Goal: Task Accomplishment & Management: Use online tool/utility

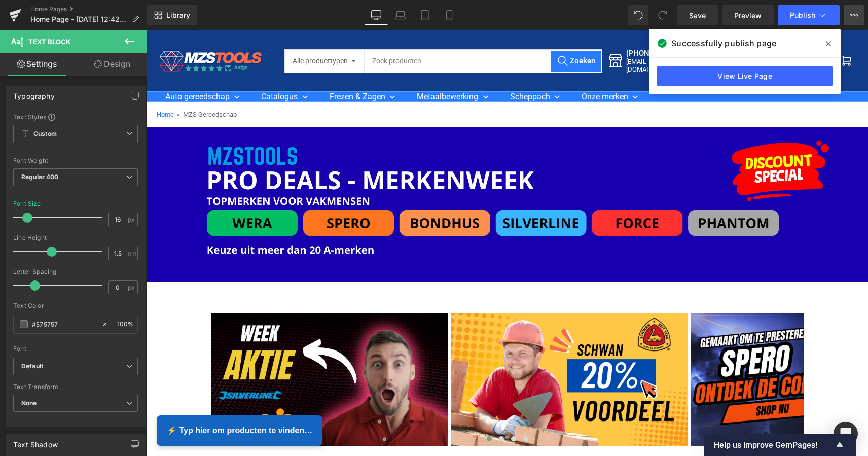
click at [855, 17] on icon at bounding box center [853, 15] width 8 height 8
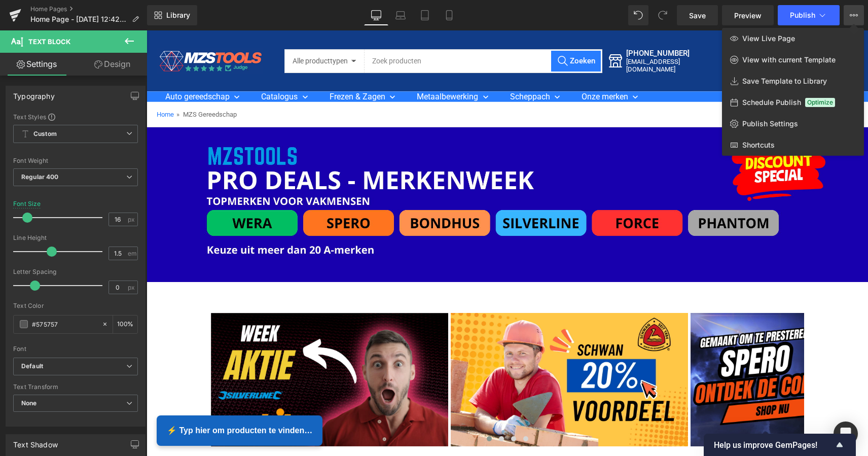
click at [130, 43] on icon at bounding box center [129, 41] width 12 height 12
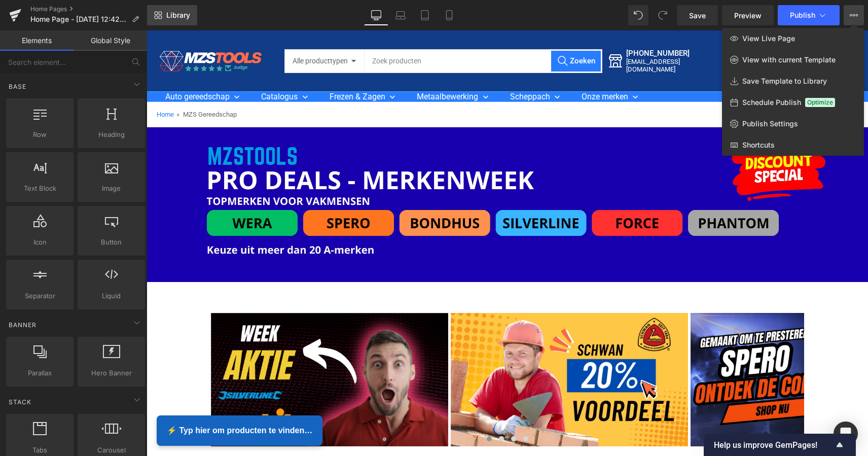
click at [186, 17] on span "Library" at bounding box center [178, 15] width 24 height 9
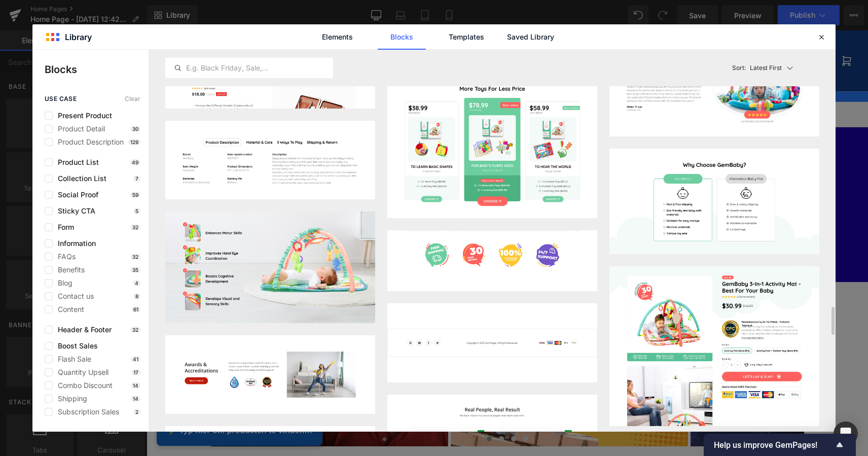
scroll to position [3480, 0]
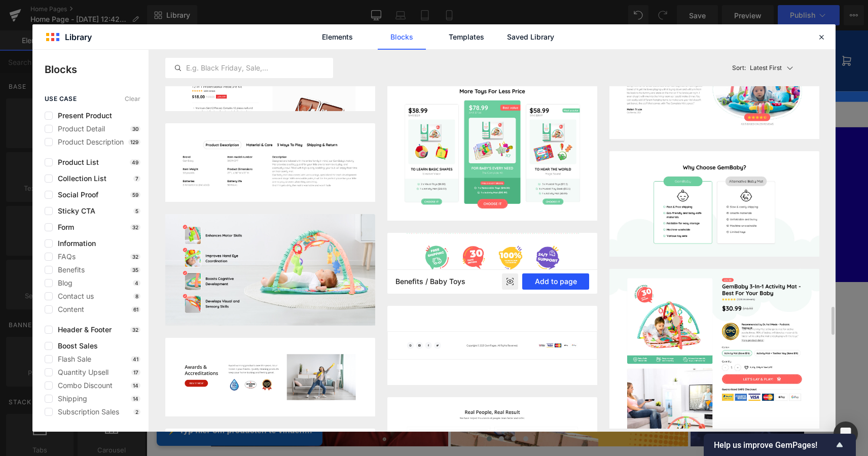
click at [554, 279] on button "Add to page" at bounding box center [555, 281] width 67 height 16
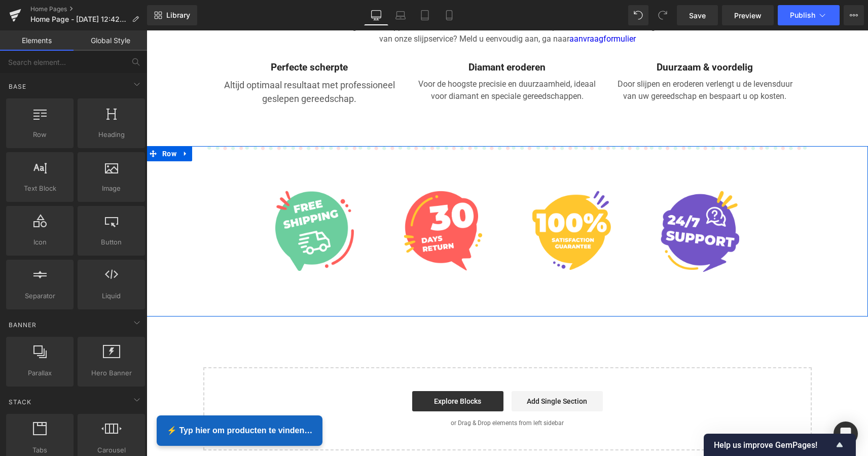
scroll to position [2024, 0]
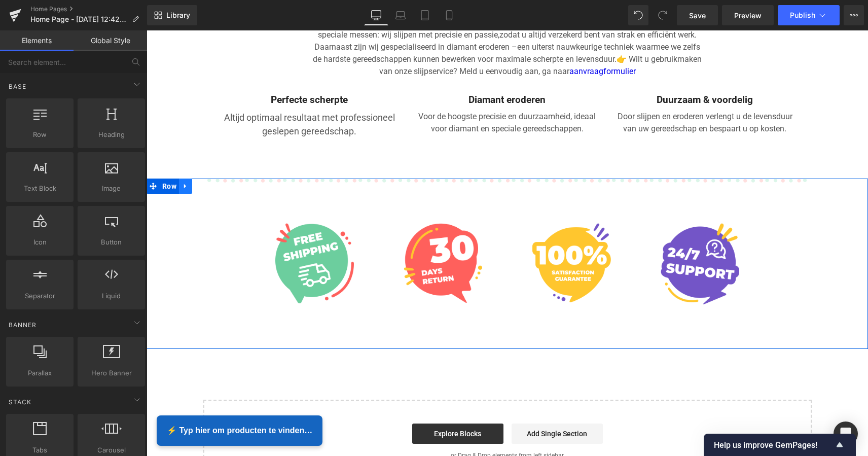
click at [184, 182] on icon at bounding box center [185, 186] width 7 height 8
click at [210, 182] on icon at bounding box center [211, 186] width 7 height 8
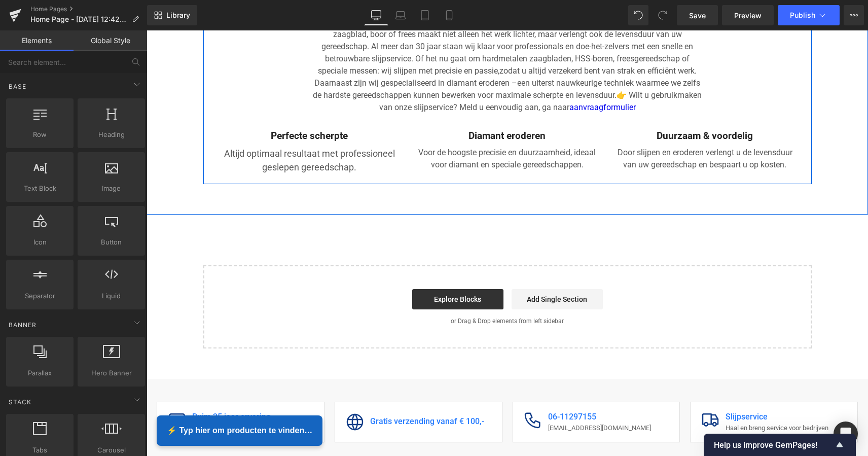
scroll to position [1967, 0]
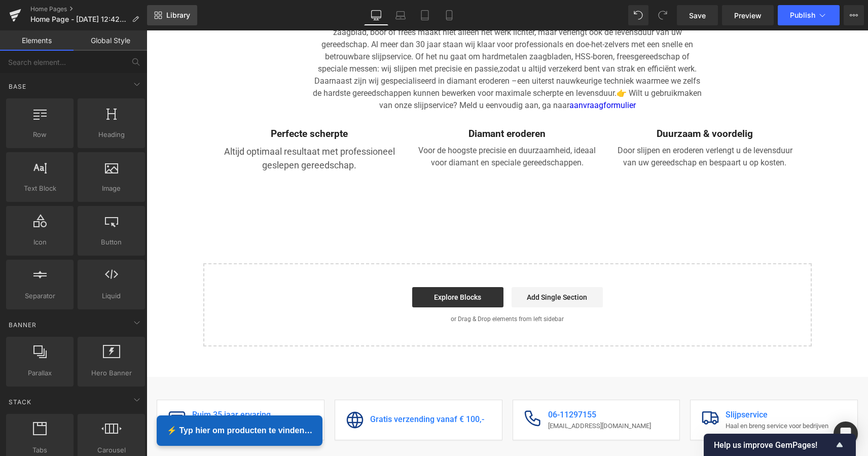
click at [181, 15] on span "Library" at bounding box center [178, 15] width 24 height 9
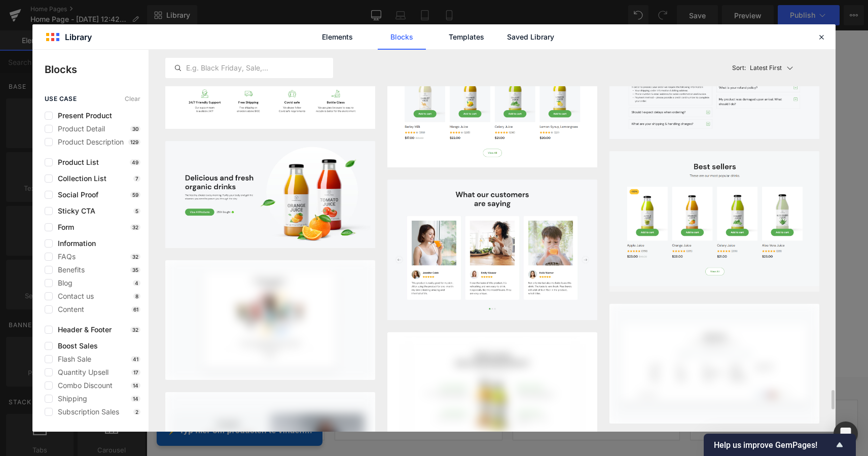
scroll to position [6685, 0]
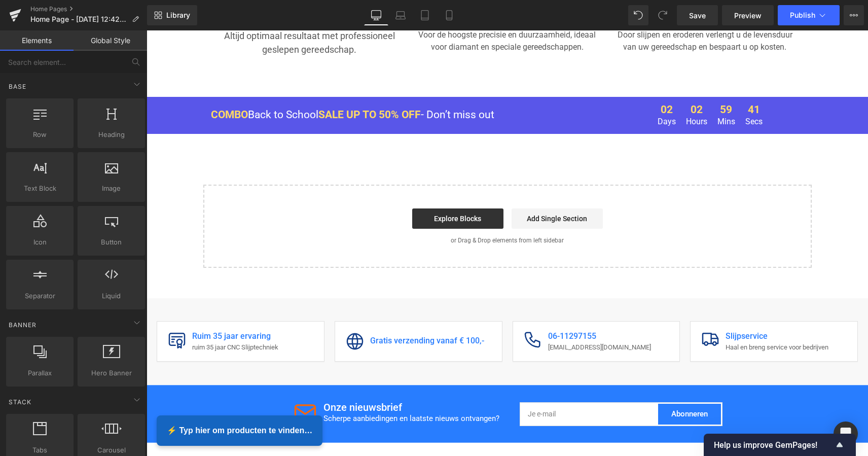
scroll to position [2082, 0]
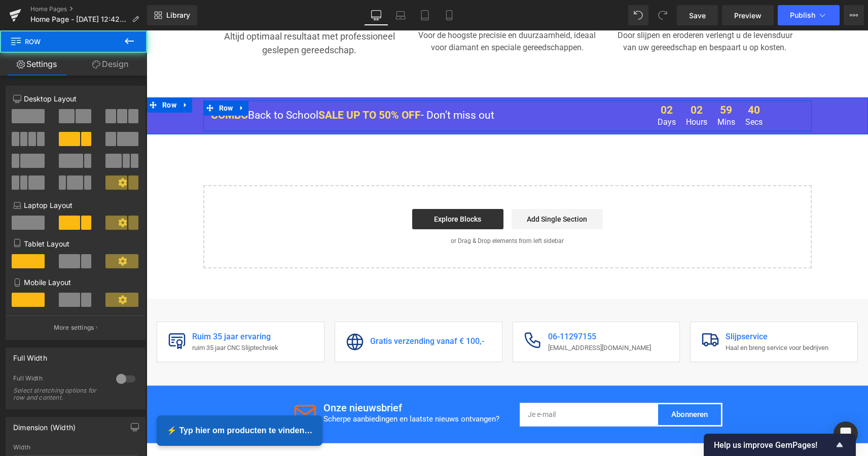
click at [579, 120] on div "COMBO Back to School SALE UP TO 50% OFF - Don’t miss out Text Block" at bounding box center [405, 115] width 405 height 31
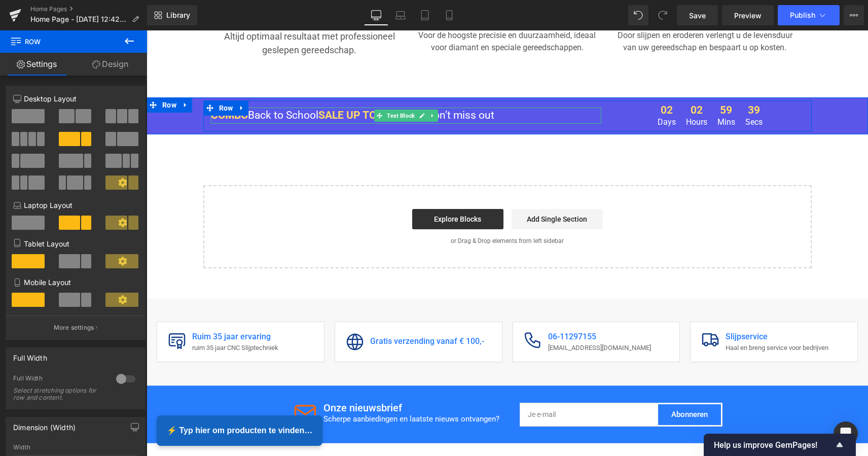
click at [579, 121] on div at bounding box center [406, 122] width 390 height 3
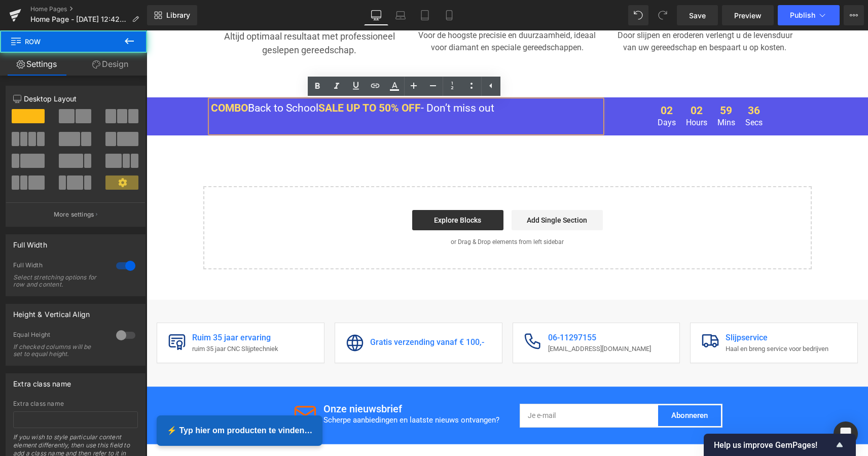
click at [168, 106] on div "COMBO Back to School SALE UP TO 50% OFF - Don’t miss out Text Block 02 Days 02 …" at bounding box center [506, 116] width 721 height 32
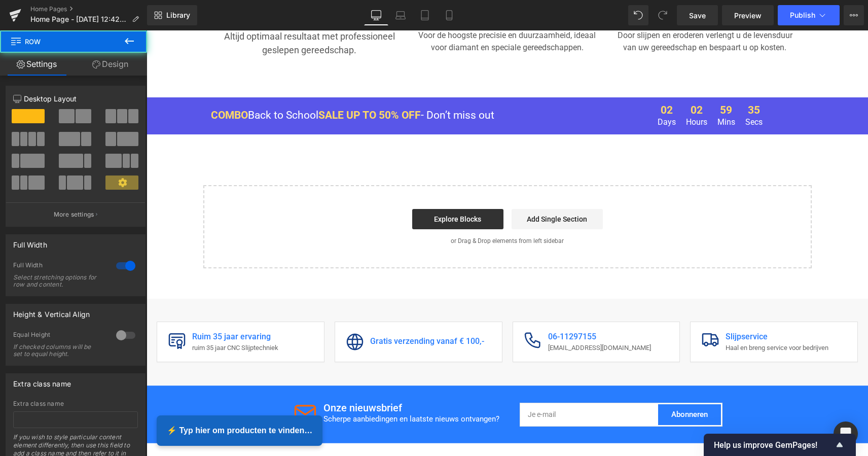
click at [177, 97] on div "COMBO Back to School SALE UP TO 50% OFF - Don’t miss out Text Block 02 Days 02 …" at bounding box center [506, 115] width 721 height 37
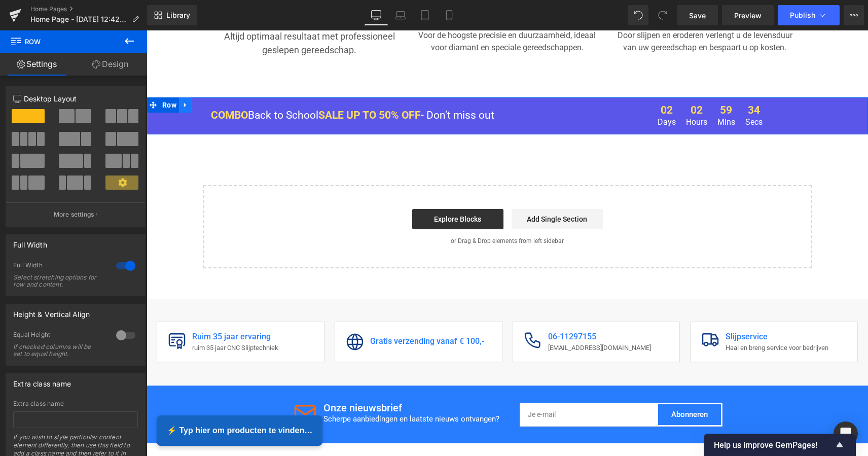
click at [182, 101] on icon at bounding box center [185, 105] width 7 height 8
click at [209, 101] on icon at bounding box center [211, 104] width 7 height 7
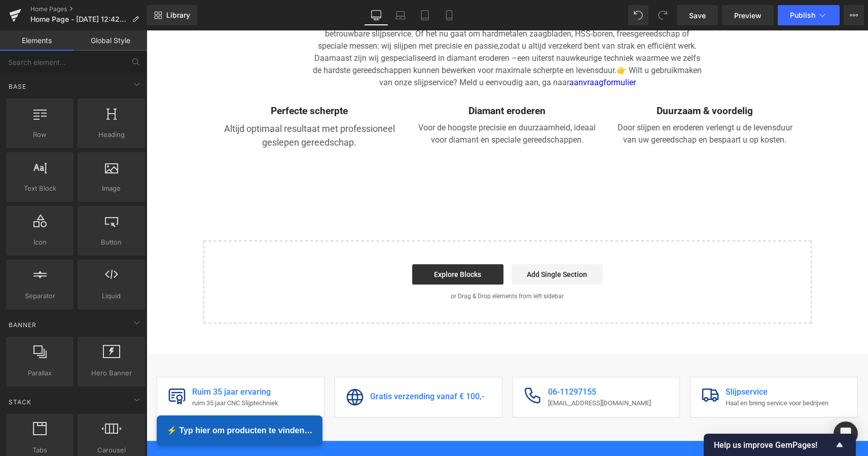
scroll to position [1989, 0]
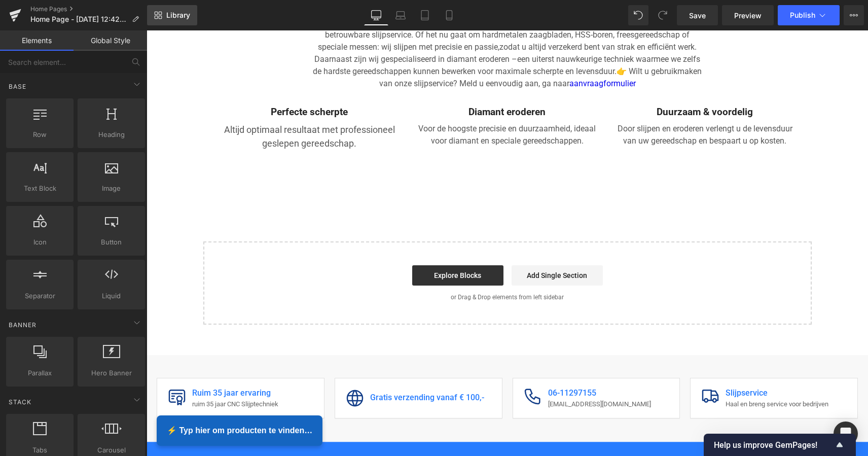
click at [185, 15] on span "Library" at bounding box center [178, 15] width 24 height 9
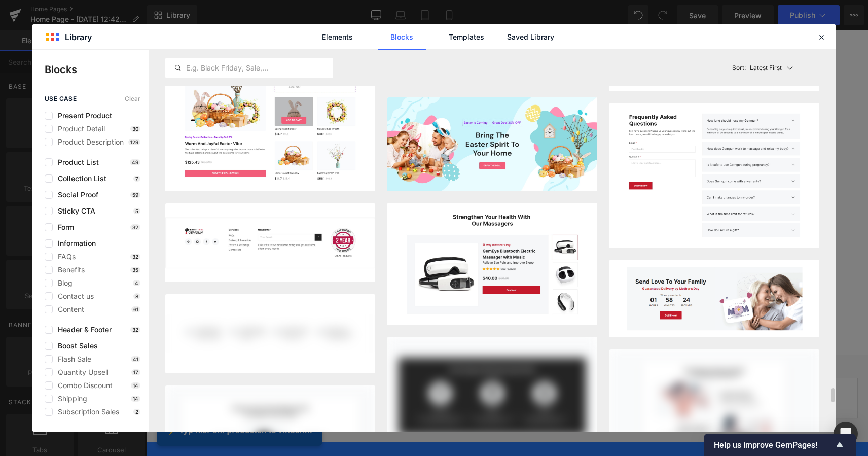
scroll to position [8863, 0]
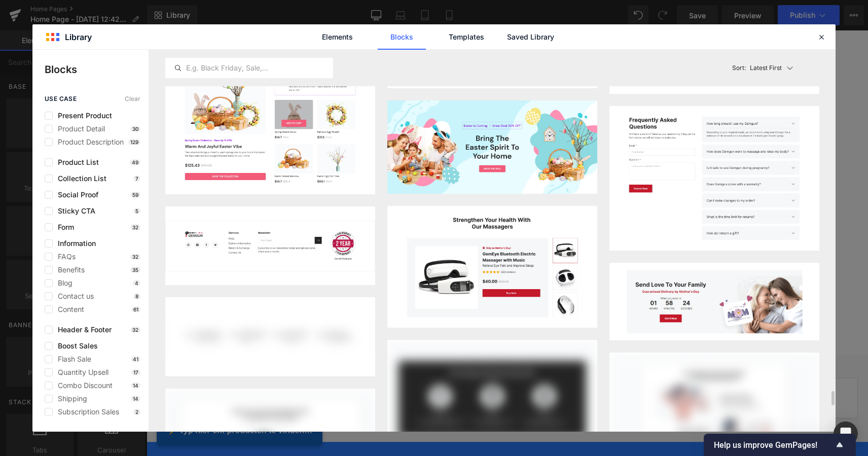
click at [554, 84] on button "Add to page" at bounding box center [555, 76] width 67 height 16
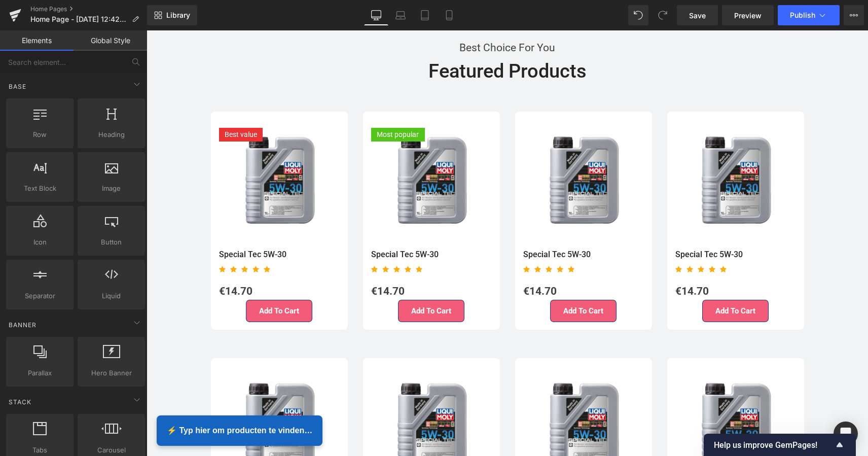
scroll to position [2174, 0]
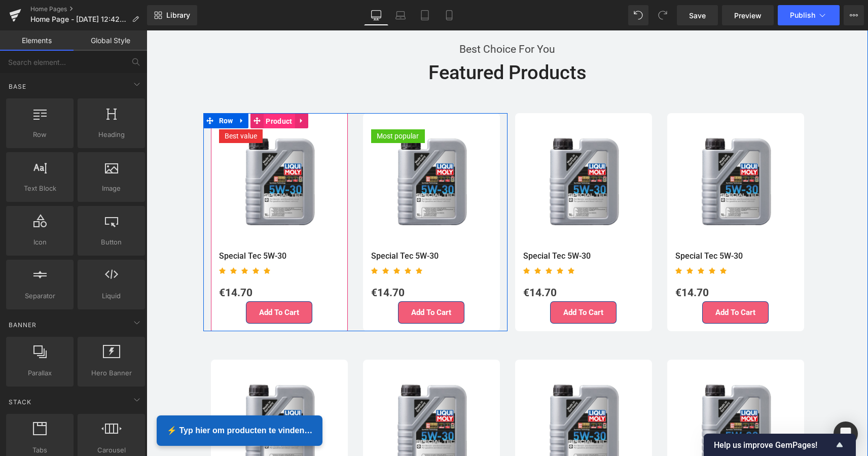
click at [276, 117] on span "Product" at bounding box center [278, 121] width 31 height 15
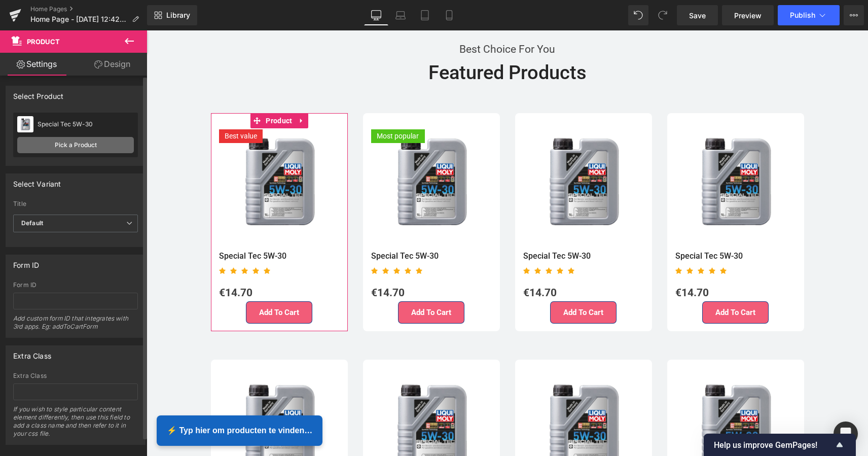
click at [80, 146] on link "Pick a Product" at bounding box center [75, 145] width 117 height 16
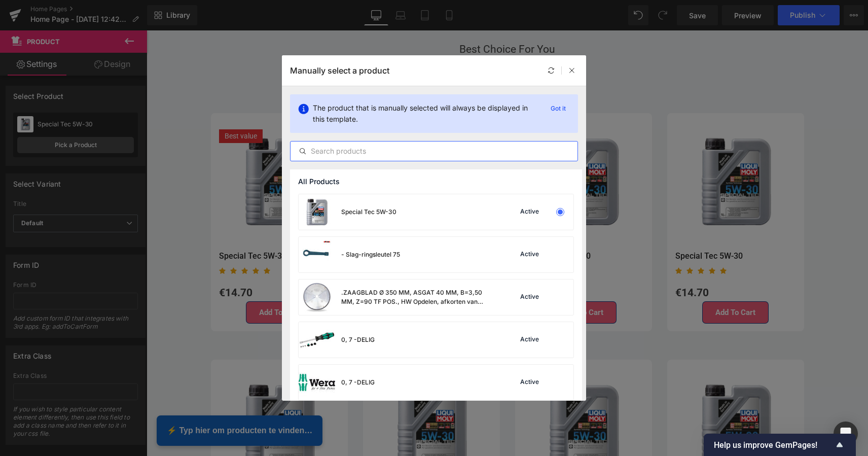
click at [341, 153] on input "text" at bounding box center [433, 151] width 287 height 12
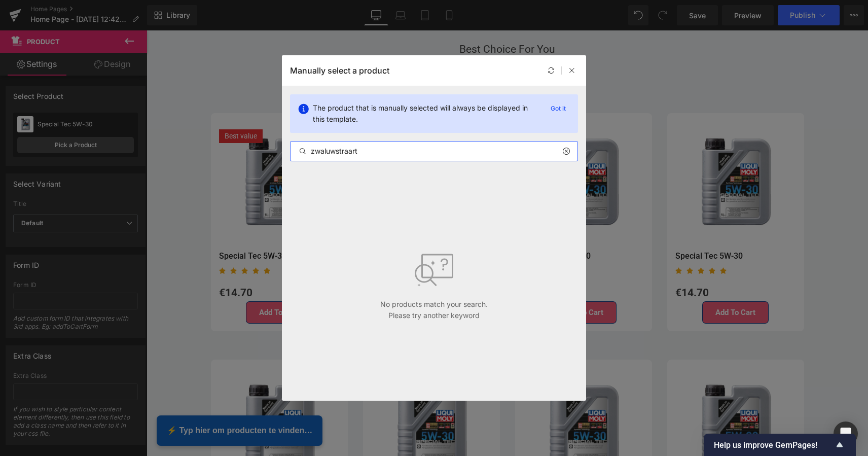
drag, startPoint x: 362, startPoint y: 150, endPoint x: 282, endPoint y: 147, distance: 79.6
click at [282, 147] on div "The product that is manually selected will always be displayed in this template…" at bounding box center [434, 127] width 304 height 83
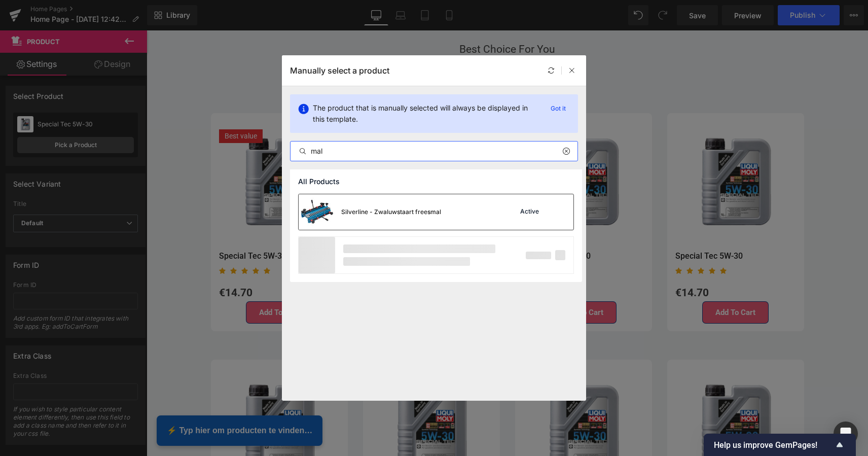
type input "mal"
click at [344, 217] on div "Silverline - Zwaluwstaart freesmal" at bounding box center [369, 211] width 142 height 35
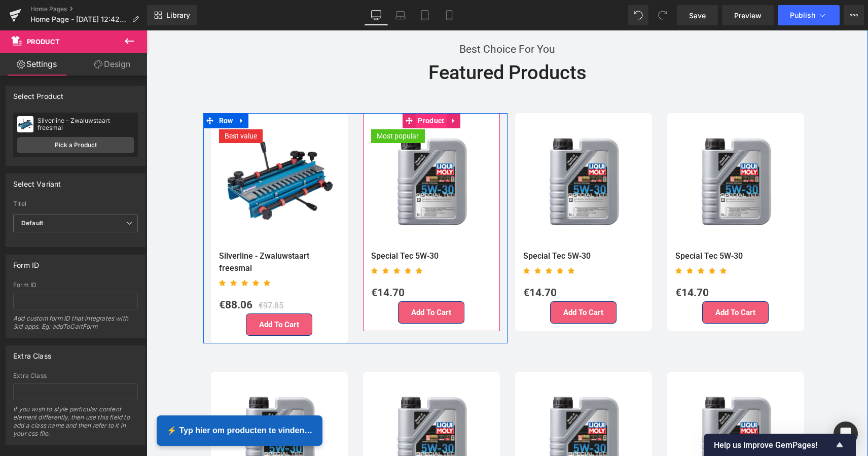
click at [436, 115] on span "Product" at bounding box center [430, 120] width 31 height 15
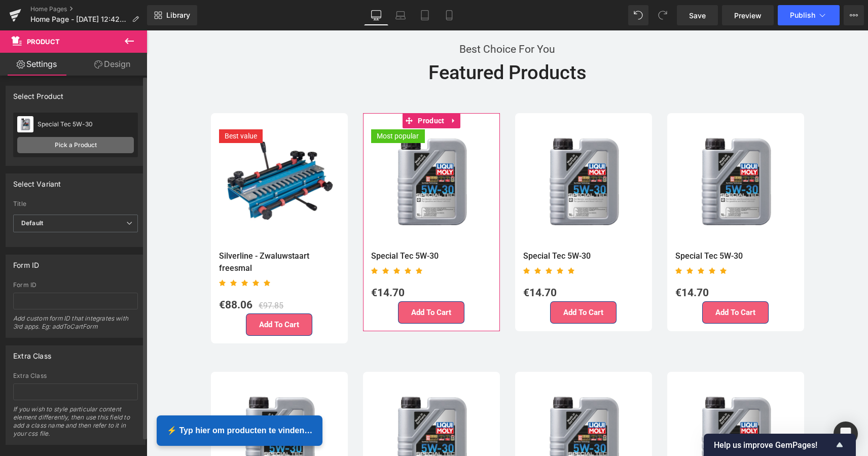
click at [70, 147] on link "Pick a Product" at bounding box center [75, 145] width 117 height 16
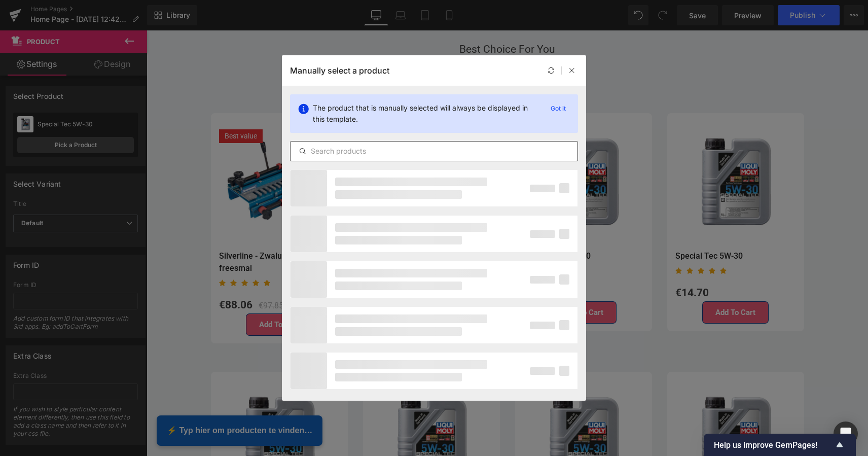
click at [364, 152] on input "text" at bounding box center [433, 151] width 287 height 12
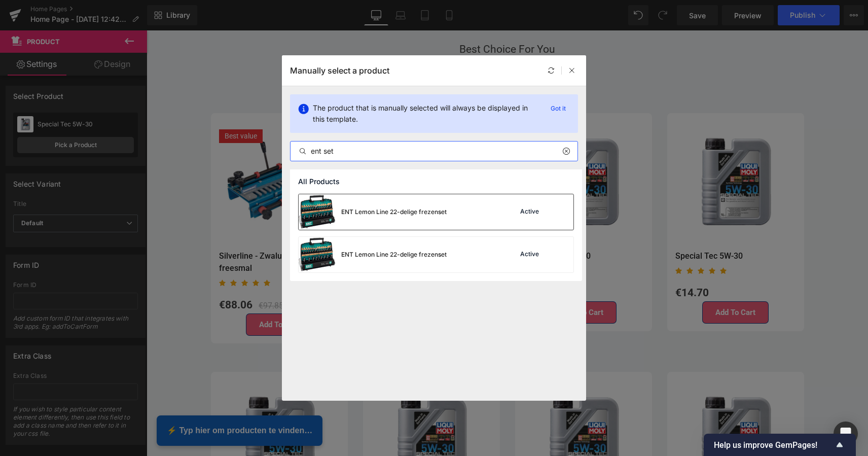
type input "ent set"
click at [387, 215] on div "ENT Lemon Line 22-delige frezenset" at bounding box center [393, 211] width 105 height 9
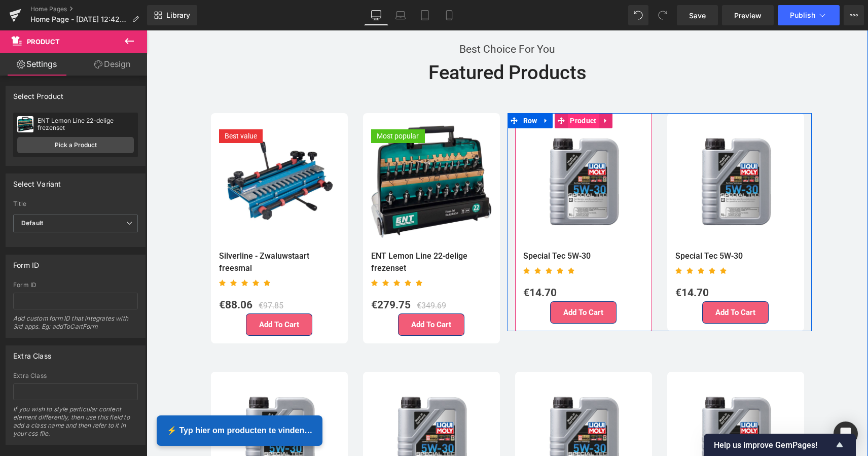
click at [580, 115] on span "Product" at bounding box center [582, 120] width 31 height 15
click at [581, 115] on span "Product" at bounding box center [582, 121] width 31 height 15
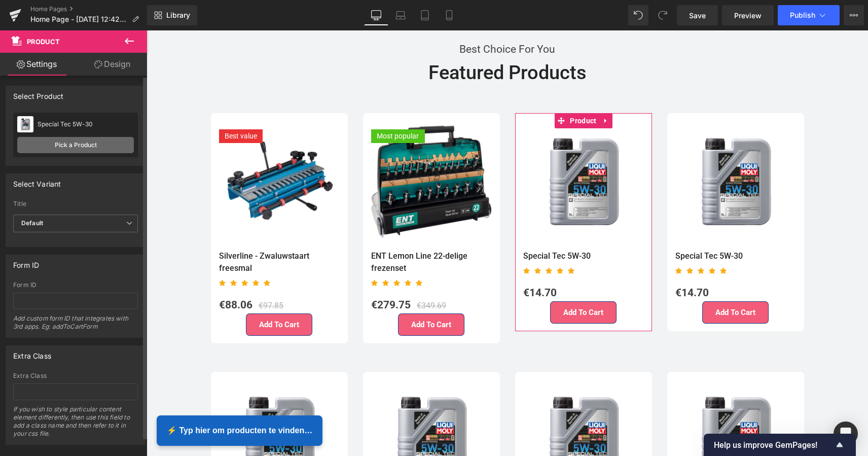
click at [76, 139] on link "Pick a Product" at bounding box center [75, 145] width 117 height 16
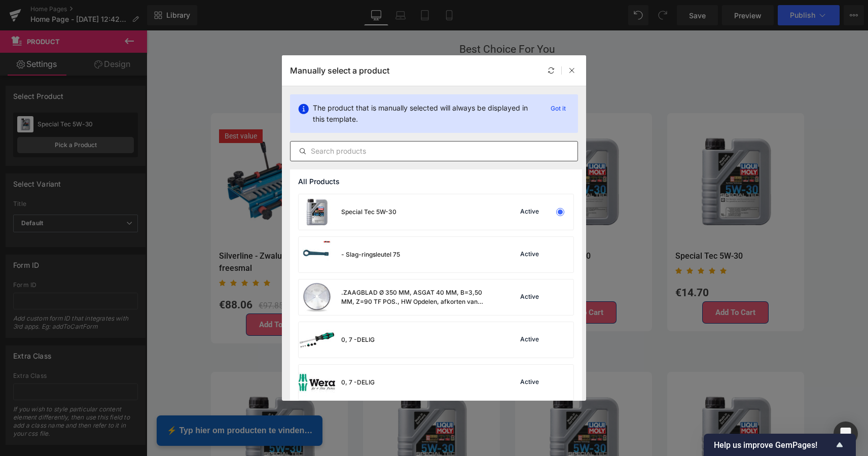
click at [364, 155] on input "text" at bounding box center [433, 151] width 287 height 12
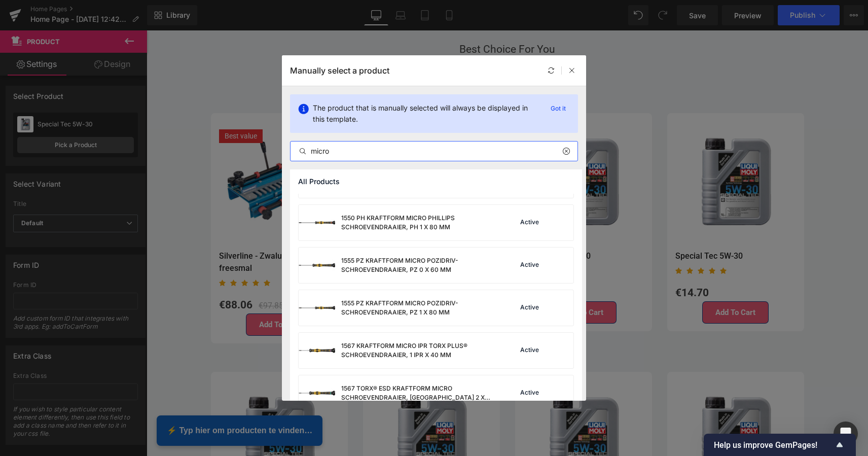
click at [382, 241] on div "1013 KRAFTFORM MICRO ESD BITS-HANDHOUDER, 23 X 97 MM Active 1013 KRAFTFORM MICR…" at bounding box center [436, 354] width 292 height 897
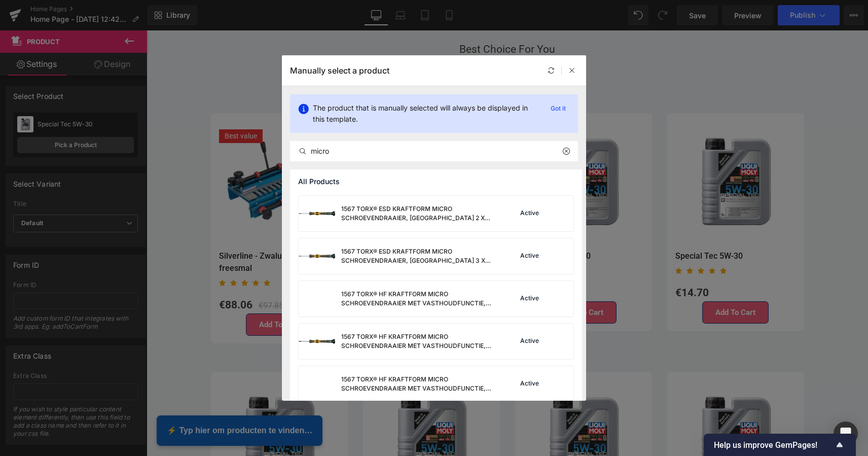
scroll to position [498, 0]
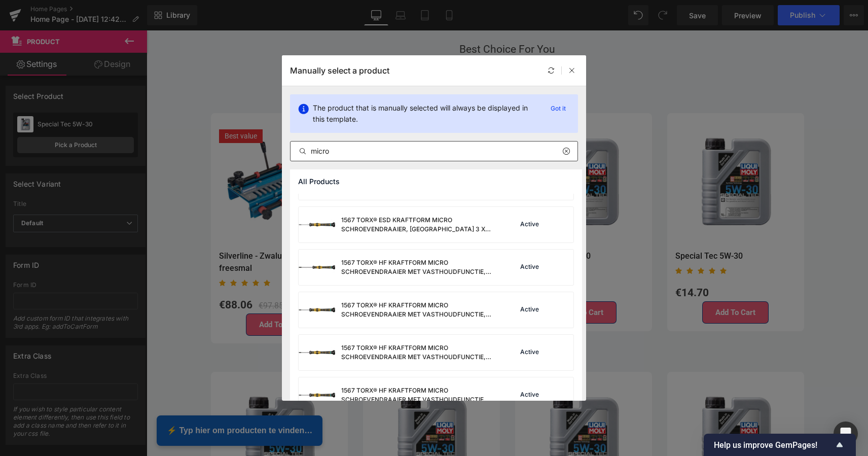
click at [349, 154] on input "micro" at bounding box center [433, 151] width 287 height 12
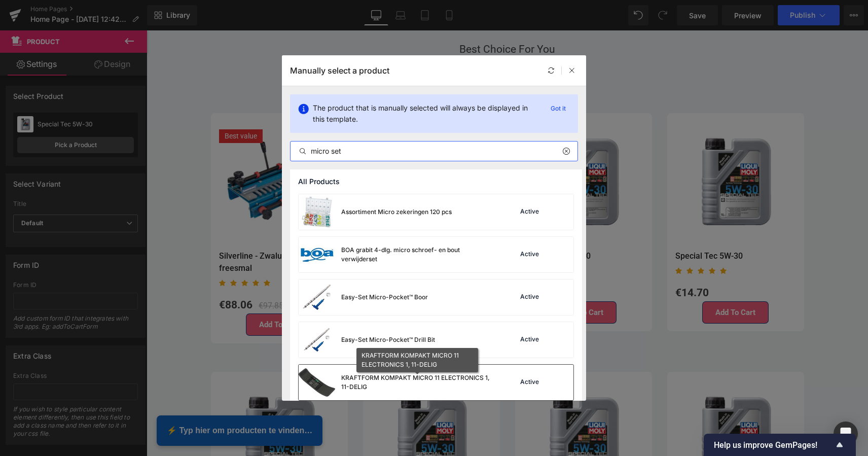
scroll to position [0, 0]
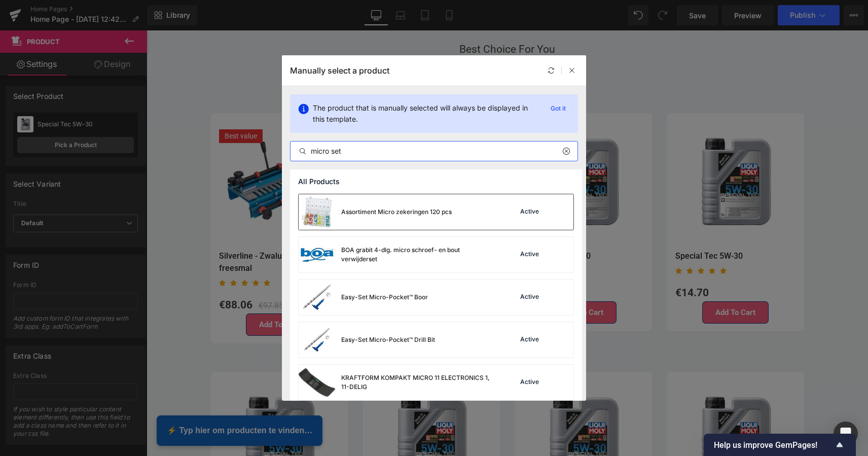
type input "micro set"
click at [389, 210] on div "Assortiment Micro zekeringen 120 pcs" at bounding box center [396, 211] width 110 height 9
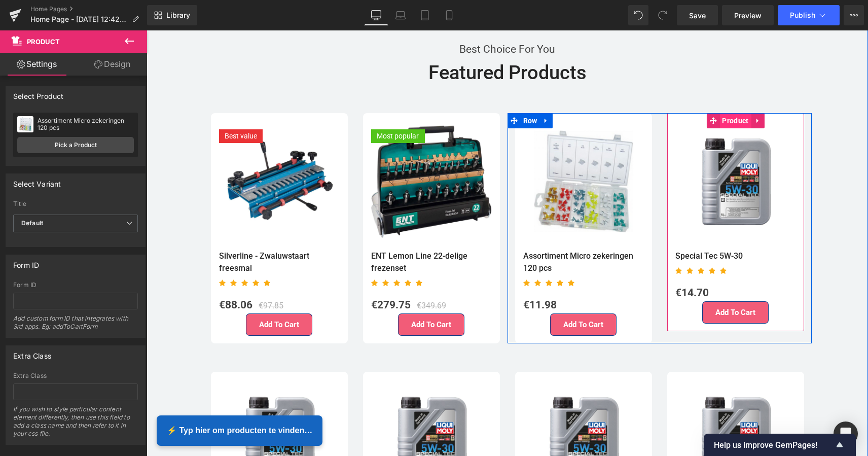
click at [733, 117] on span "Product" at bounding box center [734, 120] width 31 height 15
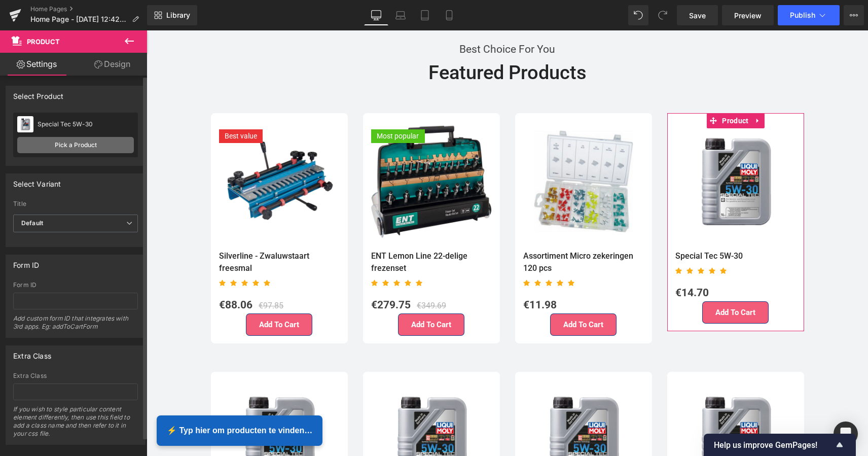
click at [61, 147] on link "Pick a Product" at bounding box center [75, 145] width 117 height 16
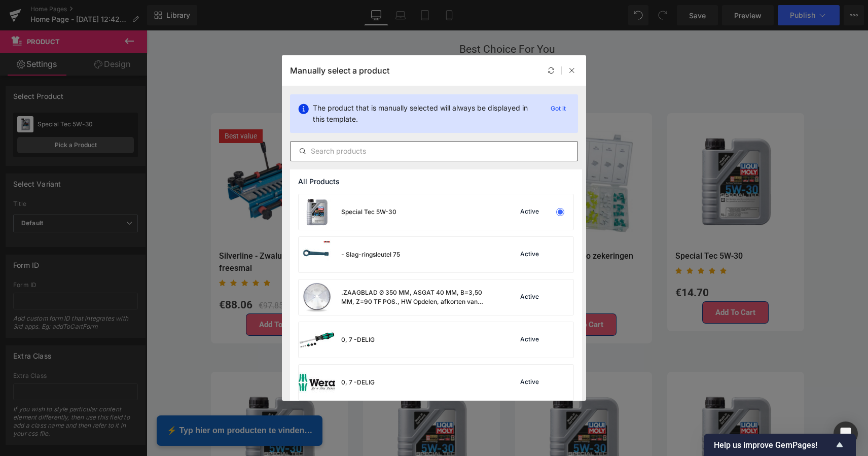
click at [339, 153] on input "text" at bounding box center [433, 151] width 287 height 12
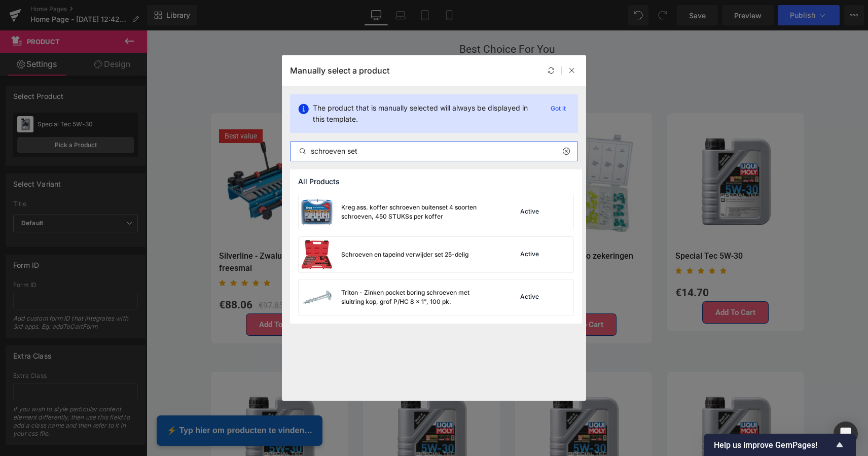
drag, startPoint x: 363, startPoint y: 152, endPoint x: 301, endPoint y: 144, distance: 62.3
click at [301, 144] on div "schroeven set" at bounding box center [434, 151] width 288 height 20
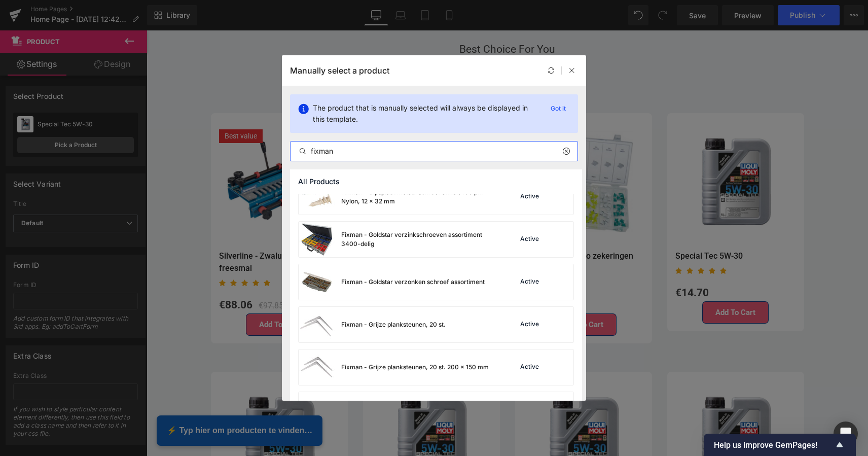
scroll to position [3848, 0]
type input "fixman"
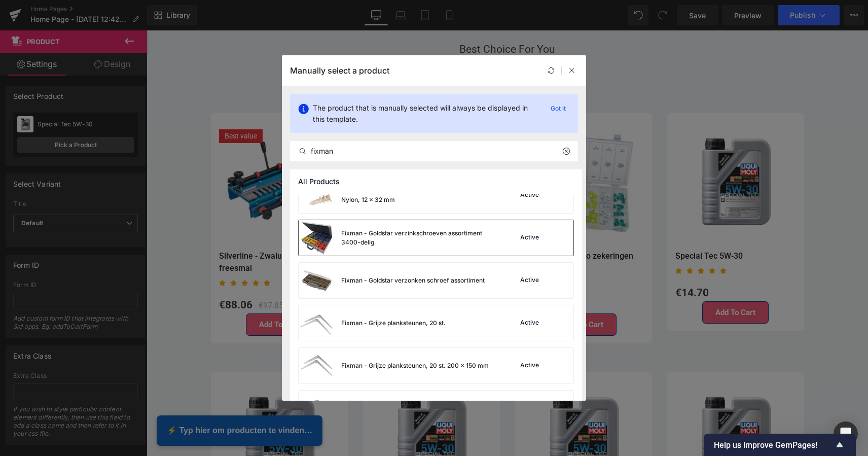
click at [406, 233] on div "Fixman - Goldstar verzinkschroeven assortiment 3400-delig" at bounding box center [417, 238] width 152 height 18
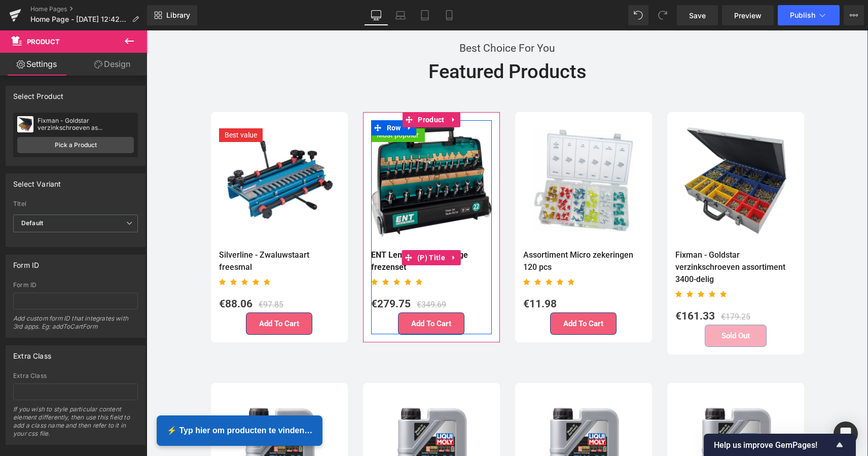
scroll to position [2173, 0]
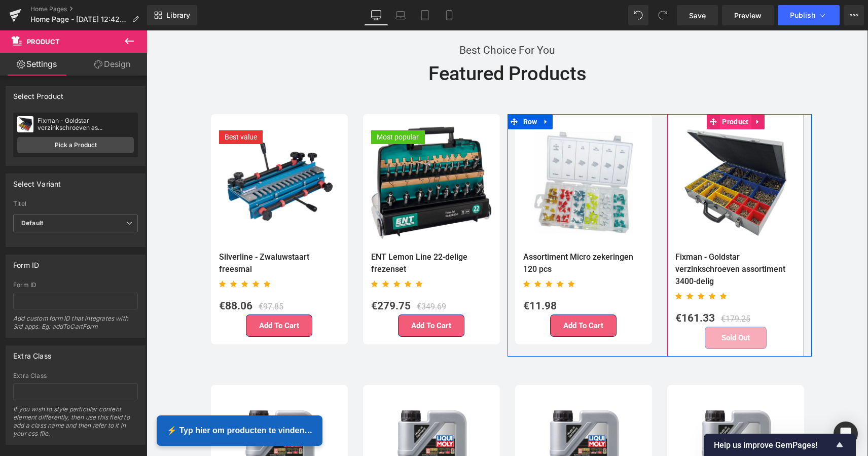
click at [735, 116] on span "Product" at bounding box center [734, 121] width 31 height 15
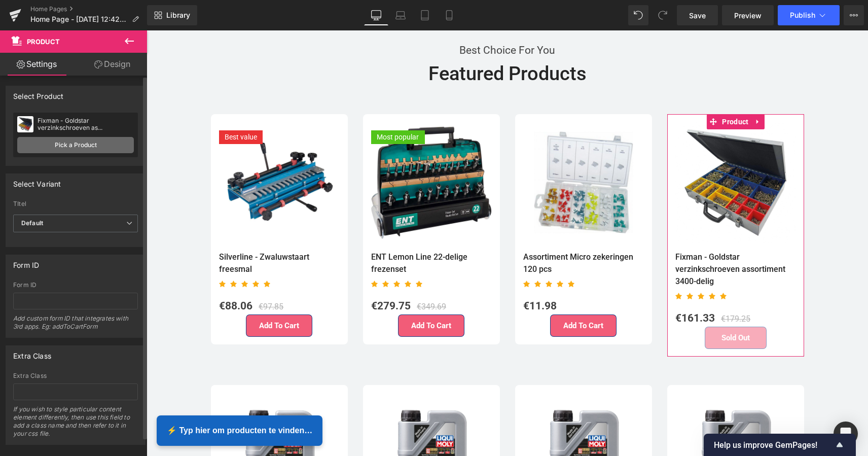
click at [82, 150] on link "Pick a Product" at bounding box center [75, 145] width 117 height 16
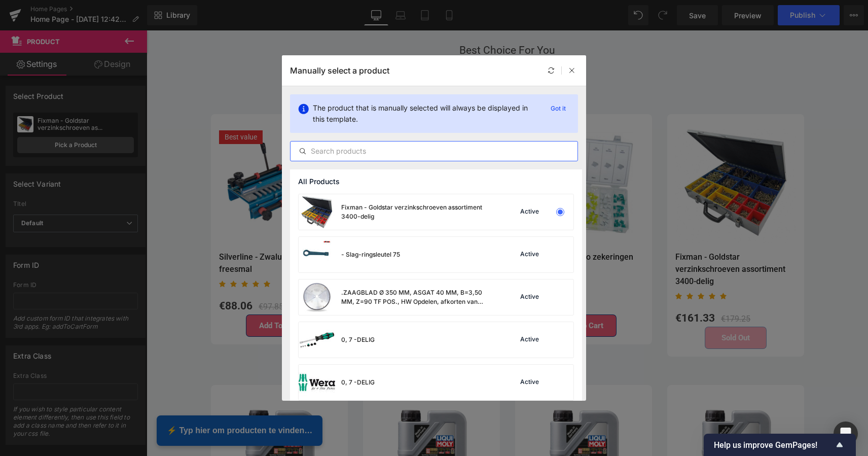
click at [363, 152] on input "text" at bounding box center [433, 151] width 287 height 12
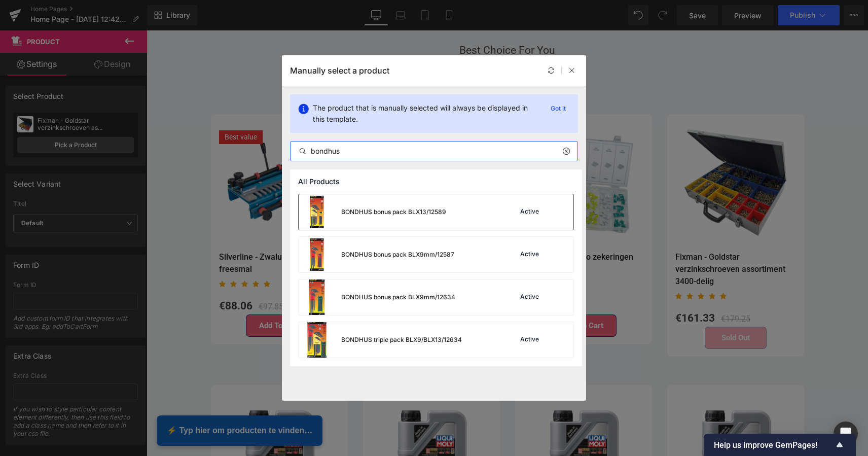
scroll to position [0, 0]
type input "bondhus"
click at [399, 256] on div "BONDHUS bonus pack BLX9mm/12587" at bounding box center [397, 254] width 113 height 9
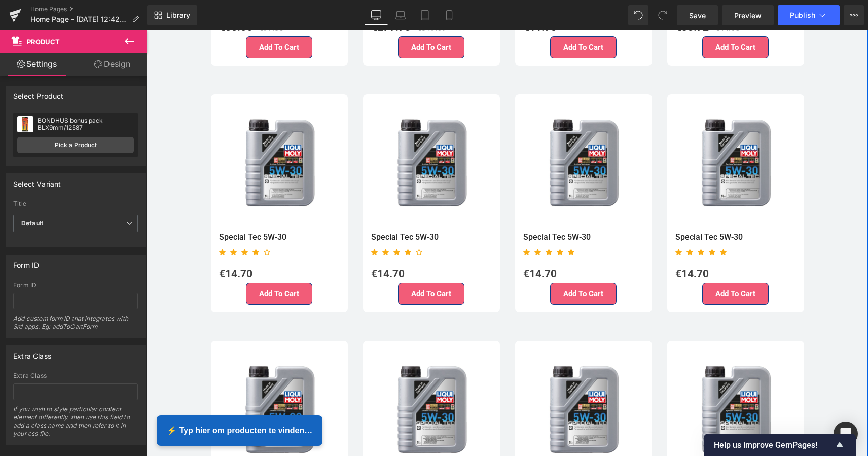
scroll to position [2456, 0]
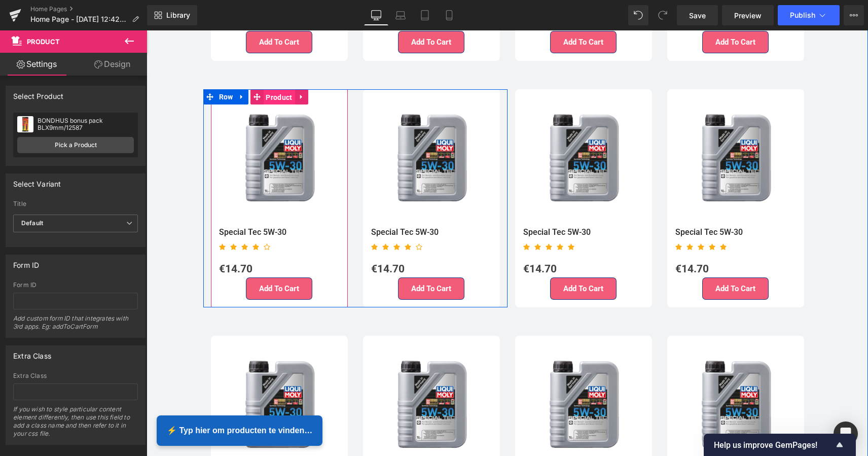
click at [279, 90] on span "Product" at bounding box center [278, 97] width 31 height 15
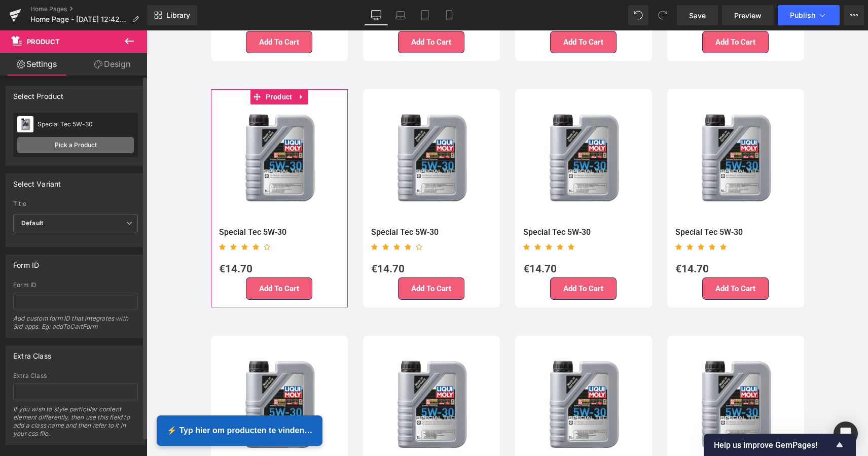
click at [76, 144] on link "Pick a Product" at bounding box center [75, 145] width 117 height 16
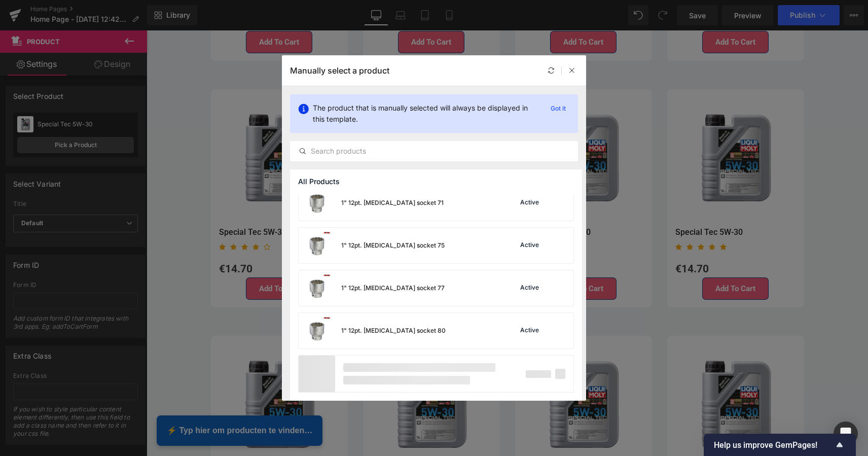
scroll to position [2436, 0]
click at [348, 151] on input "text" at bounding box center [433, 151] width 287 height 12
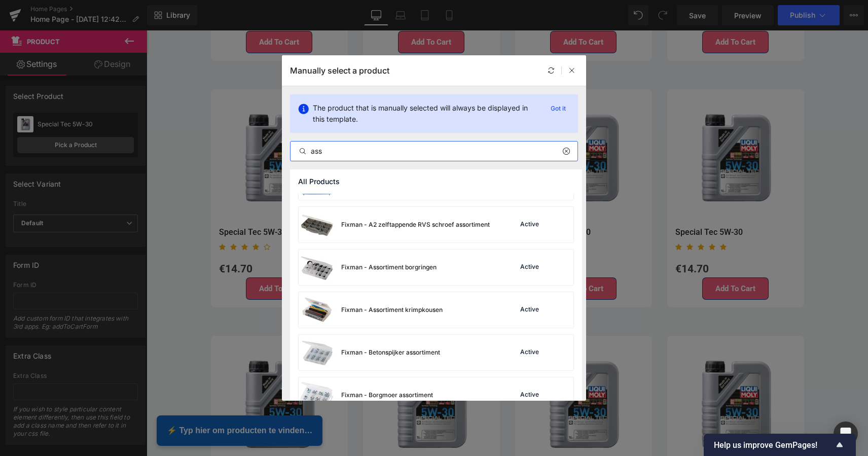
scroll to position [202, 0]
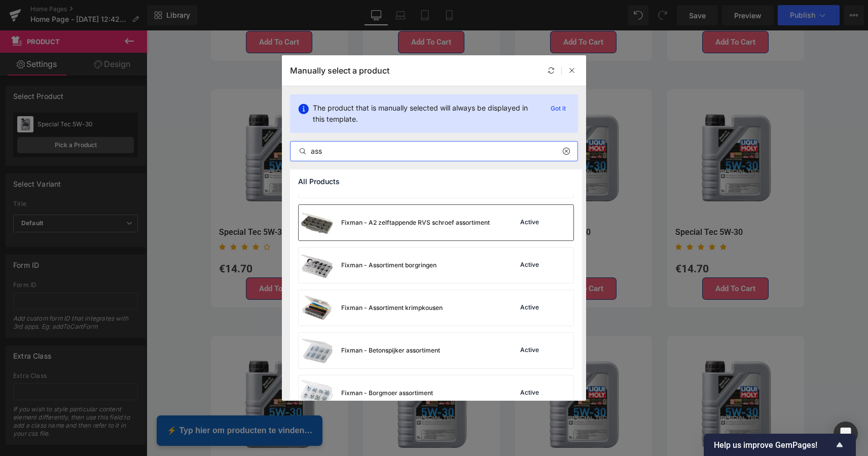
type input "ass"
click at [386, 227] on div "Fixman - A2 zelftappende RVS schroef assortiment" at bounding box center [393, 222] width 191 height 35
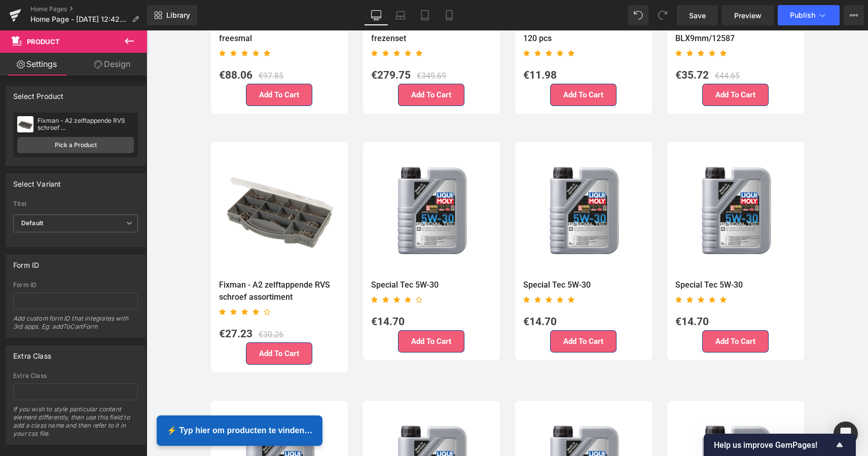
scroll to position [2410, 0]
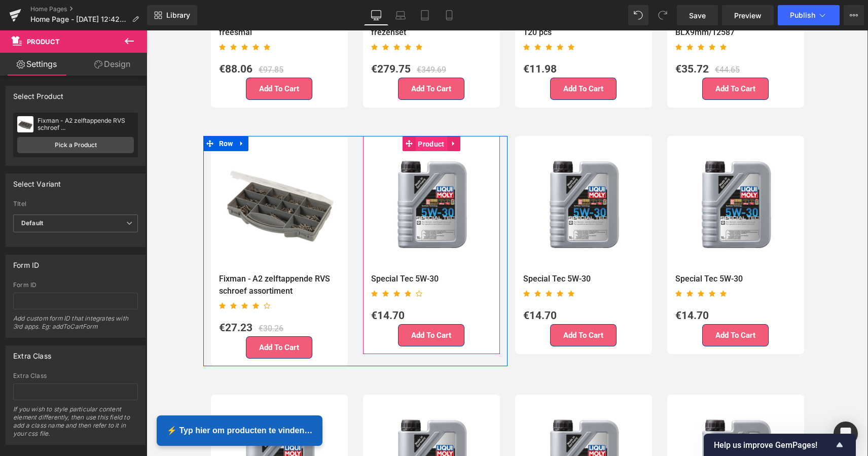
click at [434, 136] on span "Product" at bounding box center [430, 143] width 31 height 15
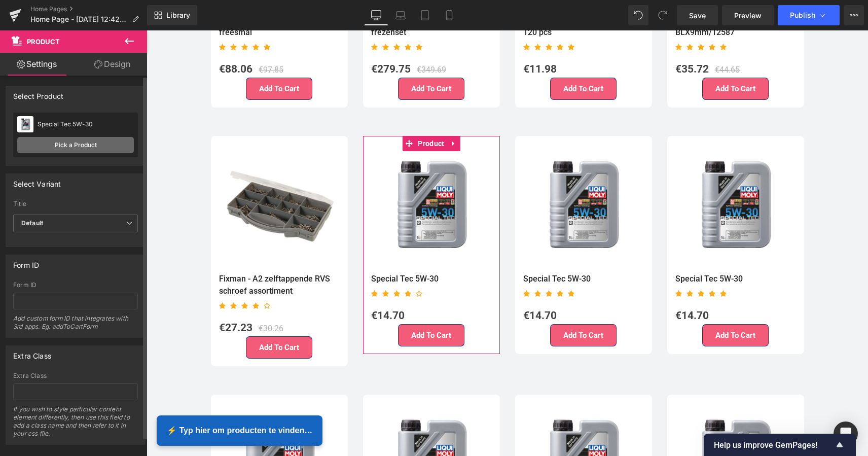
click at [97, 142] on link "Pick a Product" at bounding box center [75, 145] width 117 height 16
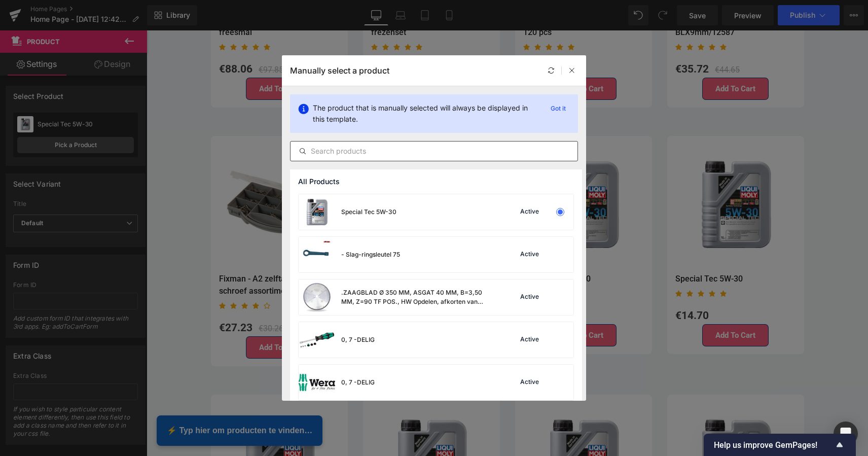
click at [358, 153] on input "text" at bounding box center [433, 151] width 287 height 12
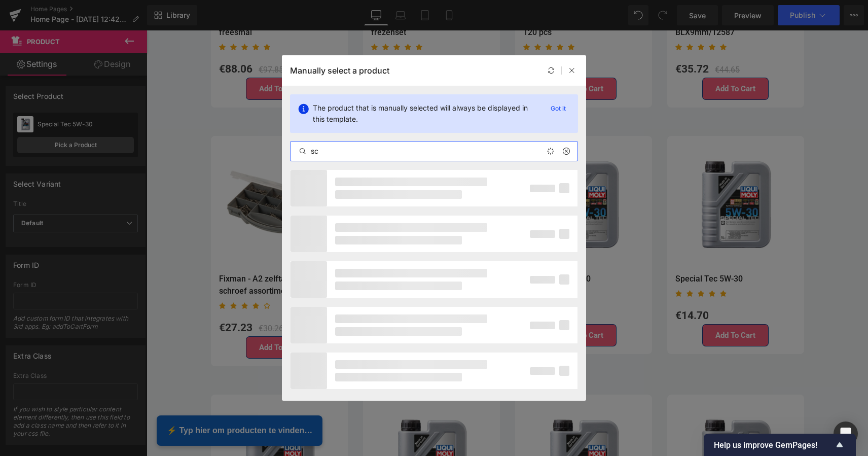
type input "s"
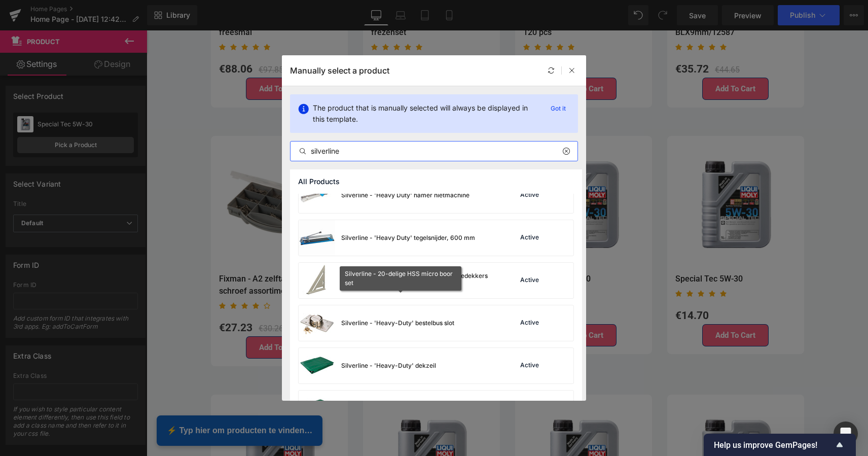
scroll to position [271, 0]
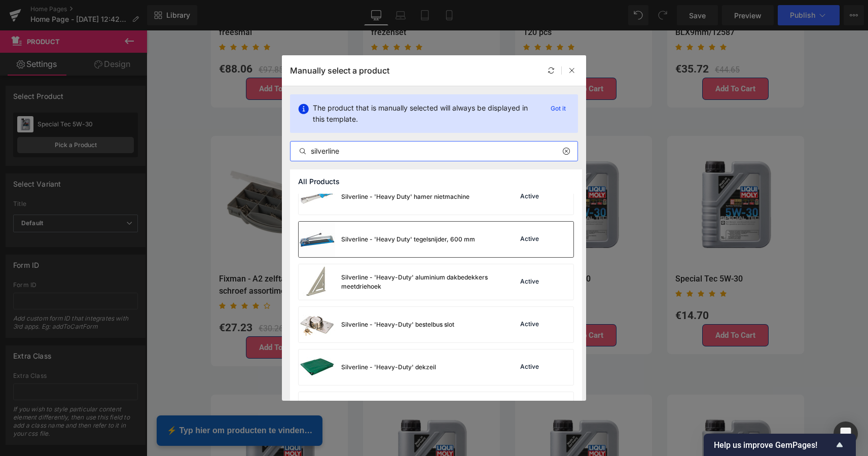
type input "silverline"
click at [434, 241] on div "Silverline - 'Heavy Duty' tegelsnijder, 600 mm" at bounding box center [408, 239] width 134 height 9
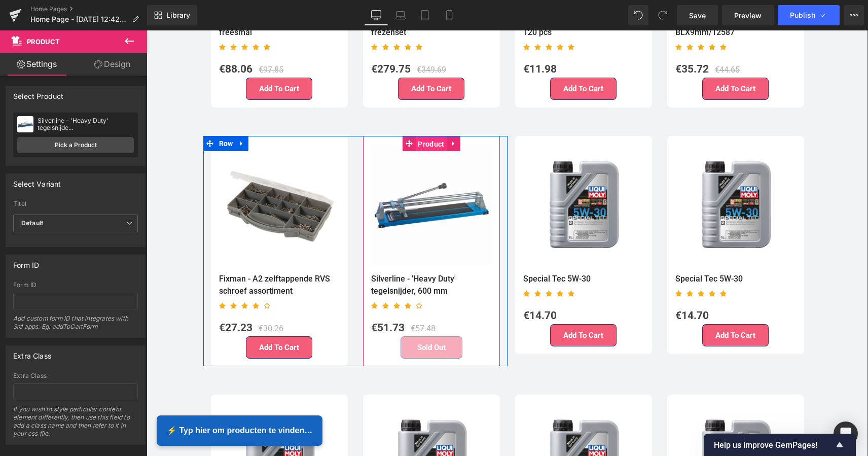
click at [434, 140] on span "Product" at bounding box center [430, 143] width 31 height 15
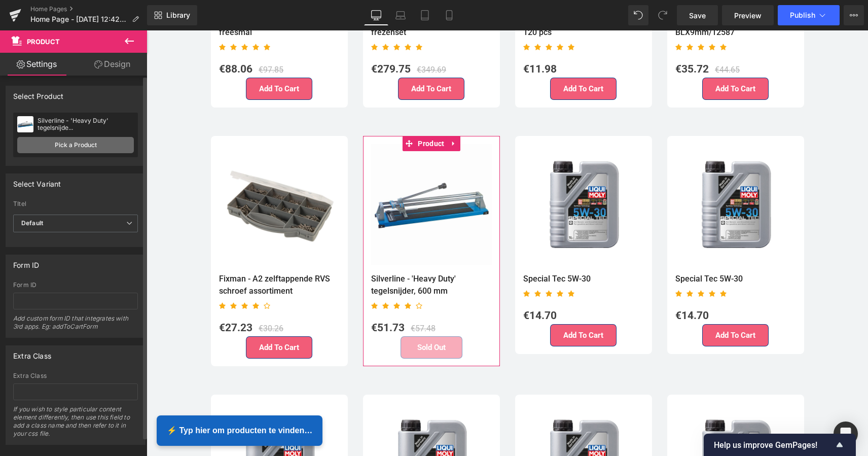
click at [77, 150] on link "Pick a Product" at bounding box center [75, 145] width 117 height 16
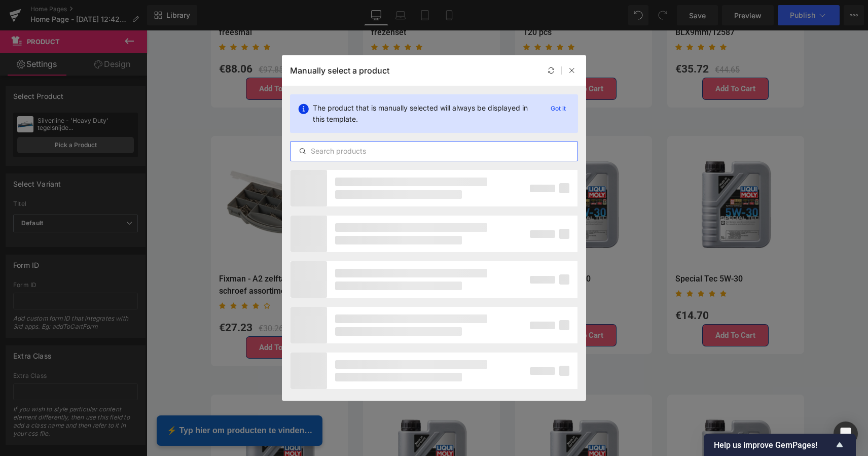
click at [332, 154] on input "text" at bounding box center [433, 151] width 287 height 12
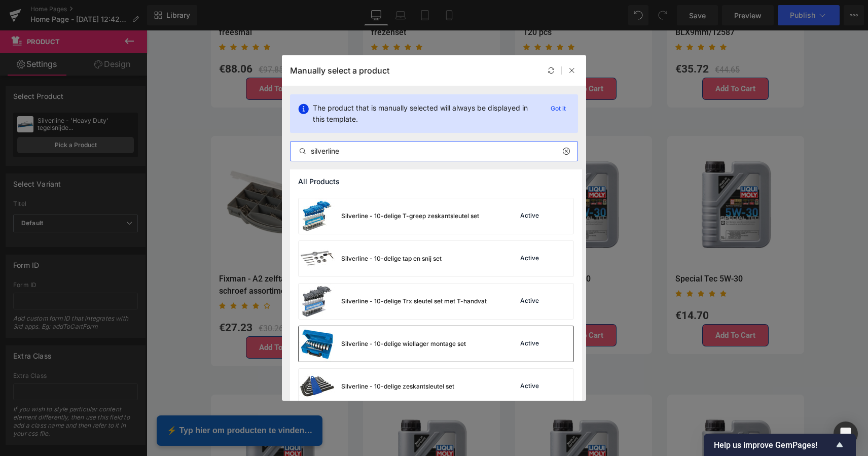
scroll to position [5536, 0]
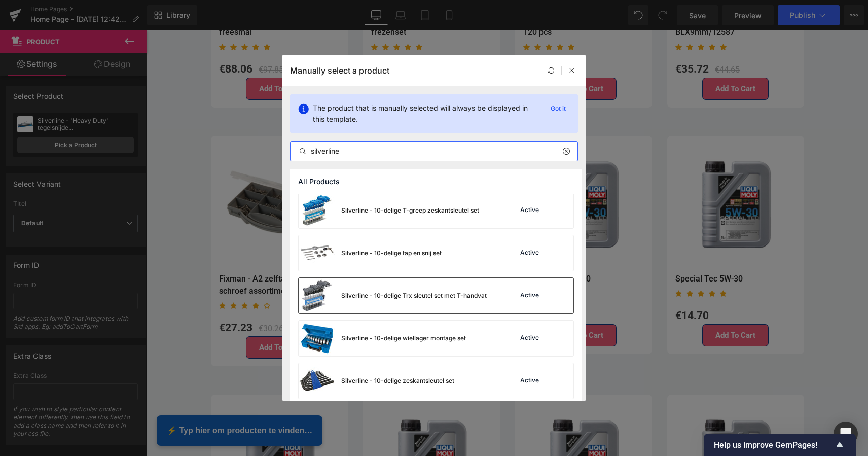
type input "silverline"
click at [437, 300] on div "Silverline - 10-delige Trx sleutel set met T-handvat" at bounding box center [413, 295] width 145 height 9
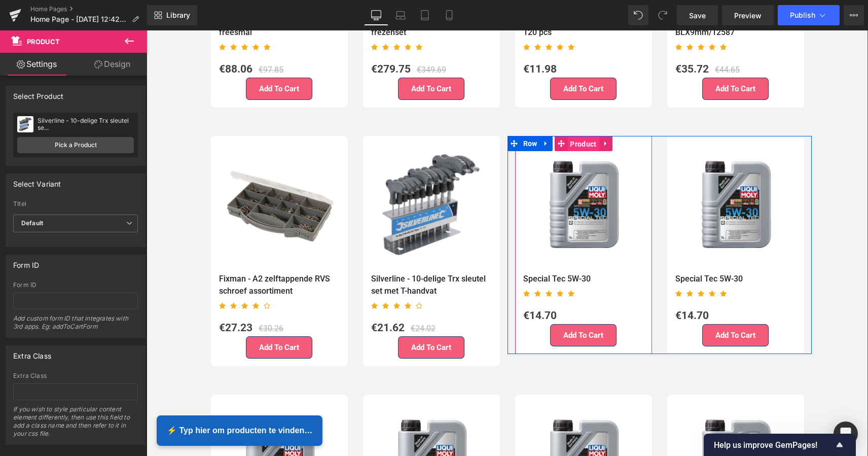
click at [584, 136] on span "Product" at bounding box center [582, 143] width 31 height 15
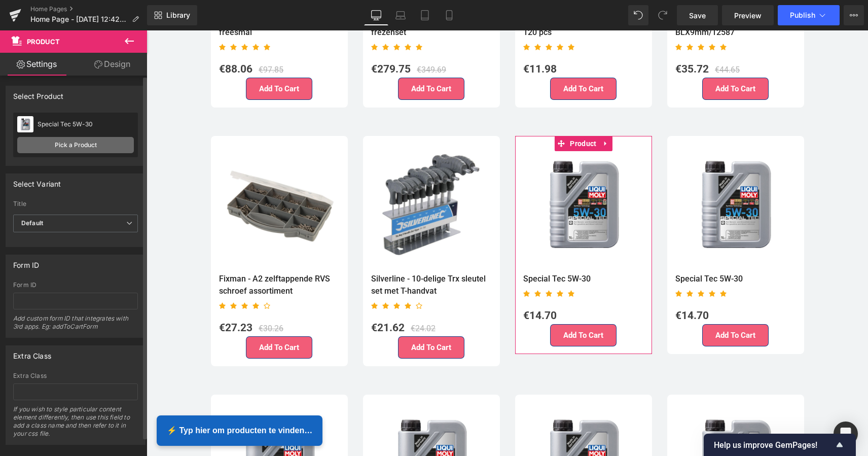
click at [96, 145] on link "Pick a Product" at bounding box center [75, 145] width 117 height 16
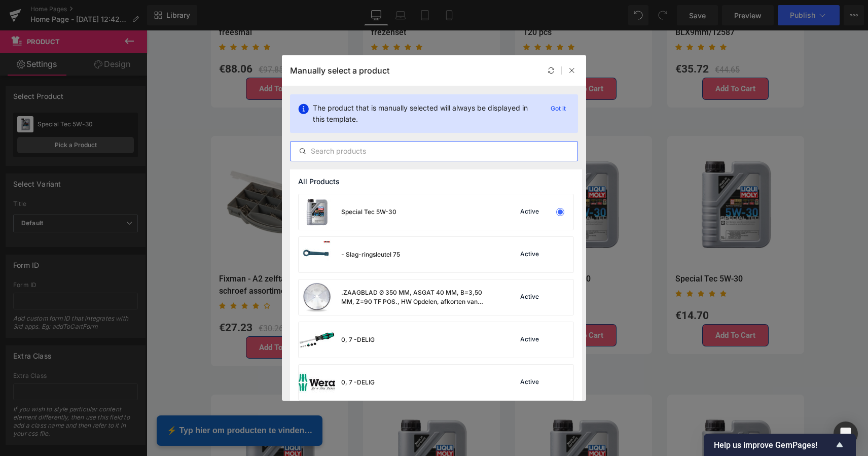
click at [344, 152] on input "text" at bounding box center [433, 151] width 287 height 12
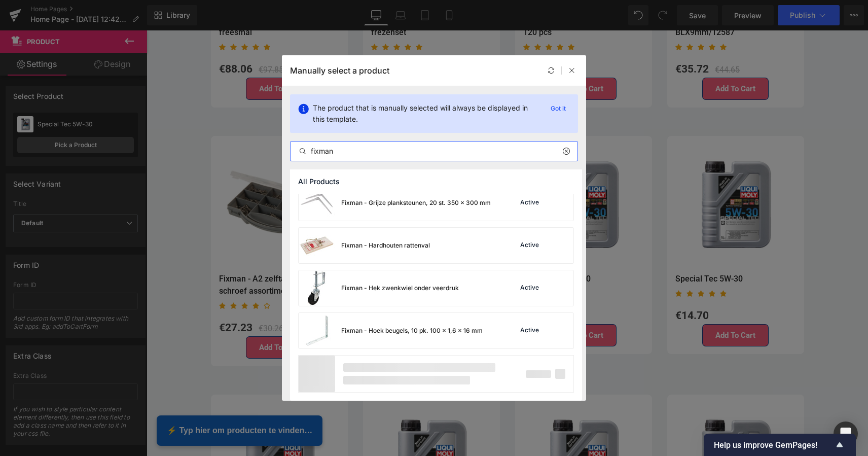
scroll to position [4096, 0]
type input "fixman"
click at [413, 290] on div "Fixman - Hek zwenkwiel onder veerdruk" at bounding box center [400, 287] width 118 height 9
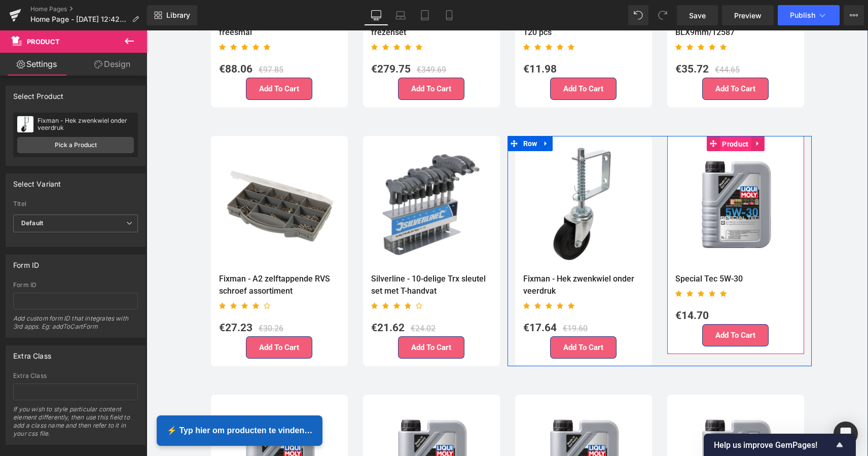
click at [733, 140] on span "Product" at bounding box center [734, 143] width 31 height 15
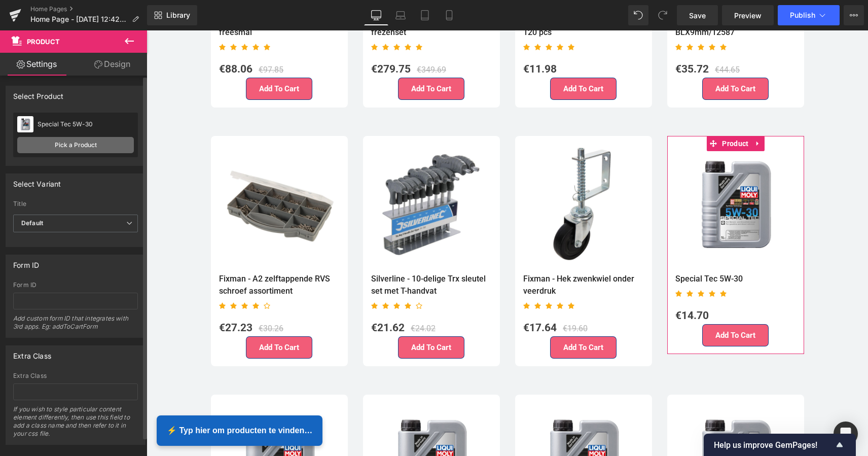
click at [90, 147] on link "Pick a Product" at bounding box center [75, 145] width 117 height 16
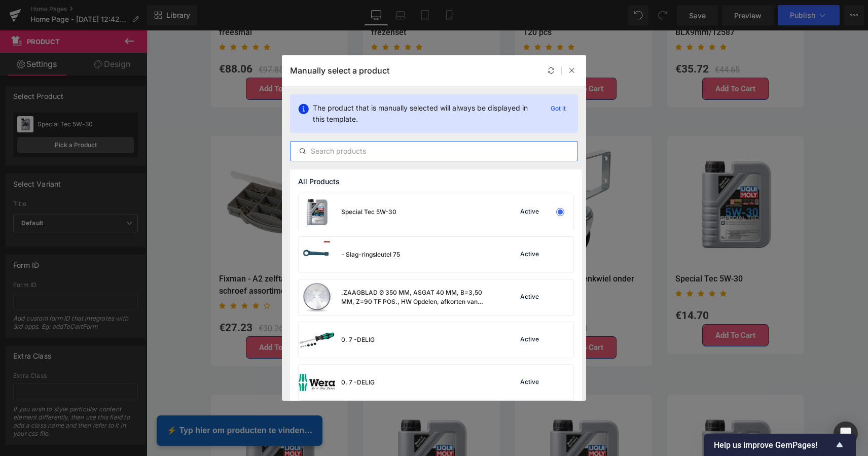
click at [356, 145] on input "text" at bounding box center [433, 151] width 287 height 12
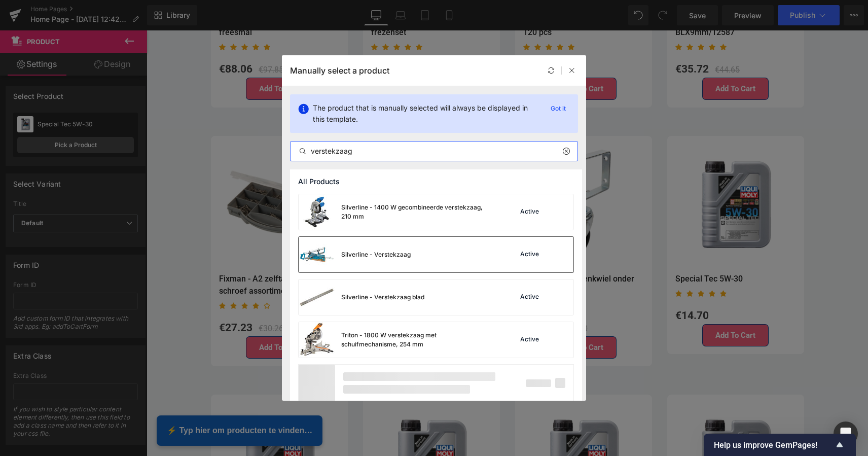
type input "verstekzaag"
click at [385, 250] on div "Silverline - Verstekzaag" at bounding box center [375, 254] width 69 height 9
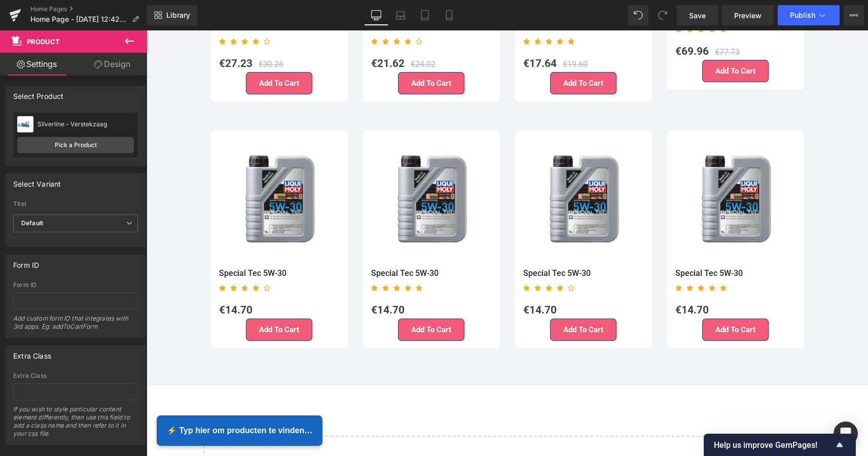
scroll to position [2662, 0]
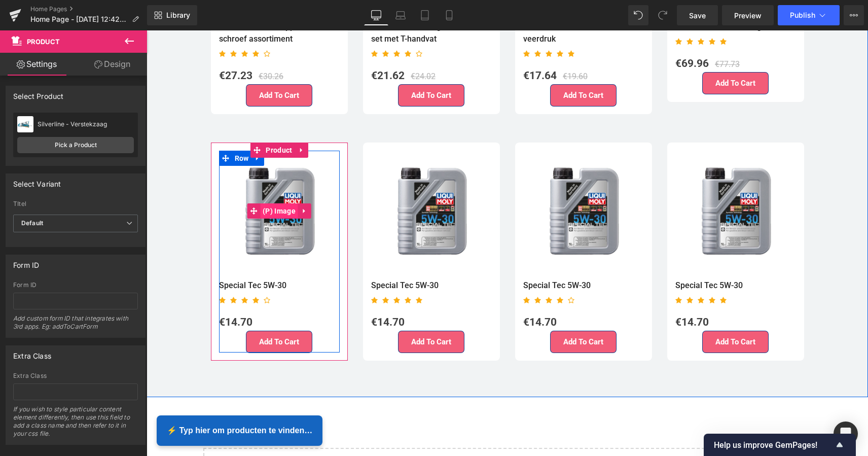
click at [290, 209] on span "(P) Image" at bounding box center [279, 210] width 38 height 15
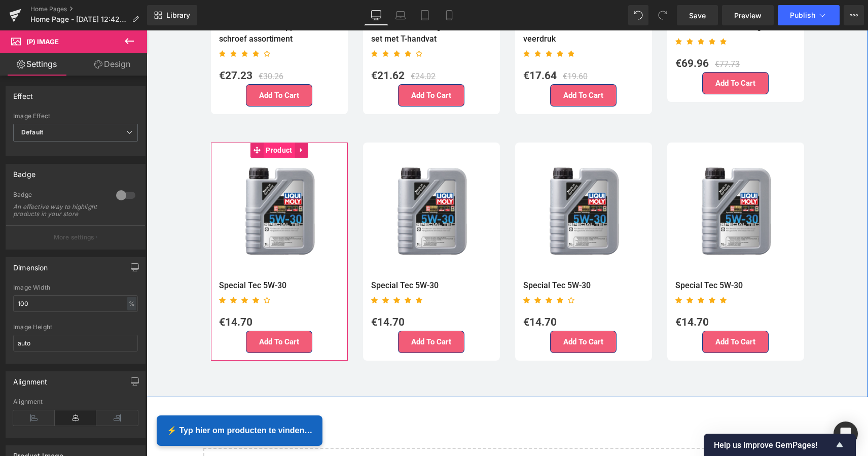
click at [282, 147] on span "Product" at bounding box center [278, 149] width 31 height 15
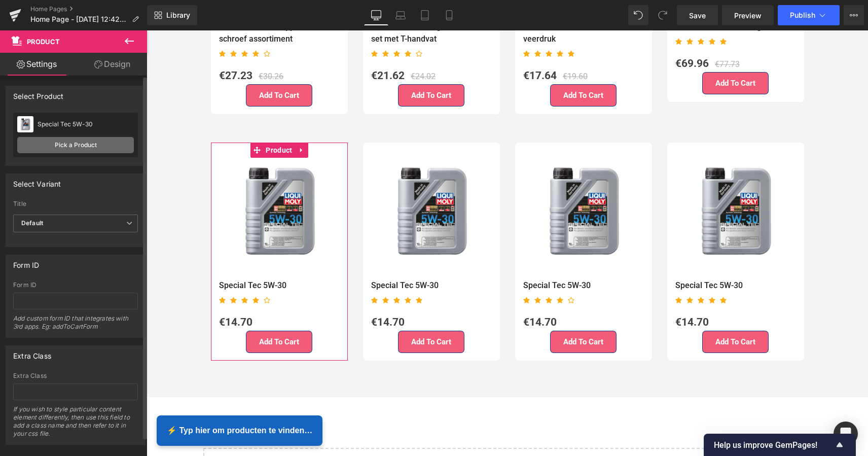
click at [94, 144] on link "Pick a Product" at bounding box center [75, 145] width 117 height 16
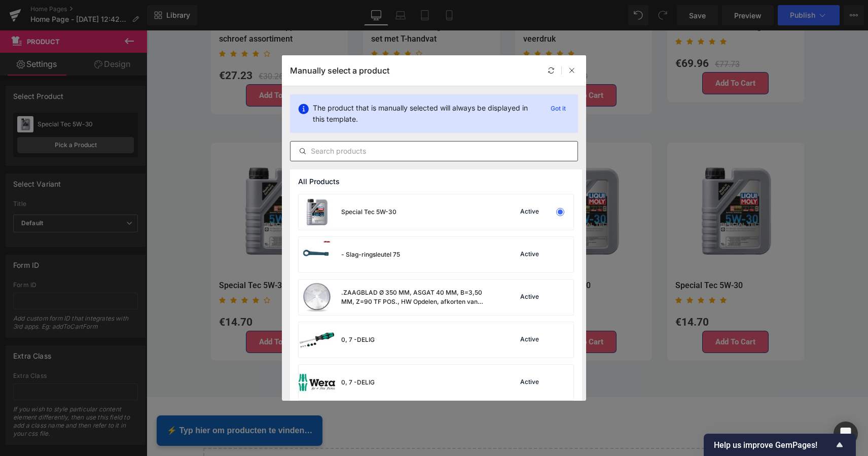
click at [385, 150] on input "text" at bounding box center [433, 151] width 287 height 12
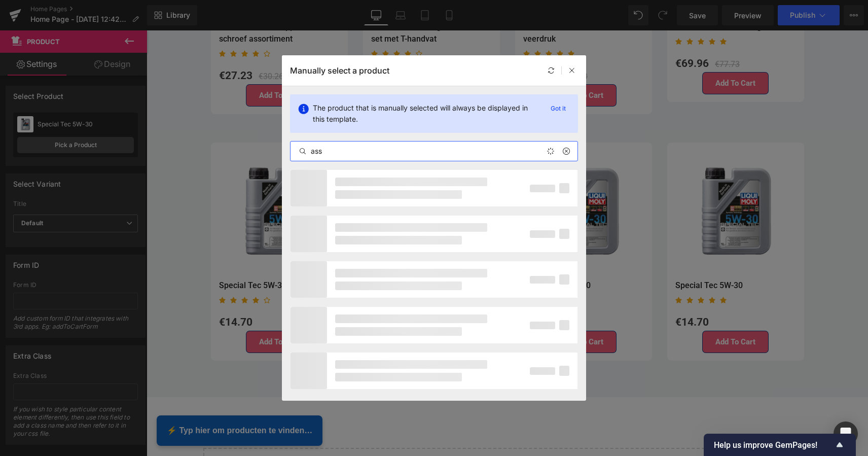
type input "asso"
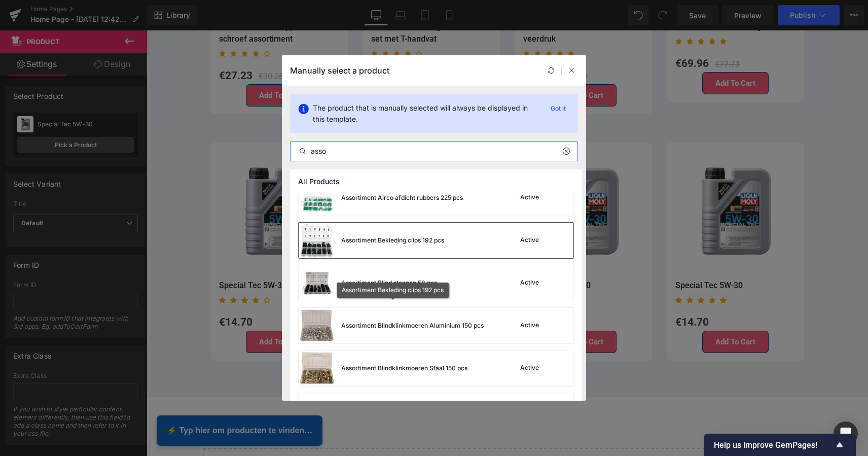
scroll to position [1041, 0]
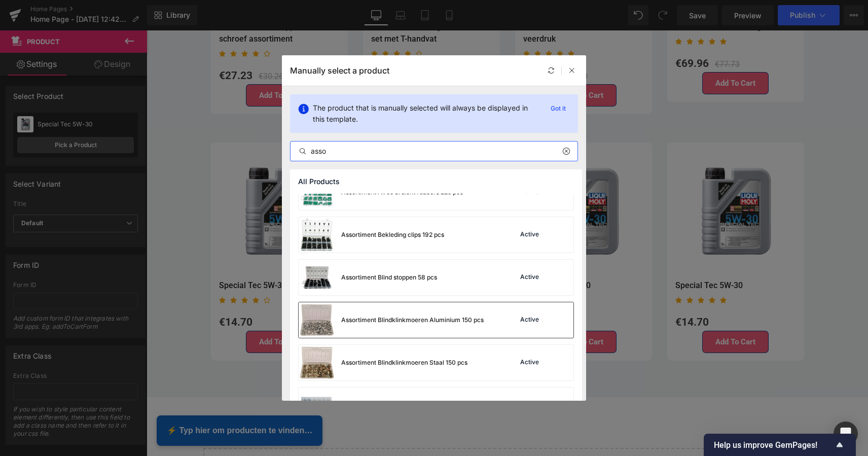
click at [403, 304] on div "Assortiment Blindklinkmoeren Aluminium 150 pcs" at bounding box center [390, 319] width 185 height 35
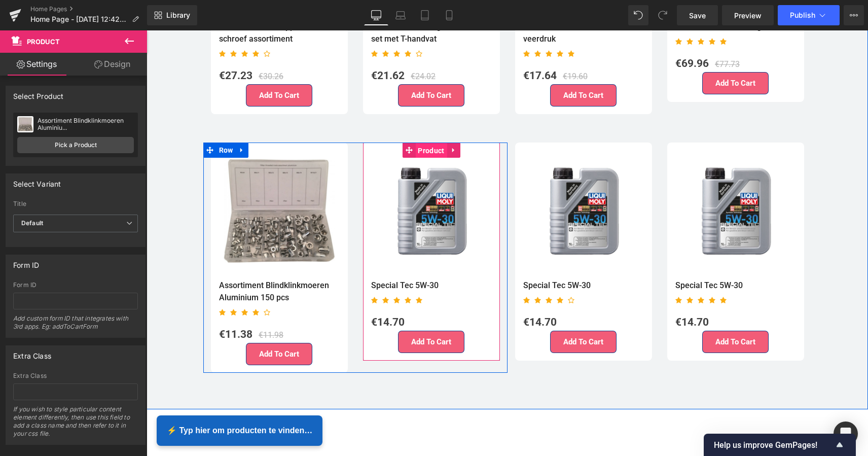
click at [435, 143] on span "Product" at bounding box center [430, 150] width 31 height 15
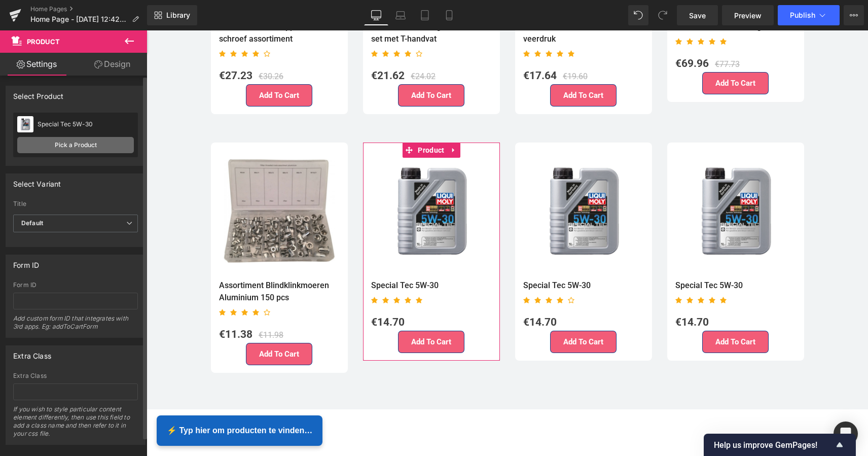
click at [82, 143] on link "Pick a Product" at bounding box center [75, 145] width 117 height 16
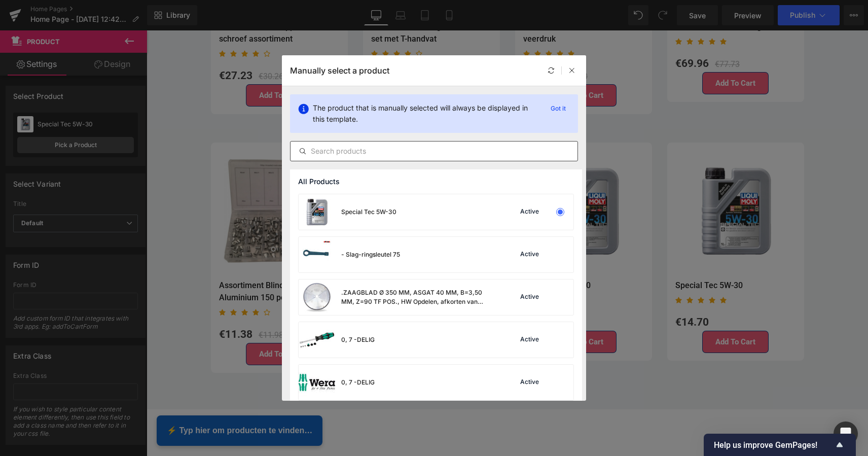
click at [360, 153] on input "text" at bounding box center [433, 151] width 287 height 12
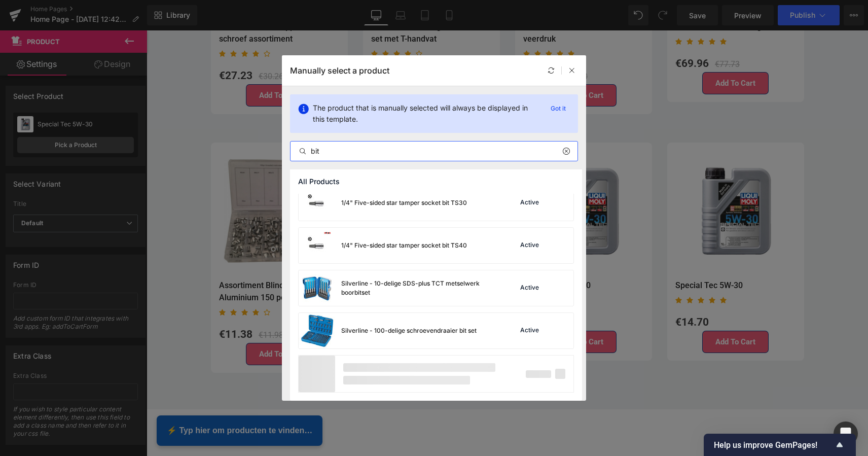
scroll to position [520, 0]
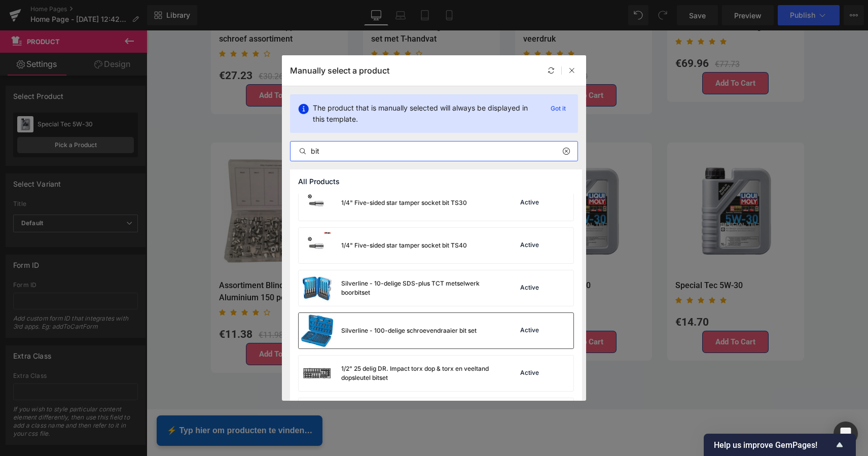
type input "bit"
click at [397, 332] on div "Silverline - 100-delige schroevendraaier bit set" at bounding box center [408, 330] width 135 height 9
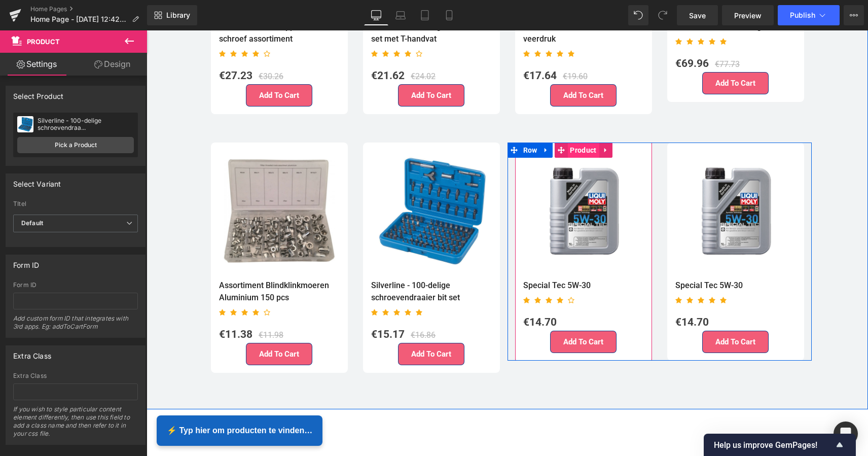
click at [588, 143] on span "Product" at bounding box center [582, 149] width 31 height 15
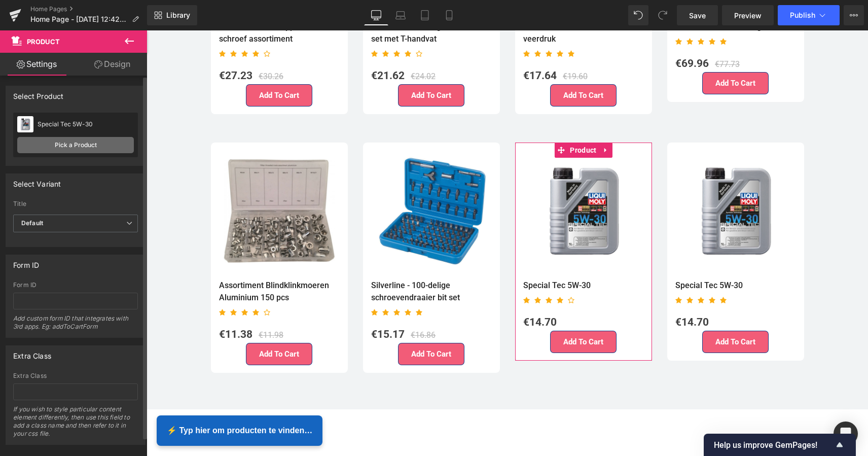
click at [76, 153] on link "Pick a Product" at bounding box center [75, 145] width 117 height 16
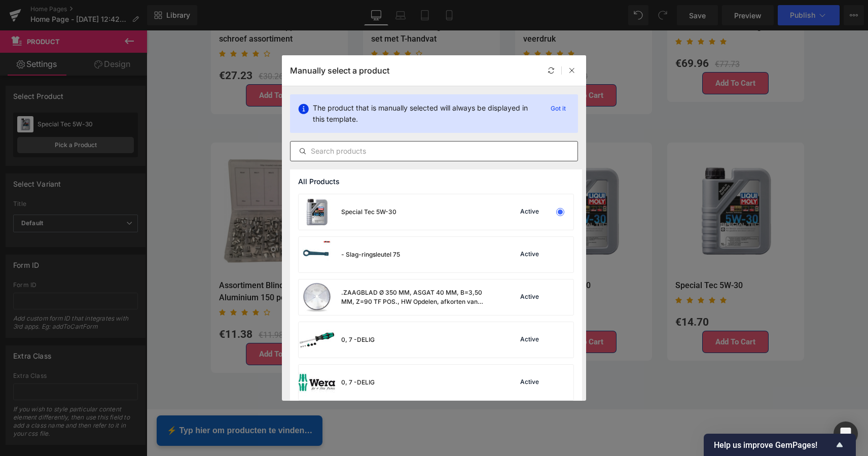
click at [344, 154] on input "text" at bounding box center [433, 151] width 287 height 12
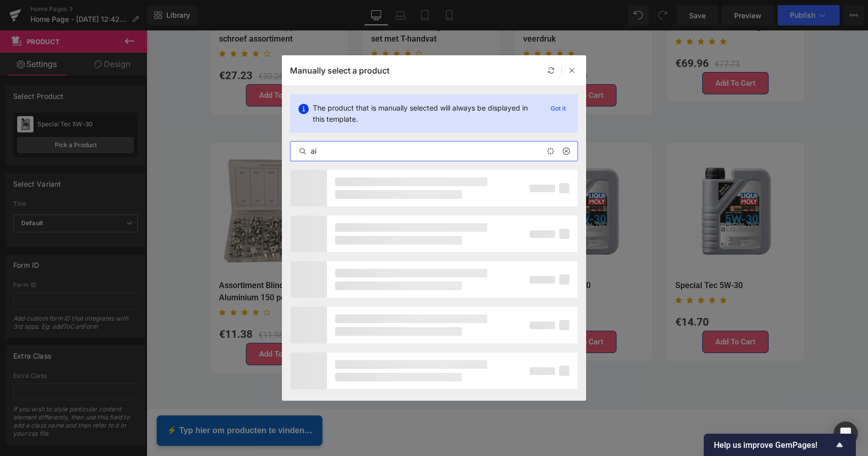
type input "a"
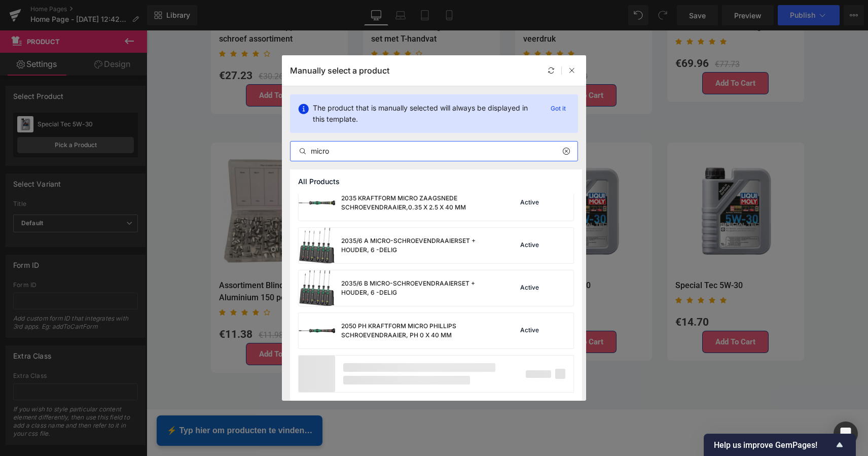
scroll to position [3415, 0]
type input "micro"
click at [423, 246] on div "2035/6 A MICRO-SCHROEVENDRAAIERSET + HOUDER, 6 -DELIG" at bounding box center [417, 245] width 152 height 18
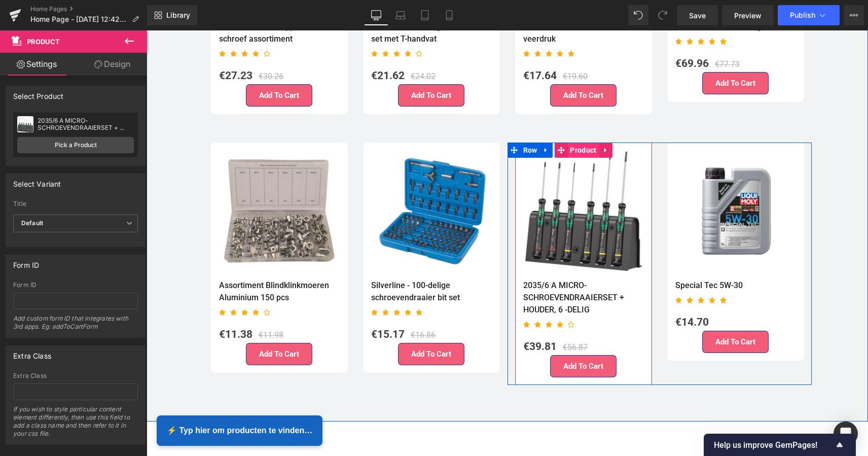
click at [584, 145] on span "Product" at bounding box center [582, 149] width 31 height 15
click at [584, 145] on span "Product" at bounding box center [582, 150] width 31 height 15
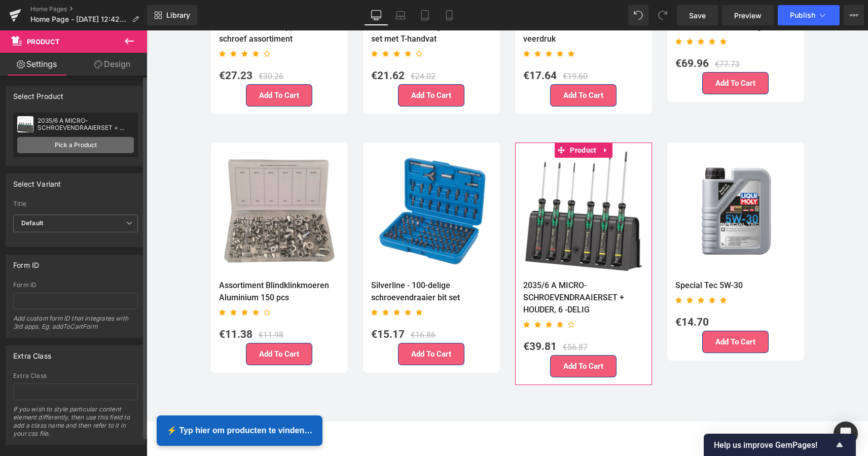
click at [92, 142] on link "Pick a Product" at bounding box center [75, 145] width 117 height 16
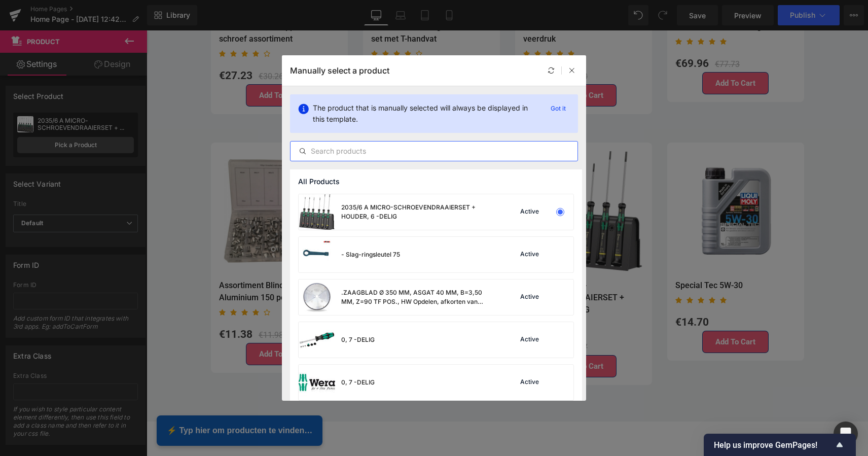
click at [370, 155] on input "text" at bounding box center [433, 151] width 287 height 12
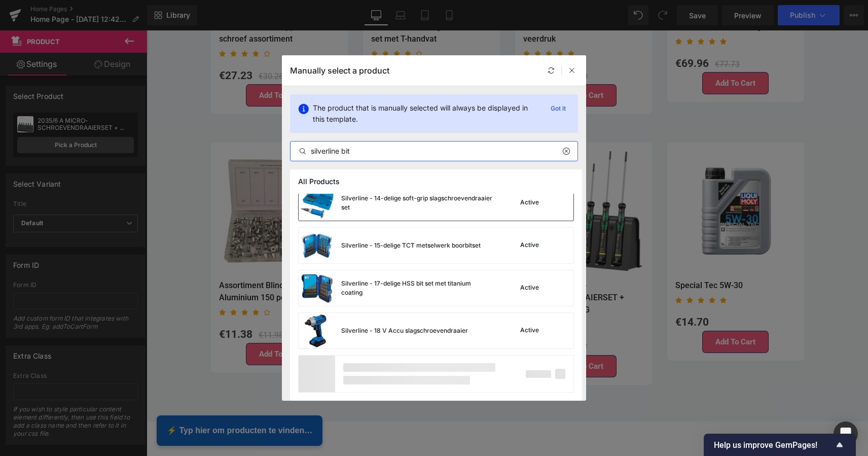
scroll to position [690, 0]
type input "silverline bit"
click at [407, 205] on div "Silverline - 14-delige soft-grip slagschroevendraaier set" at bounding box center [417, 203] width 152 height 18
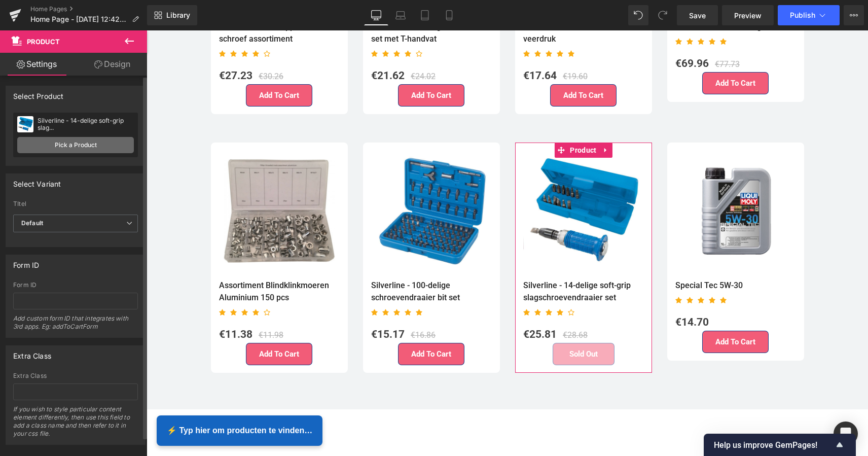
click at [66, 151] on link "Pick a Product" at bounding box center [75, 145] width 117 height 16
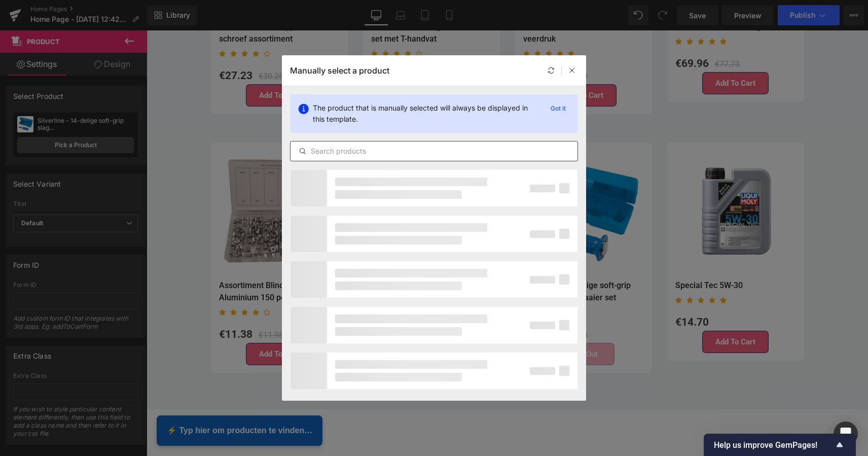
click at [350, 156] on input "text" at bounding box center [433, 151] width 287 height 12
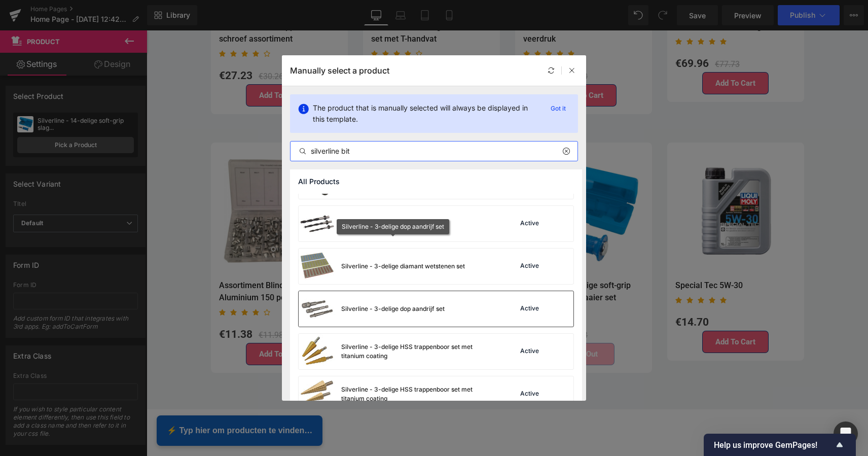
scroll to position [1391, 0]
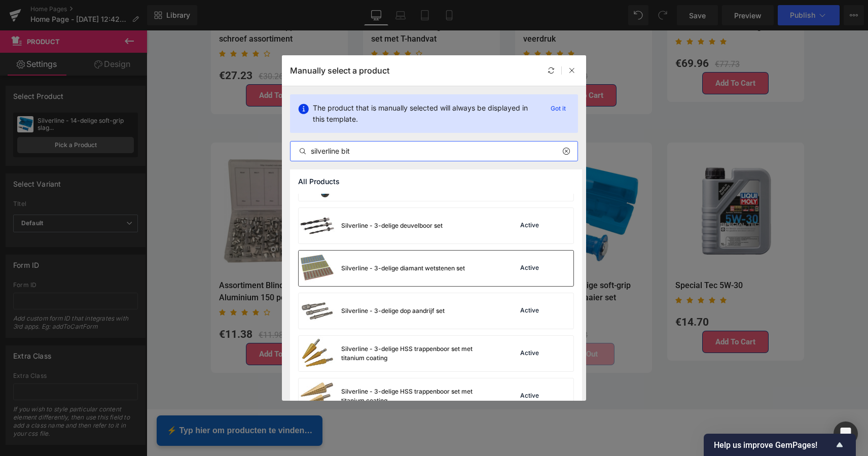
type input "silverline bit"
click at [410, 259] on div "Silverline - 3-delige diamant wetstenen set" at bounding box center [381, 267] width 166 height 35
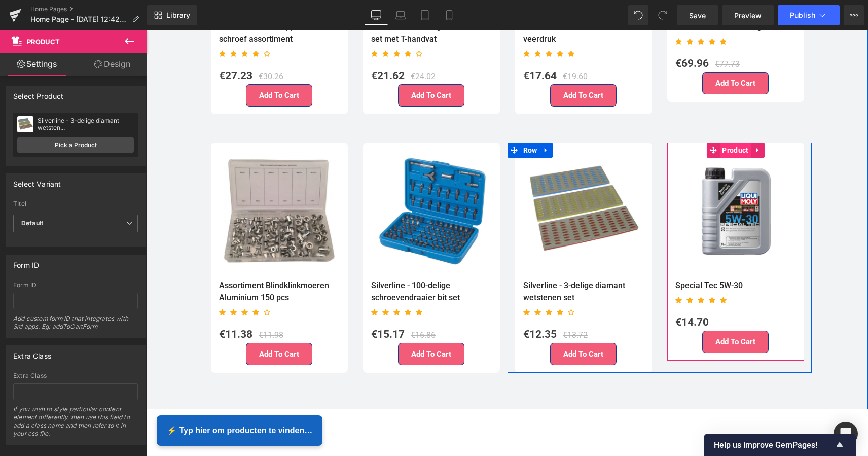
click at [727, 144] on span "Product" at bounding box center [734, 149] width 31 height 15
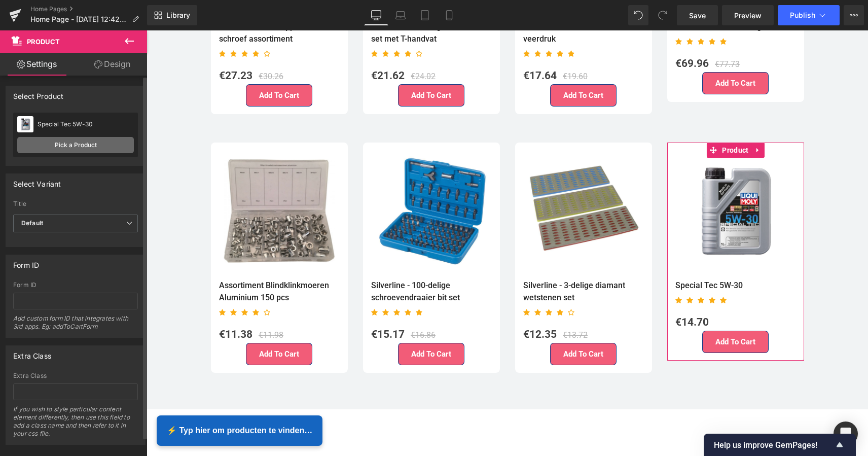
click at [86, 148] on link "Pick a Product" at bounding box center [75, 145] width 117 height 16
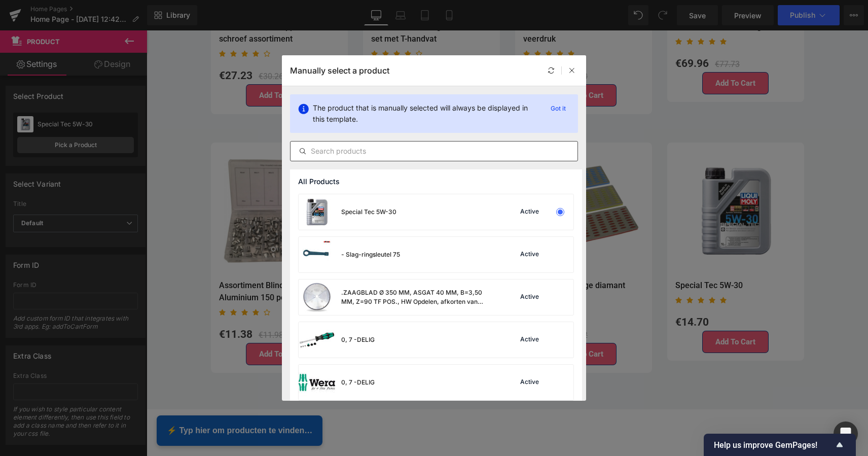
click at [344, 152] on input "text" at bounding box center [433, 151] width 287 height 12
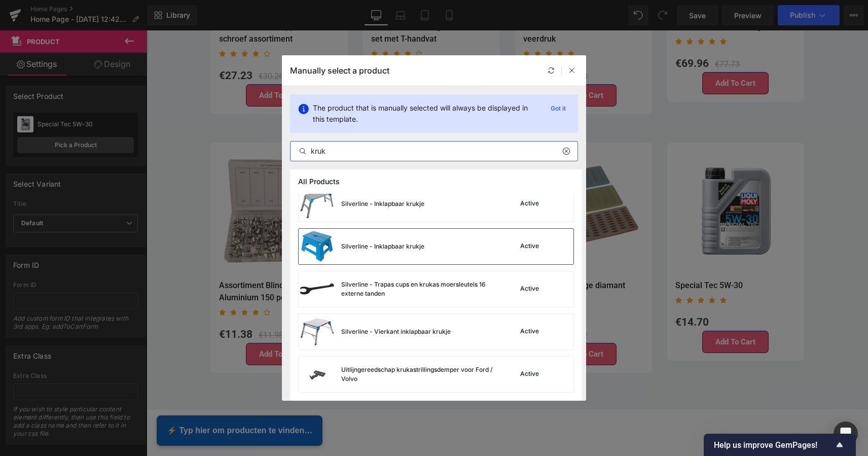
scroll to position [391, 0]
type input "kruk"
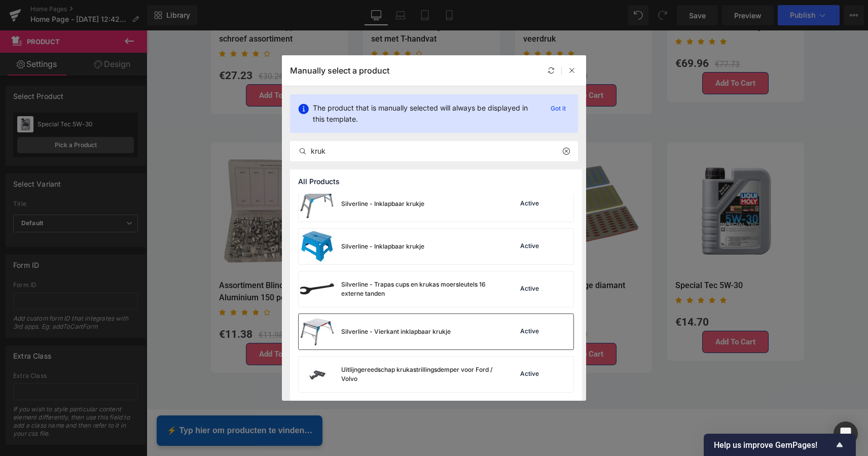
click at [413, 334] on div "Silverline - Vierkant inklapbaar krukje" at bounding box center [395, 331] width 109 height 9
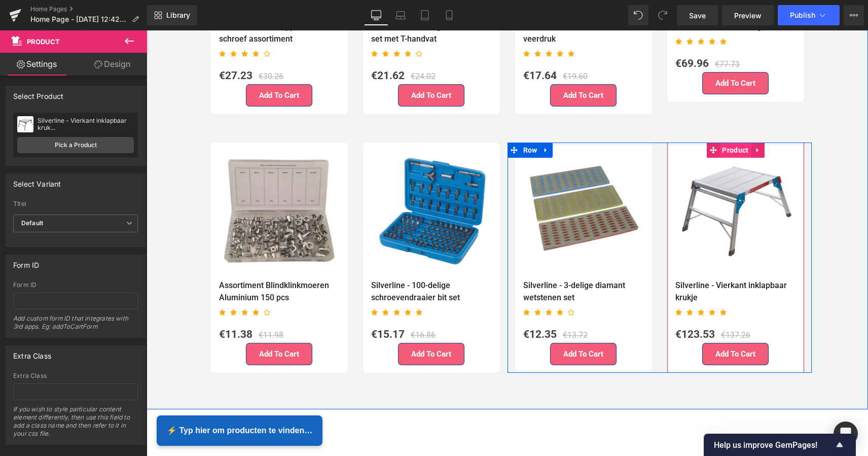
click at [732, 142] on span "Product" at bounding box center [734, 149] width 31 height 15
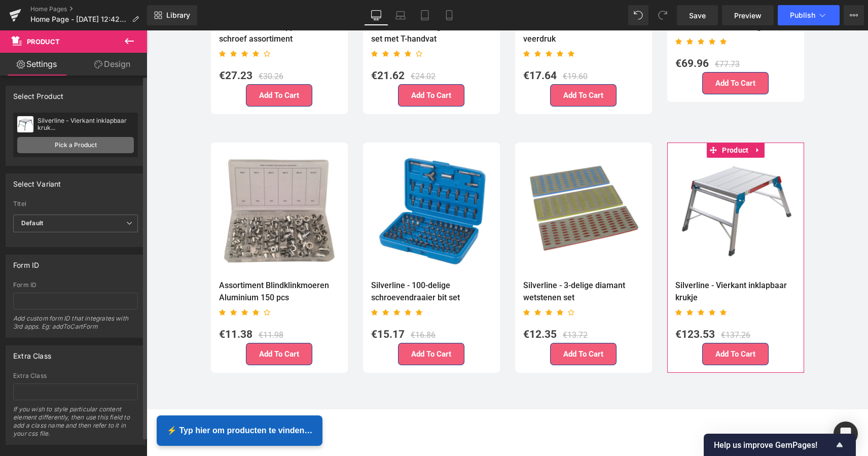
click at [79, 147] on link "Pick a Product" at bounding box center [75, 145] width 117 height 16
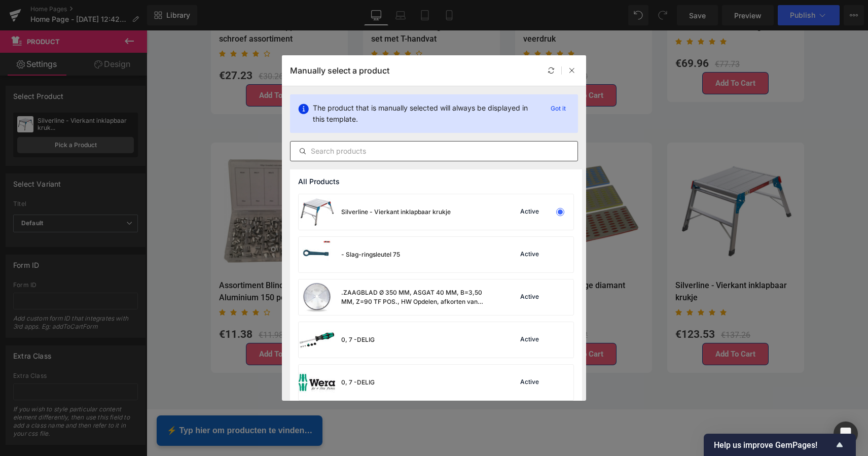
click at [375, 154] on input "text" at bounding box center [433, 151] width 287 height 12
click at [338, 155] on input "text" at bounding box center [433, 151] width 287 height 12
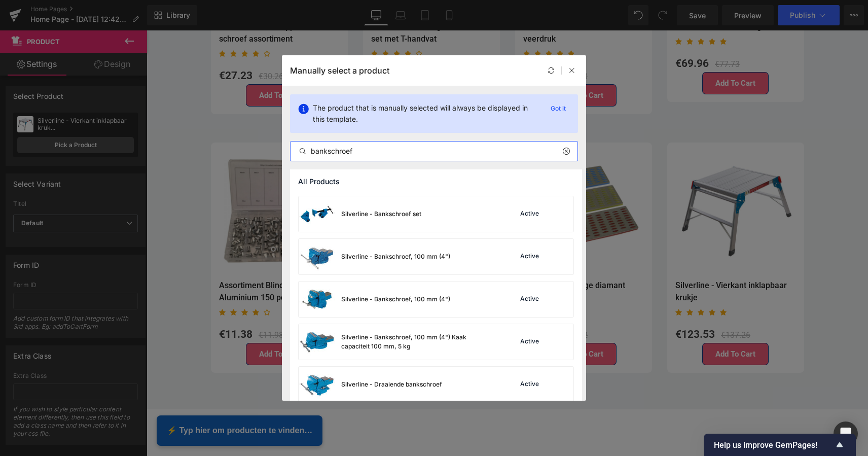
scroll to position [215, 0]
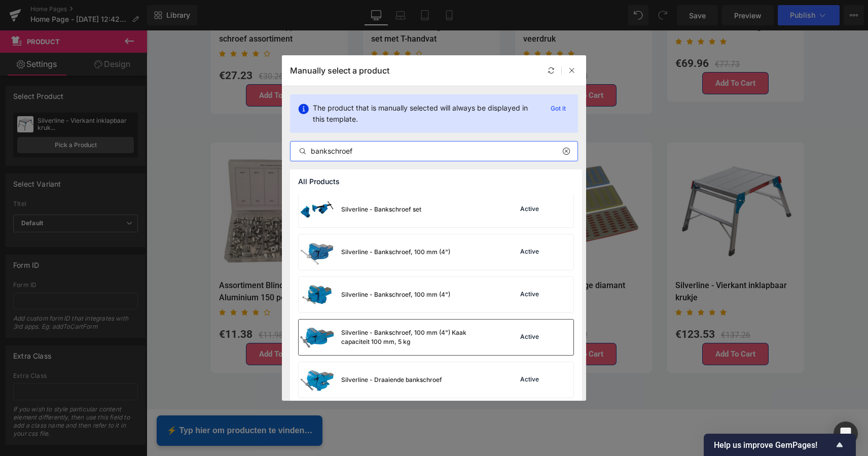
type input "bankschroef"
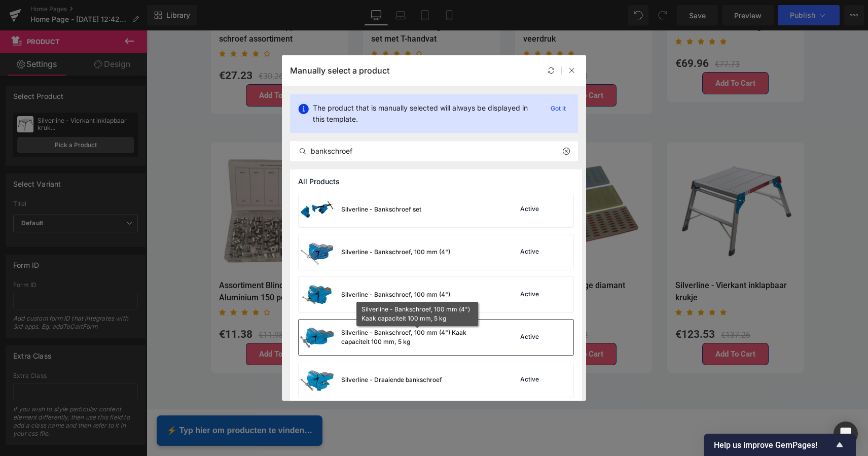
click at [380, 329] on div "Silverline - Bankschroef, 100 mm (4") Kaak capaciteit 100 mm, 5 kg" at bounding box center [417, 337] width 152 height 18
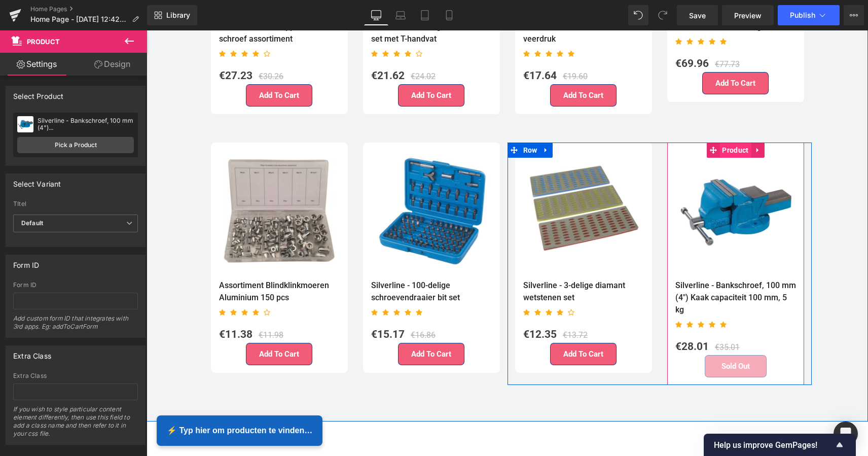
click at [731, 148] on span "Product" at bounding box center [734, 149] width 31 height 15
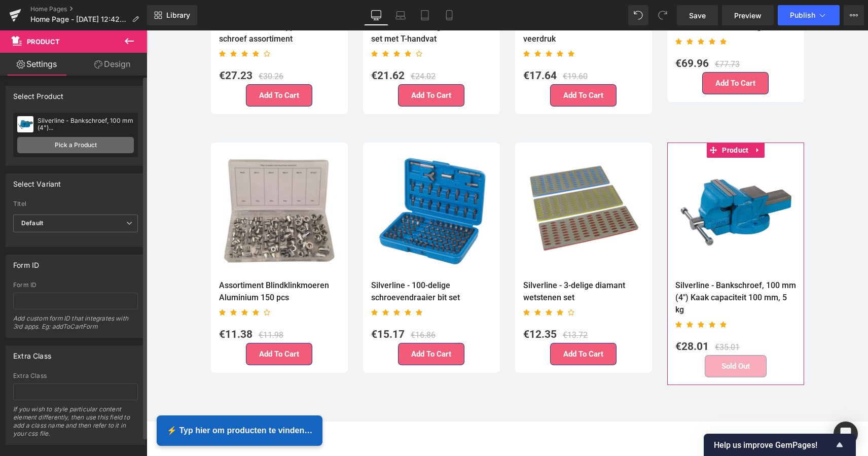
click at [81, 146] on link "Pick a Product" at bounding box center [75, 145] width 117 height 16
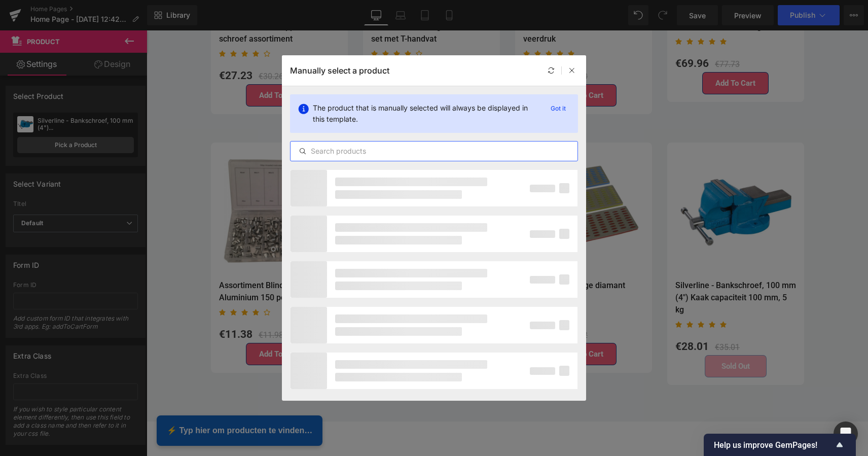
click at [351, 153] on input "text" at bounding box center [433, 151] width 287 height 12
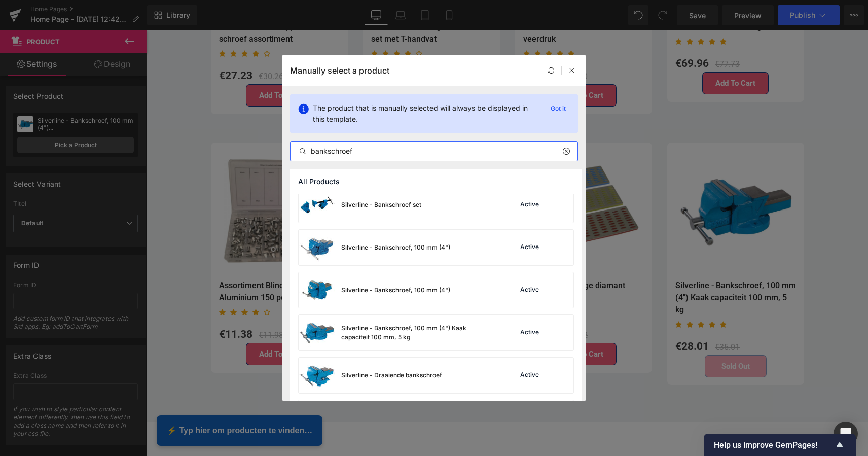
scroll to position [222, 0]
type input "bankschroef"
click at [418, 240] on div "Silverline - Bankschroef, 100 mm (4")" at bounding box center [374, 245] width 152 height 35
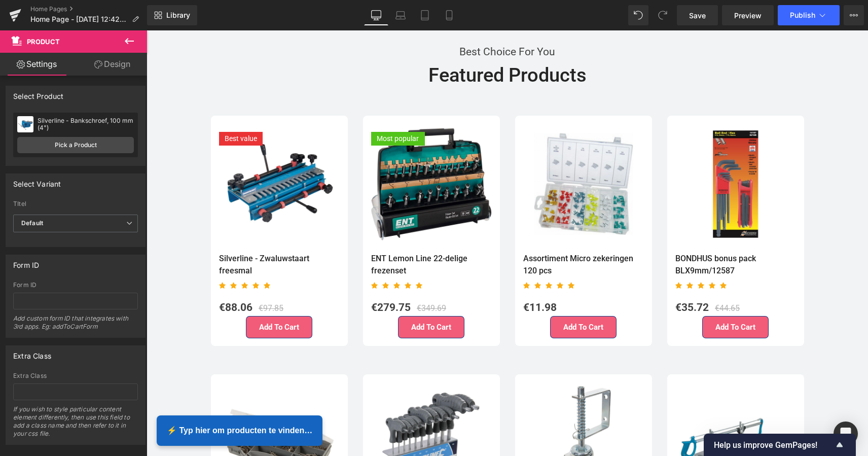
scroll to position [2173, 0]
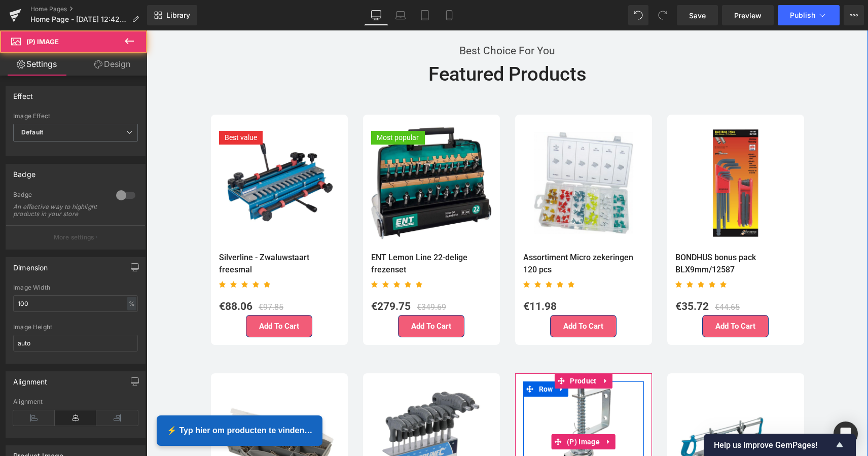
click at [638, 412] on img at bounding box center [583, 441] width 121 height 121
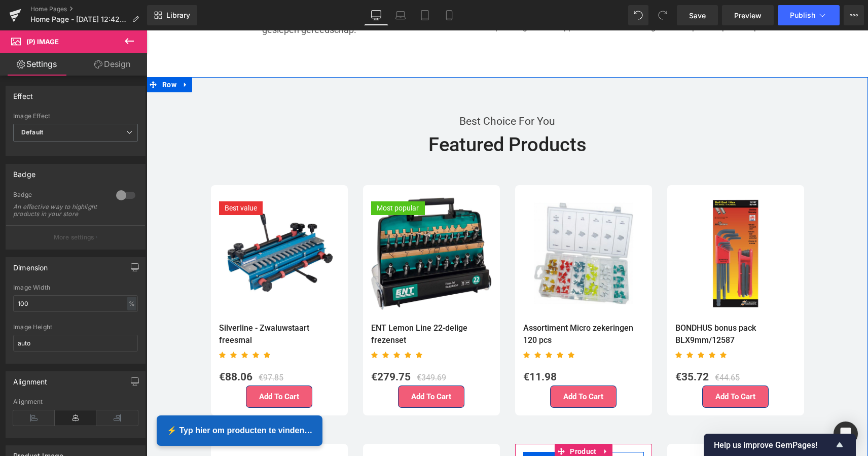
scroll to position [2098, 0]
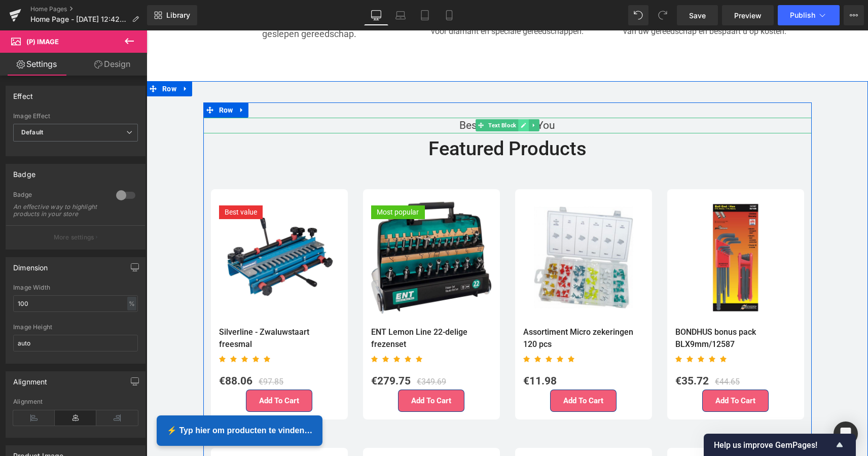
click at [520, 123] on icon at bounding box center [522, 125] width 5 height 5
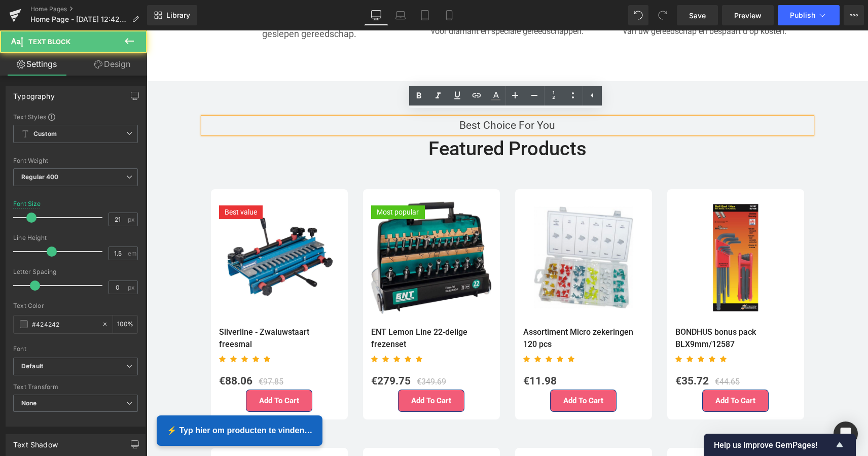
click at [552, 121] on p "Best Choice For You" at bounding box center [507, 126] width 608 height 16
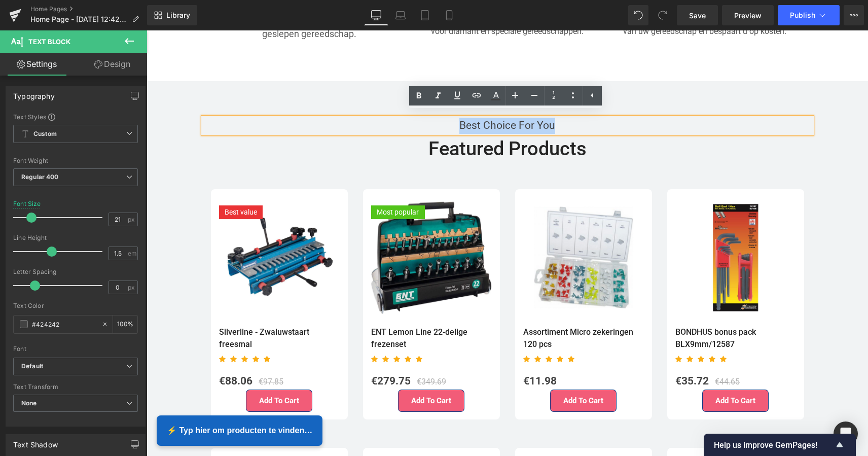
drag, startPoint x: 552, startPoint y: 121, endPoint x: 441, endPoint y: 114, distance: 111.7
click at [441, 118] on p "Best Choice For You" at bounding box center [507, 126] width 608 height 16
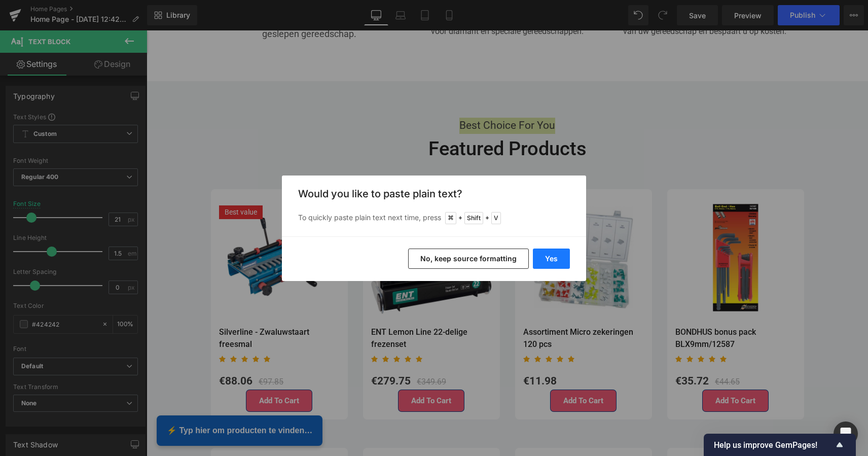
click at [550, 255] on button "Yes" at bounding box center [551, 258] width 37 height 20
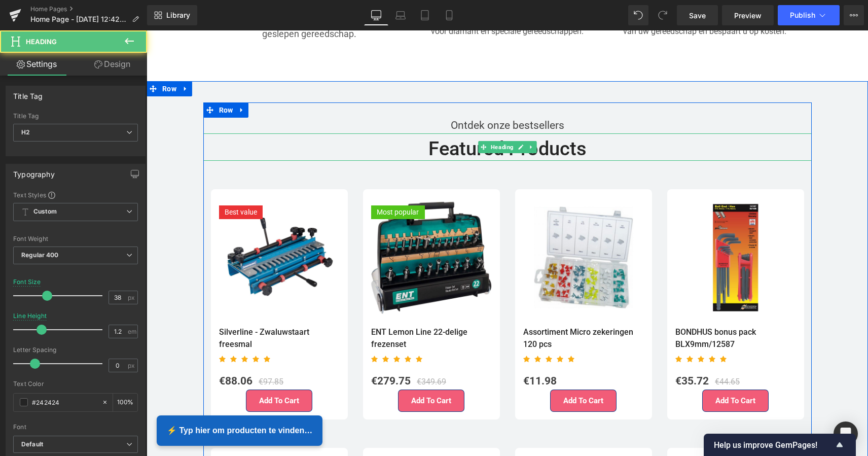
click at [556, 148] on strong "Featured Products" at bounding box center [507, 148] width 158 height 22
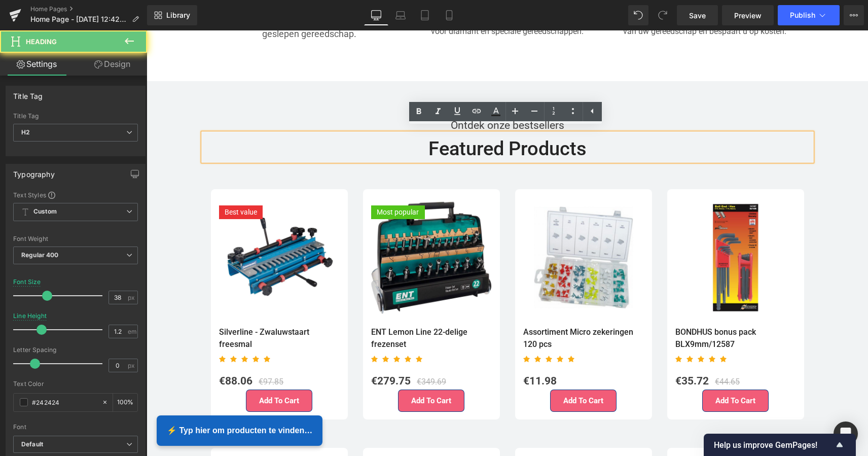
click at [585, 147] on h2 "Featured Products" at bounding box center [507, 148] width 608 height 23
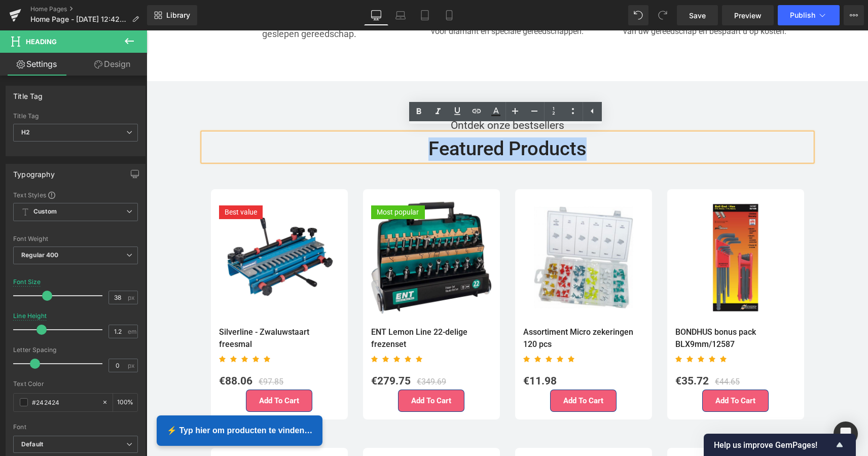
drag, startPoint x: 585, startPoint y: 147, endPoint x: 401, endPoint y: 133, distance: 184.0
click at [401, 137] on h2 "Featured Products" at bounding box center [507, 148] width 608 height 23
paste div
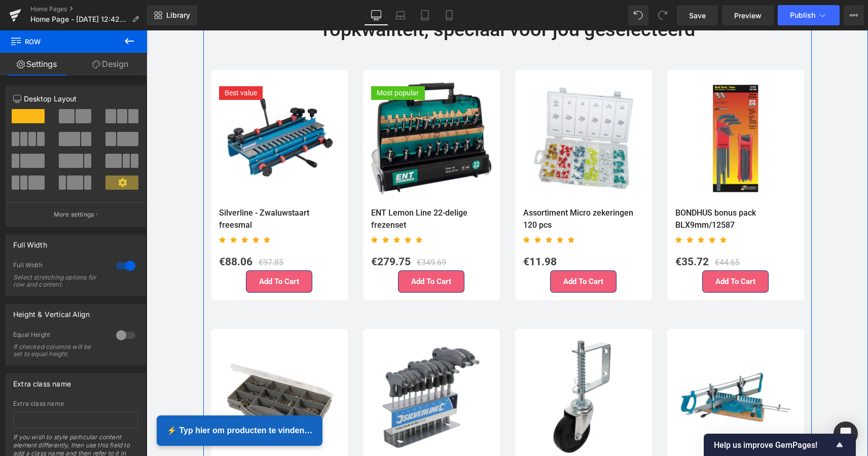
scroll to position [2226, 0]
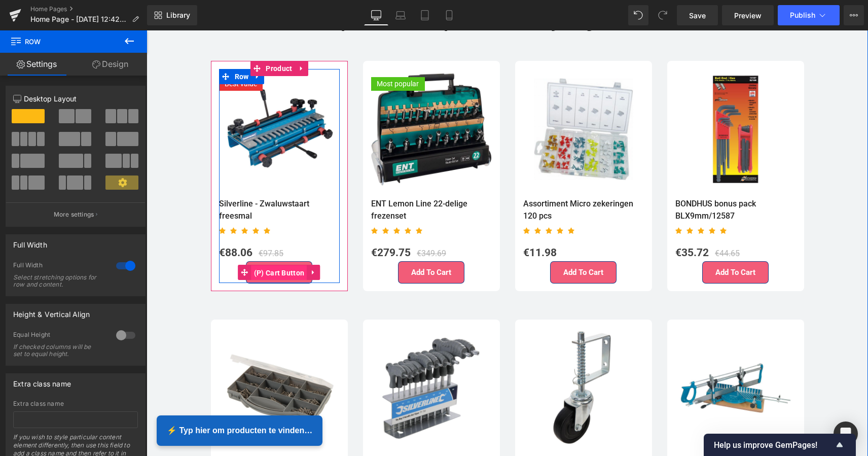
click at [290, 267] on span "(P) Cart Button" at bounding box center [279, 272] width 56 height 15
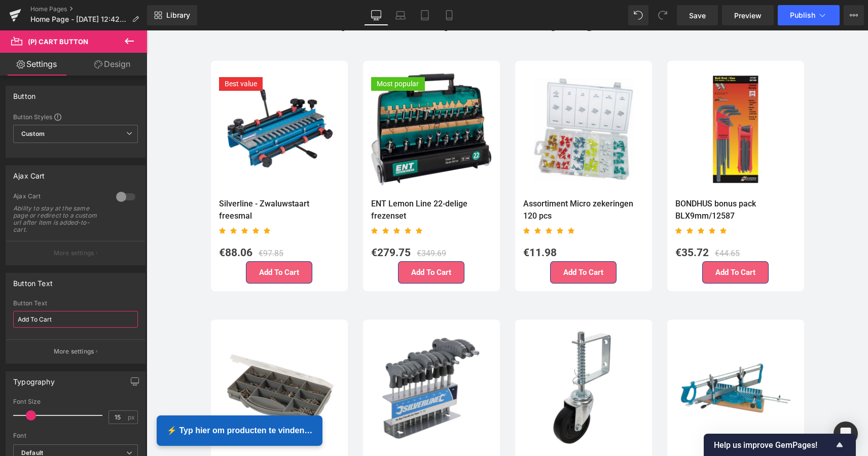
drag, startPoint x: 62, startPoint y: 318, endPoint x: -10, endPoint y: 312, distance: 72.2
click at [0, 312] on html "(P) Cart Button You are previewing how the will restyle your page. You can not …" at bounding box center [434, 228] width 868 height 456
type input "Bestel nu"
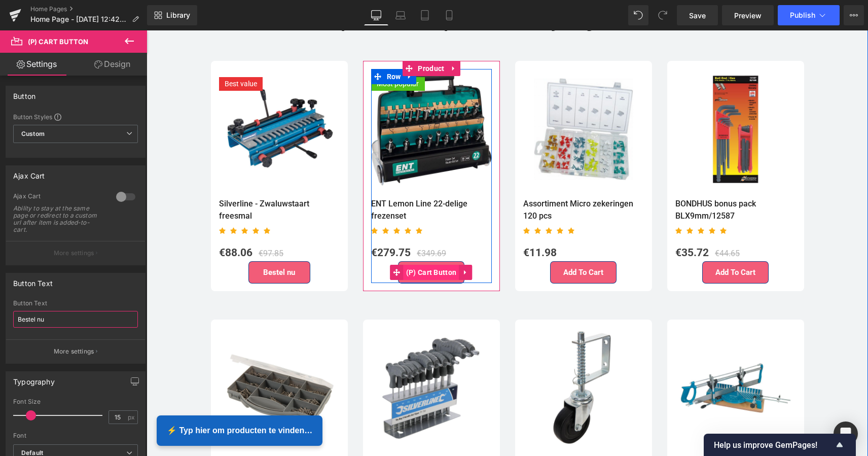
click at [434, 267] on span "(P) Cart Button" at bounding box center [431, 272] width 56 height 15
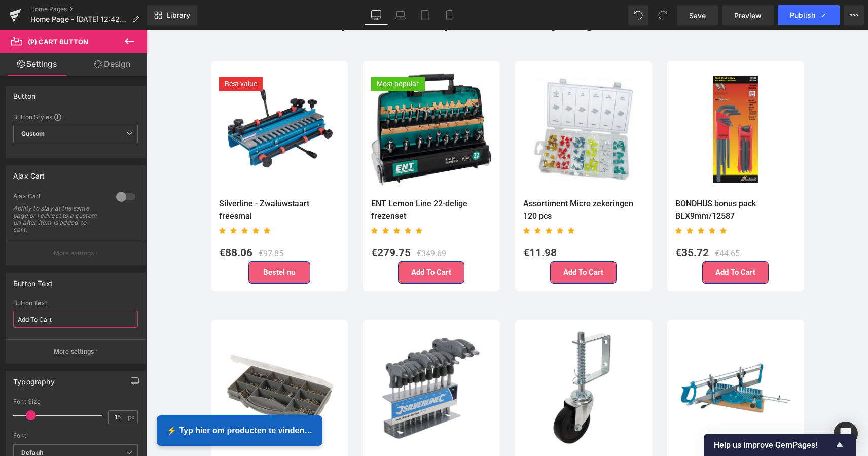
drag, startPoint x: 65, startPoint y: 317, endPoint x: -15, endPoint y: 316, distance: 80.1
click at [0, 316] on html "(P) Cart Button You are previewing how the will restyle your page. You can not …" at bounding box center [434, 228] width 868 height 456
paste input "Bestel nu"
type input "Bestel nu"
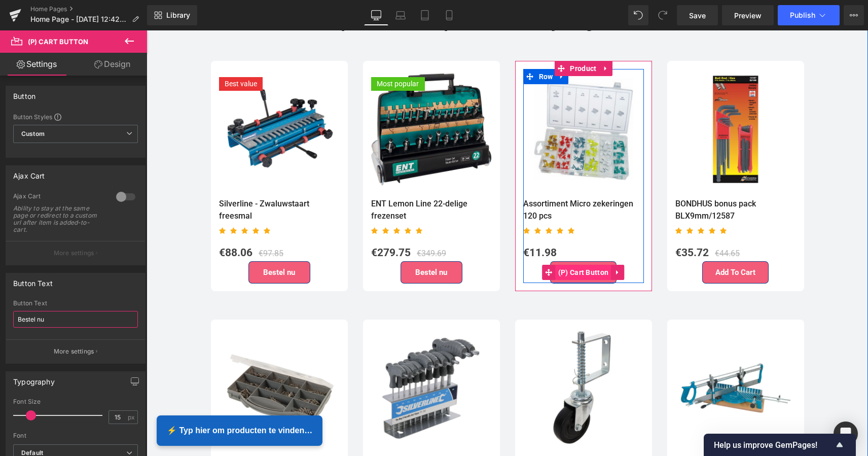
click at [576, 265] on span "(P) Cart Button" at bounding box center [583, 272] width 56 height 15
click at [577, 266] on span "(P) Cart Button" at bounding box center [583, 272] width 56 height 15
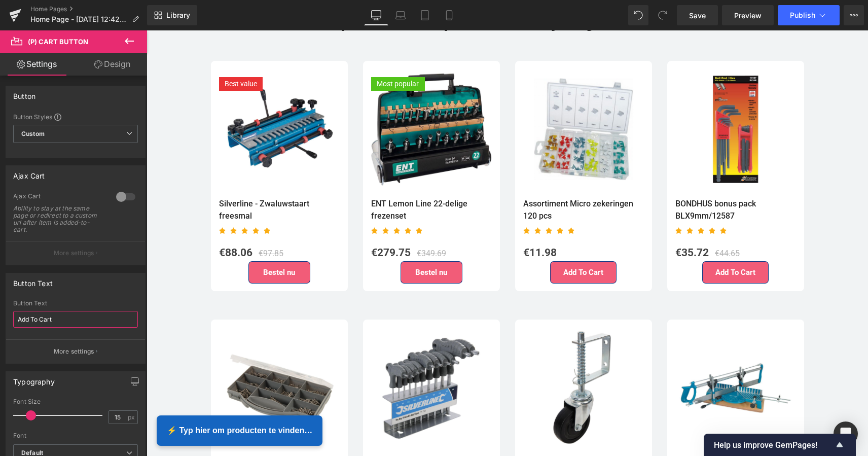
drag, startPoint x: 60, startPoint y: 321, endPoint x: -29, endPoint y: 321, distance: 89.2
click at [0, 321] on html "(P) Cart Button You are previewing how the will restyle your page. You can not …" at bounding box center [434, 228] width 868 height 456
paste input "Bestel nu"
type input "Bestel nu"
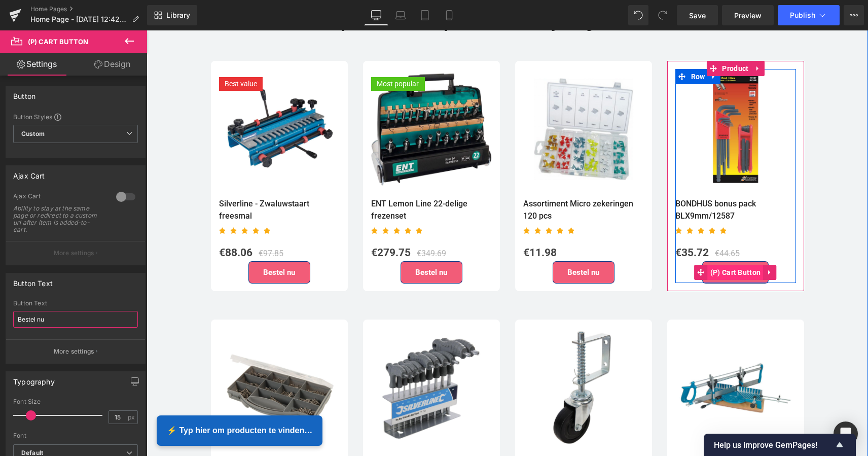
click at [725, 265] on span "(P) Cart Button" at bounding box center [735, 272] width 56 height 15
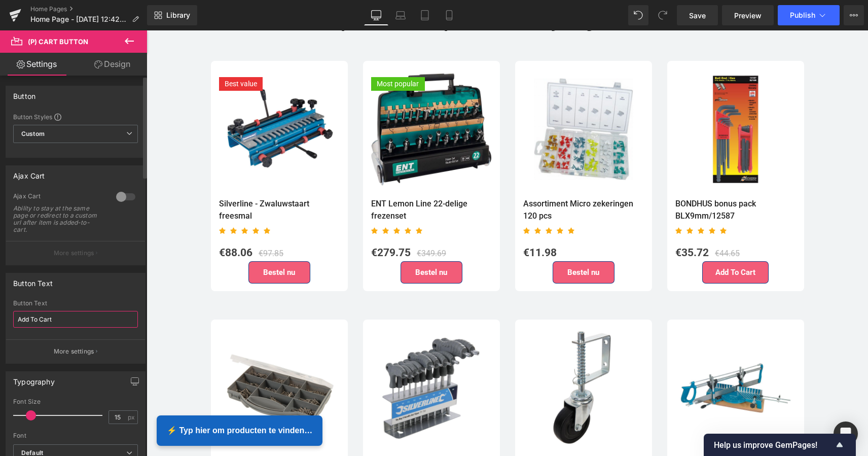
drag, startPoint x: 63, startPoint y: 314, endPoint x: 0, endPoint y: 315, distance: 62.8
click at [0, 315] on div "Button Text Add To Cart Button Text Add To Cart More settings" at bounding box center [76, 314] width 152 height 98
drag, startPoint x: 68, startPoint y: 315, endPoint x: -12, endPoint y: 319, distance: 80.2
click at [0, 319] on html "(P) Cart Button You are previewing how the will restyle your page. You can not …" at bounding box center [434, 228] width 868 height 456
paste input "Bestel nu"
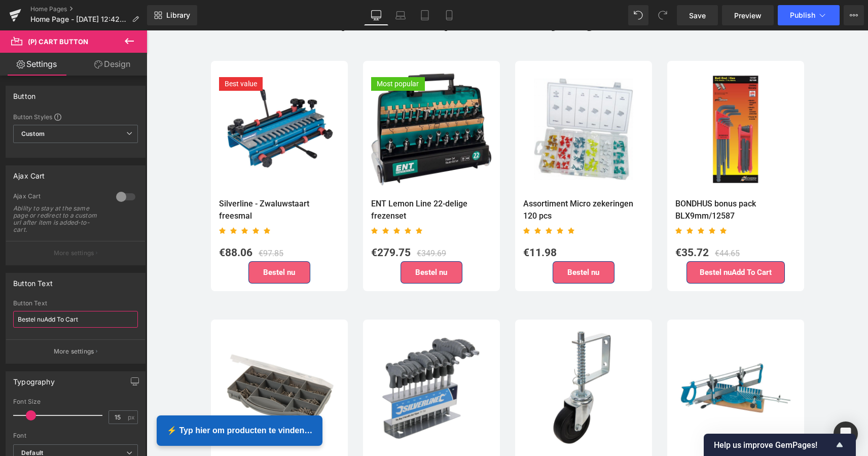
drag, startPoint x: 88, startPoint y: 318, endPoint x: -7, endPoint y: 314, distance: 95.4
click at [0, 314] on html "(P) Cart Button You are previewing how the will restyle your page. You can not …" at bounding box center [434, 228] width 868 height 456
paste input "text"
type input "Bestel nu"
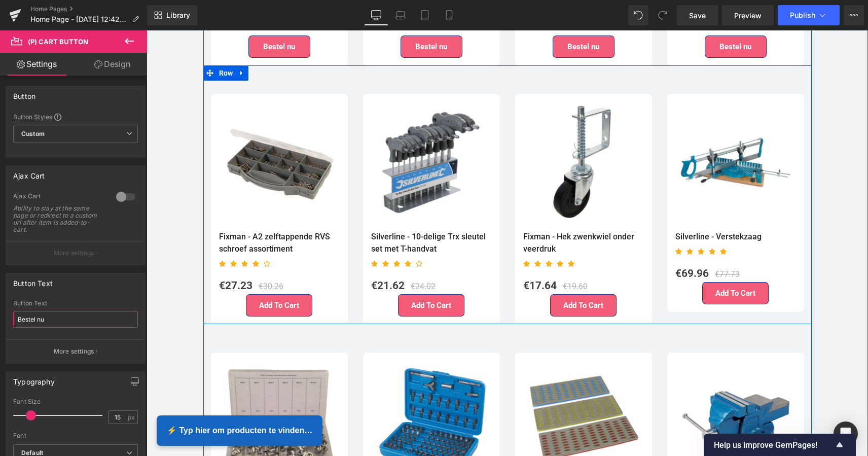
scroll to position [2456, 0]
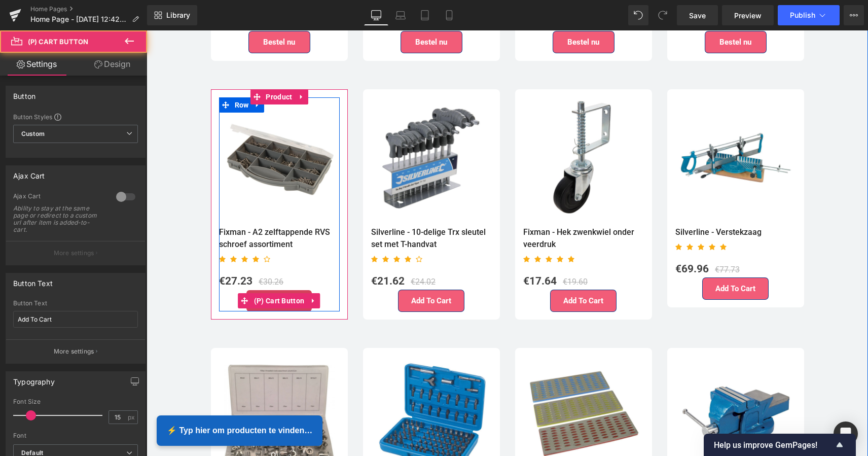
click at [280, 298] on div "Add To Cart (P) Cart Button" at bounding box center [279, 300] width 121 height 21
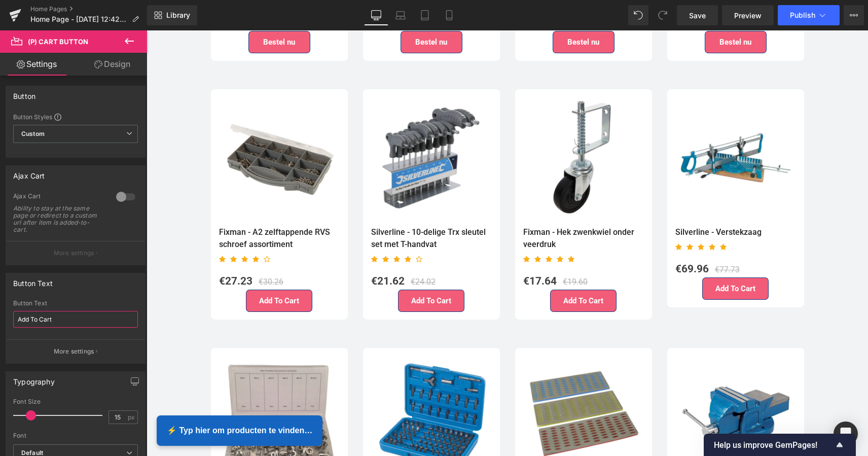
drag, startPoint x: 64, startPoint y: 320, endPoint x: -22, endPoint y: 321, distance: 86.2
click at [0, 321] on html "(P) Cart Button You are previewing how the will restyle your page. You can not …" at bounding box center [434, 228] width 868 height 456
type input "Bestel nu"
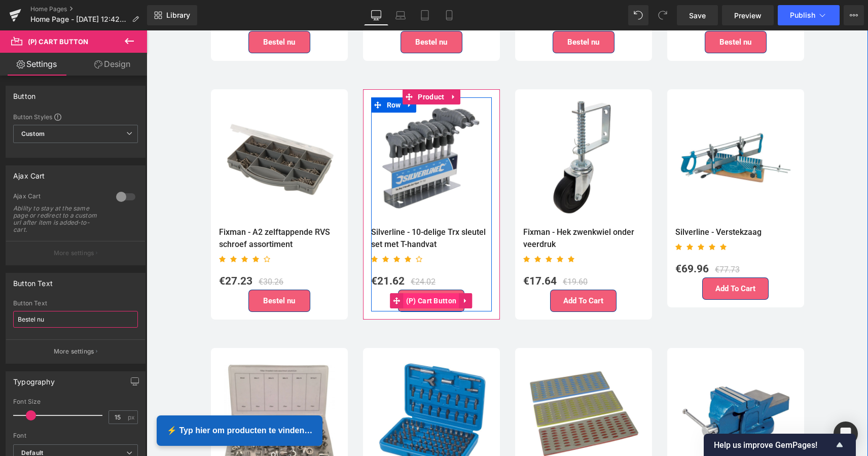
click at [420, 295] on span "(P) Cart Button" at bounding box center [431, 300] width 56 height 15
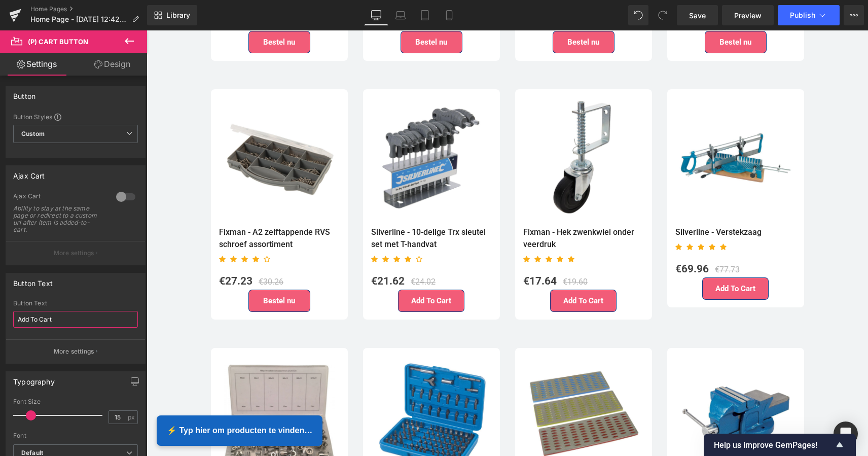
drag, startPoint x: 77, startPoint y: 323, endPoint x: -14, endPoint y: 317, distance: 90.4
click at [0, 317] on html "(P) Cart Button You are previewing how the will restyle your page. You can not …" at bounding box center [434, 228] width 868 height 456
paste input "Bestel nu"
type input "Bestel nu"
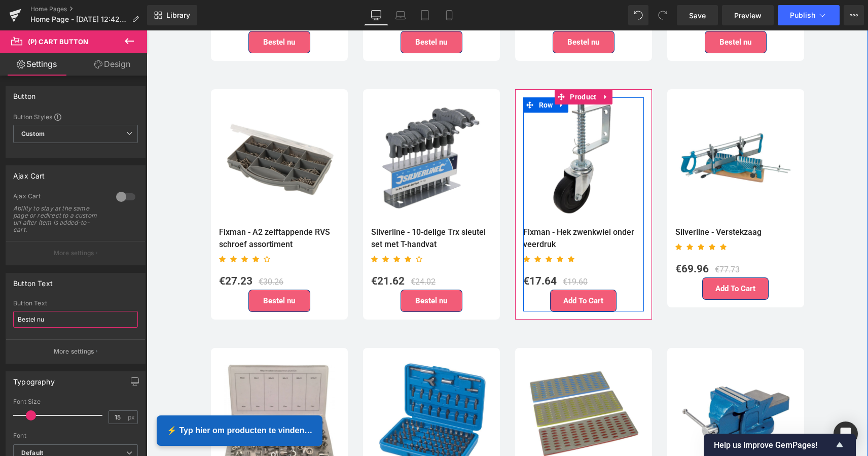
click at [592, 294] on span "(P) Cart Button" at bounding box center [583, 300] width 45 height 12
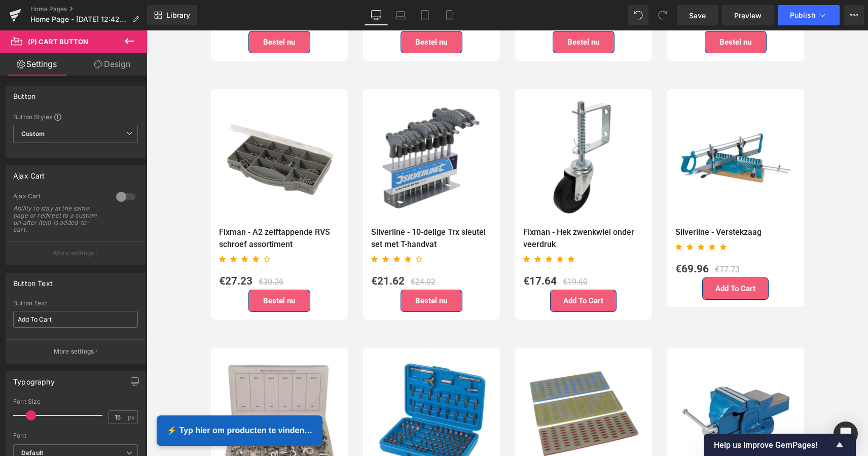
drag, startPoint x: 73, startPoint y: 324, endPoint x: -15, endPoint y: 318, distance: 88.9
click at [0, 318] on html "(P) Cart Button You are previewing how the will restyle your page. You can not …" at bounding box center [434, 228] width 868 height 456
paste input "Bestel nu"
type input "Bestel nu"
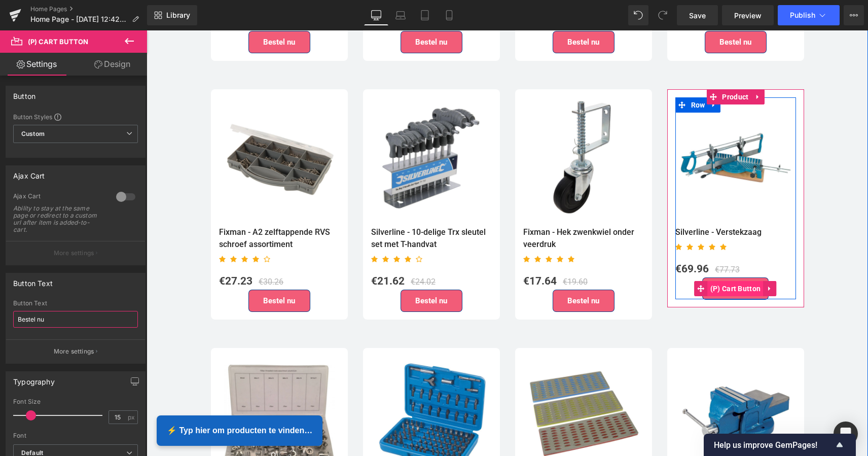
click at [721, 281] on span "(P) Cart Button" at bounding box center [735, 288] width 56 height 15
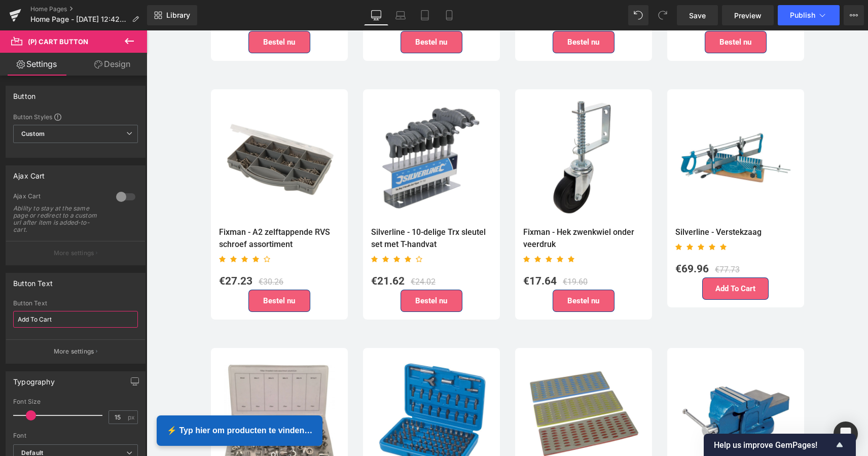
drag, startPoint x: 74, startPoint y: 323, endPoint x: -5, endPoint y: 317, distance: 79.8
click at [0, 317] on html "(P) Cart Button You are previewing how the will restyle your page. You can not …" at bounding box center [434, 228] width 868 height 456
paste input "Bestel nu"
type input "Bestel nu"
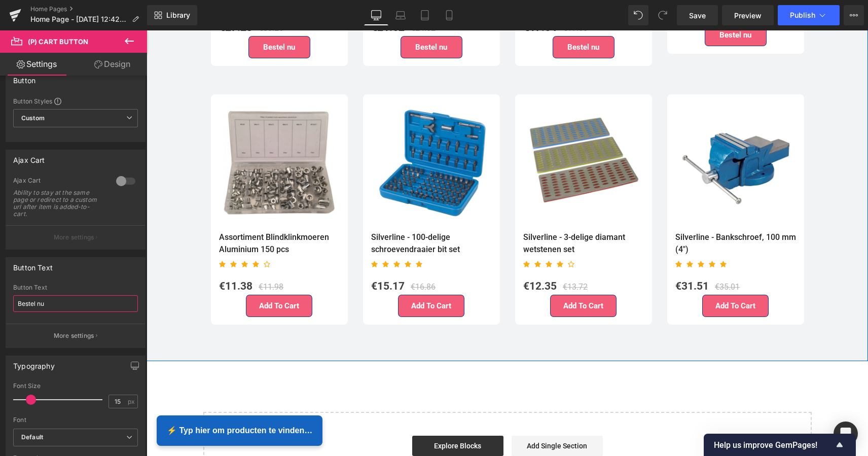
scroll to position [2723, 0]
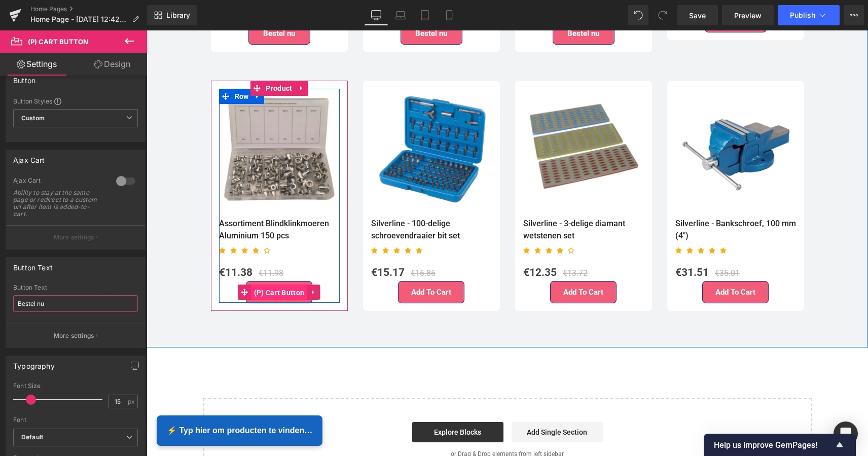
click at [283, 285] on span "(P) Cart Button" at bounding box center [279, 292] width 56 height 15
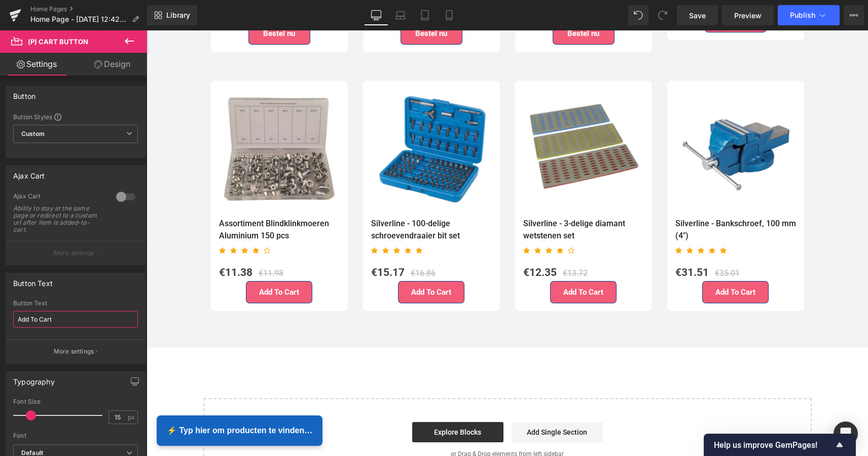
drag, startPoint x: 64, startPoint y: 320, endPoint x: -27, endPoint y: 319, distance: 91.2
click at [0, 319] on html "(P) Cart Button You are previewing how the will restyle your page. You can not …" at bounding box center [434, 228] width 868 height 456
paste input "Bestel nu"
type input "Bestel nu"
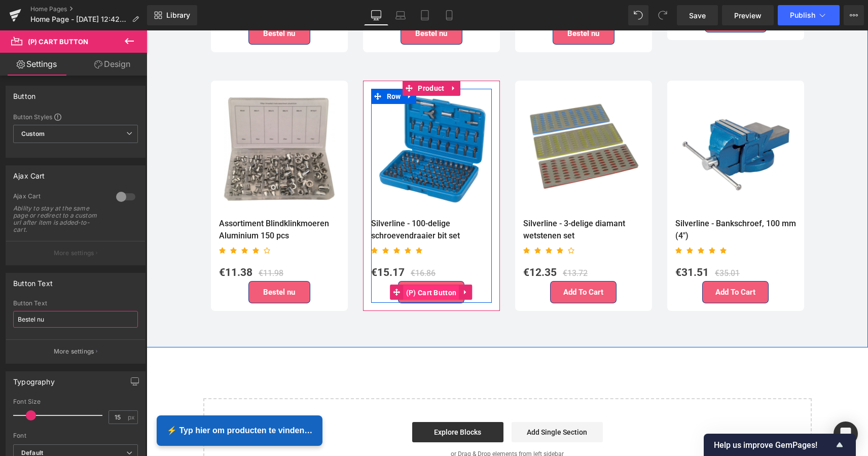
click at [433, 285] on span "(P) Cart Button" at bounding box center [431, 292] width 56 height 15
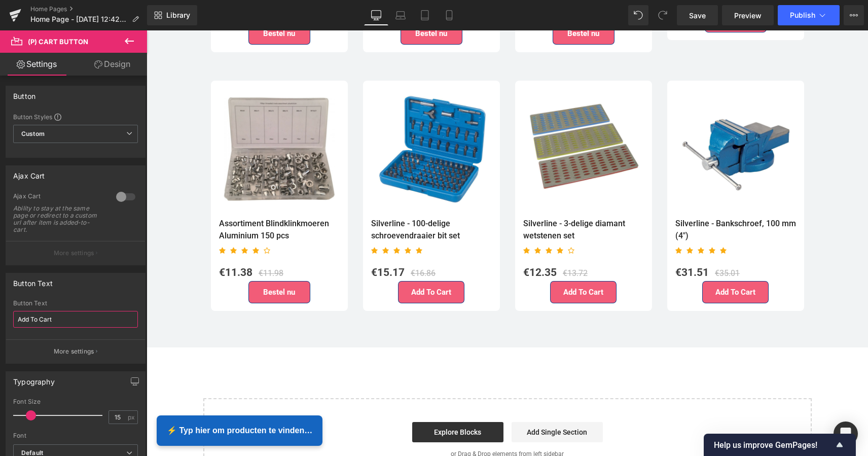
drag, startPoint x: 74, startPoint y: 320, endPoint x: -3, endPoint y: 315, distance: 76.7
click at [0, 315] on html "(P) Cart Button You are previewing how the will restyle your page. You can not …" at bounding box center [434, 228] width 868 height 456
paste input "Bestel nu"
type input "Bestel nu"
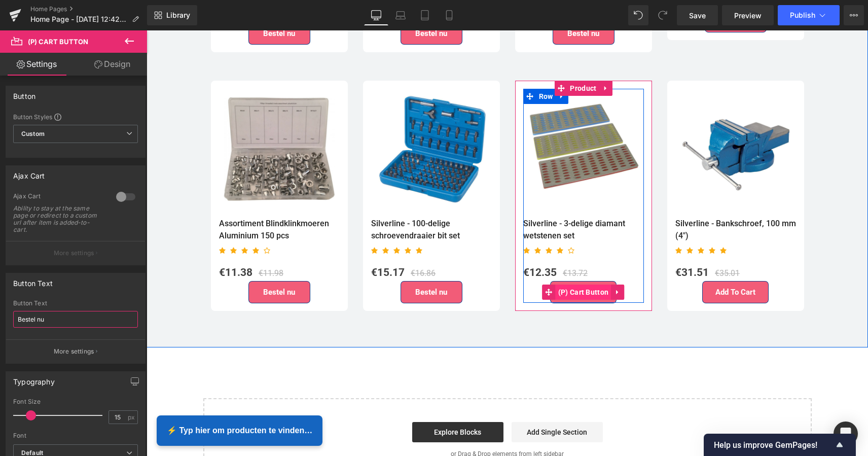
click at [584, 285] on span "(P) Cart Button" at bounding box center [583, 291] width 56 height 15
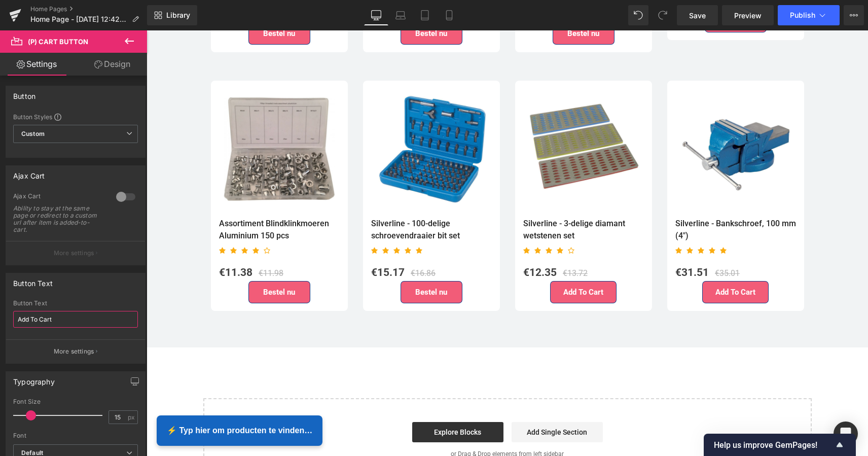
drag, startPoint x: 65, startPoint y: 326, endPoint x: -2, endPoint y: 313, distance: 68.2
click at [0, 313] on html "(P) Cart Button You are previewing how the will restyle your page. You can not …" at bounding box center [434, 228] width 868 height 456
paste input "Bestel nu"
type input "Bestel nu"
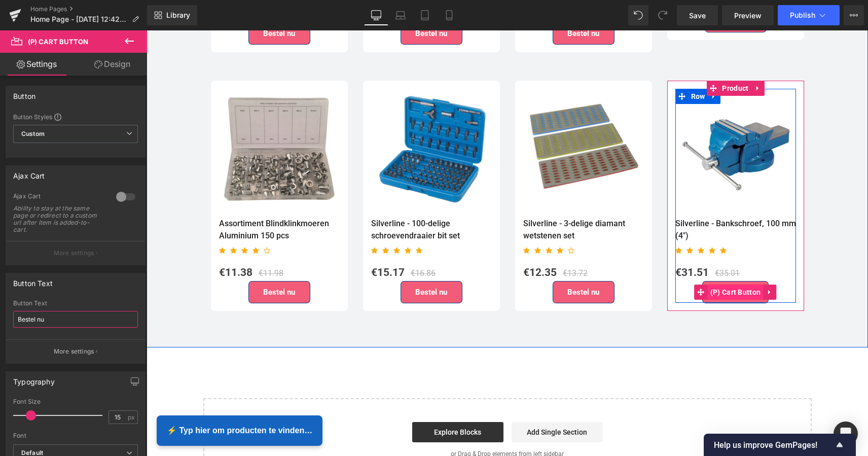
click at [741, 284] on span "(P) Cart Button" at bounding box center [735, 291] width 56 height 15
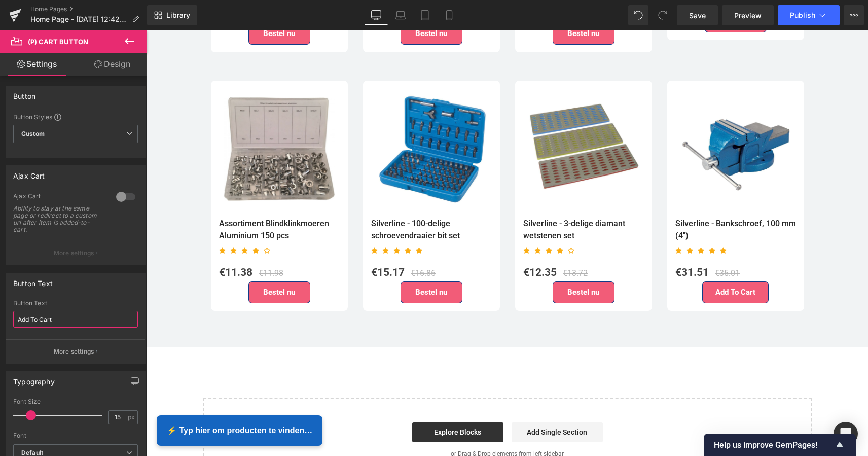
drag, startPoint x: 70, startPoint y: 316, endPoint x: -11, endPoint y: 312, distance: 81.2
click at [0, 312] on html "(P) Cart Button You are previewing how the will restyle your page. You can not …" at bounding box center [434, 228] width 868 height 456
paste input "Bestel nu"
type input "Bestel nu"
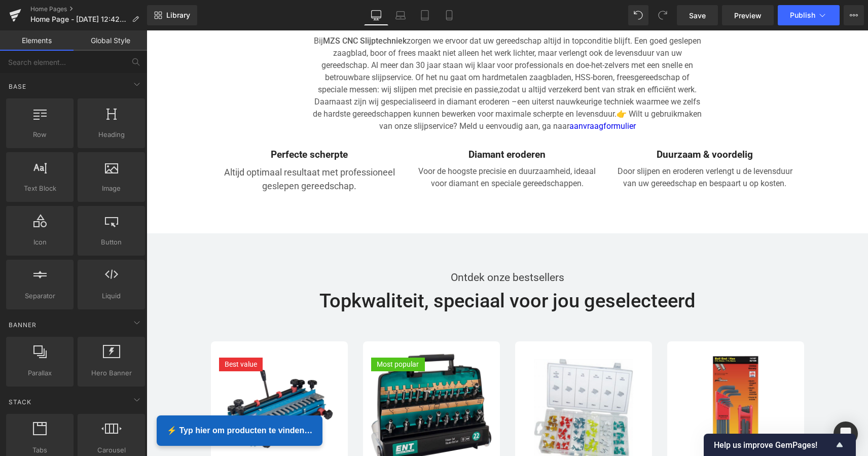
scroll to position [1930, 0]
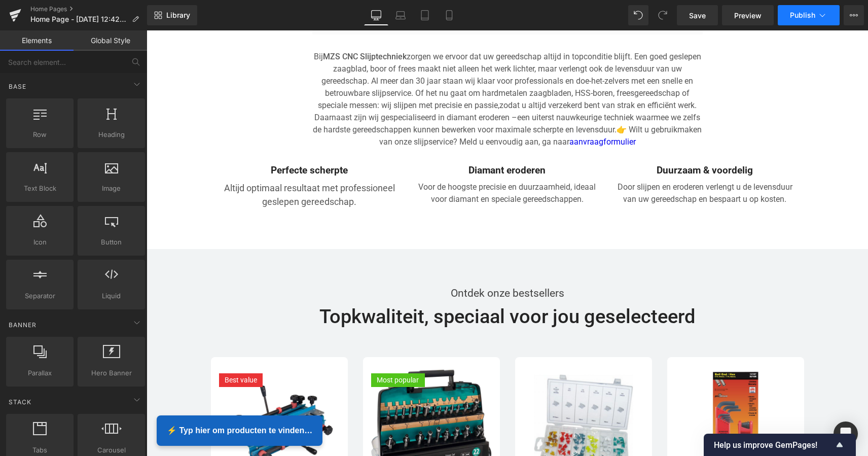
click at [803, 17] on span "Publish" at bounding box center [802, 15] width 25 height 8
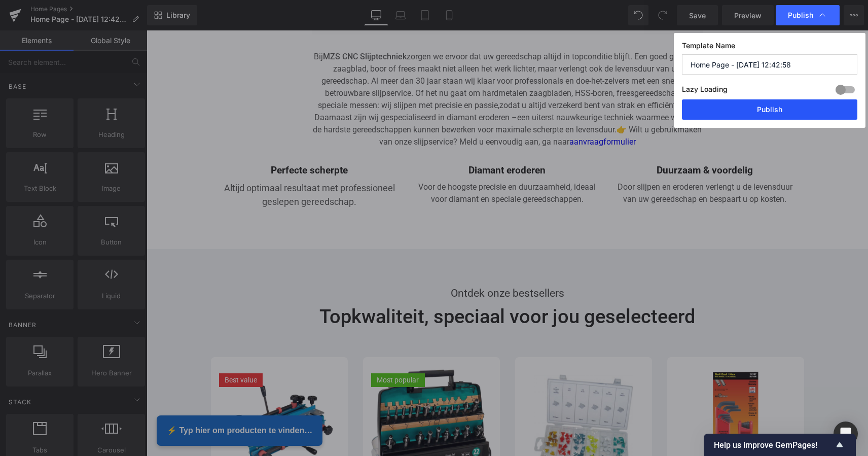
click at [769, 108] on button "Publish" at bounding box center [769, 109] width 175 height 20
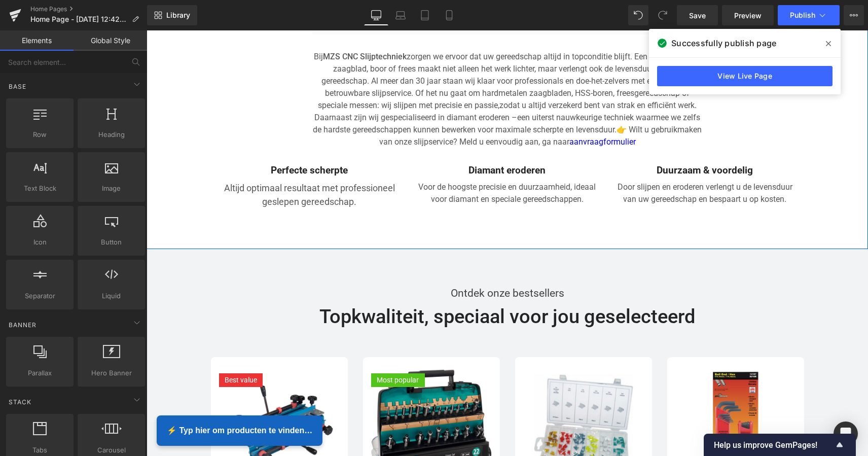
click at [827, 43] on icon at bounding box center [828, 43] width 5 height 5
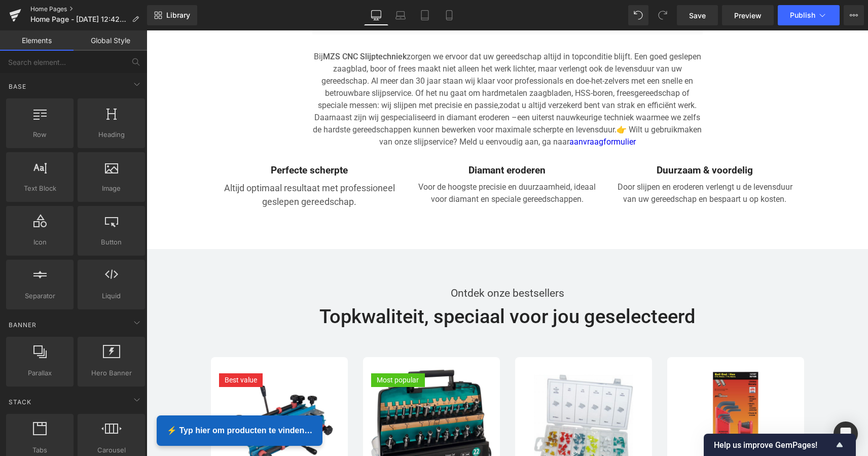
click at [69, 9] on link "Home Pages" at bounding box center [88, 9] width 117 height 8
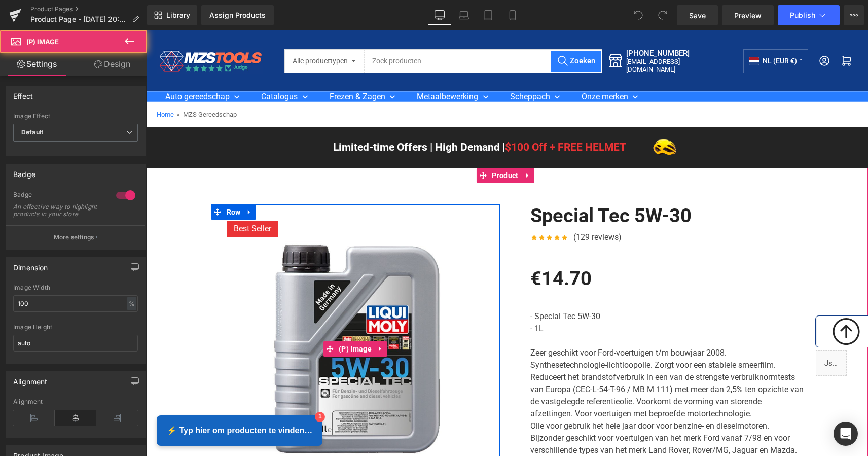
click at [392, 279] on img at bounding box center [355, 348] width 289 height 289
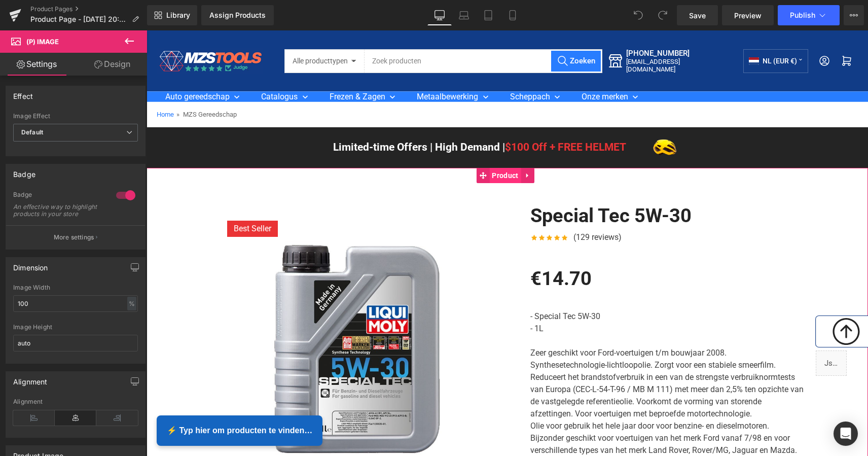
click at [509, 176] on span "Product" at bounding box center [504, 175] width 31 height 15
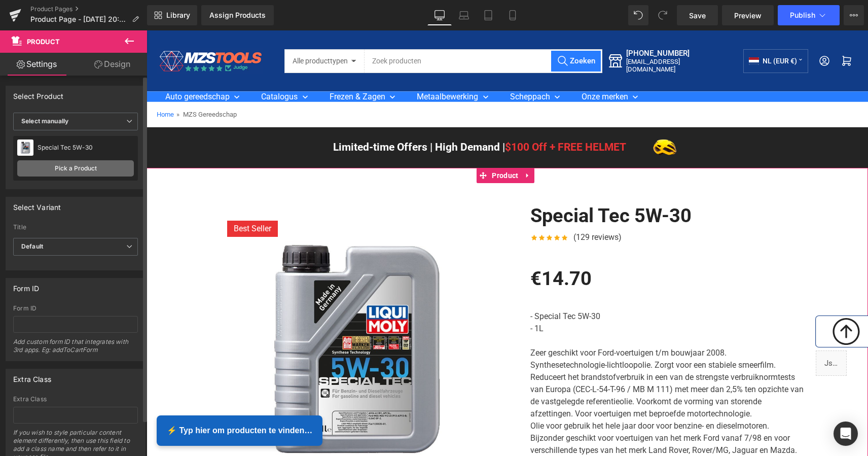
click at [71, 167] on link "Pick a Product" at bounding box center [75, 168] width 117 height 16
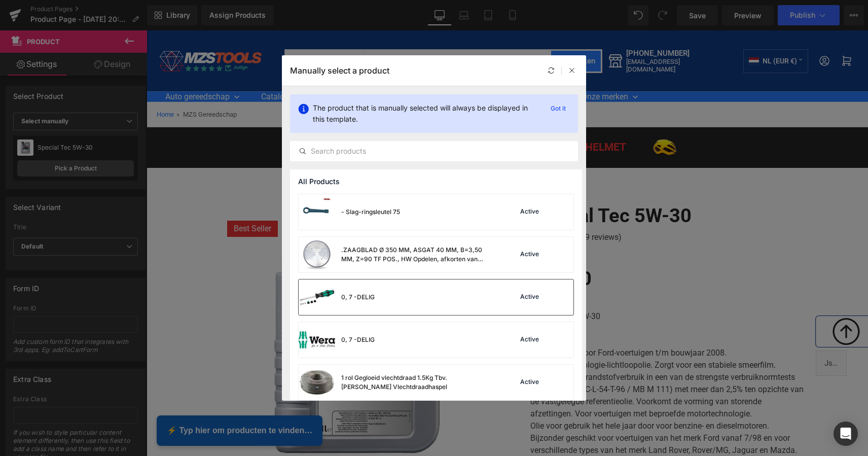
click at [352, 294] on div "0, 7 -DELIG" at bounding box center [357, 296] width 33 height 9
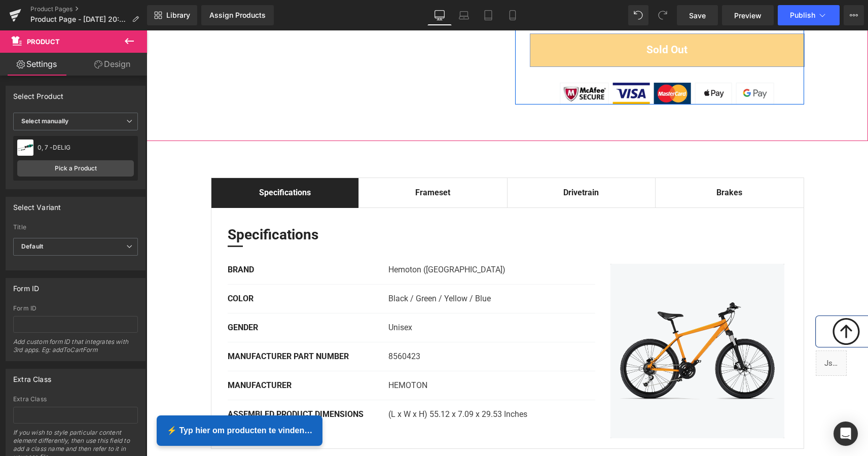
scroll to position [704, 0]
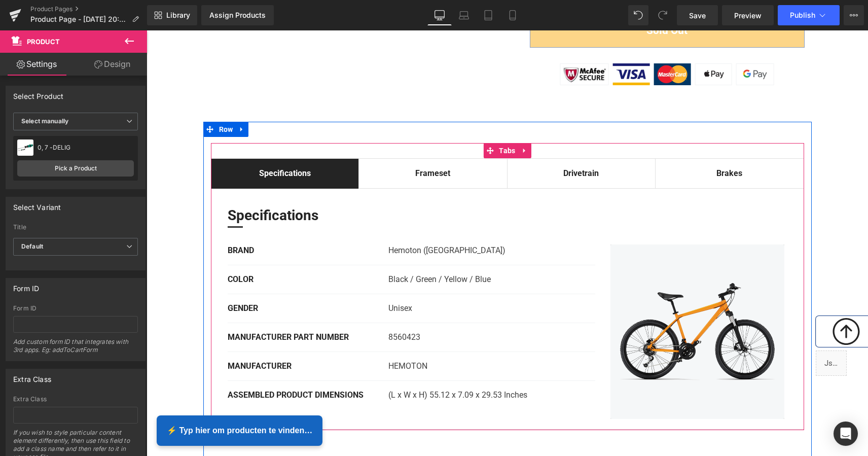
click at [437, 171] on div "Frameset Text Block" at bounding box center [433, 173] width 128 height 12
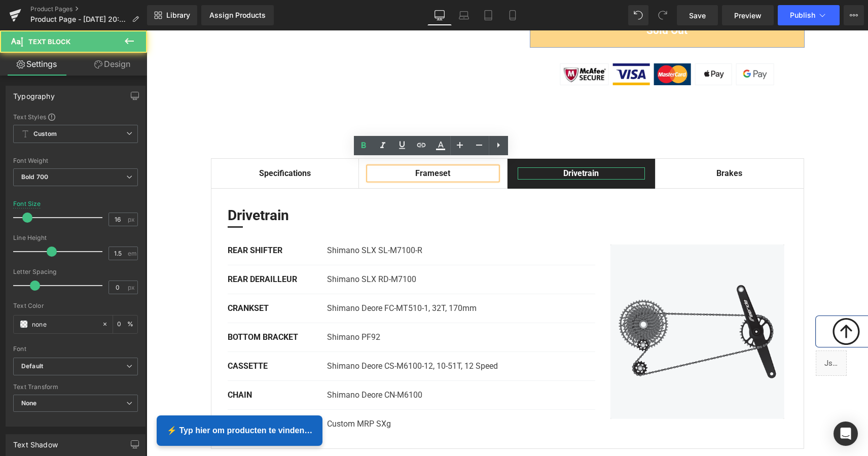
click at [581, 167] on div "Drivetrain" at bounding box center [581, 173] width 128 height 12
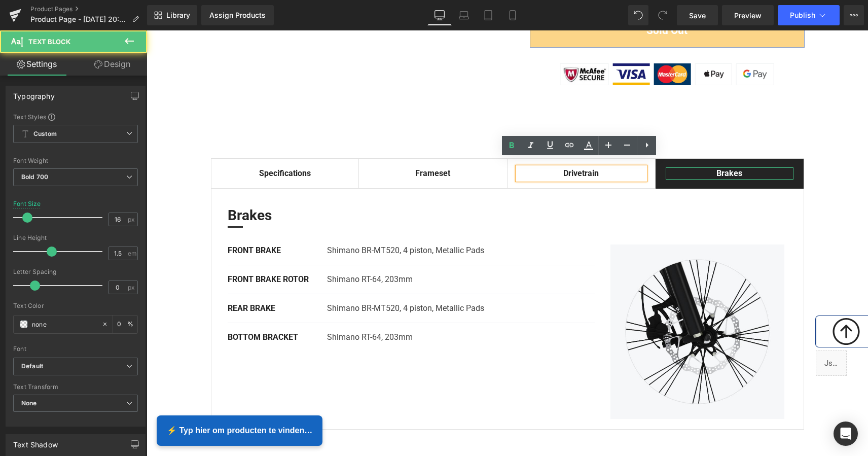
click at [720, 167] on div "Brakes" at bounding box center [729, 173] width 128 height 12
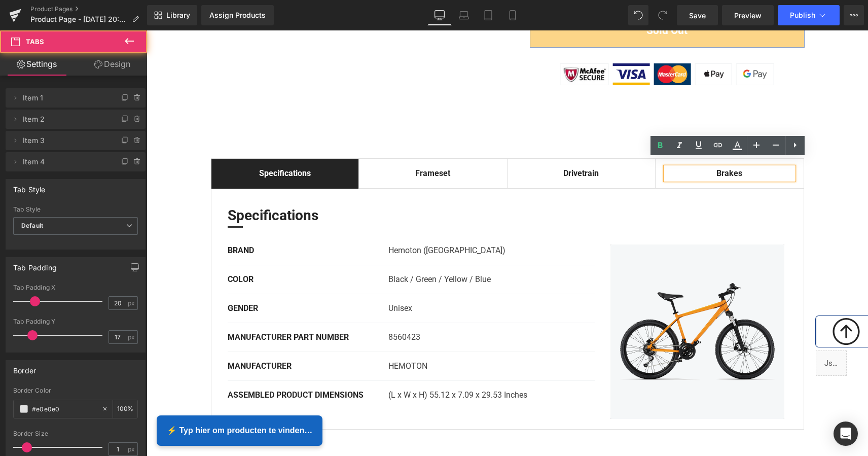
click at [274, 159] on span "Specifications Text Block" at bounding box center [284, 173] width 147 height 29
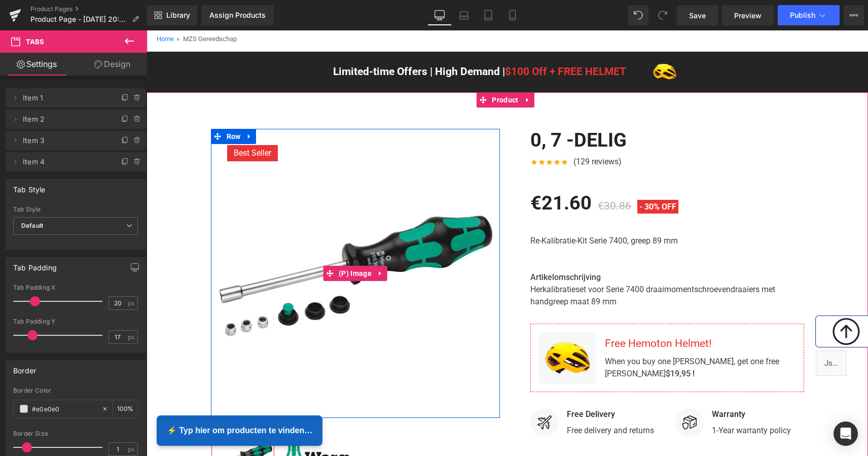
scroll to position [72, 0]
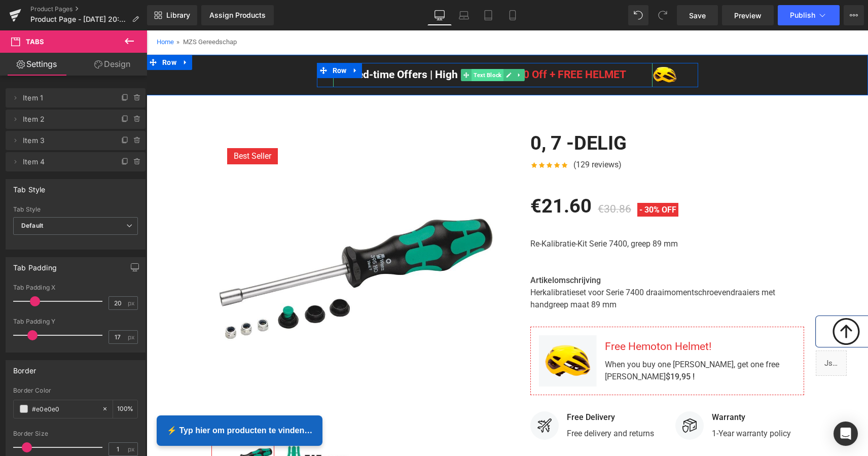
click at [489, 76] on span "Text Block" at bounding box center [487, 75] width 32 height 12
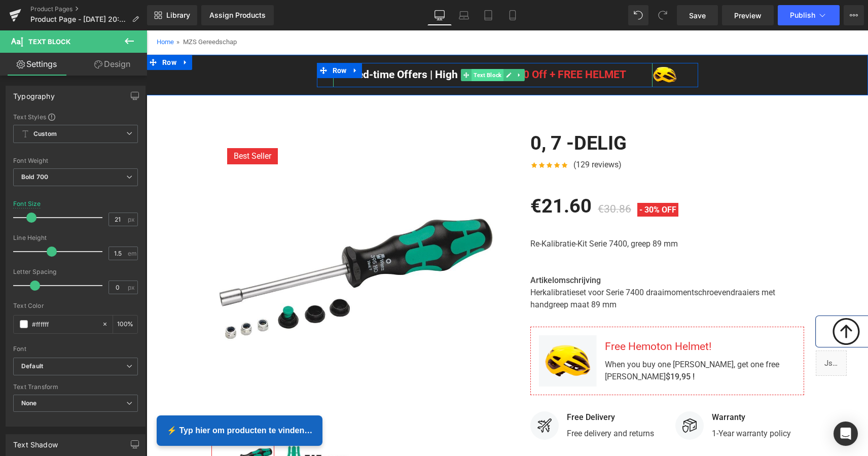
click at [487, 73] on span "Text Block" at bounding box center [487, 75] width 32 height 12
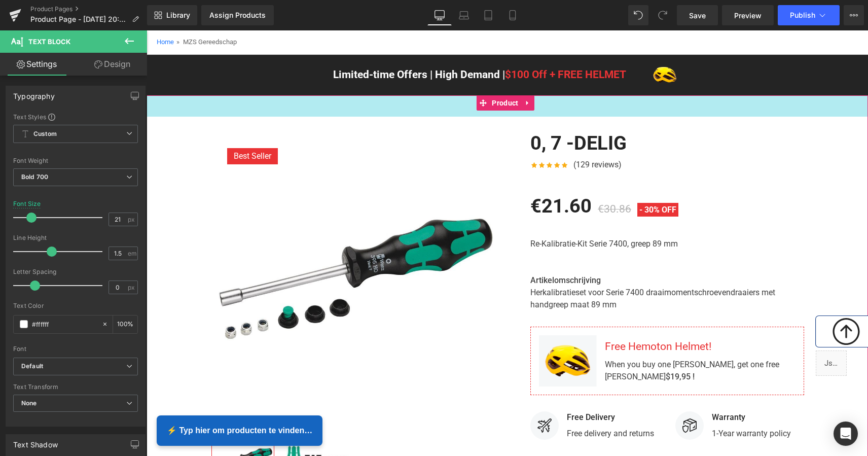
click at [603, 114] on div "42px" at bounding box center [506, 105] width 721 height 21
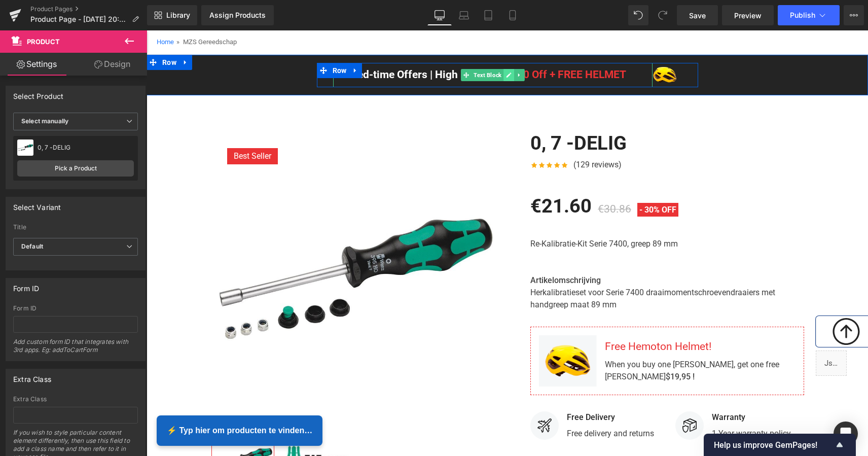
click at [509, 74] on icon at bounding box center [509, 75] width 6 height 6
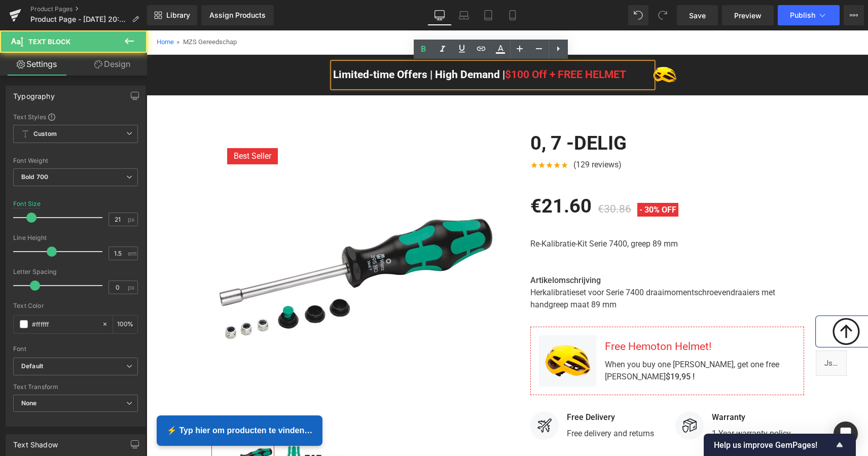
click at [625, 74] on font "$100 Off + FREE HELMET" at bounding box center [565, 74] width 121 height 12
drag, startPoint x: 627, startPoint y: 74, endPoint x: 328, endPoint y: 79, distance: 299.6
click at [333, 79] on div "Limited-time Offers | High Demand | $100 Off + FREE HELMET" at bounding box center [493, 75] width 320 height 24
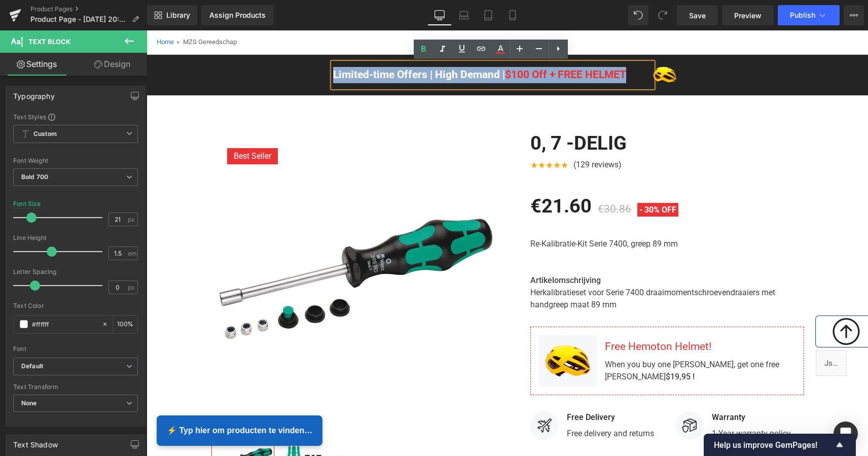
drag, startPoint x: 629, startPoint y: 73, endPoint x: 330, endPoint y: 74, distance: 299.0
click at [333, 74] on div "Limited-time Offers | High Demand | $100 Off + FREE HELMET" at bounding box center [493, 75] width 320 height 24
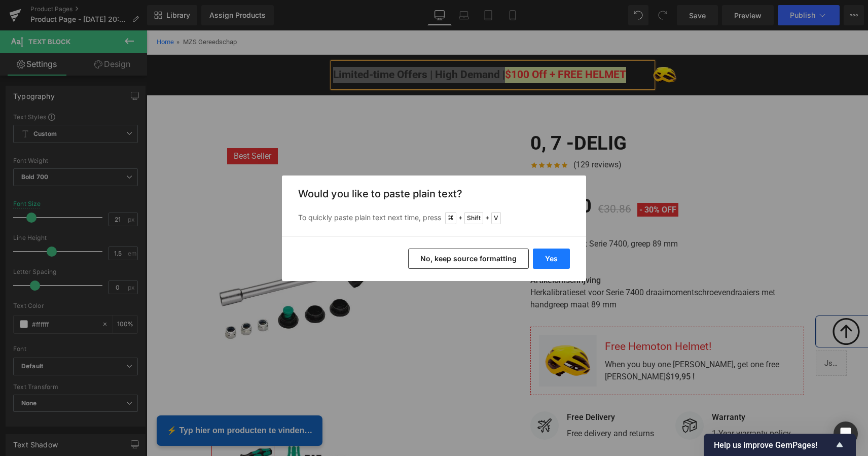
click at [552, 254] on button "Yes" at bounding box center [551, 258] width 37 height 20
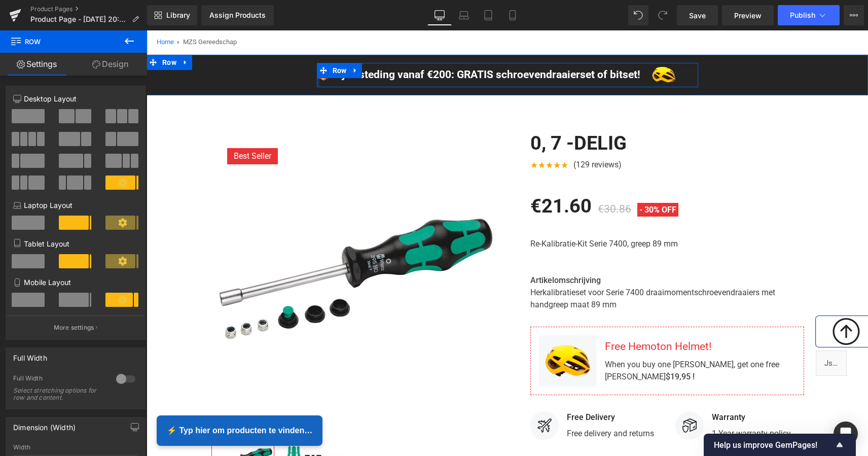
drag, startPoint x: 328, startPoint y: 85, endPoint x: 273, endPoint y: 80, distance: 55.5
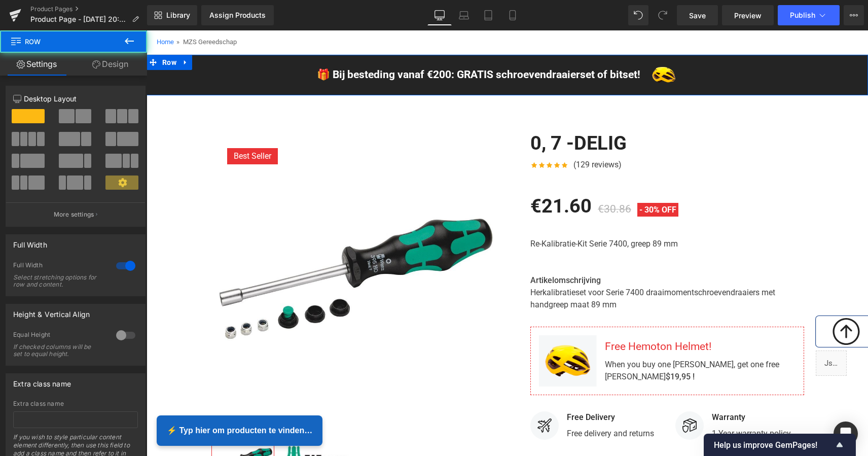
click at [749, 68] on div "🎁 Bij besteding vanaf €200: GRATIS schroevendraaierset of bitset! Text Block Im…" at bounding box center [506, 75] width 721 height 24
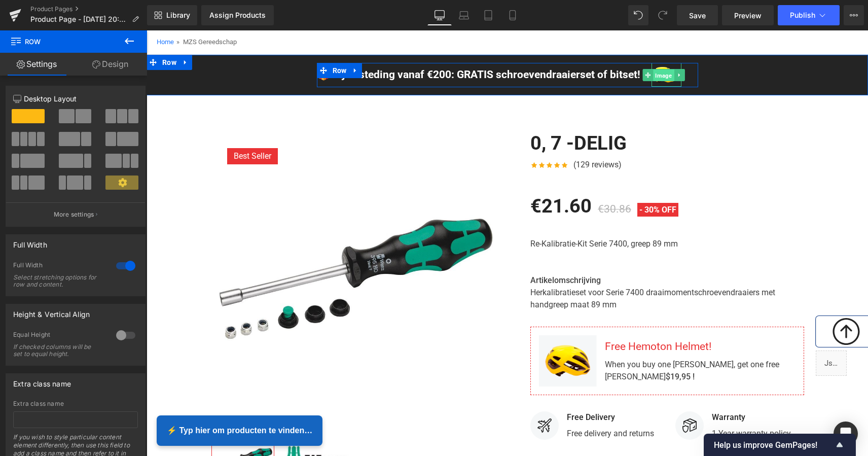
click at [663, 80] on span "Image" at bounding box center [663, 75] width 21 height 12
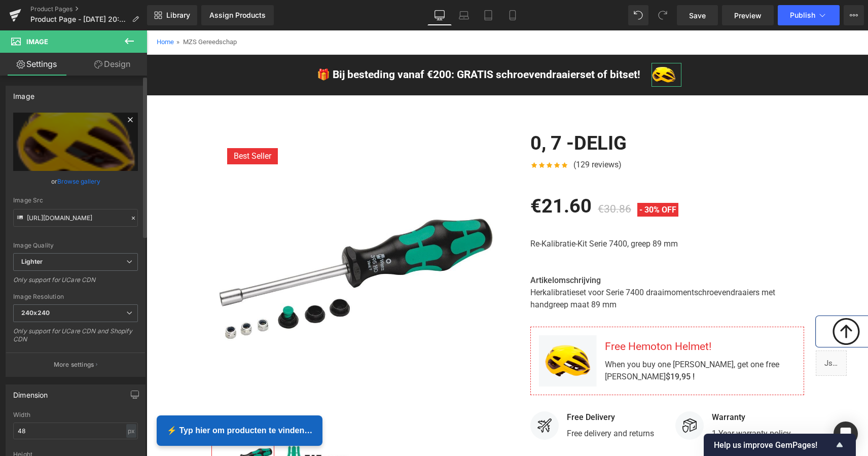
click at [124, 119] on icon at bounding box center [130, 120] width 12 height 12
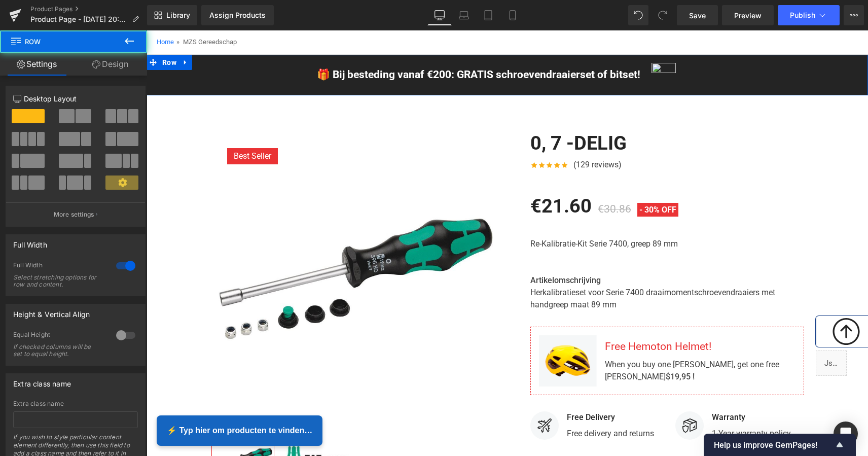
click at [249, 78] on div "🎁 Bij besteding vanaf €200: GRATIS schroevendraaierset of bitset! Text Block Im…" at bounding box center [506, 75] width 721 height 24
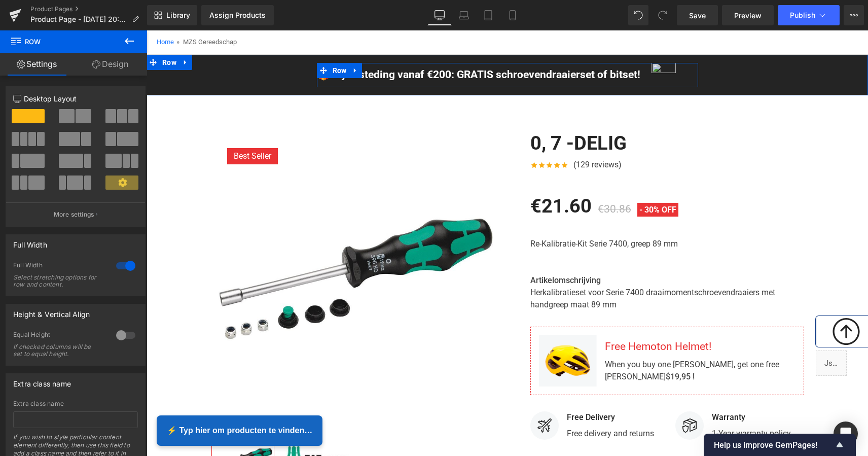
click at [664, 83] on img at bounding box center [663, 75] width 24 height 24
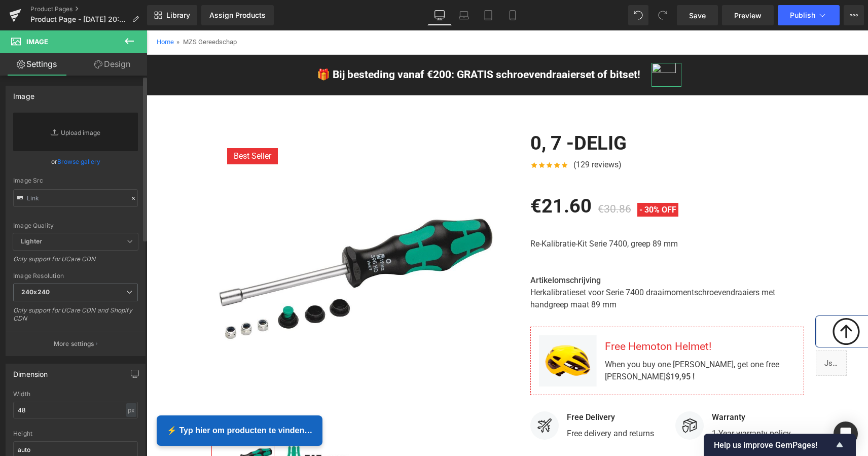
click at [85, 162] on link "Browse gallery" at bounding box center [78, 162] width 43 height 18
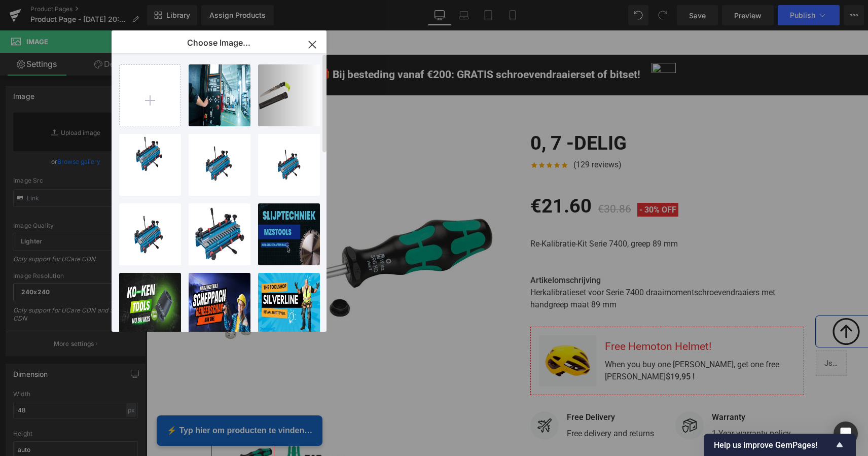
scroll to position [0, 0]
click at [311, 43] on icon "button" at bounding box center [312, 44] width 7 height 7
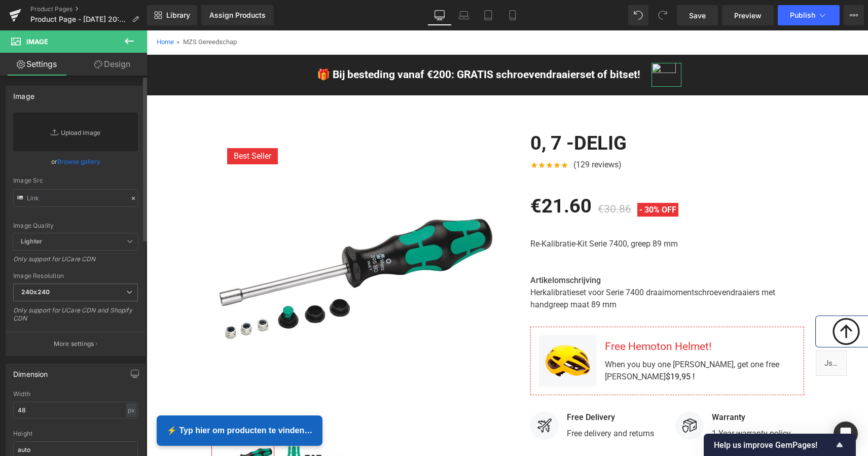
click at [84, 133] on link "Replace Image" at bounding box center [75, 132] width 125 height 39
type input "C:\fakepath\Scherm­afbeelding 2025-09-29 om 20.49.08.png"
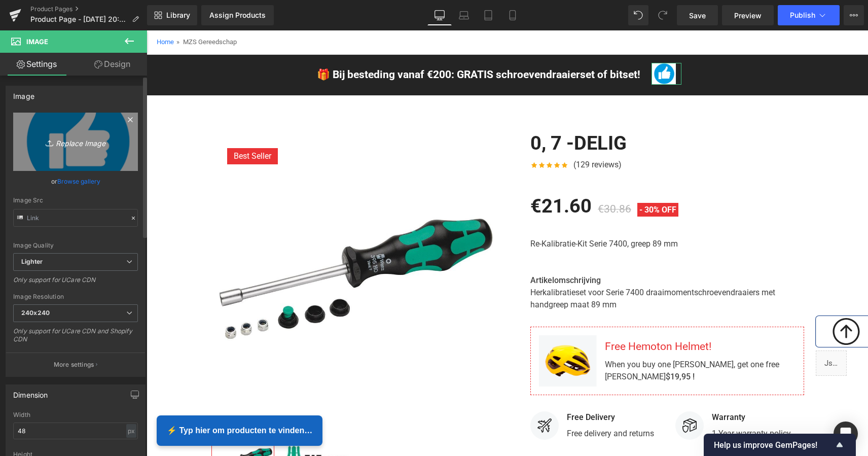
click at [84, 141] on icon "Replace Image" at bounding box center [75, 141] width 81 height 13
type input "C:\fakepath\Scherm­afbeelding 2025-09-29 om 20.50.19.png"
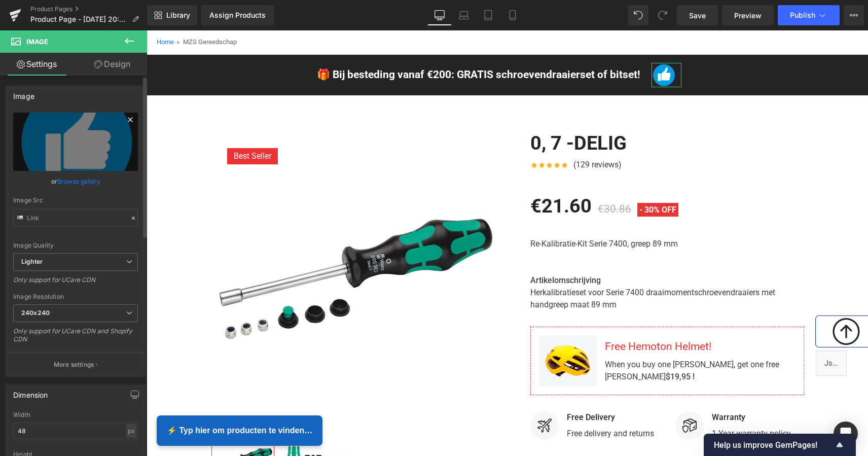
click at [128, 121] on icon at bounding box center [130, 119] width 5 height 5
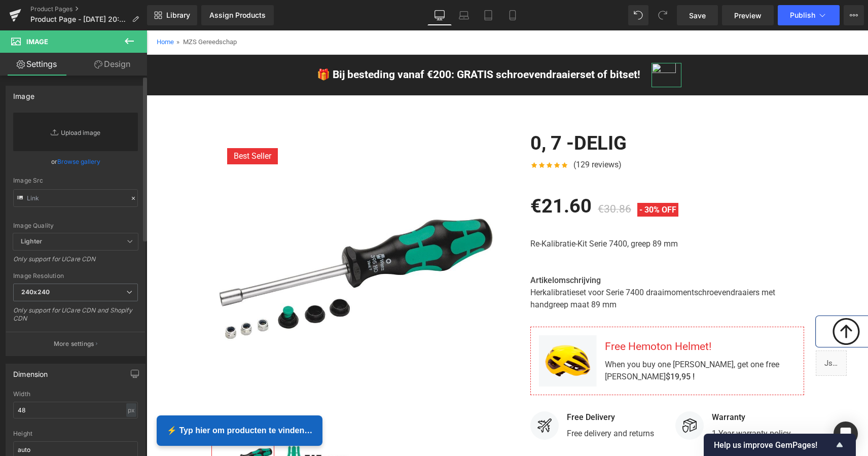
click at [67, 129] on link "Replace Image" at bounding box center [75, 132] width 125 height 39
type input "C:\fakepath\Scherm­afbeelding 2025-09-29 om 20.52.00.png"
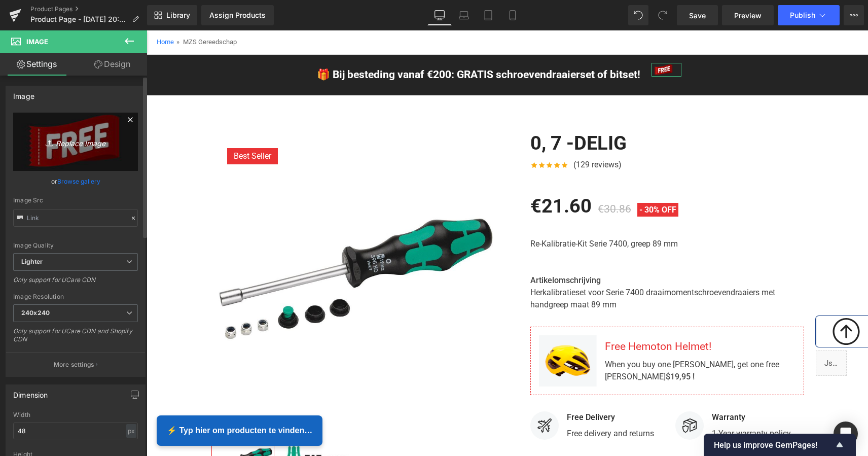
click at [88, 139] on icon "Replace Image" at bounding box center [75, 141] width 81 height 13
type input "C:\fakepath\Scherm­afbeelding 2025-09-29 om 20.53.14.png"
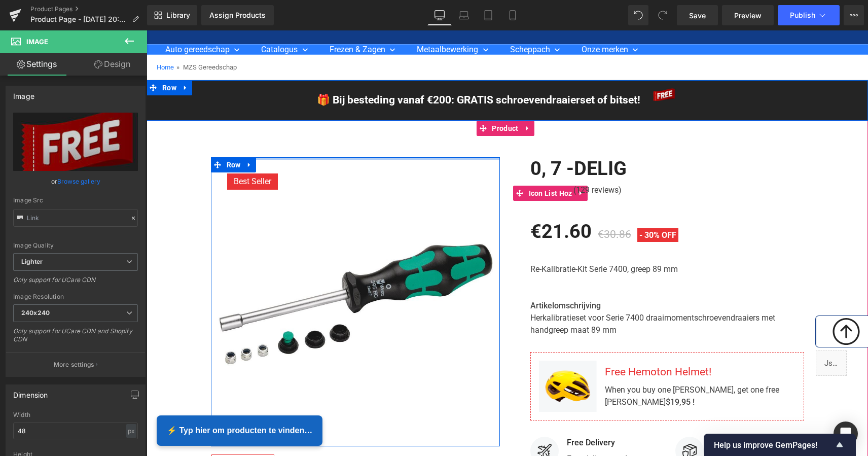
scroll to position [47, 0]
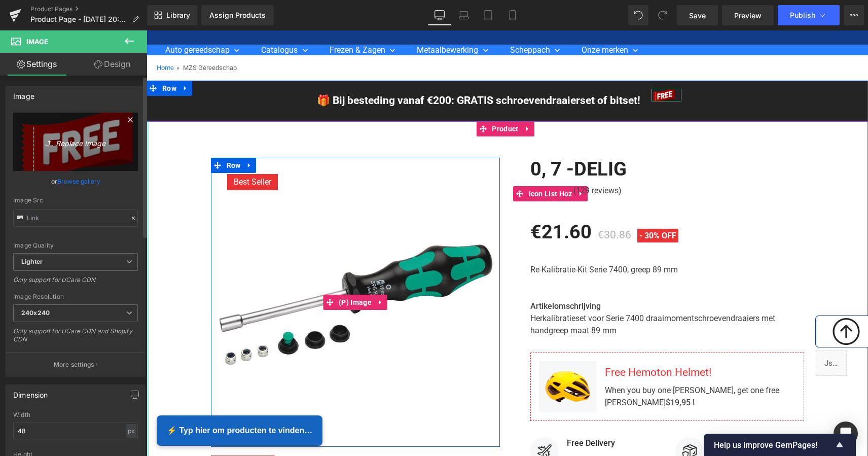
click at [98, 144] on icon "Replace Image" at bounding box center [75, 141] width 81 height 13
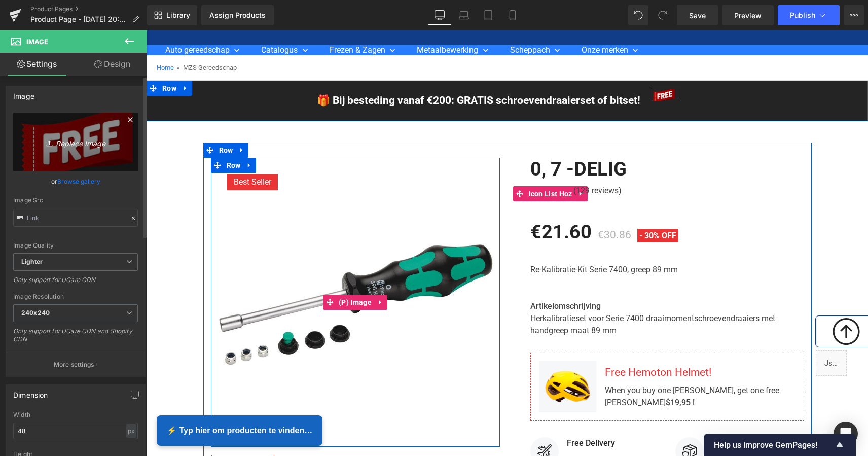
click at [86, 148] on link "Replace Image" at bounding box center [75, 142] width 125 height 58
type input "C:\fakepath\Scherm­afbeelding 2025-09-29 om 20.54.23.png"
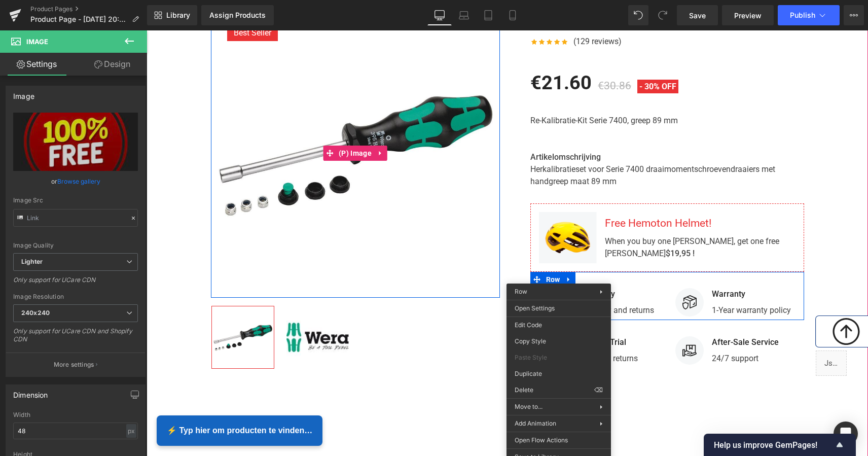
scroll to position [194, 0]
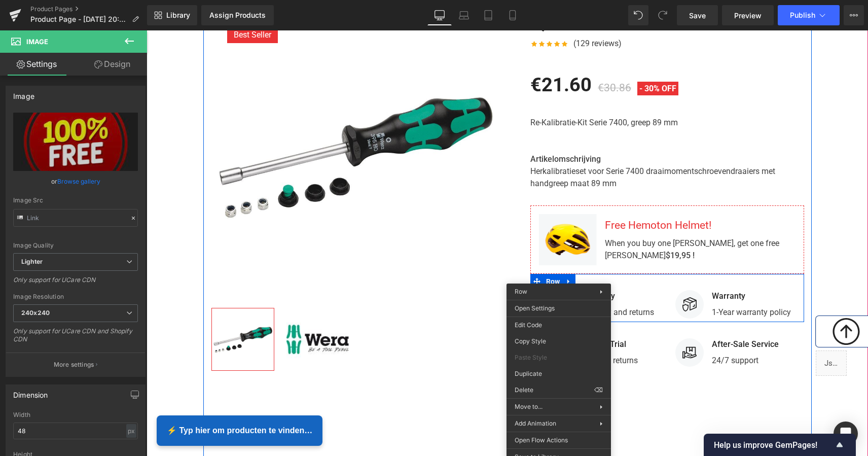
click at [452, 390] on div "Best Seller (P) Image Row ‹ › (P) Image List 0, 7 -DELIG (P) Title Icon" at bounding box center [507, 297] width 608 height 605
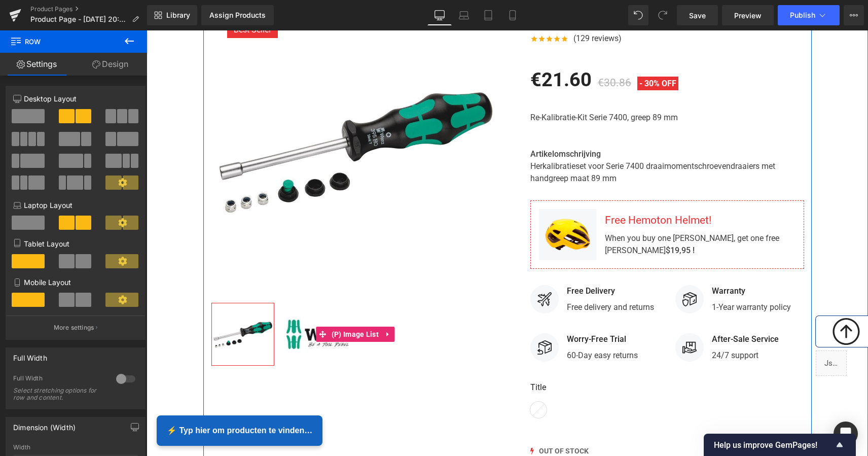
scroll to position [201, 0]
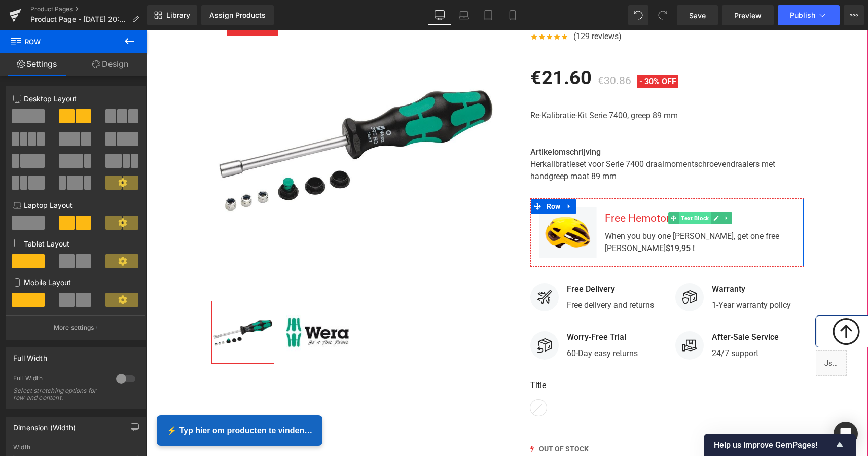
click at [687, 215] on span "Text Block" at bounding box center [695, 218] width 32 height 12
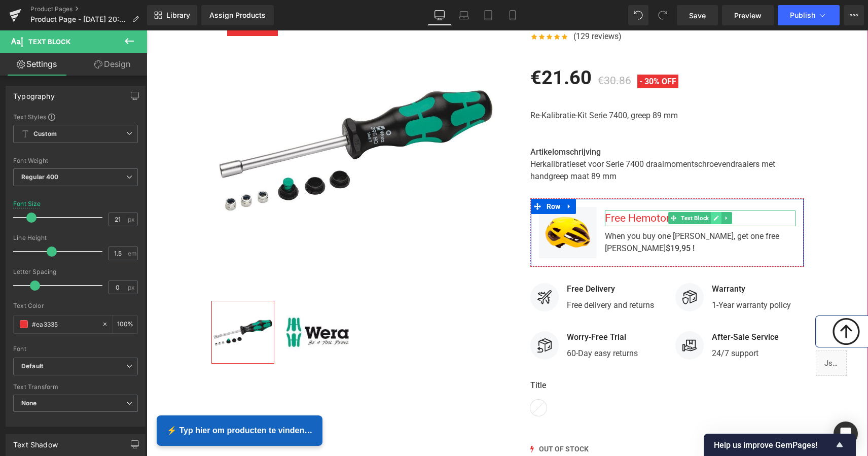
click at [713, 215] on icon at bounding box center [715, 217] width 5 height 5
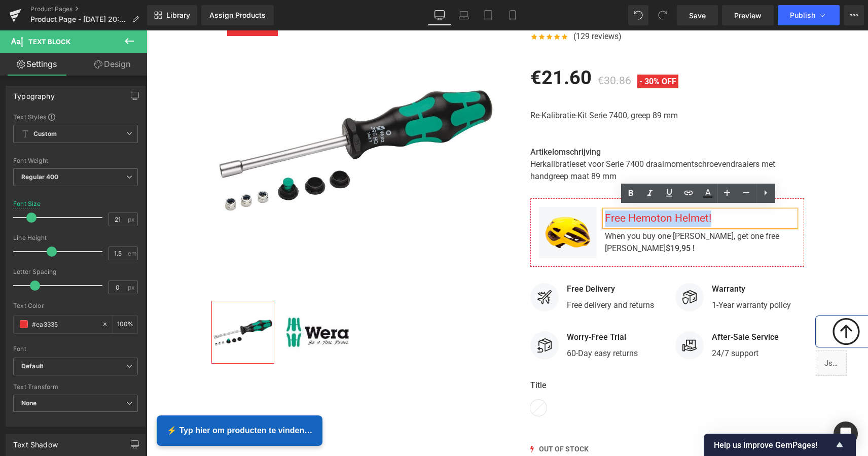
drag, startPoint x: 713, startPoint y: 215, endPoint x: 602, endPoint y: 209, distance: 111.6
click at [605, 210] on div "Free Hemoton Helmet!" at bounding box center [700, 218] width 191 height 16
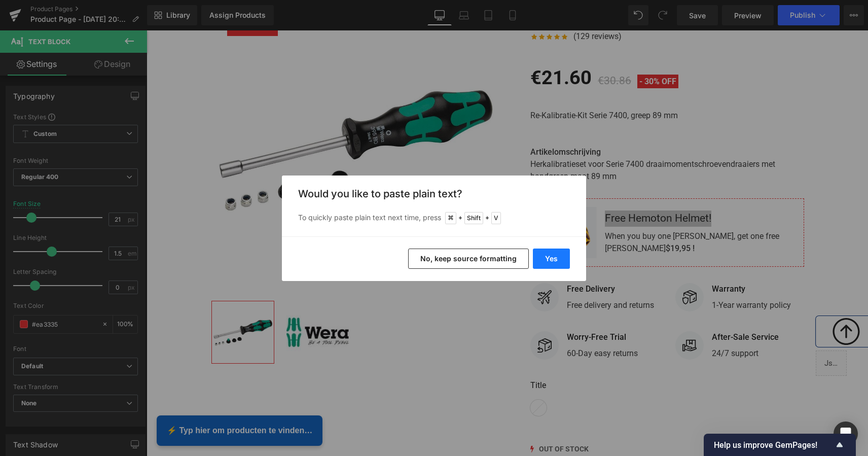
click at [552, 259] on button "Yes" at bounding box center [551, 258] width 37 height 20
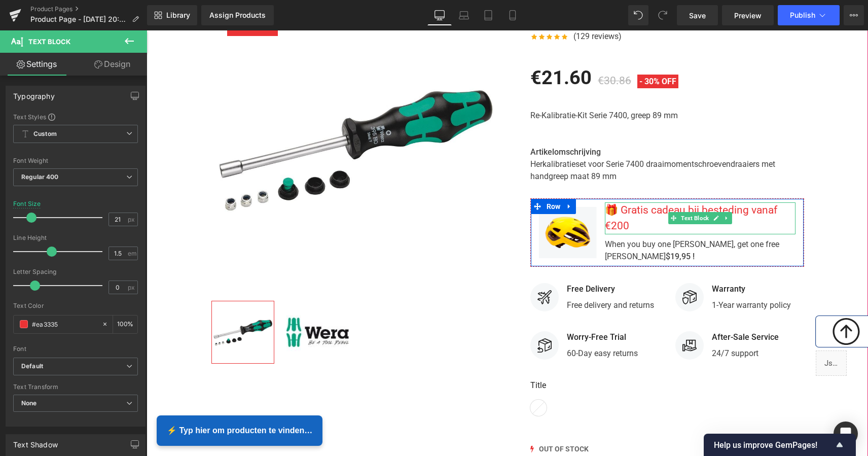
click at [620, 206] on div "🎁 Gratis cadeau bij besteding vanaf €200" at bounding box center [700, 218] width 191 height 32
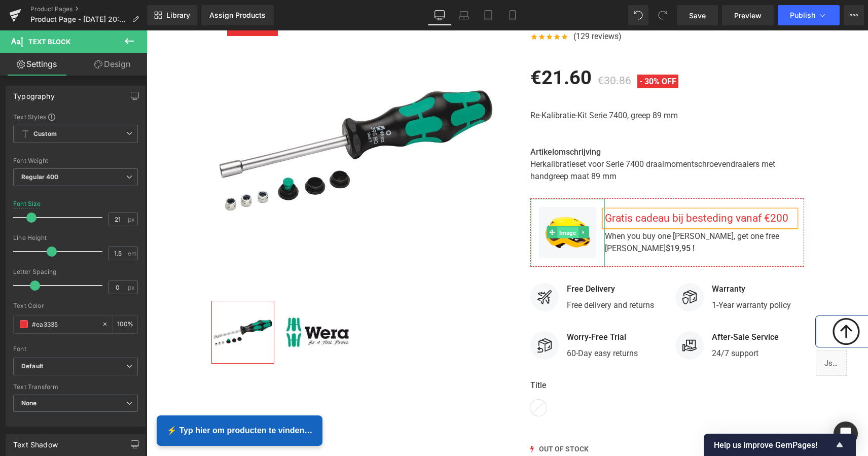
click at [563, 230] on span "Image" at bounding box center [567, 233] width 21 height 12
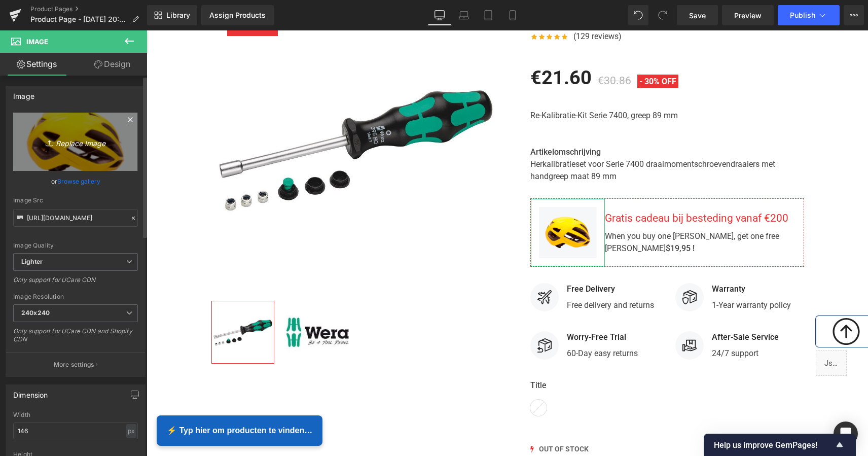
click at [72, 142] on icon "Replace Image" at bounding box center [75, 141] width 81 height 13
type input "C:\fakepath\Scherm­afbeelding 2025-09-29 om 20.57.27.png"
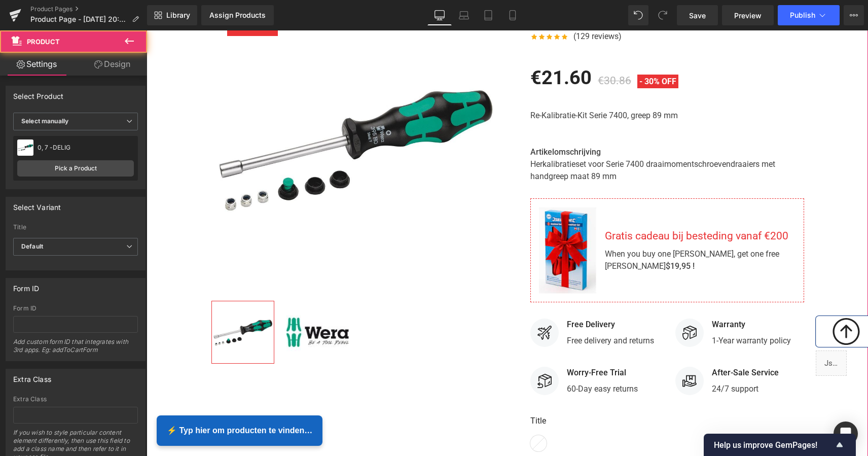
click at [832, 132] on div "Best Seller (P) Image Row ‹ › (P) Image List 0, 7 -DELIG (P) Title Icon" at bounding box center [506, 308] width 721 height 641
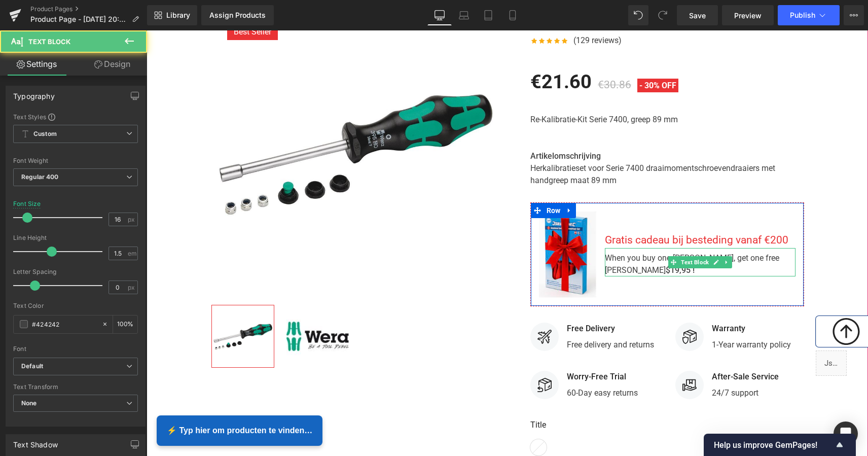
click at [690, 267] on strong "$19,95 !" at bounding box center [679, 270] width 29 height 10
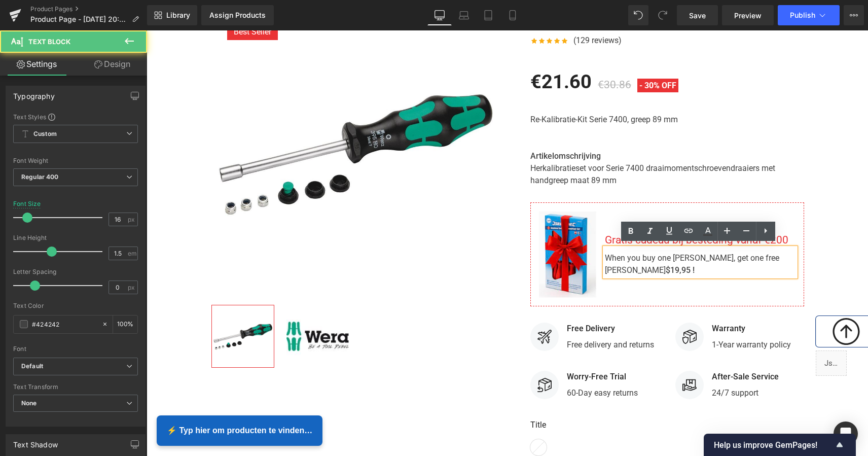
click at [694, 267] on strong "$19,95 !" at bounding box center [679, 270] width 29 height 10
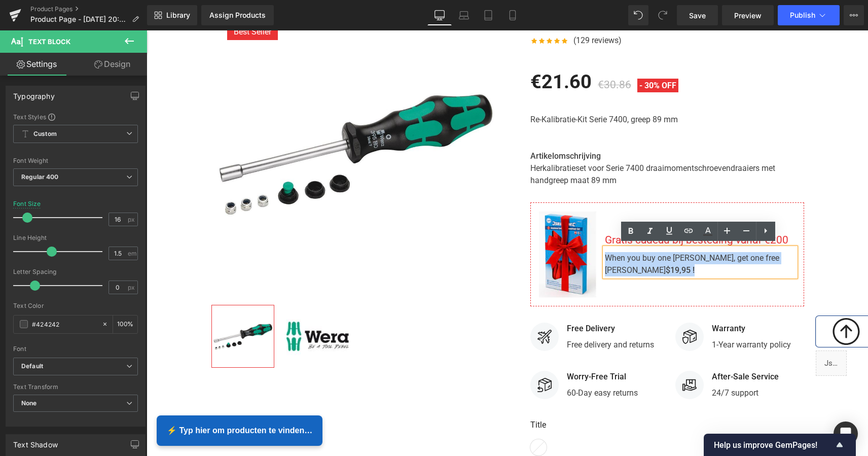
drag, startPoint x: 698, startPoint y: 265, endPoint x: 603, endPoint y: 250, distance: 96.4
click at [605, 250] on div "When you buy one Hemoton Bike, get one free Hemoton Helmet $19,95 !" at bounding box center [700, 262] width 191 height 28
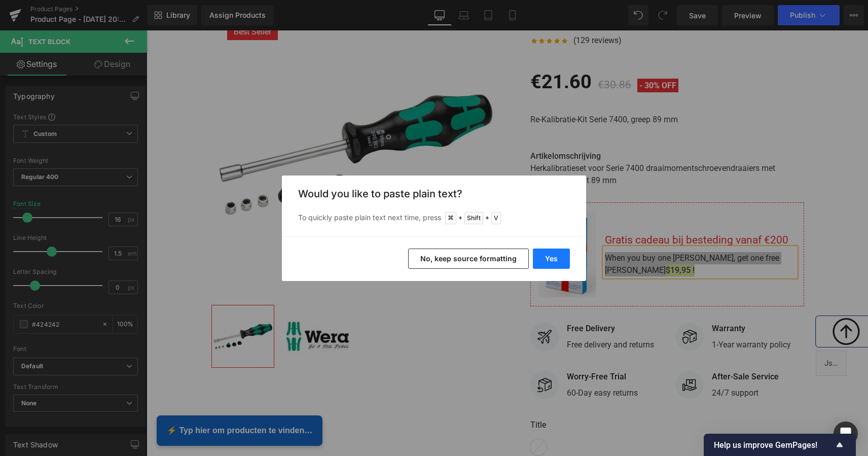
click at [552, 255] on button "Yes" at bounding box center [551, 258] width 37 height 20
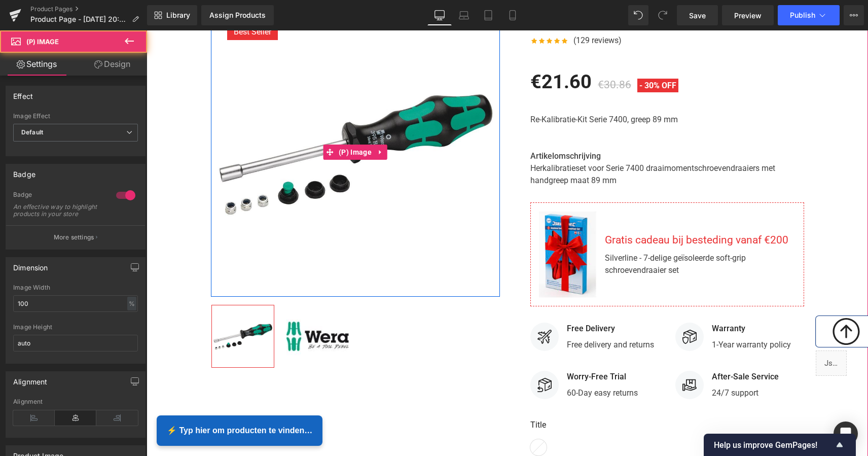
click at [487, 239] on img at bounding box center [355, 152] width 289 height 289
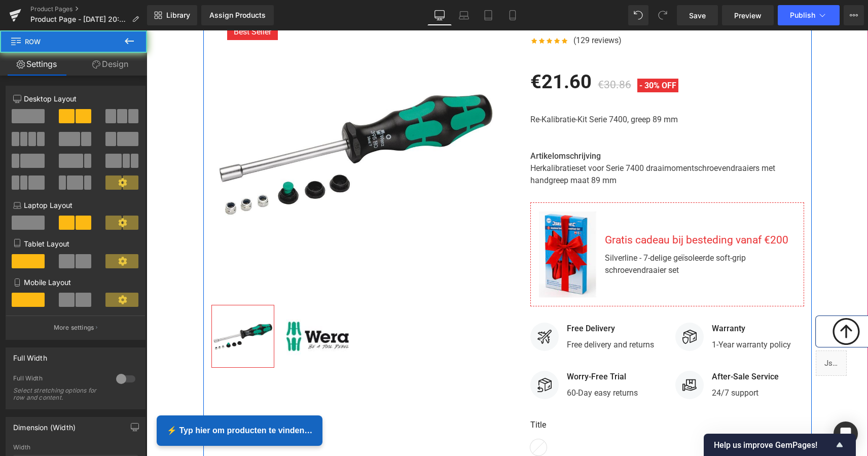
click at [476, 391] on div "Best Seller (P) Image Row ‹ › (P) Image List 0, 7 -DELIG (P) Title Icon" at bounding box center [507, 312] width 608 height 641
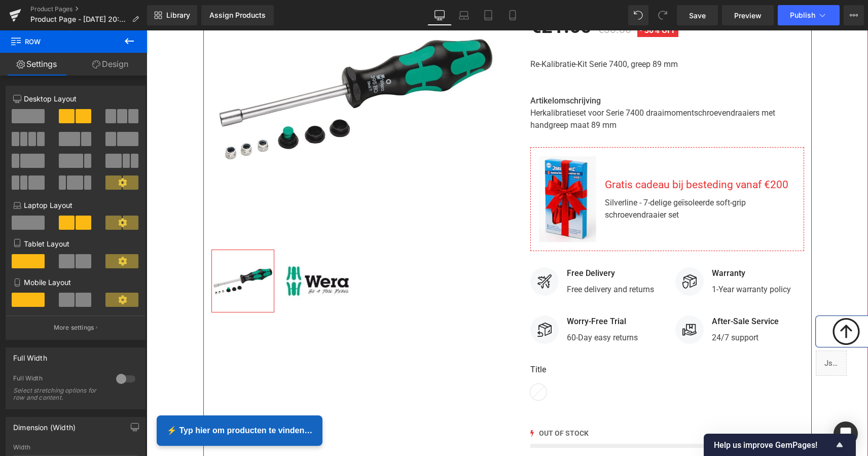
scroll to position [252, 0]
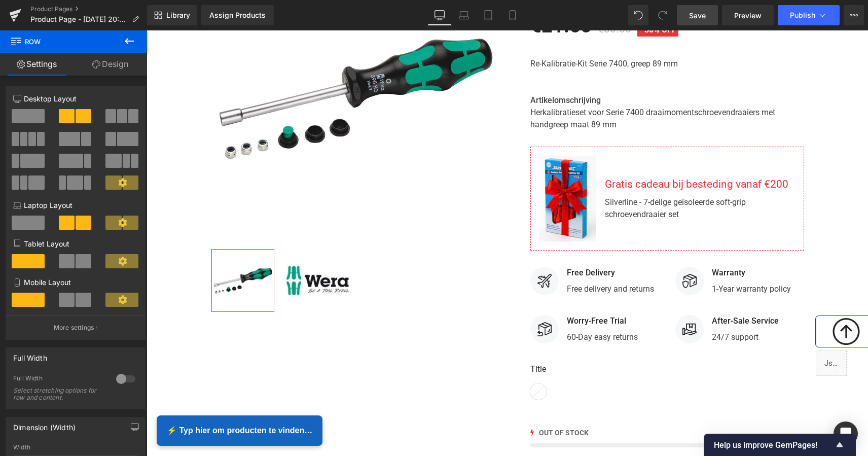
click at [703, 18] on span "Save" at bounding box center [697, 15] width 17 height 11
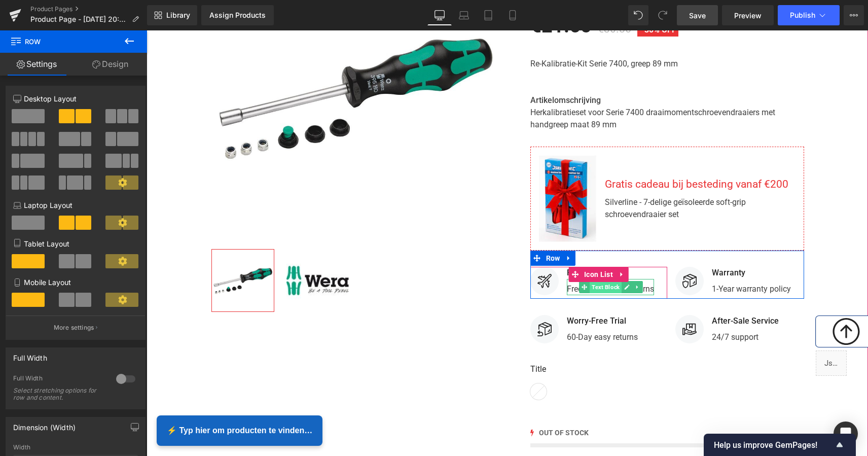
click at [608, 285] on span "Text Block" at bounding box center [605, 287] width 32 height 12
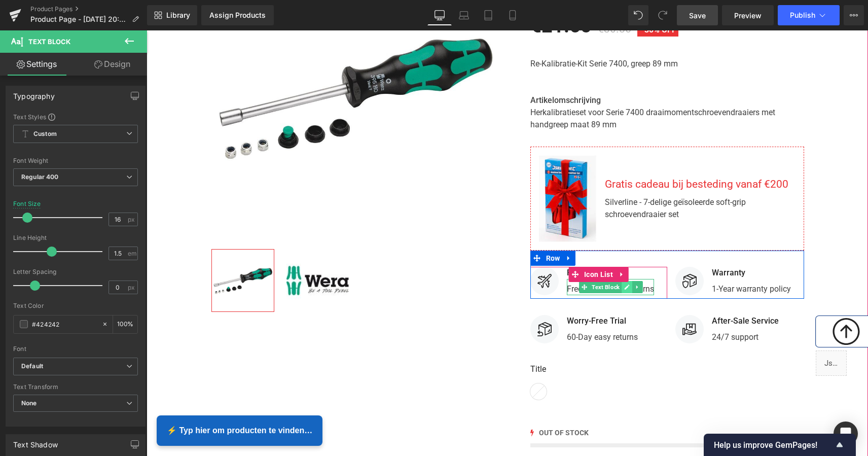
click at [627, 285] on link at bounding box center [626, 287] width 11 height 12
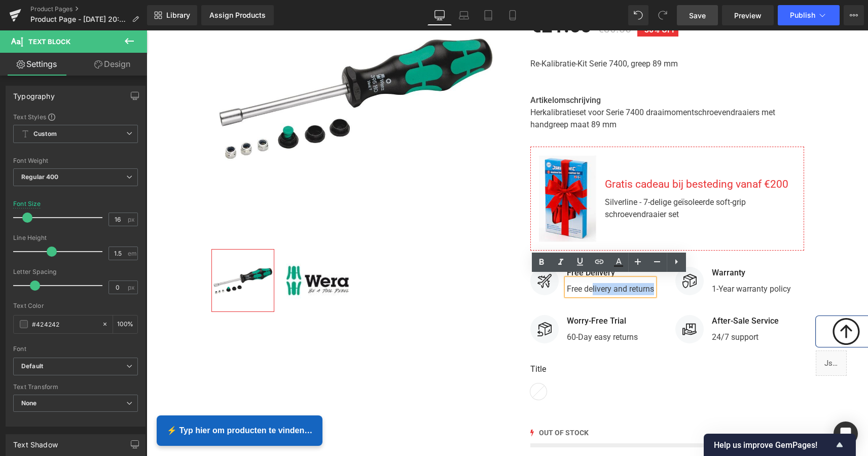
drag, startPoint x: 651, startPoint y: 286, endPoint x: 562, endPoint y: 281, distance: 89.3
click at [561, 281] on li "Image Free Delivery Text Block Free delivery and returns Text Block" at bounding box center [592, 282] width 124 height 30
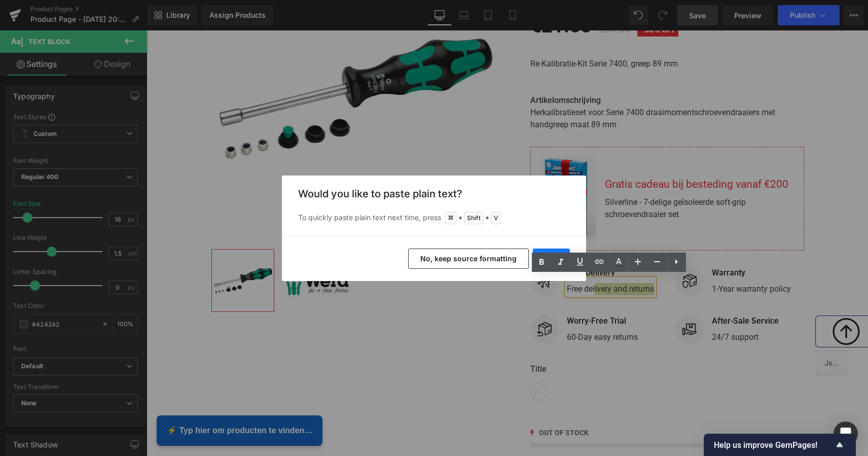
click at [553, 251] on button "Yes" at bounding box center [551, 258] width 37 height 20
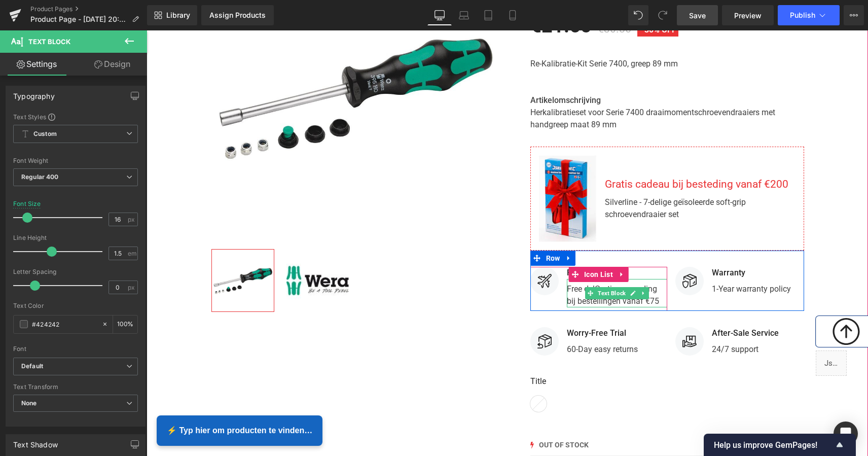
click at [594, 283] on p "Free delGratis verzending bij bestellingen vanaf €75" at bounding box center [617, 295] width 100 height 24
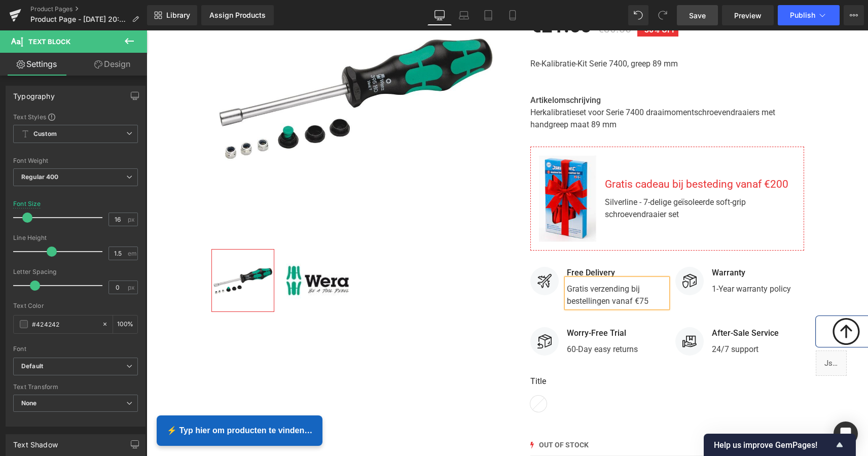
click at [644, 297] on p "Gratis verzending bij bestellingen vanaf €75" at bounding box center [617, 295] width 100 height 24
click at [764, 284] on icon at bounding box center [767, 287] width 6 height 6
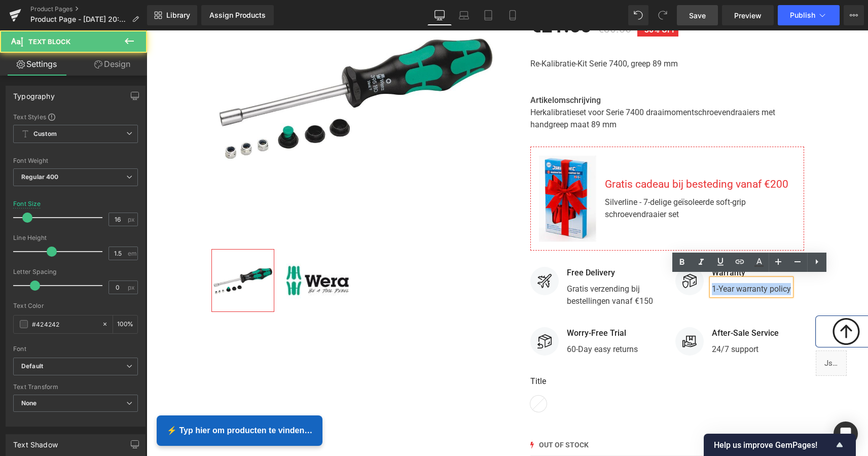
drag, startPoint x: 788, startPoint y: 285, endPoint x: 701, endPoint y: 283, distance: 86.7
click at [701, 282] on li "Image Warranty Text Block 1-Year warranty policy Text Block" at bounding box center [733, 282] width 116 height 30
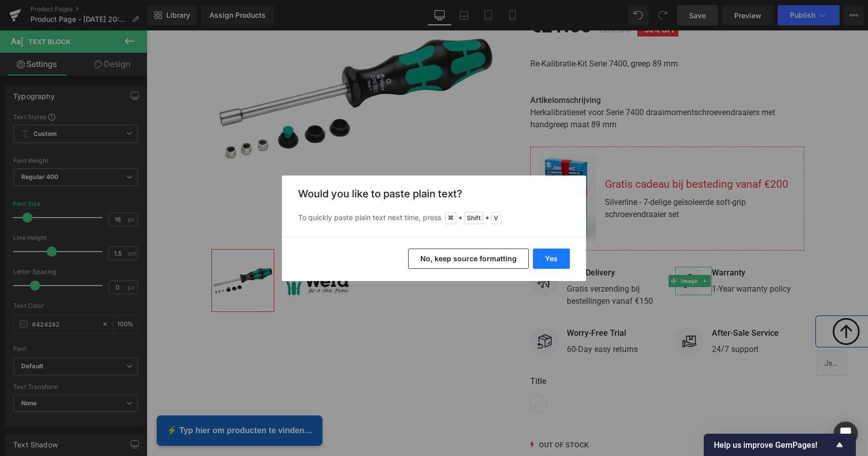
click at [558, 254] on button "Yes" at bounding box center [551, 258] width 37 height 20
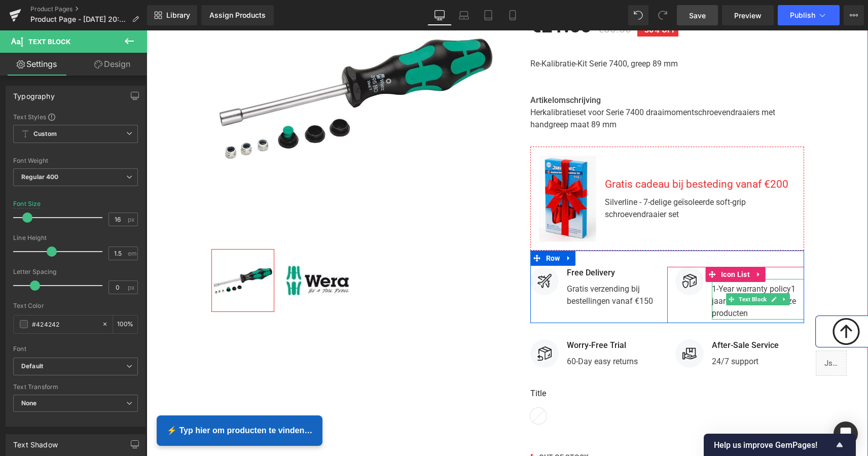
click at [796, 285] on p "1-Year warranty policy1 jaar garantie op al onze producten" at bounding box center [758, 301] width 92 height 36
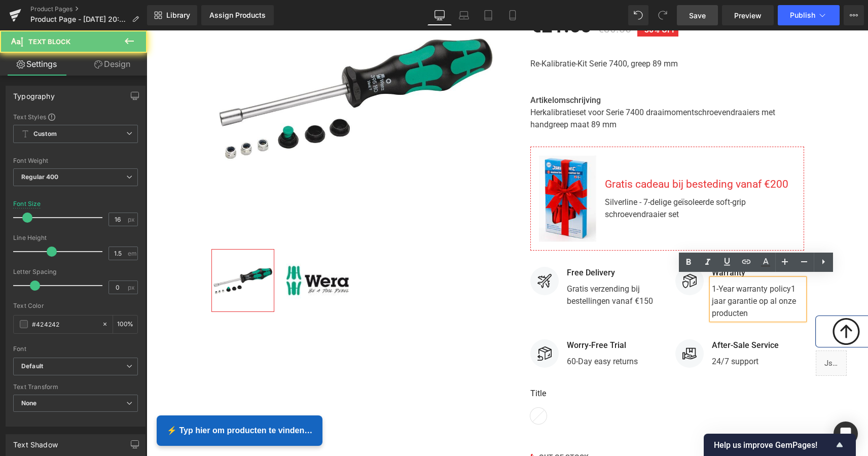
click at [795, 284] on p "1-Year warranty policy1 jaar garantie op al onze producten" at bounding box center [758, 301] width 92 height 36
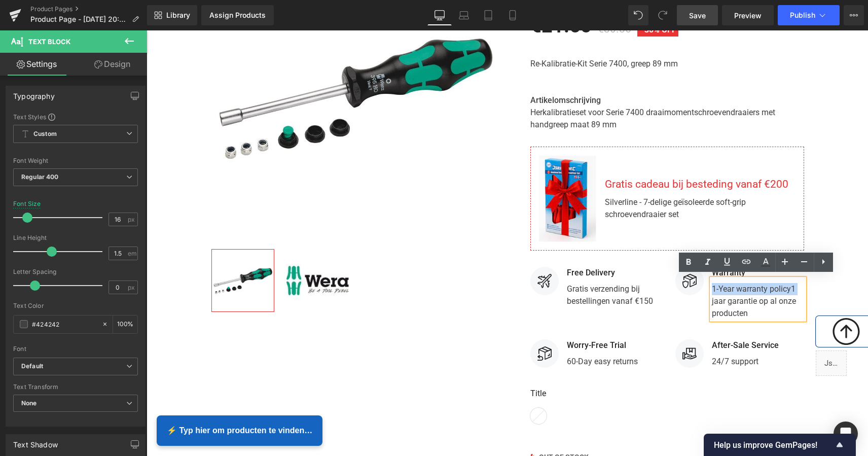
drag, startPoint x: 795, startPoint y: 284, endPoint x: 705, endPoint y: 284, distance: 89.2
click at [705, 284] on li "Image Warranty Text Block 1-Year warranty policy1 jaar garantie op al onze prod…" at bounding box center [739, 294] width 129 height 54
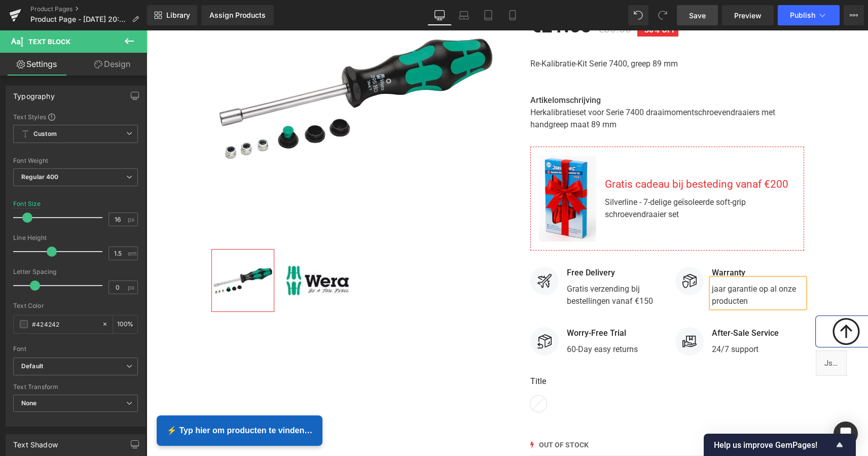
click at [812, 238] on div "Best Seller (P) Image Row ‹ › (P) Image List 0, 7 -DELIG (P) Title Icon" at bounding box center [506, 263] width 721 height 653
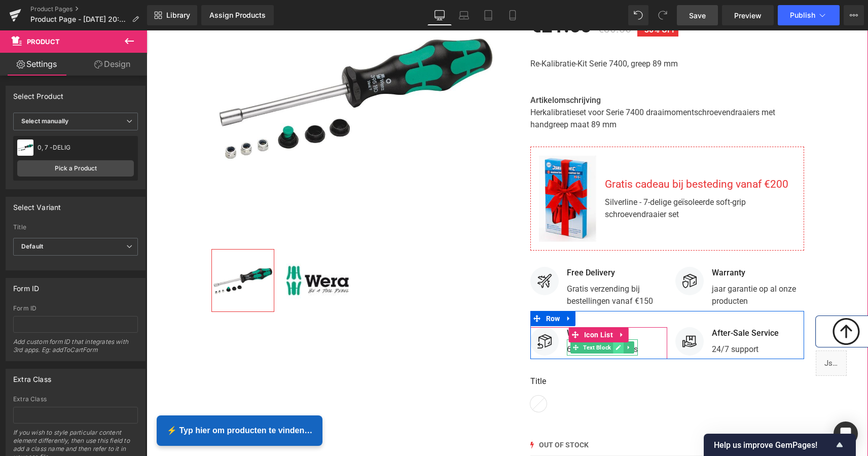
click at [616, 344] on icon at bounding box center [618, 347] width 6 height 6
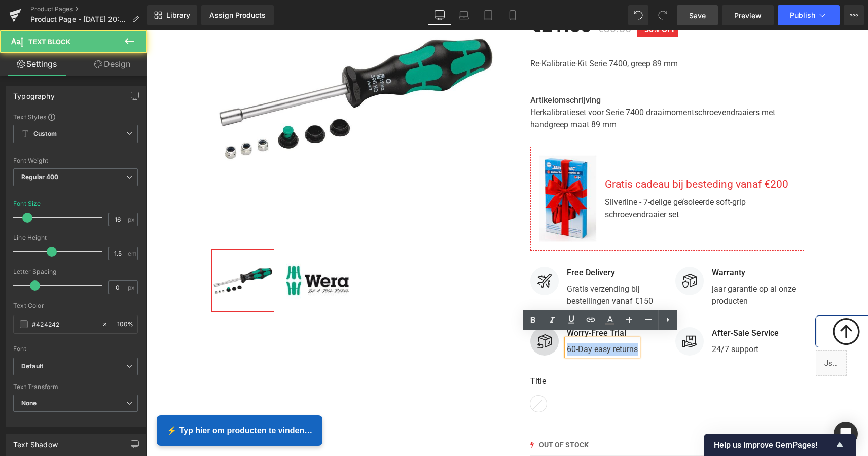
drag, startPoint x: 636, startPoint y: 345, endPoint x: 550, endPoint y: 336, distance: 86.6
click at [550, 336] on li "Image Worry-Free Trial Text Block 60-Day easy returns Text Block" at bounding box center [583, 342] width 107 height 30
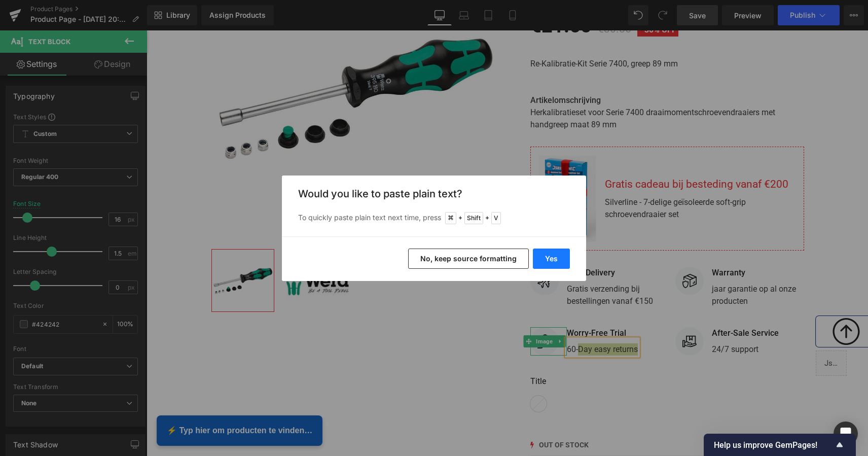
click at [552, 260] on button "Yes" at bounding box center [551, 258] width 37 height 20
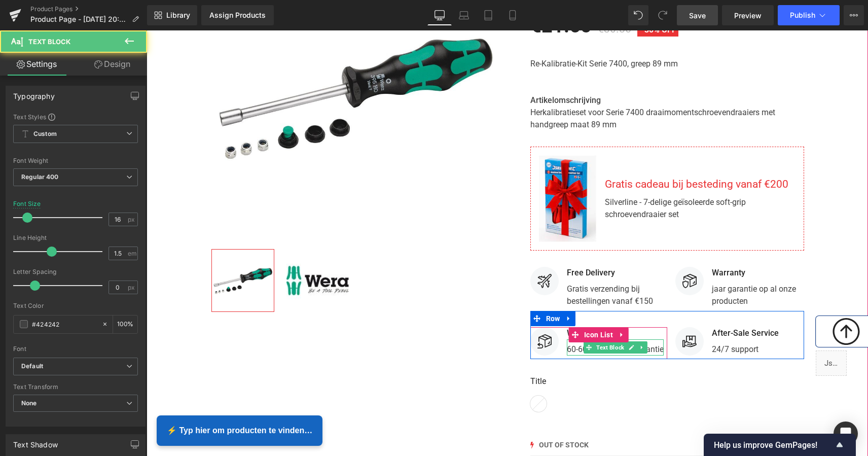
click at [573, 346] on p "60-60 dagen retourgarantie" at bounding box center [615, 349] width 97 height 12
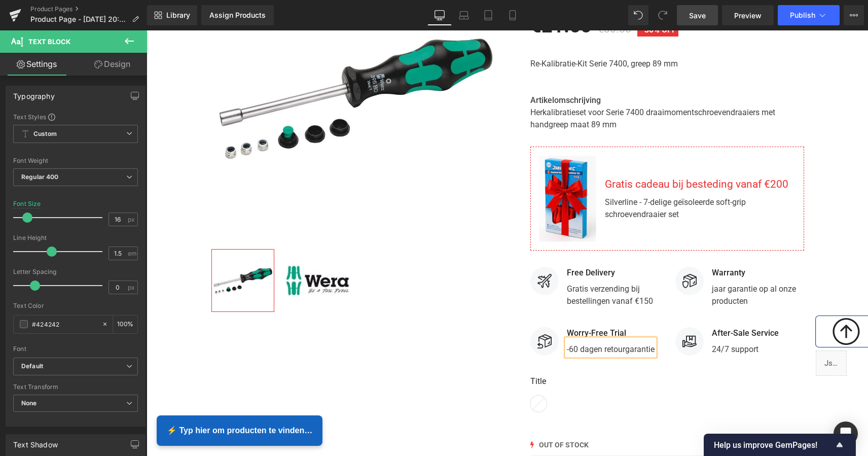
click at [575, 343] on p "-60 dagen retourgarantie" at bounding box center [611, 349] width 88 height 12
click at [737, 375] on label "Title" at bounding box center [667, 385] width 274 height 20
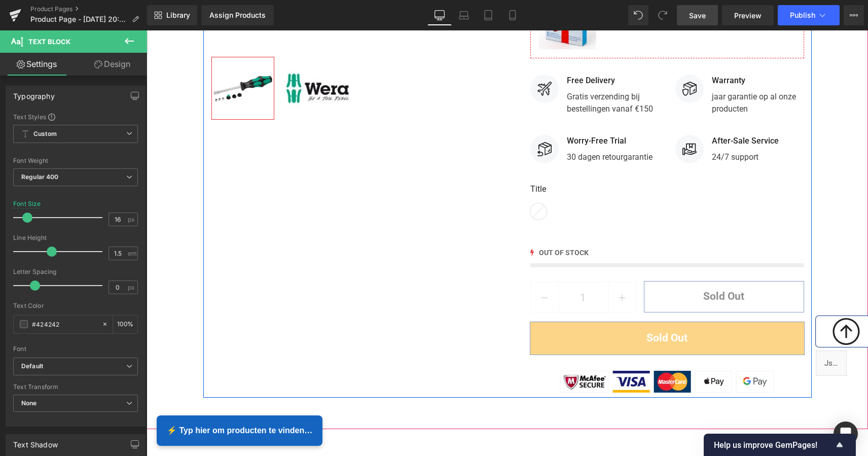
scroll to position [445, 0]
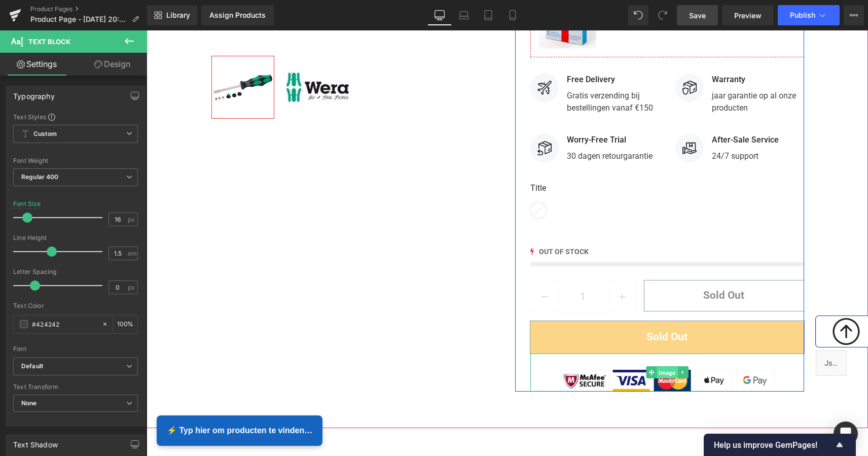
click at [665, 366] on span "Image" at bounding box center [666, 372] width 21 height 12
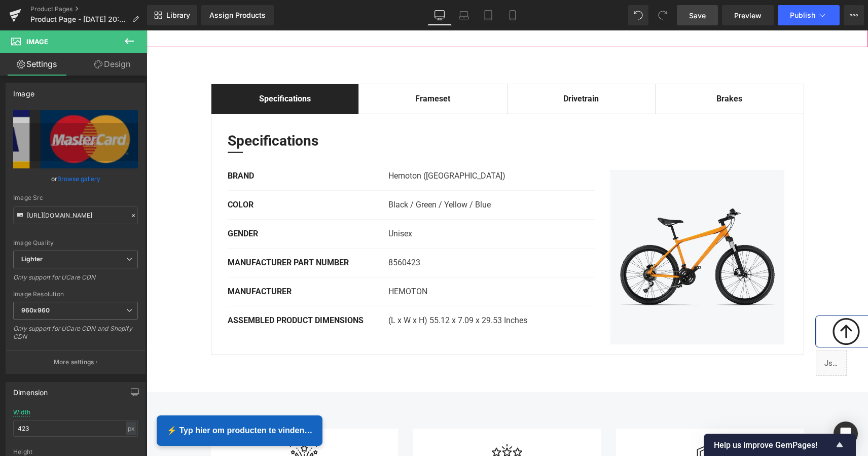
scroll to position [825, 0]
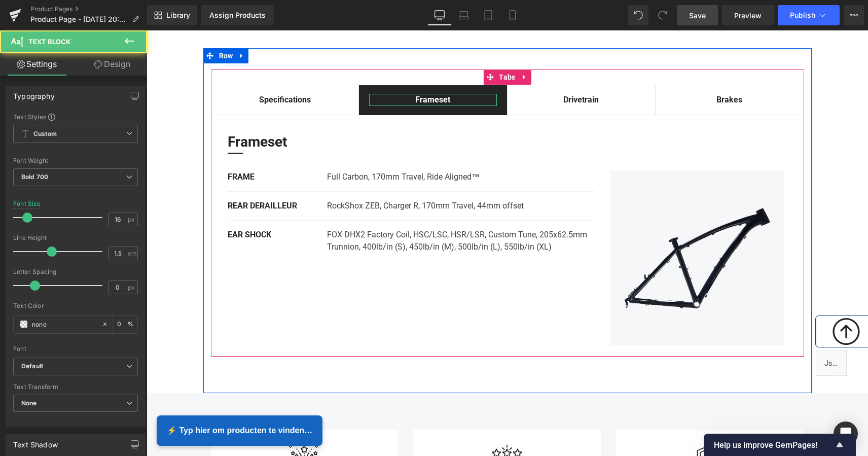
click at [438, 94] on div "Frameset" at bounding box center [433, 100] width 128 height 12
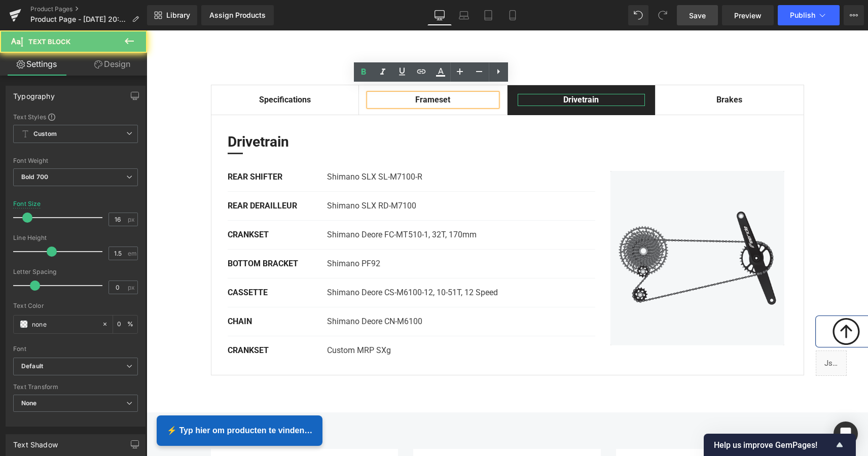
click at [568, 94] on div "Drivetrain" at bounding box center [581, 100] width 128 height 12
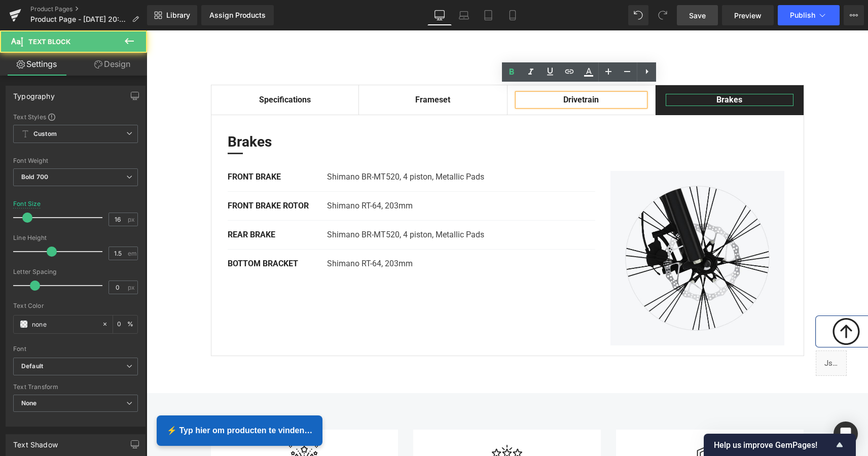
click at [718, 94] on div "Brakes" at bounding box center [729, 100] width 128 height 12
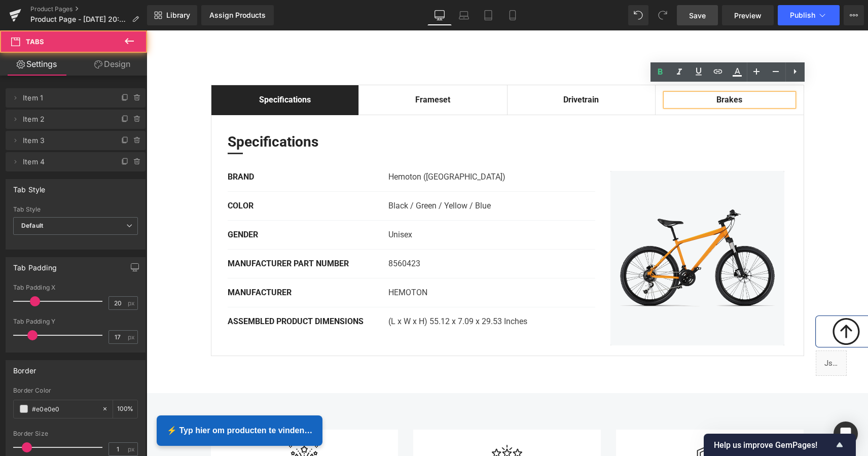
click at [278, 98] on span "Specifications Text Block" at bounding box center [284, 99] width 147 height 29
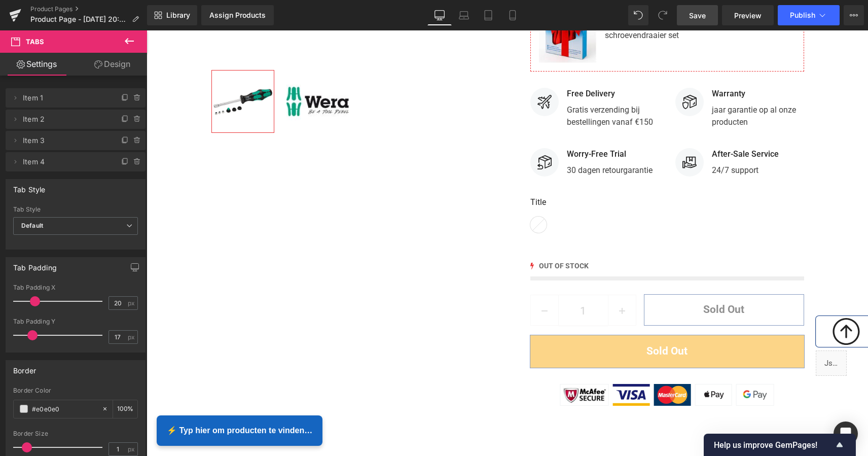
scroll to position [433, 0]
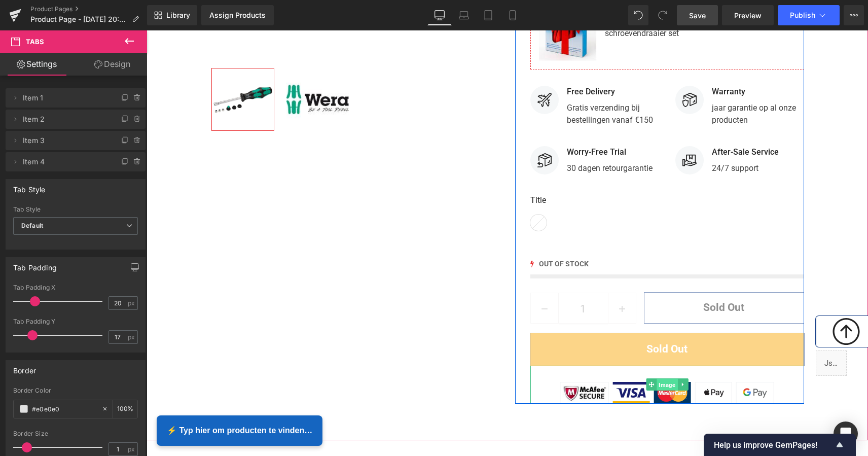
click at [663, 379] on span "Image" at bounding box center [666, 385] width 21 height 12
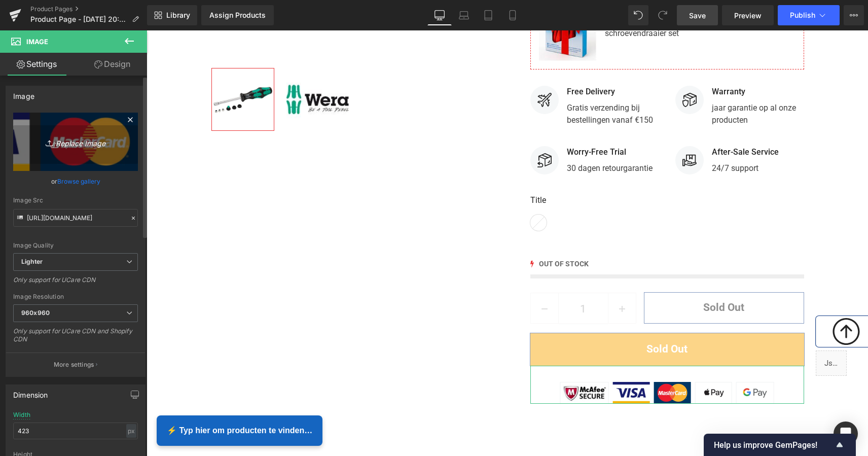
click at [73, 144] on icon "Replace Image" at bounding box center [75, 141] width 81 height 13
type input "C:\fakepath\Scherm­afbeelding 2025-09-29 om 21.08.39.png"
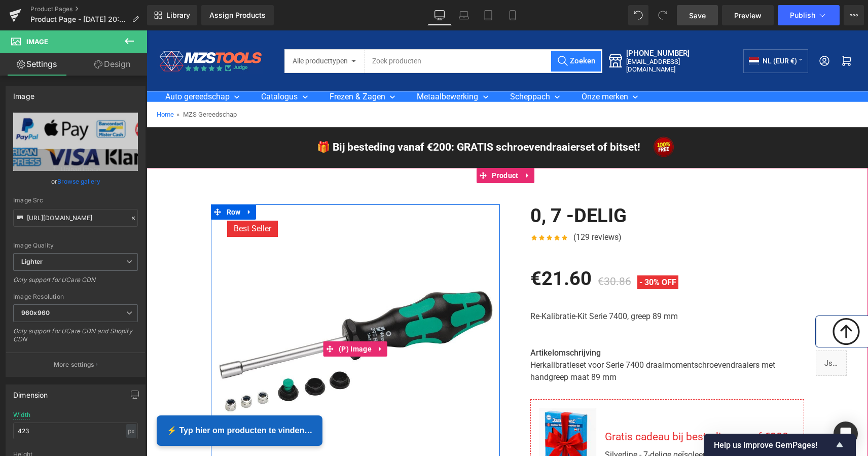
scroll to position [0, 0]
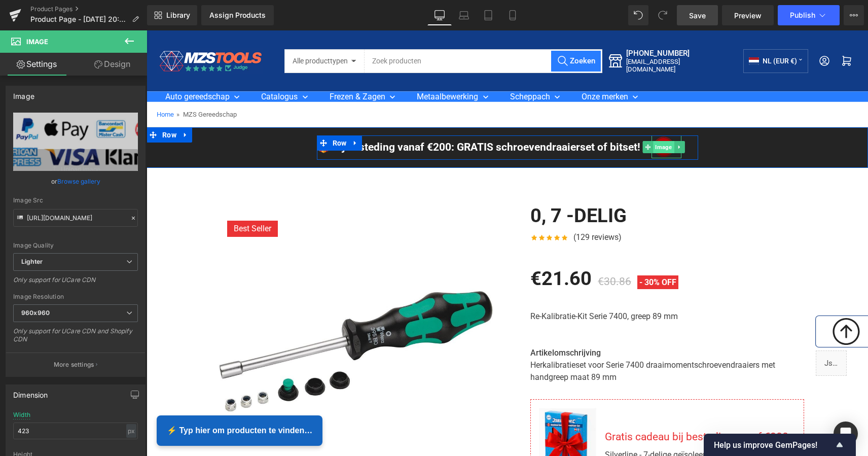
click at [657, 148] on span "Image" at bounding box center [663, 147] width 21 height 12
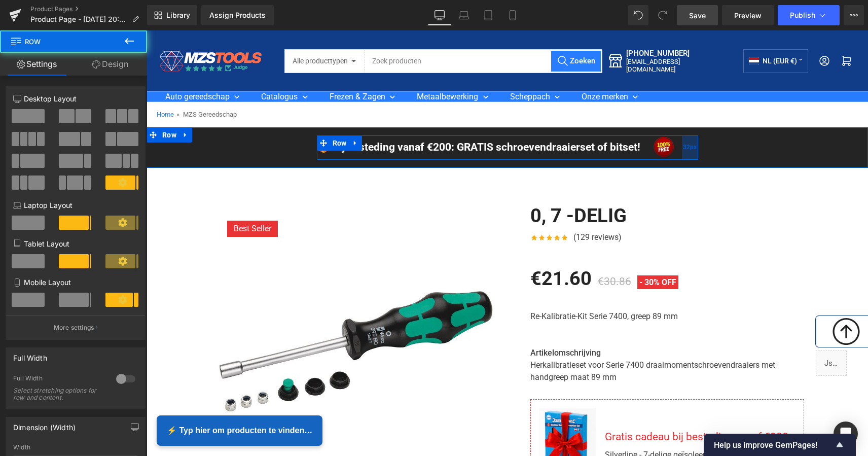
click at [682, 144] on div "32px" at bounding box center [690, 147] width 16 height 24
click at [660, 149] on span "Image" at bounding box center [663, 147] width 21 height 12
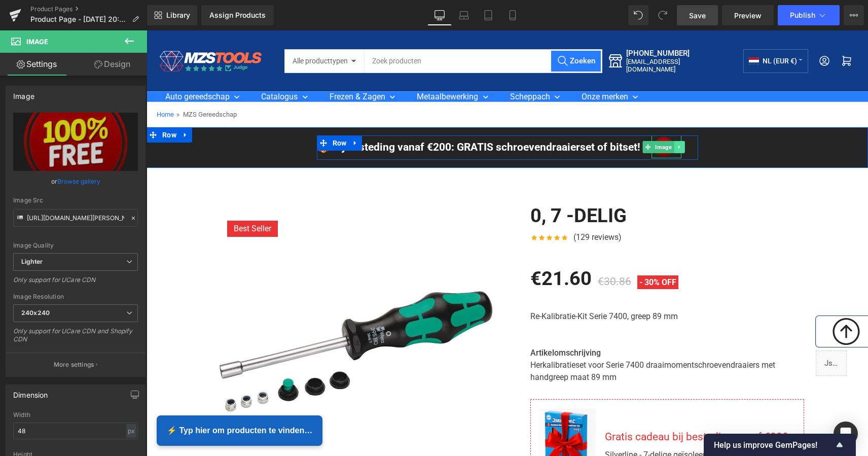
click at [674, 147] on link at bounding box center [679, 147] width 11 height 12
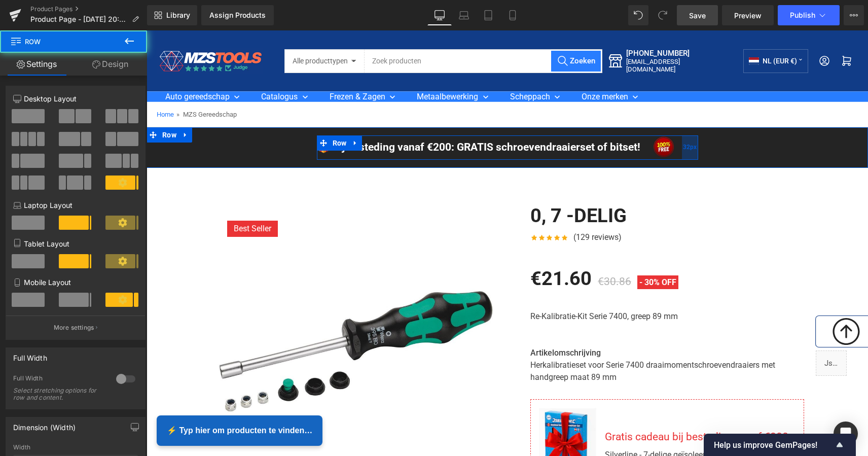
click at [683, 144] on span "32px" at bounding box center [690, 147] width 14 height 10
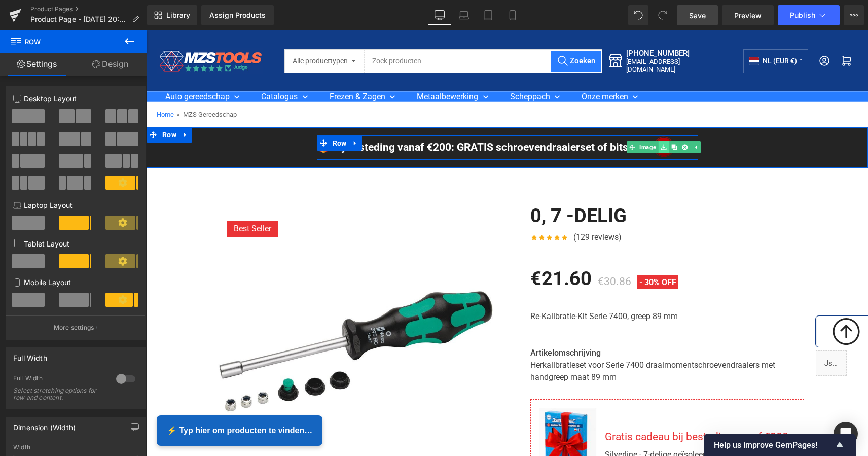
click at [660, 148] on icon at bounding box center [663, 147] width 6 height 6
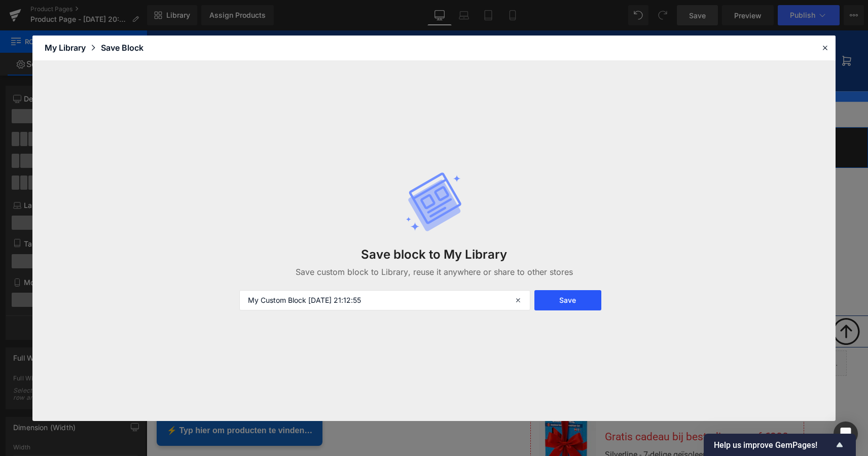
click at [563, 302] on button "Save" at bounding box center [567, 300] width 67 height 20
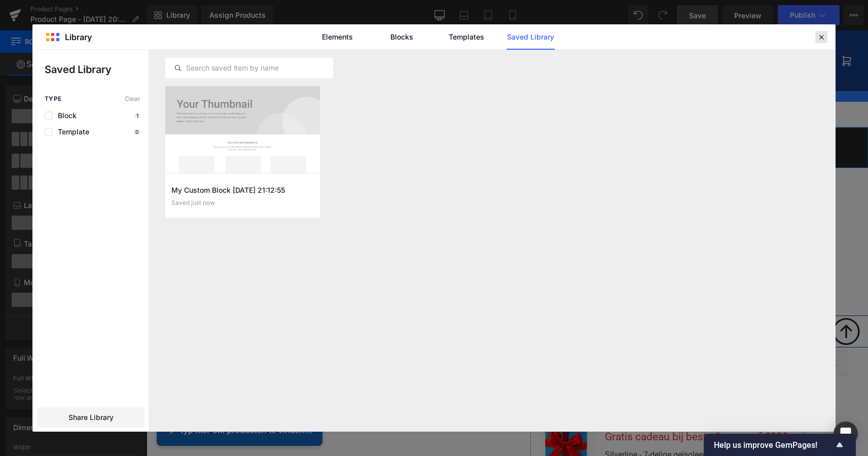
click at [820, 35] on icon at bounding box center [820, 36] width 9 height 9
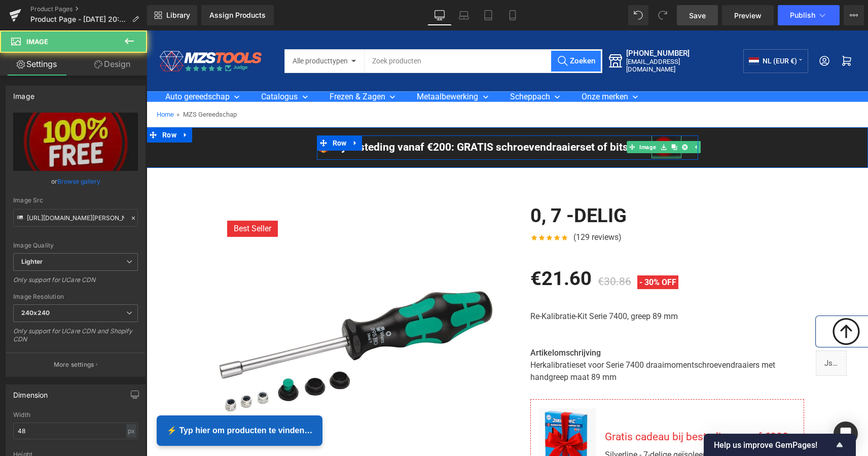
click at [660, 156] on div at bounding box center [666, 157] width 30 height 3
click at [662, 140] on img at bounding box center [663, 146] width 24 height 23
click at [662, 139] on img at bounding box center [663, 146] width 24 height 23
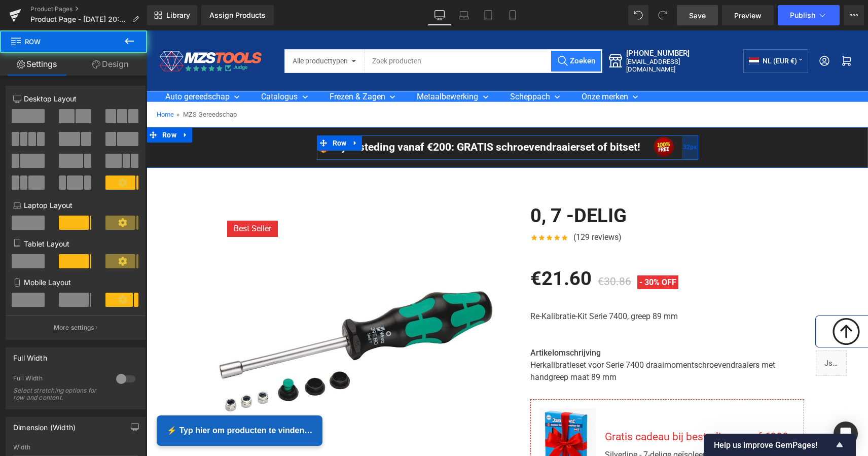
click at [683, 145] on span "32px" at bounding box center [690, 147] width 14 height 10
click at [682, 146] on div "32px" at bounding box center [690, 147] width 16 height 24
click at [690, 148] on span "32px" at bounding box center [690, 147] width 14 height 10
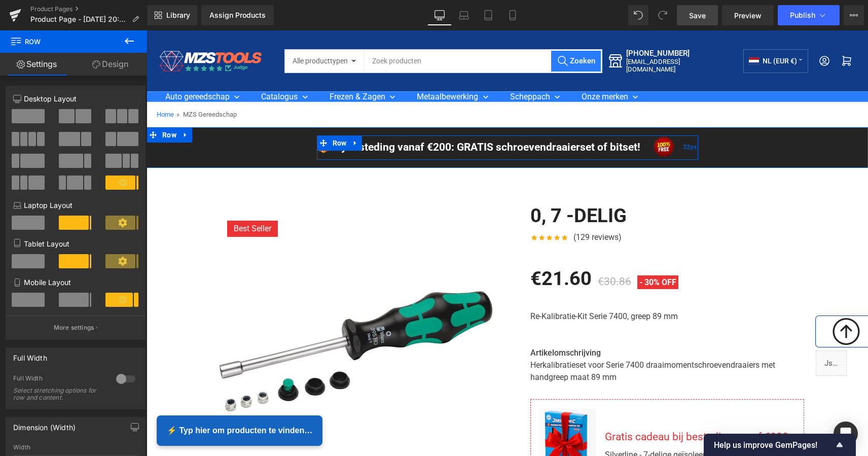
click at [690, 148] on span "32px" at bounding box center [690, 147] width 14 height 10
click at [684, 146] on span "32px" at bounding box center [690, 147] width 14 height 10
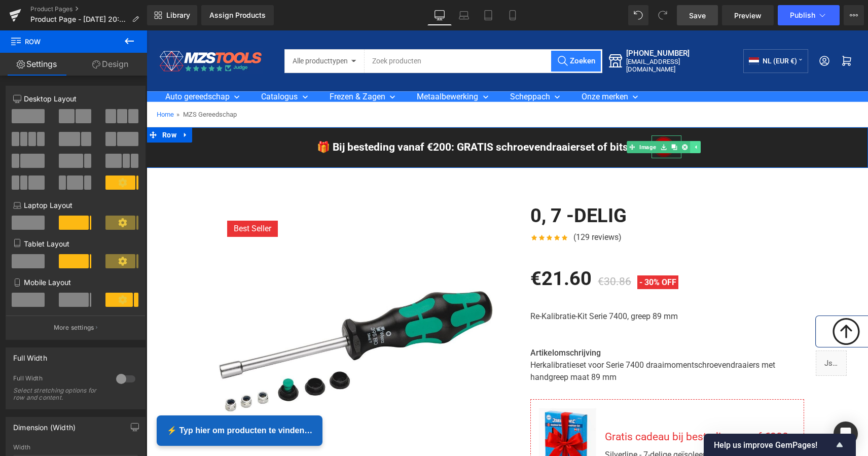
click at [688, 148] on div "🎁 Bij besteding vanaf €200: GRATIS schroevendraaierset of bitset! Text Block Im…" at bounding box center [507, 147] width 381 height 24
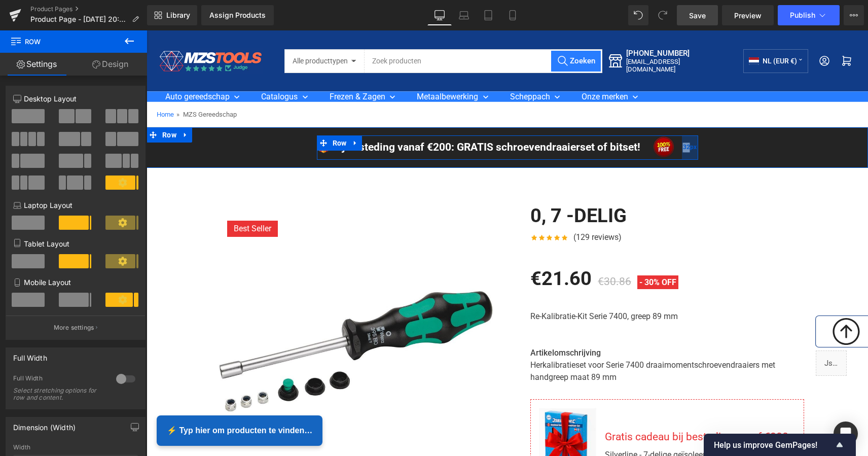
click at [683, 147] on span "32px" at bounding box center [690, 147] width 14 height 10
click at [679, 146] on link at bounding box center [684, 147] width 11 height 12
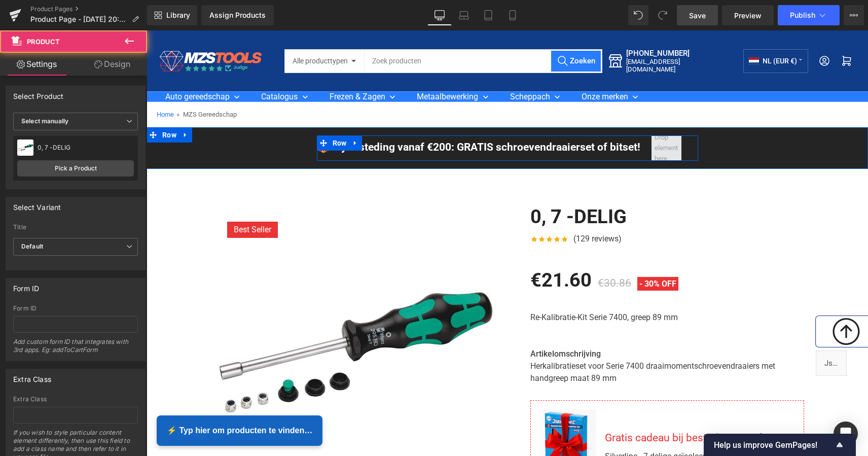
click at [669, 151] on span at bounding box center [666, 148] width 30 height 36
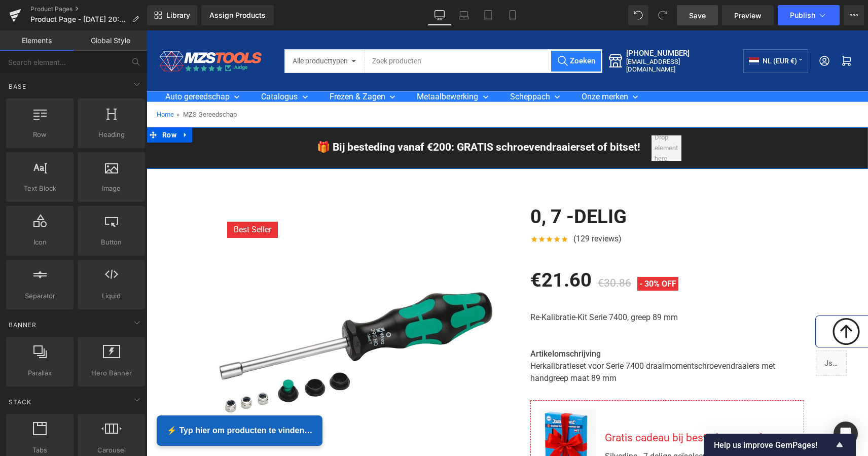
click at [726, 136] on div "🎁 Bij besteding vanaf €200: GRATIS schroevendraaierset of bitset! Text Block Ro…" at bounding box center [506, 147] width 721 height 25
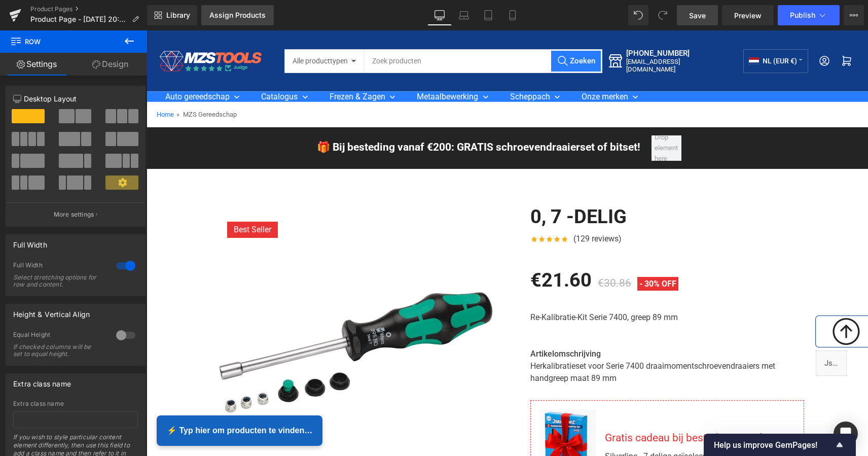
click at [242, 19] on link "Assign Products" at bounding box center [237, 15] width 72 height 20
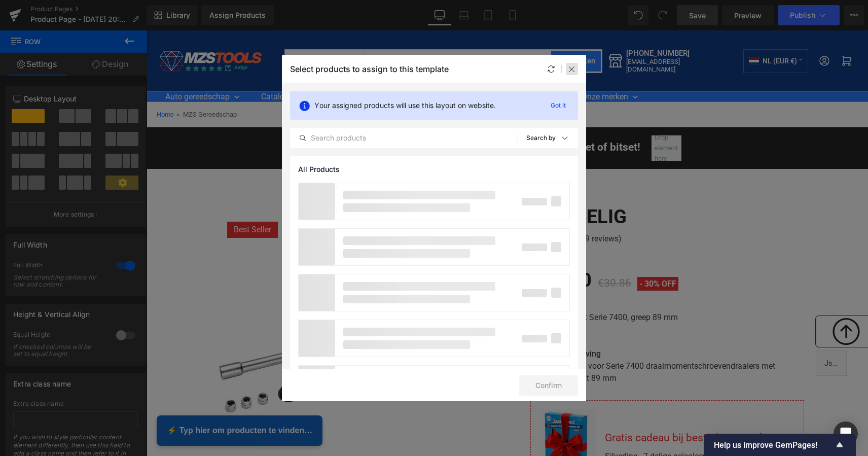
click at [576, 69] on div at bounding box center [572, 69] width 12 height 12
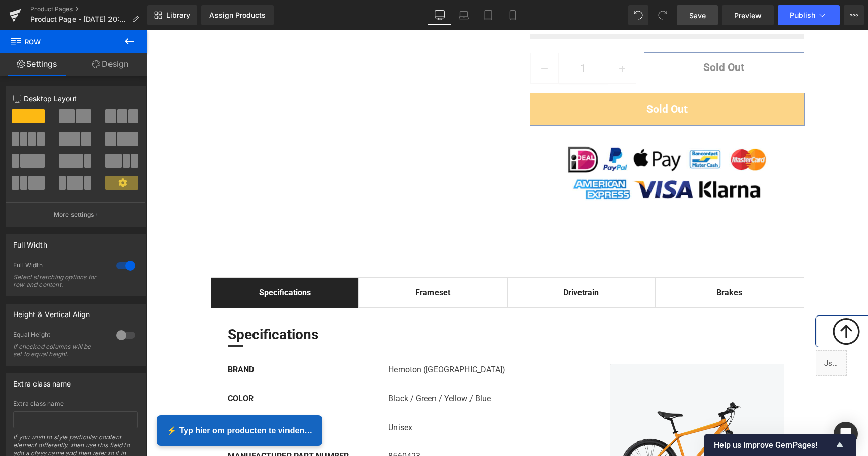
scroll to position [662, 0]
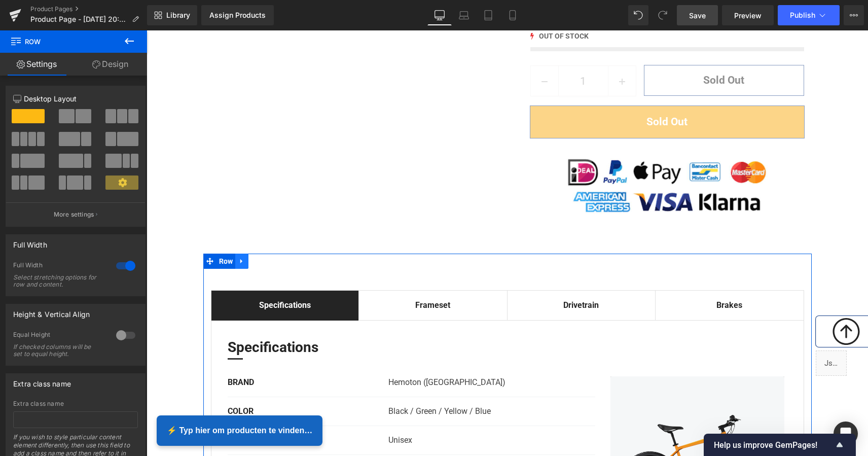
click at [243, 257] on icon at bounding box center [241, 261] width 7 height 8
click at [265, 257] on icon at bounding box center [268, 260] width 7 height 7
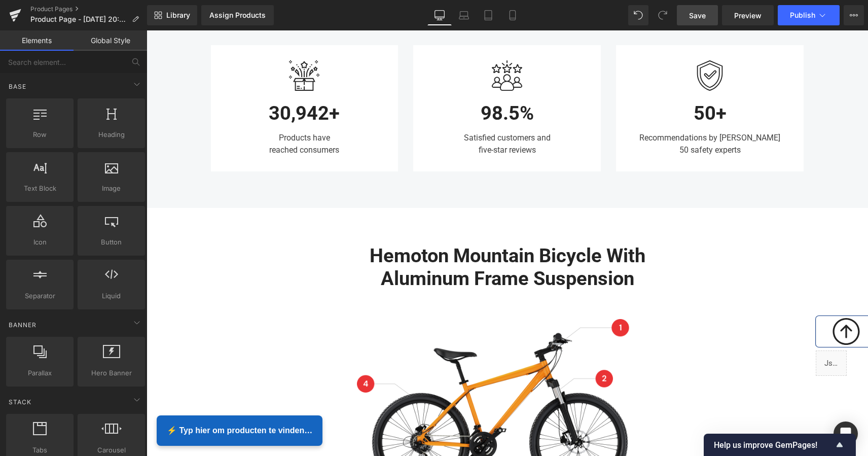
scroll to position [908, 0]
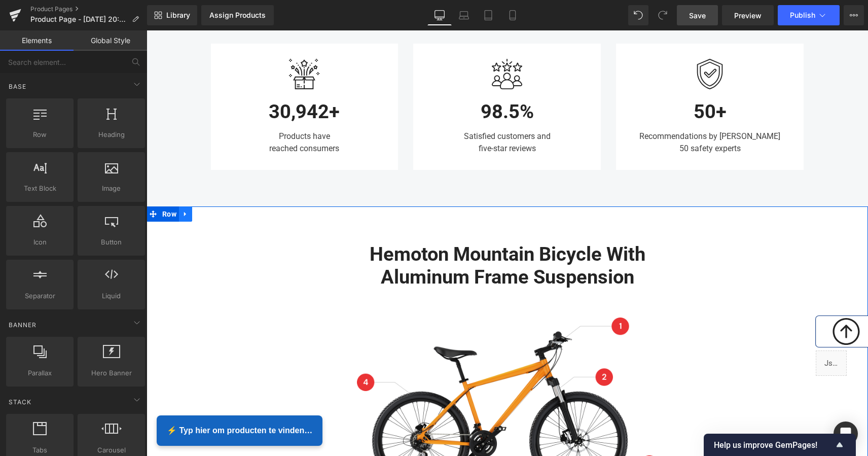
click at [184, 210] on icon at bounding box center [185, 214] width 7 height 8
click at [209, 210] on icon at bounding box center [211, 213] width 7 height 7
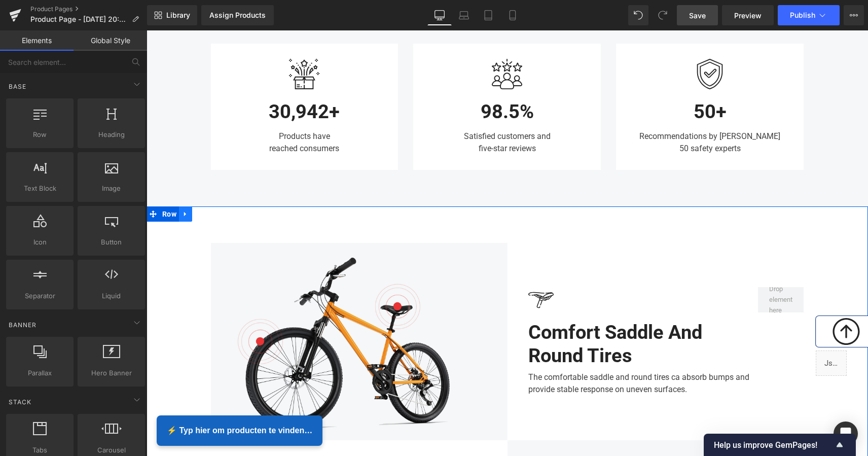
click at [179, 207] on link at bounding box center [185, 213] width 13 height 15
click at [208, 210] on icon at bounding box center [211, 213] width 7 height 7
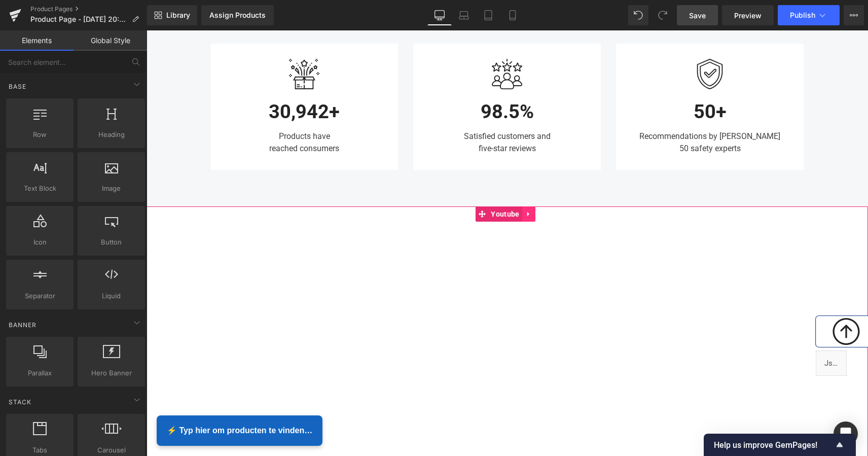
click at [530, 210] on icon at bounding box center [528, 214] width 7 height 8
click at [533, 210] on icon at bounding box center [535, 213] width 7 height 7
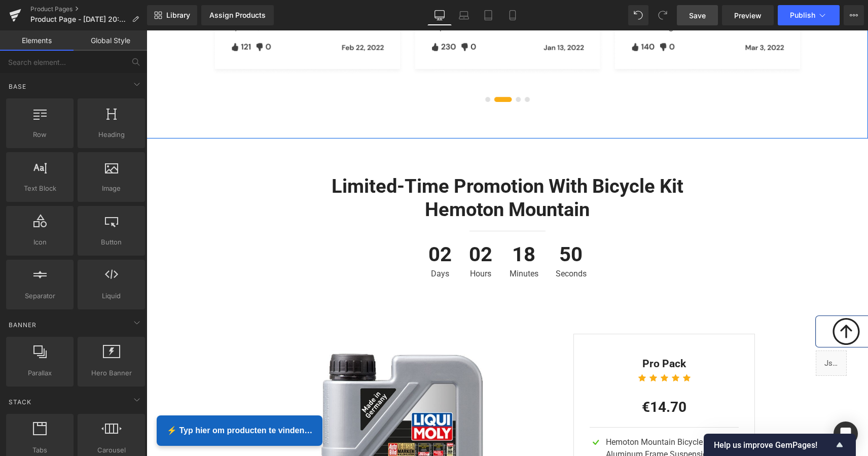
scroll to position [1430, 0]
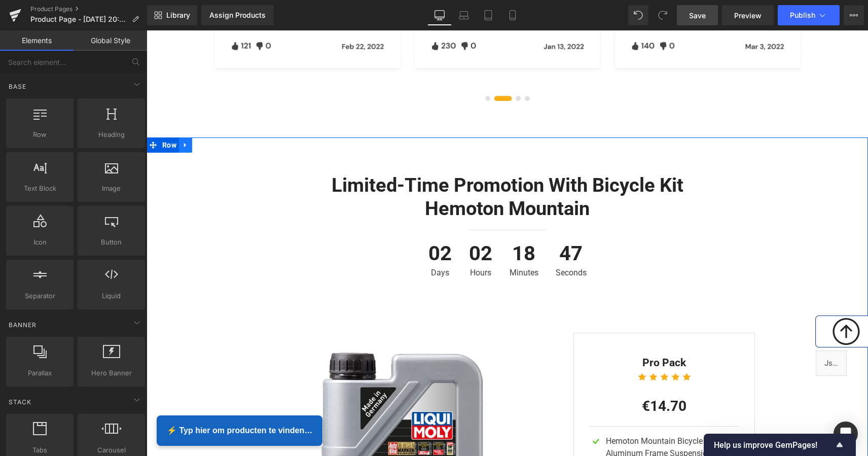
click at [185, 141] on icon at bounding box center [185, 145] width 7 height 8
click at [211, 141] on icon at bounding box center [211, 144] width 7 height 7
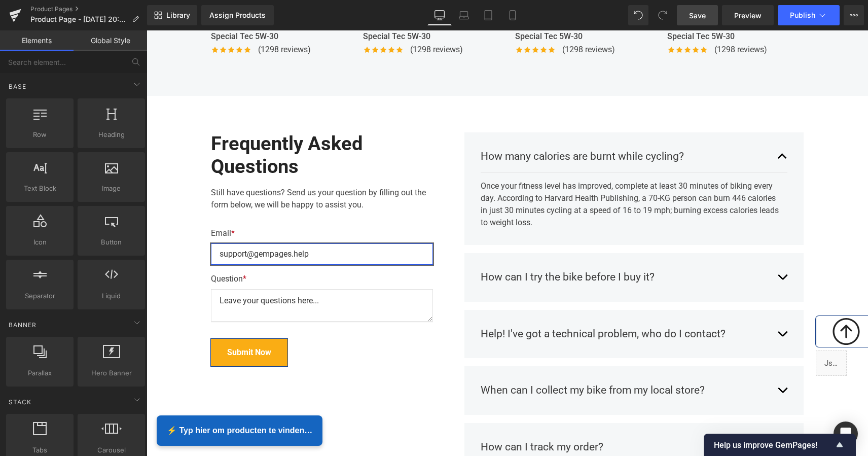
scroll to position [1789, 0]
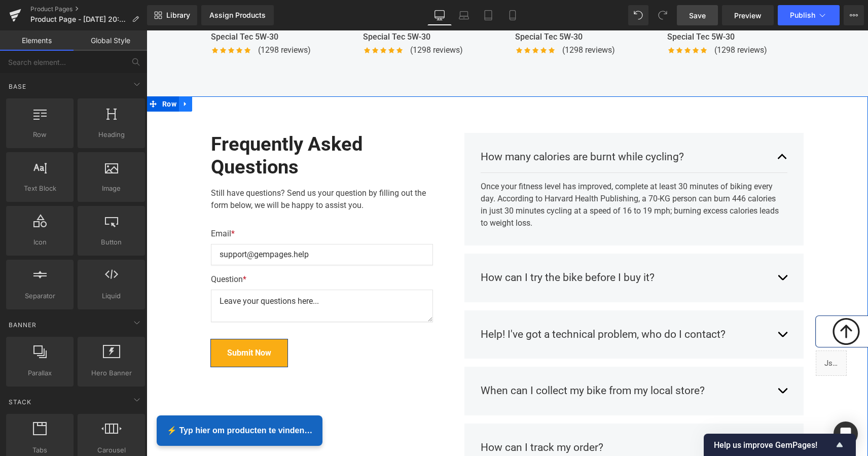
click at [184, 101] on icon at bounding box center [185, 103] width 2 height 5
click at [210, 100] on icon at bounding box center [211, 104] width 7 height 8
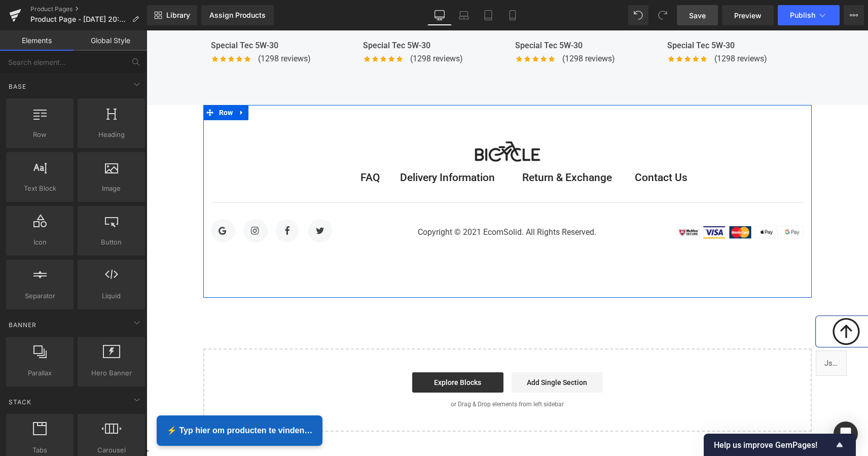
scroll to position [1774, 0]
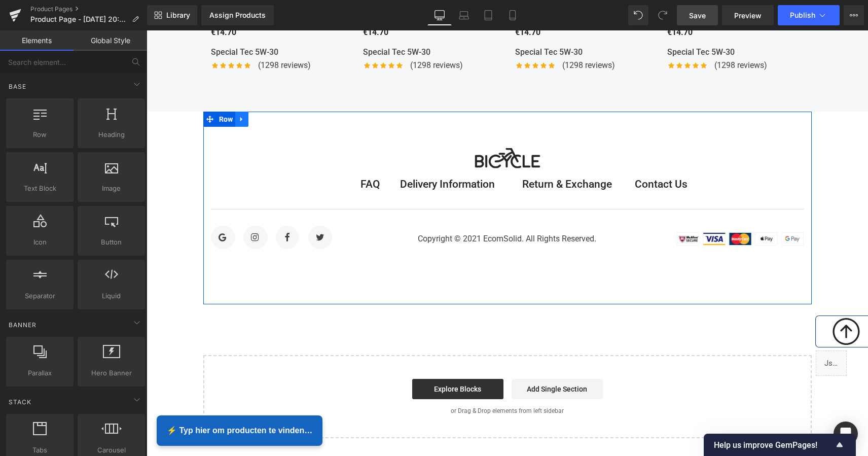
click at [242, 115] on icon at bounding box center [241, 119] width 7 height 8
click at [269, 116] on icon at bounding box center [268, 119] width 7 height 7
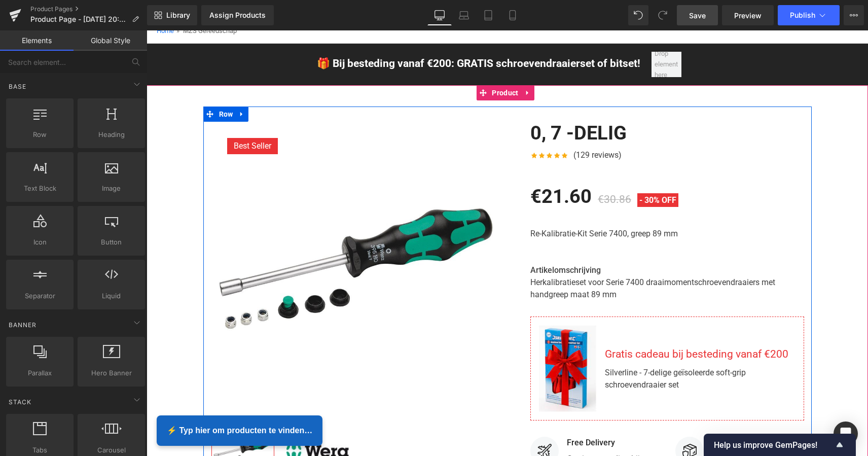
scroll to position [52, 0]
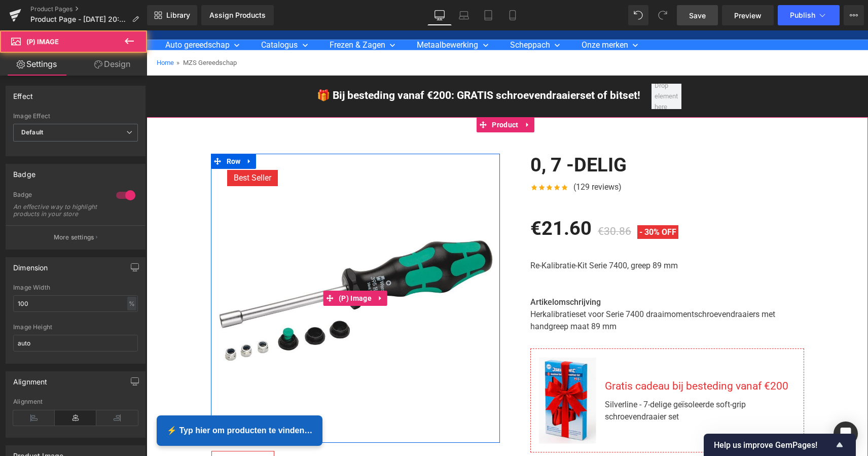
click at [430, 277] on img at bounding box center [355, 298] width 289 height 289
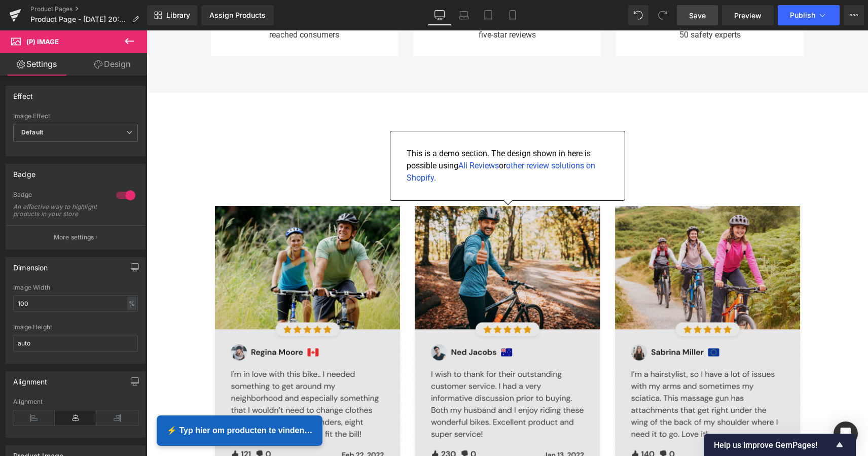
scroll to position [1021, 0]
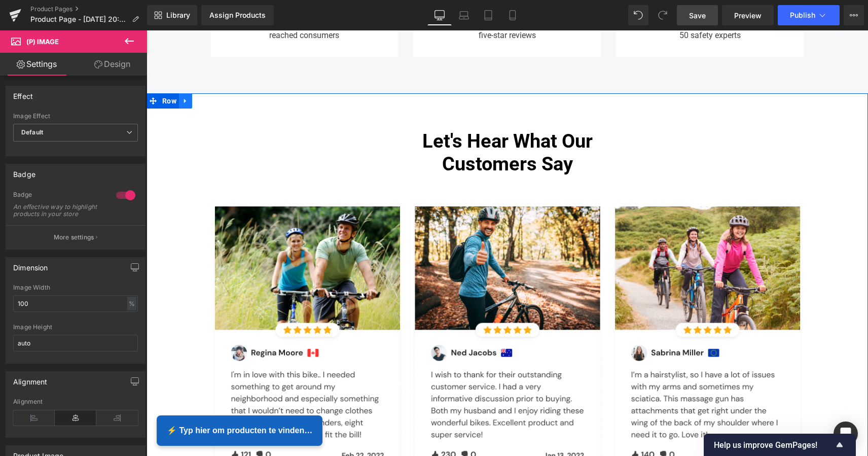
click at [184, 98] on icon at bounding box center [185, 100] width 2 height 5
click at [213, 97] on icon at bounding box center [211, 100] width 7 height 7
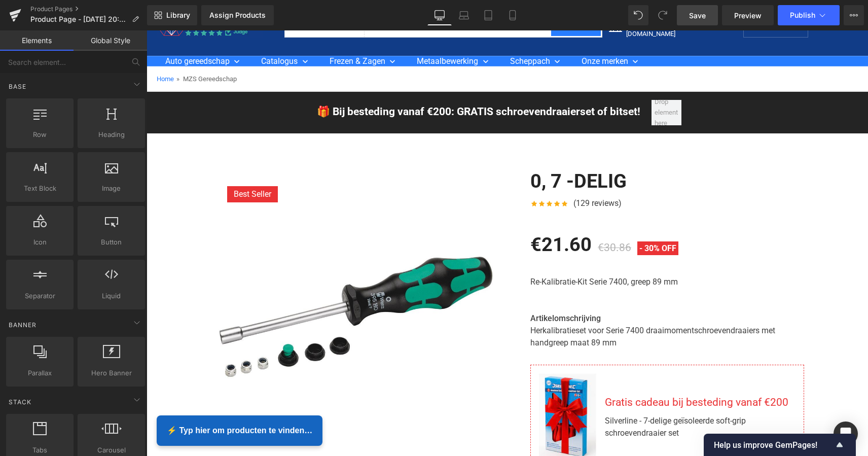
scroll to position [32, 0]
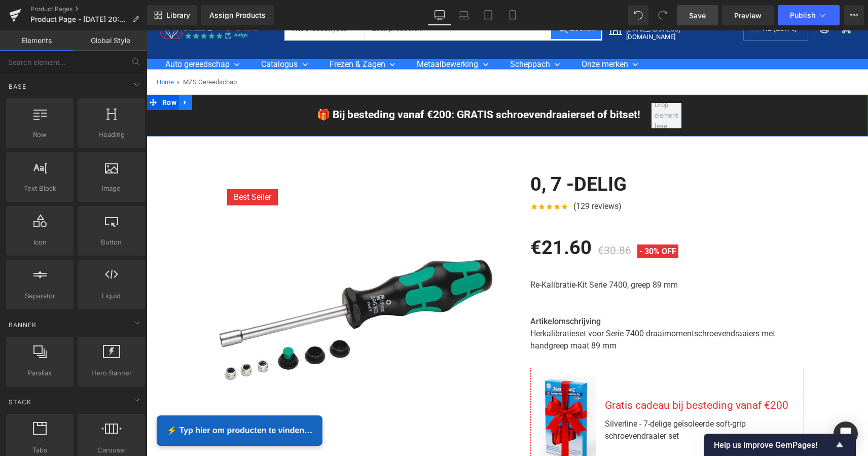
click at [182, 105] on icon at bounding box center [185, 103] width 7 height 8
click at [208, 105] on icon at bounding box center [211, 102] width 7 height 7
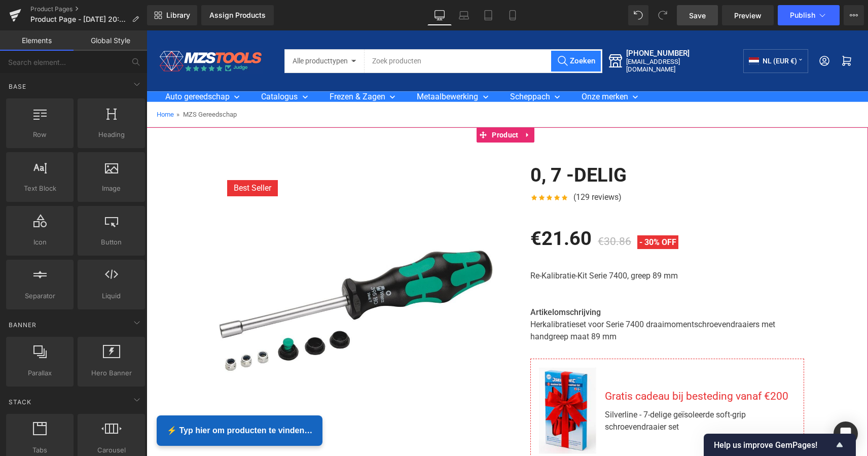
scroll to position [0, 0]
click at [434, 119] on div "Home » MZS Gereedschap" at bounding box center [506, 114] width 721 height 25
click at [185, 18] on span "Library" at bounding box center [178, 15] width 24 height 9
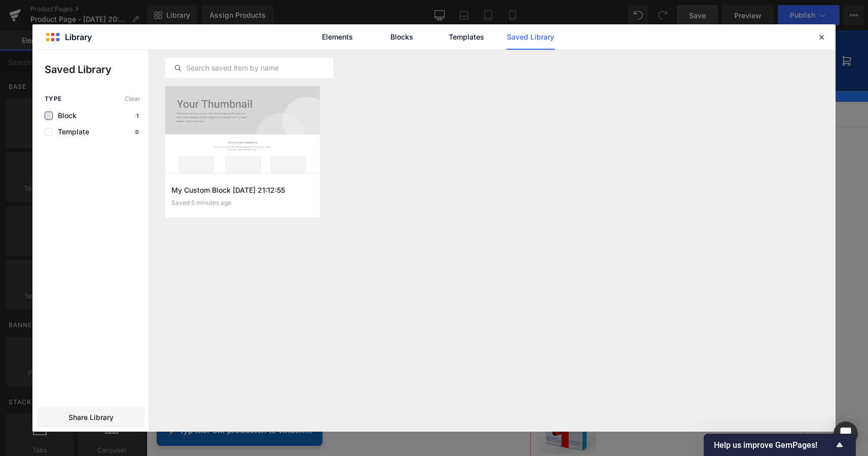
click at [46, 117] on label at bounding box center [49, 115] width 8 height 8
click at [49, 116] on input "checkbox" at bounding box center [49, 116] width 0 height 0
click at [397, 34] on link "Blocks" at bounding box center [402, 36] width 48 height 25
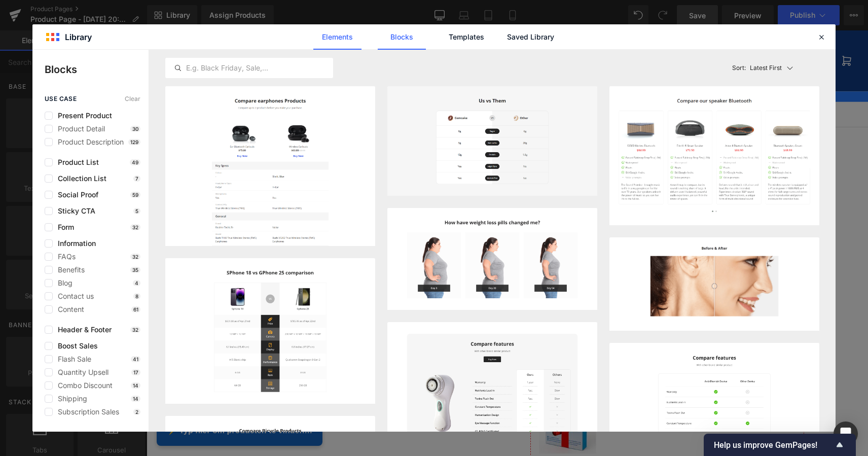
click at [346, 36] on link "Elements" at bounding box center [337, 36] width 48 height 25
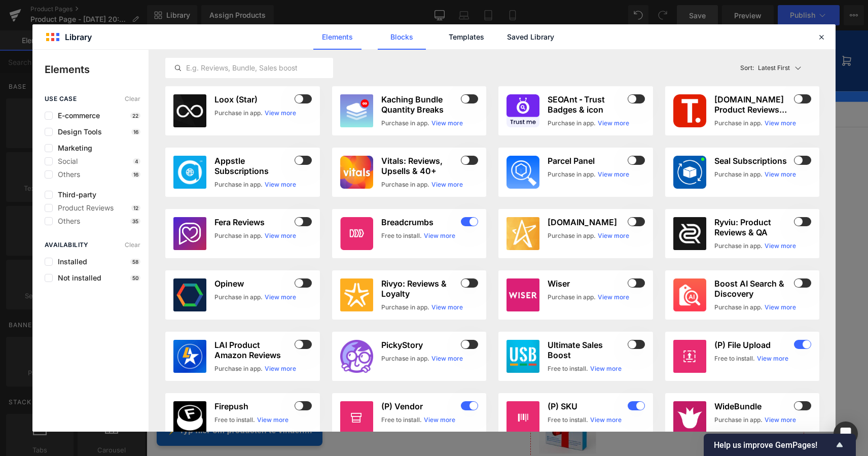
click at [403, 39] on link "Blocks" at bounding box center [402, 36] width 48 height 25
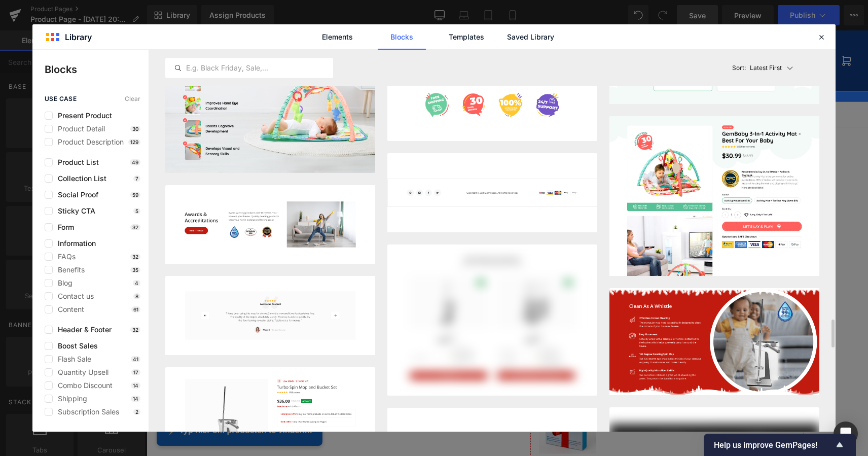
scroll to position [3636, 0]
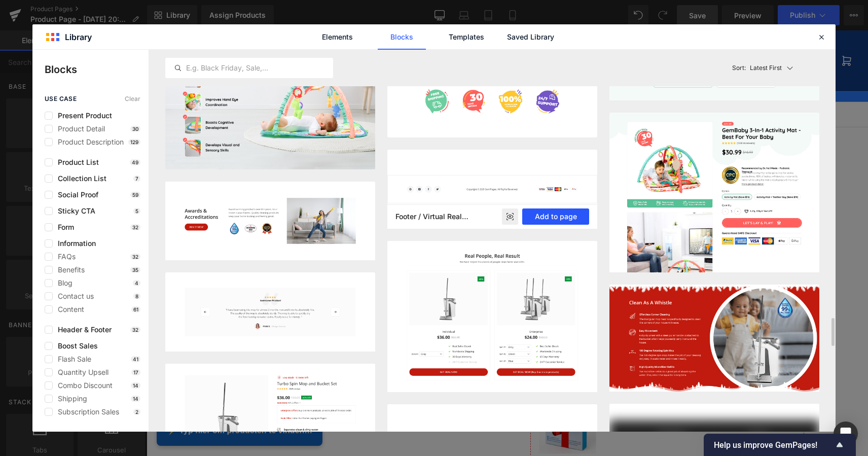
click at [552, 213] on button "Add to page" at bounding box center [555, 216] width 67 height 16
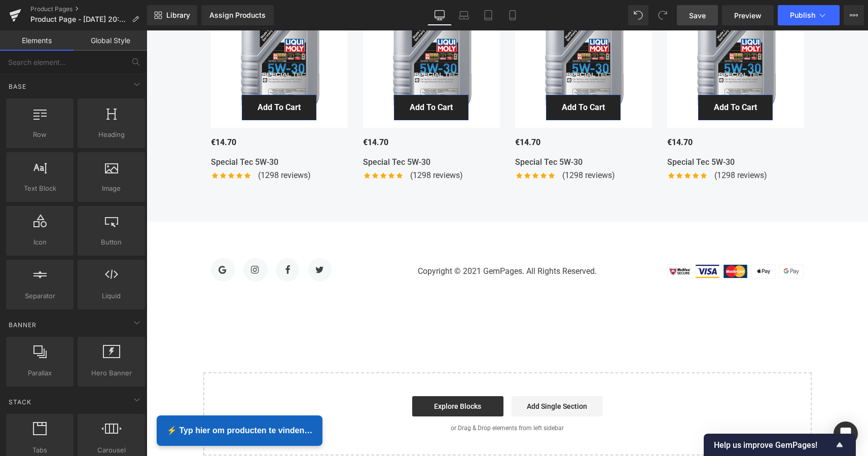
scroll to position [1169, 0]
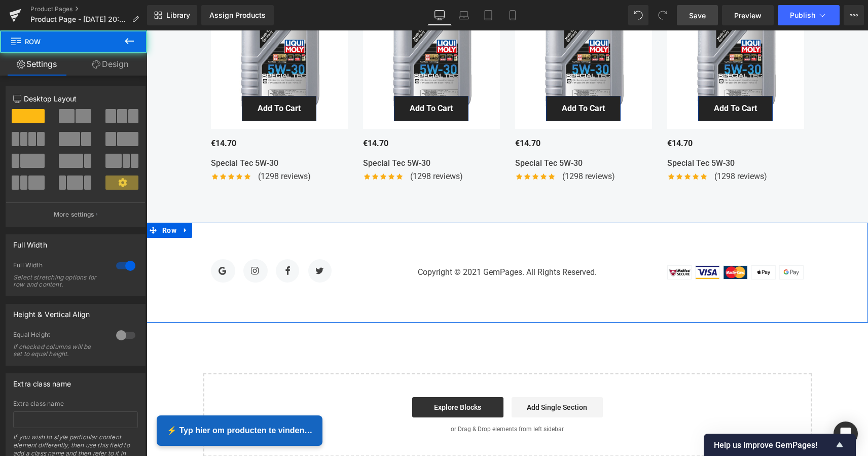
click at [336, 232] on div "Icon Row Icon Row Icon Row Icon Row Icon List Hoz Copyright © 2021 GemPages. Al…" at bounding box center [506, 272] width 721 height 100
click at [180, 222] on link at bounding box center [185, 229] width 13 height 15
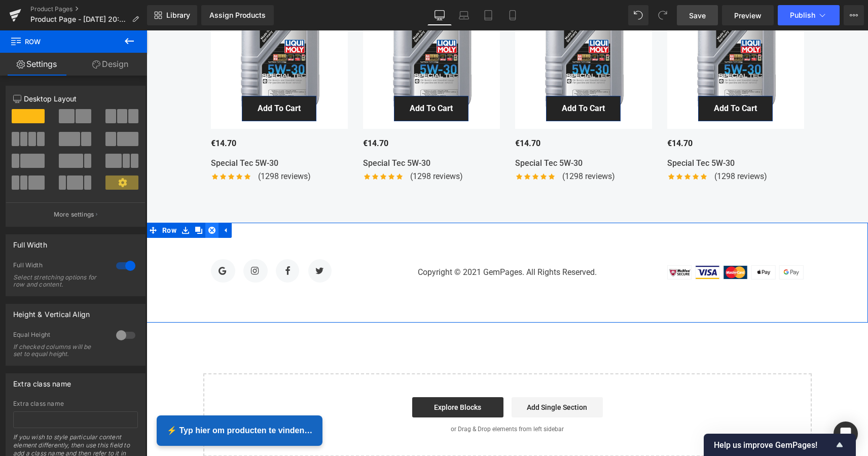
click at [206, 222] on link at bounding box center [211, 229] width 13 height 15
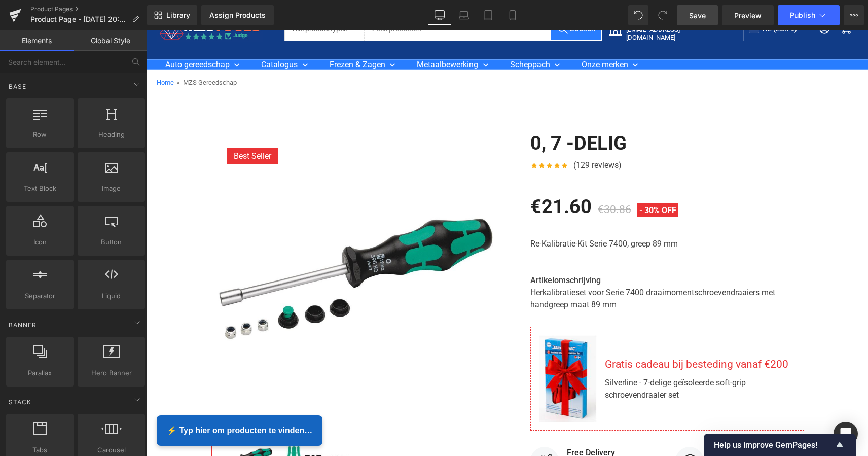
scroll to position [11, 0]
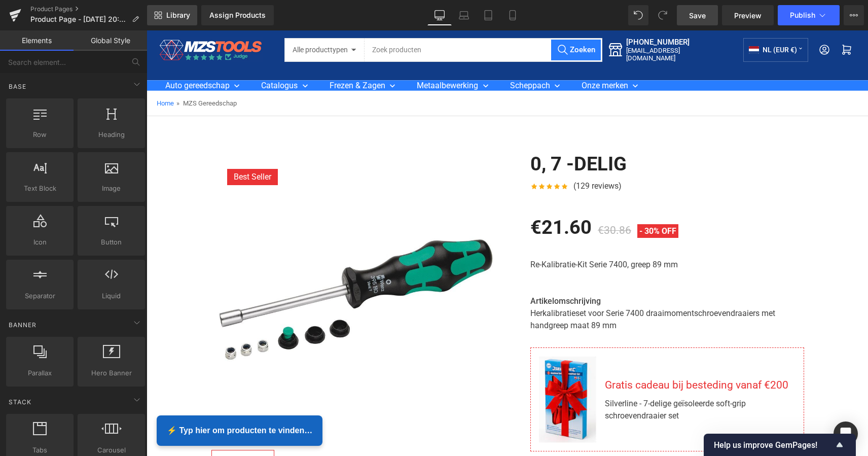
click at [177, 21] on link "Library" at bounding box center [172, 15] width 50 height 20
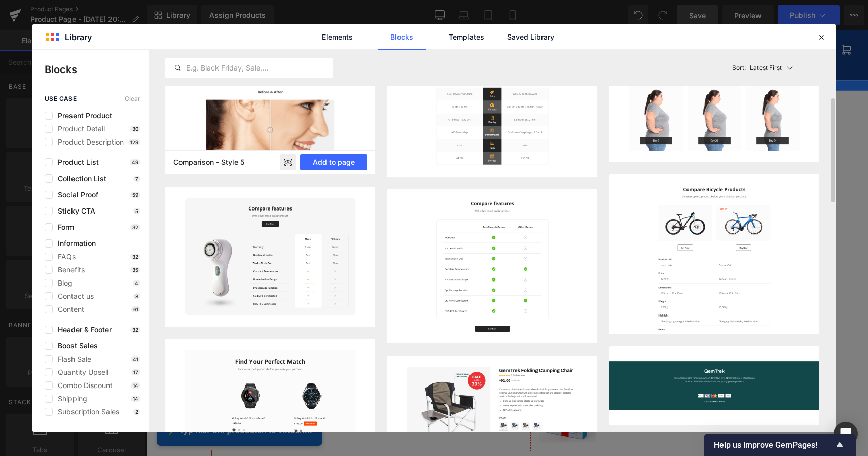
scroll to position [179, 0]
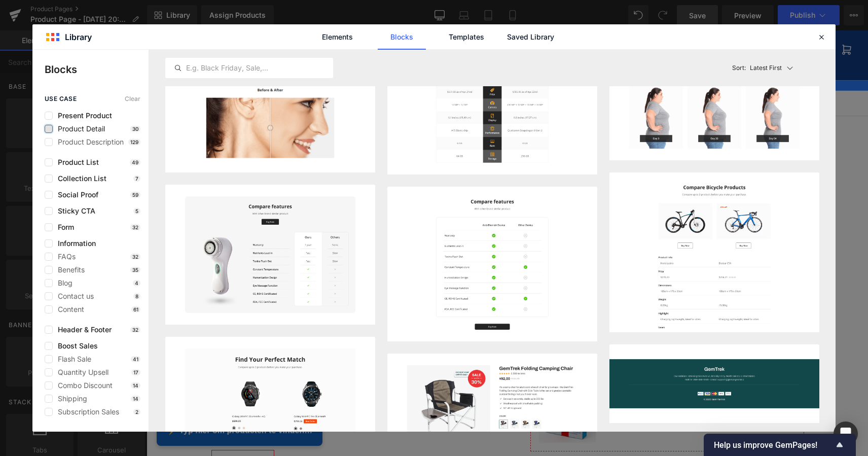
click at [52, 130] on label at bounding box center [49, 129] width 8 height 8
click at [49, 129] on input "checkbox" at bounding box center [49, 129] width 0 height 0
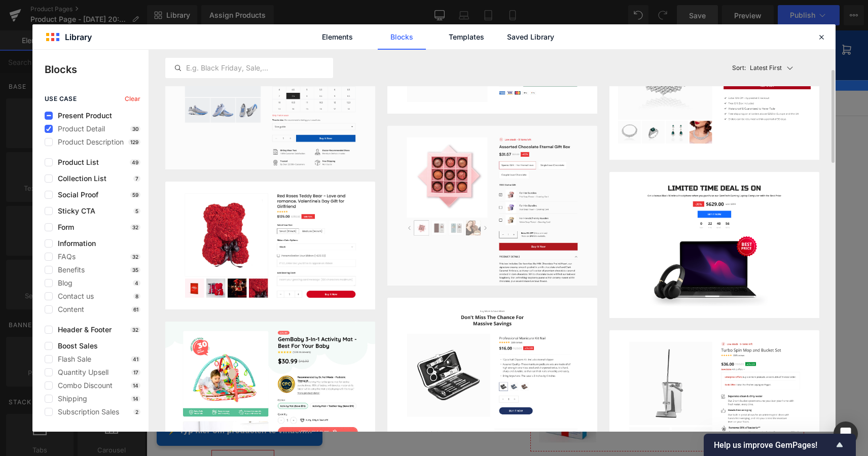
scroll to position [68, 0]
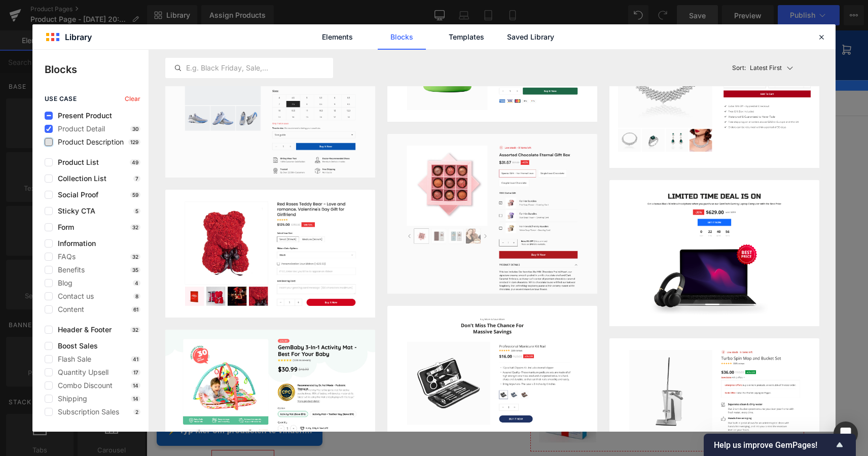
click at [52, 143] on label at bounding box center [49, 142] width 8 height 8
click at [49, 142] on input "checkbox" at bounding box center [49, 142] width 0 height 0
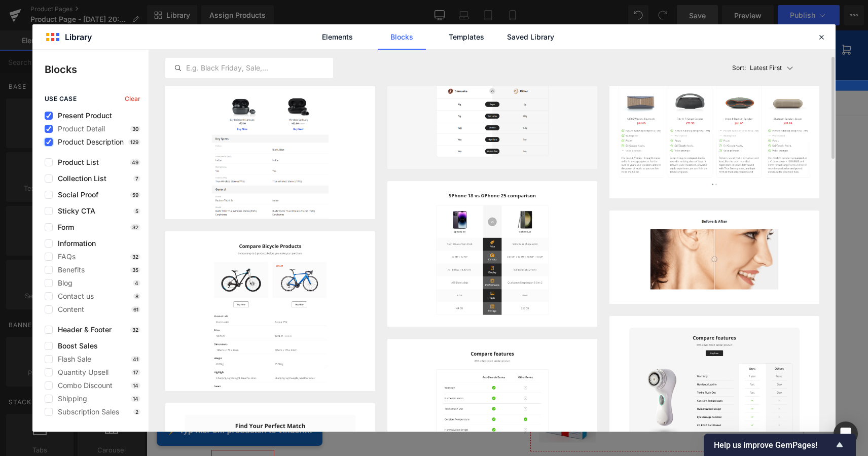
scroll to position [27, 0]
click at [54, 162] on span "Product List" at bounding box center [76, 162] width 46 height 8
click at [51, 145] on label at bounding box center [49, 142] width 8 height 8
click at [49, 142] on input "checkbox" at bounding box center [49, 142] width 0 height 0
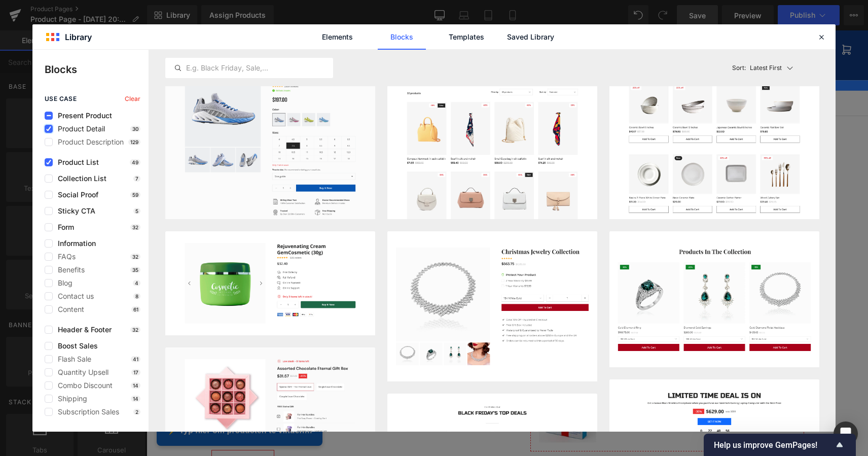
click at [50, 129] on icon at bounding box center [48, 129] width 5 height 0
click at [49, 129] on input "checkbox" at bounding box center [49, 129] width 0 height 0
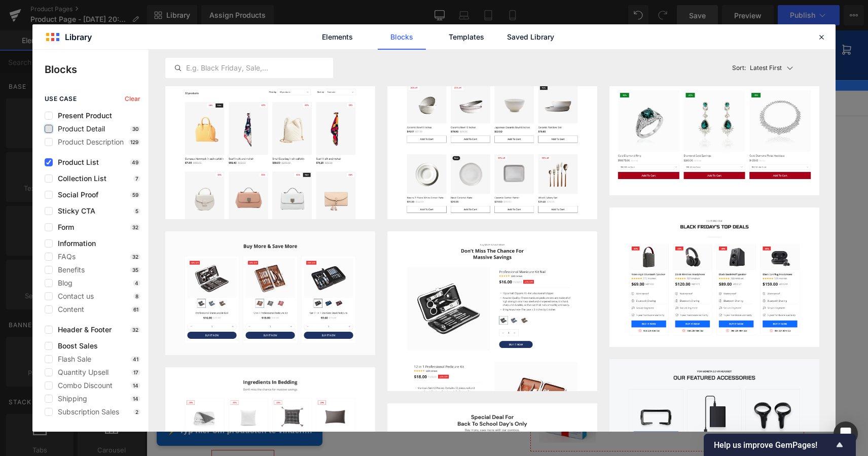
click at [49, 335] on div "use case Clear Present Product Product Detail 30 Product Description 129 Produc…" at bounding box center [90, 255] width 116 height 320
click at [49, 330] on label at bounding box center [49, 329] width 8 height 8
click at [49, 329] on input "checkbox" at bounding box center [49, 329] width 0 height 0
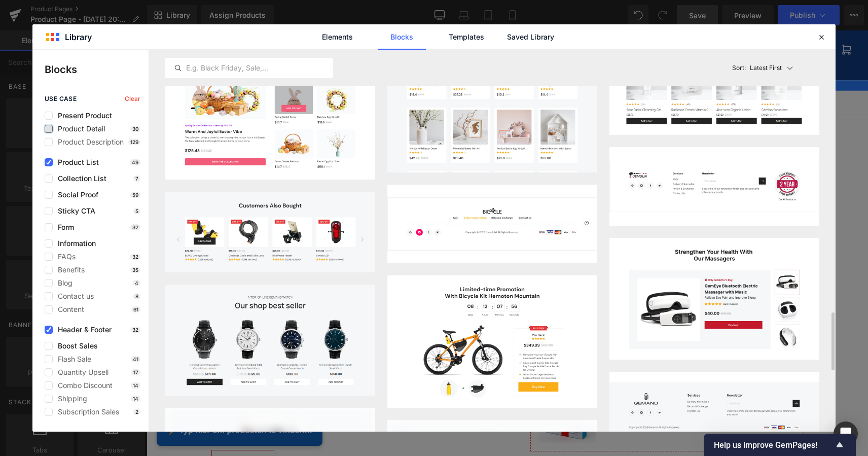
scroll to position [1699, 0]
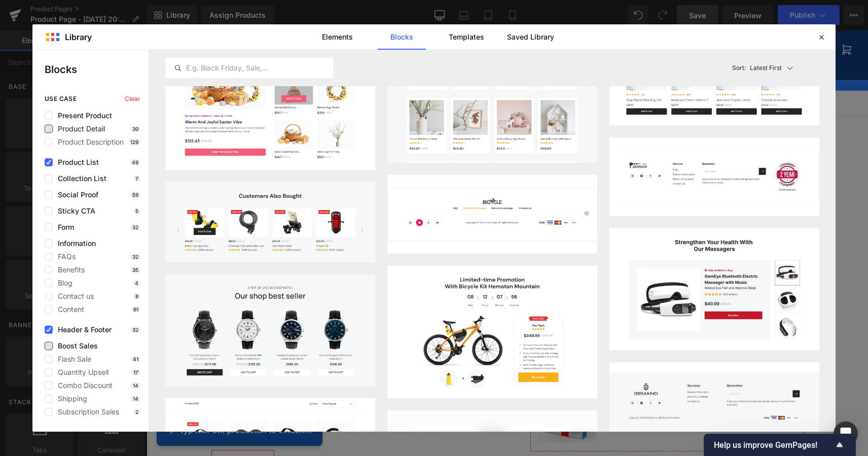
click at [51, 347] on label at bounding box center [49, 346] width 8 height 8
click at [49, 346] on input "checkbox" at bounding box center [49, 346] width 0 height 0
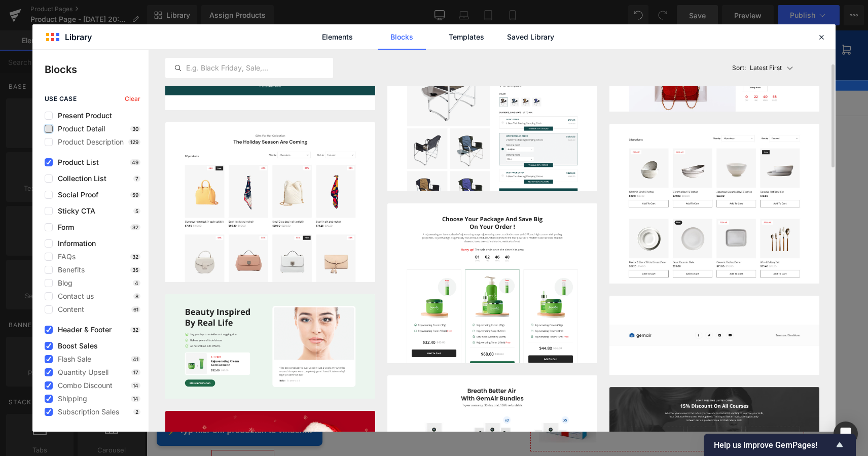
scroll to position [0, 0]
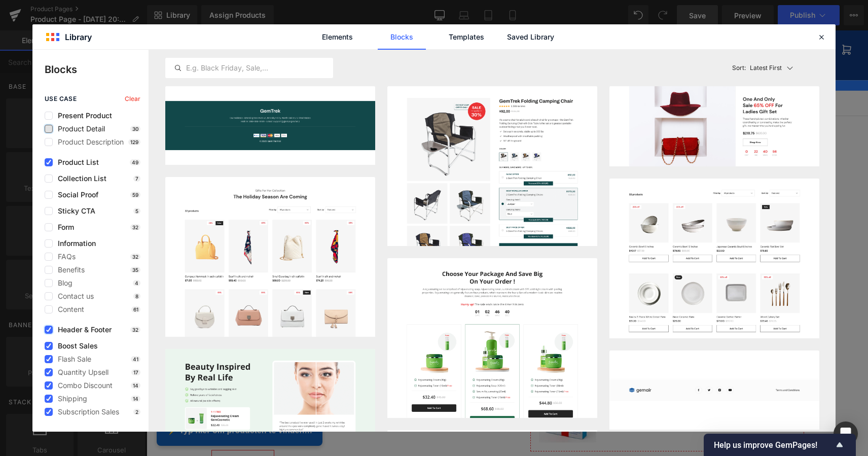
click at [49, 329] on icon at bounding box center [48, 329] width 5 height 0
click at [49, 329] on input "checkbox" at bounding box center [49, 329] width 0 height 0
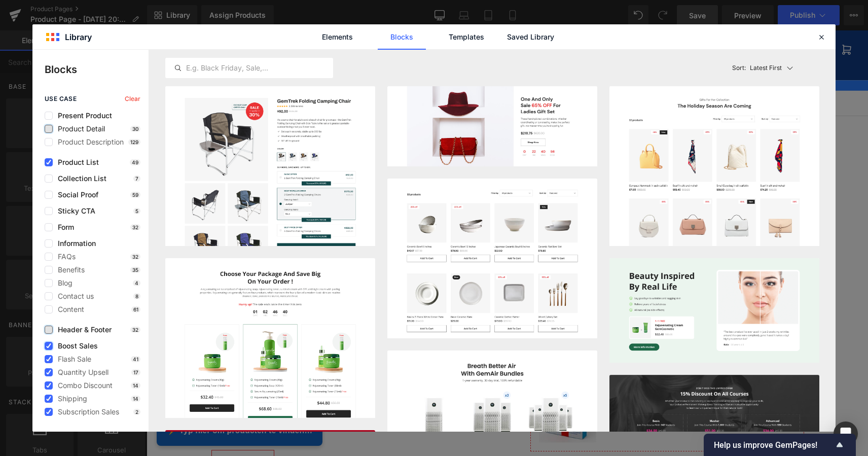
click at [49, 346] on icon at bounding box center [48, 346] width 5 height 0
click at [49, 346] on input "checkbox" at bounding box center [49, 346] width 0 height 0
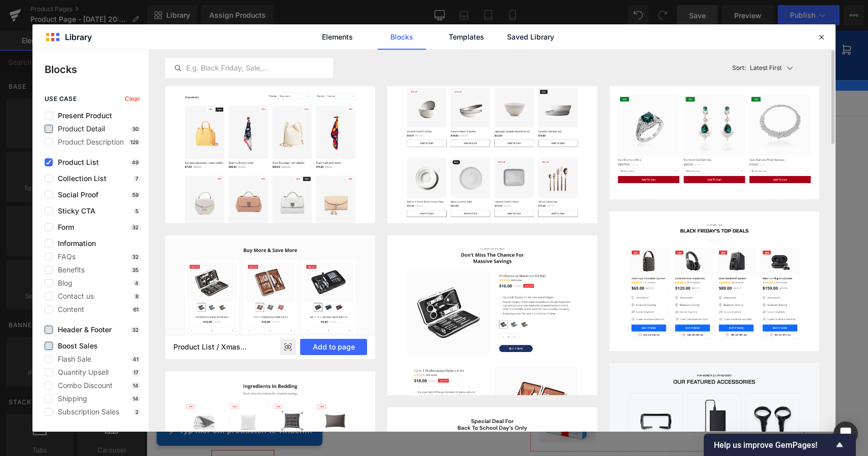
scroll to position [3, 0]
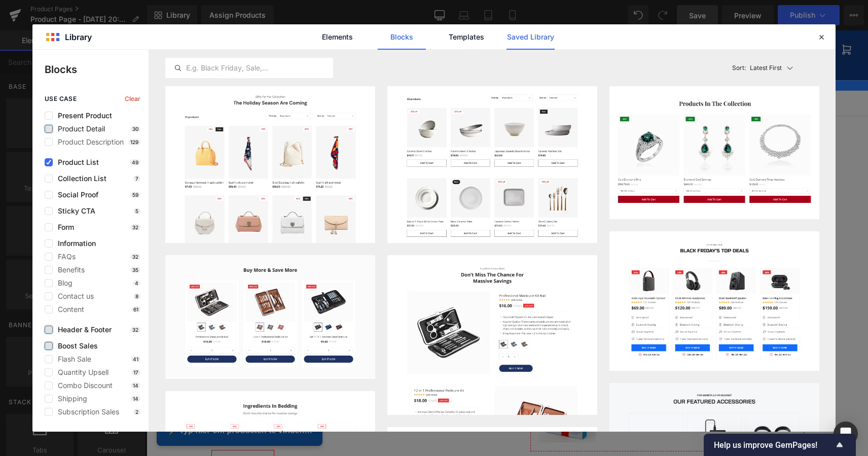
click at [517, 33] on link "Saved Library" at bounding box center [530, 36] width 48 height 25
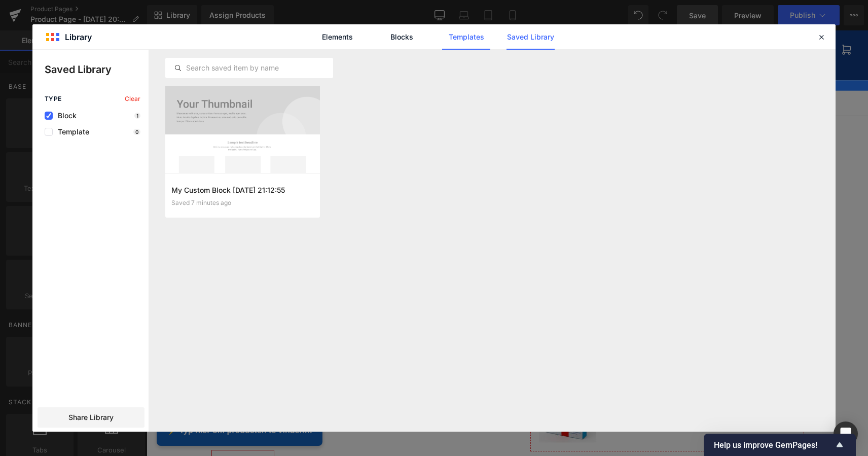
click at [459, 41] on link "Templates" at bounding box center [466, 36] width 48 height 25
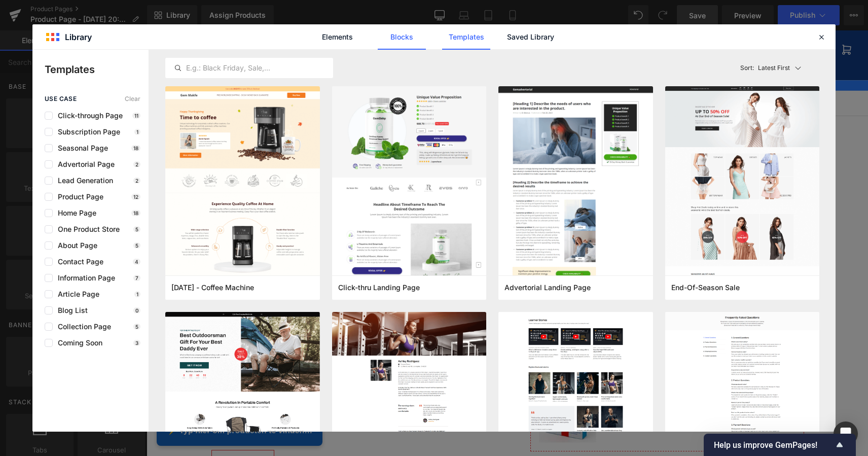
click at [398, 39] on link "Blocks" at bounding box center [402, 36] width 48 height 25
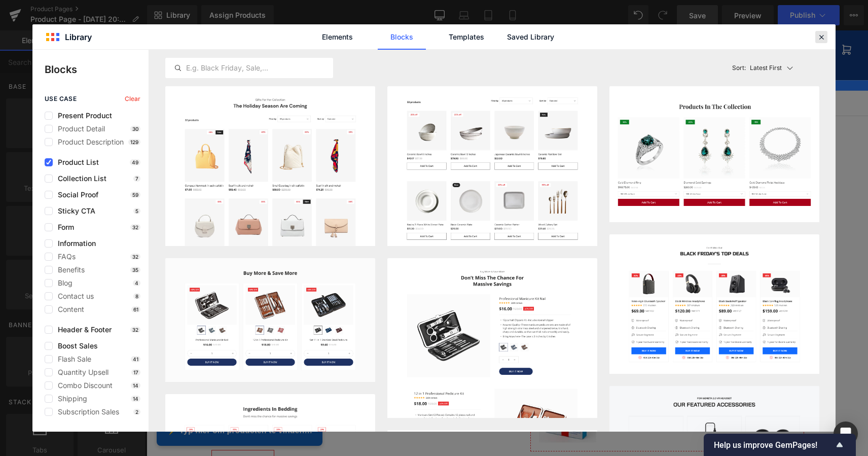
click at [821, 36] on icon at bounding box center [820, 36] width 9 height 9
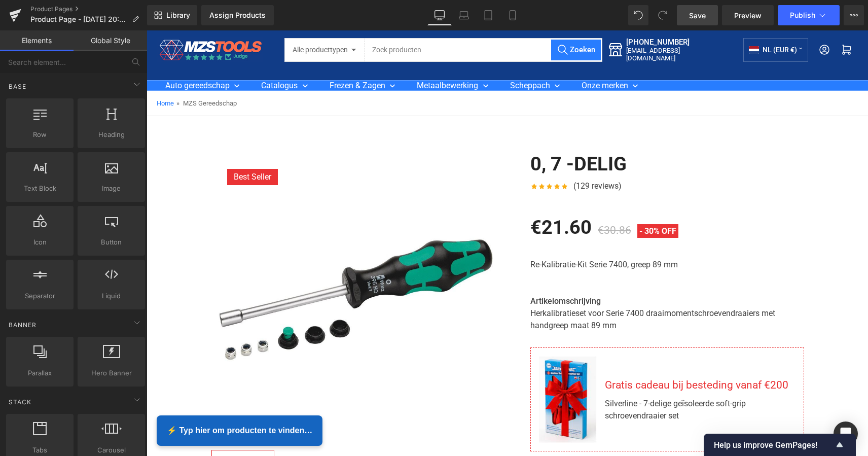
click at [738, 115] on div "Home » MZS Gereedschap" at bounding box center [506, 103] width 721 height 25
click at [242, 17] on div "Assign Products" at bounding box center [237, 15] width 56 height 8
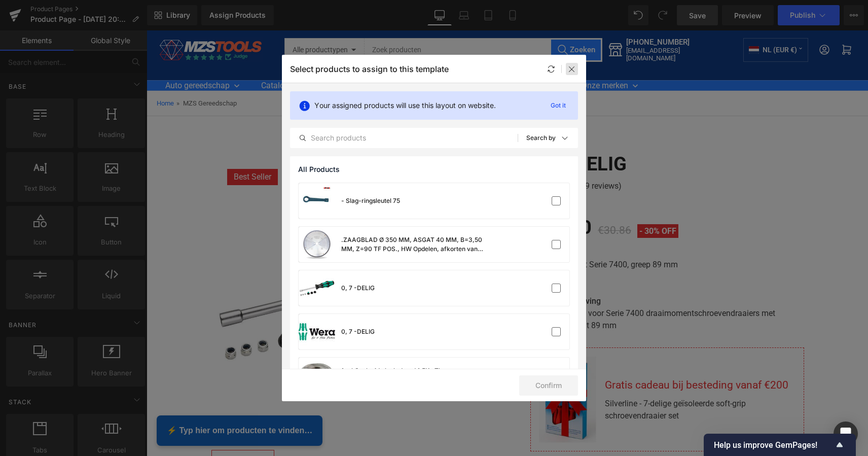
click at [572, 71] on icon at bounding box center [572, 69] width 8 height 8
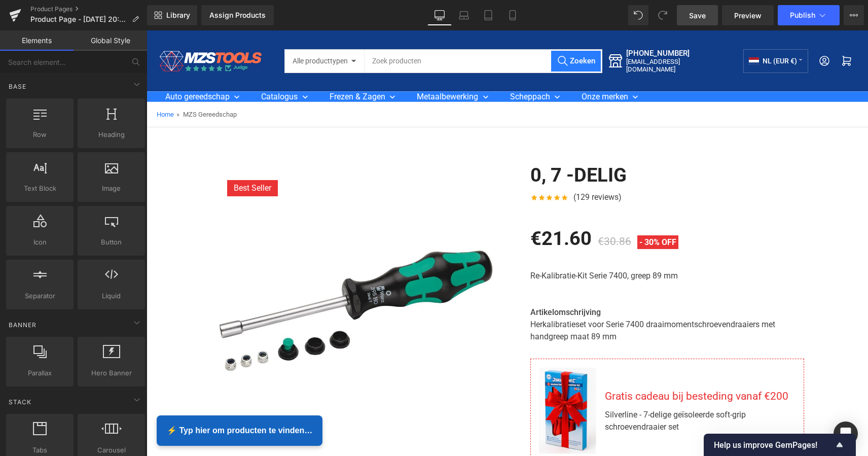
scroll to position [0, 0]
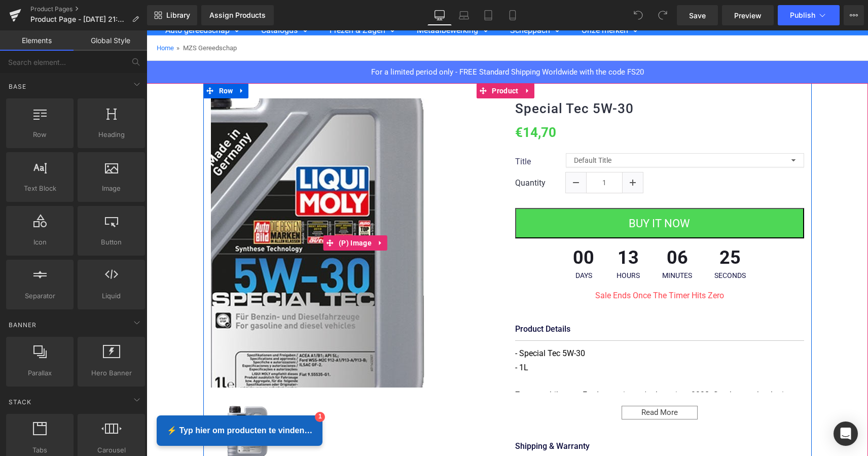
scroll to position [68, 0]
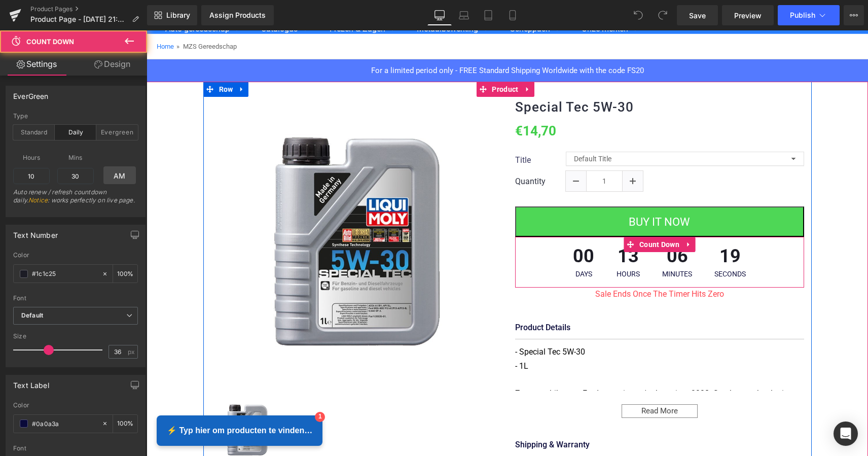
click at [533, 278] on div "00 Days 13 Hours 06 Minutes 19 Seconds" at bounding box center [659, 262] width 289 height 51
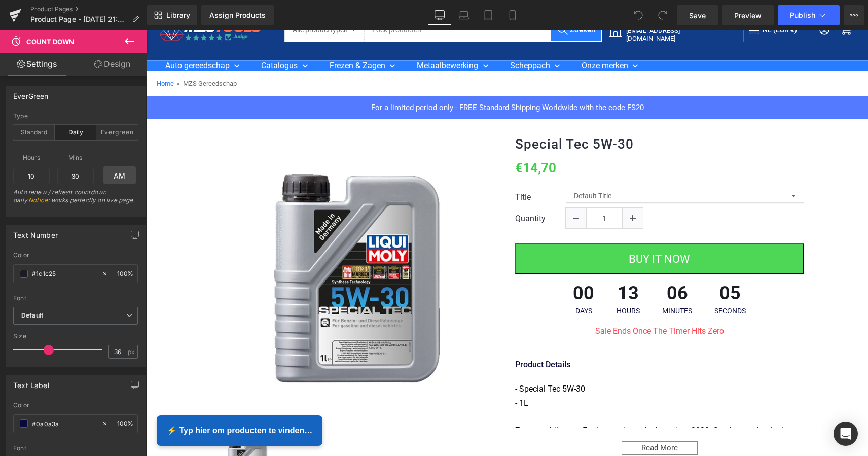
scroll to position [28, 0]
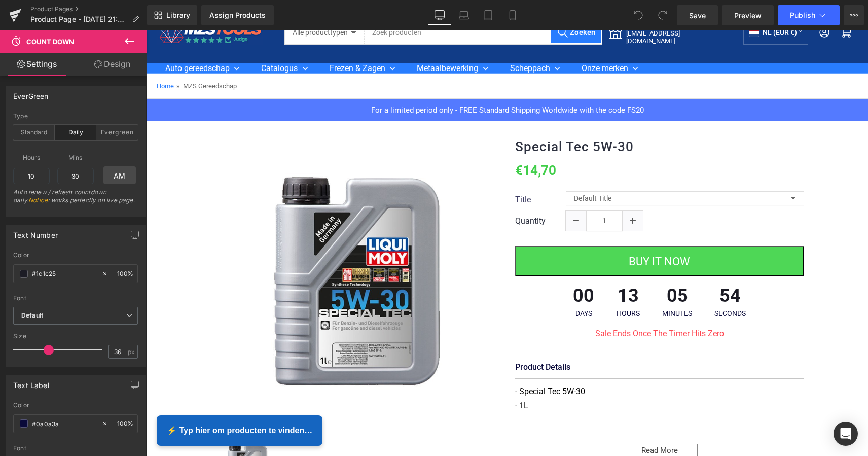
click at [128, 31] on button at bounding box center [128, 41] width 35 height 22
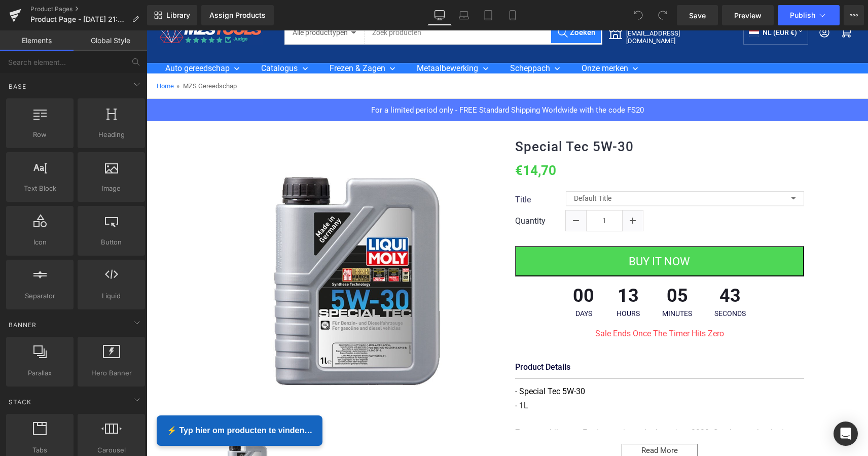
click at [634, 17] on icon at bounding box center [637, 15] width 9 height 9
click at [642, 15] on icon at bounding box center [637, 15] width 9 height 9
click at [18, 11] on icon at bounding box center [16, 12] width 12 height 7
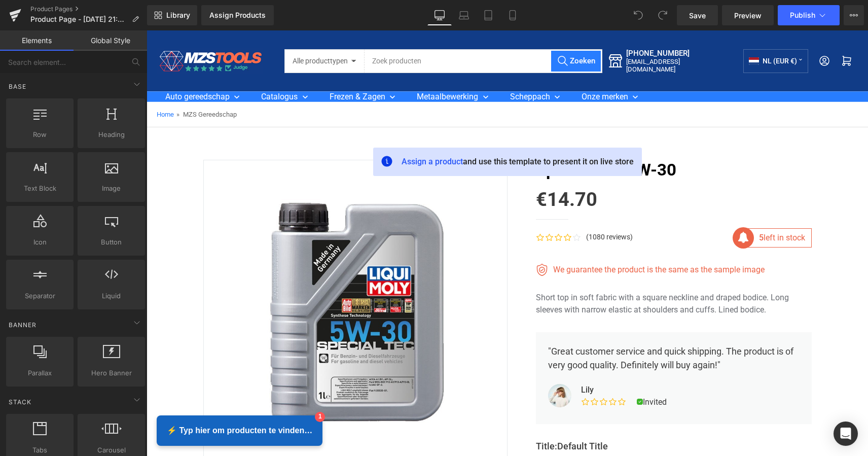
click at [700, 123] on div "Home » MZS Gereedschap" at bounding box center [506, 114] width 721 height 25
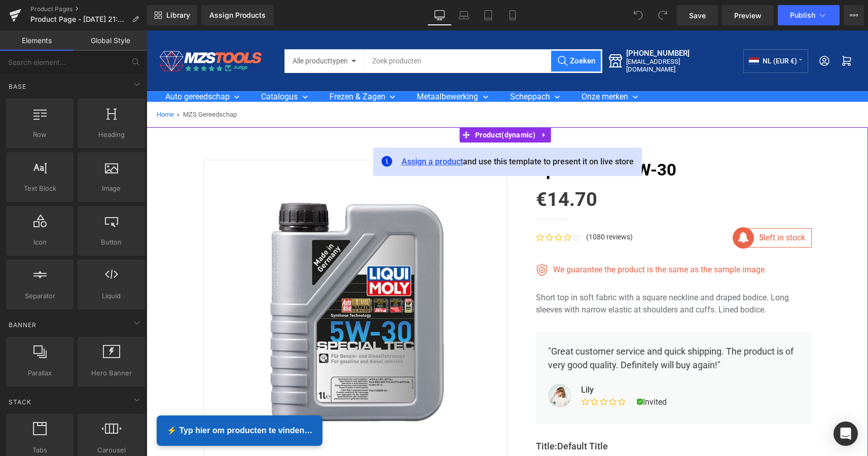
click at [450, 162] on span "Assign a product" at bounding box center [431, 162] width 61 height 10
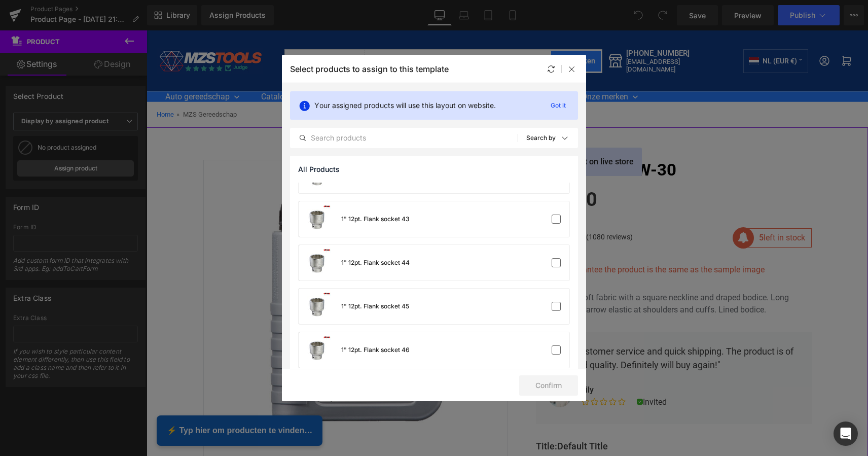
scroll to position [1862, 0]
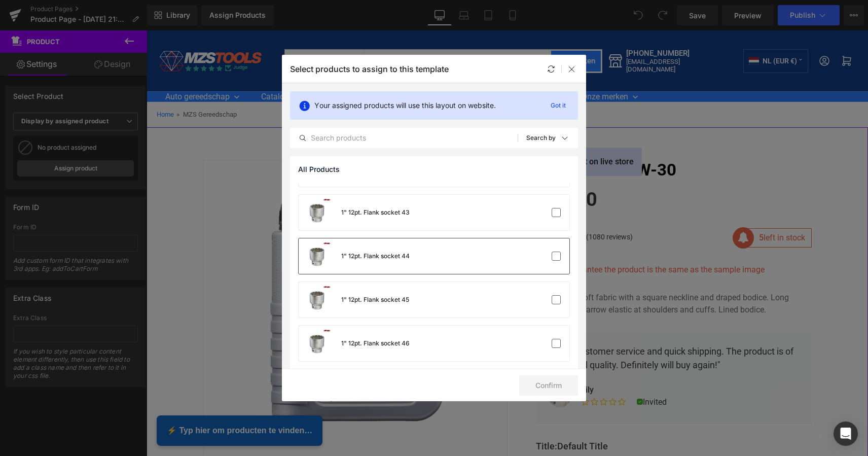
click at [406, 255] on div "1" 12pt. Flank socket 44" at bounding box center [375, 255] width 68 height 9
click at [550, 383] on button "Confirm" at bounding box center [548, 385] width 59 height 20
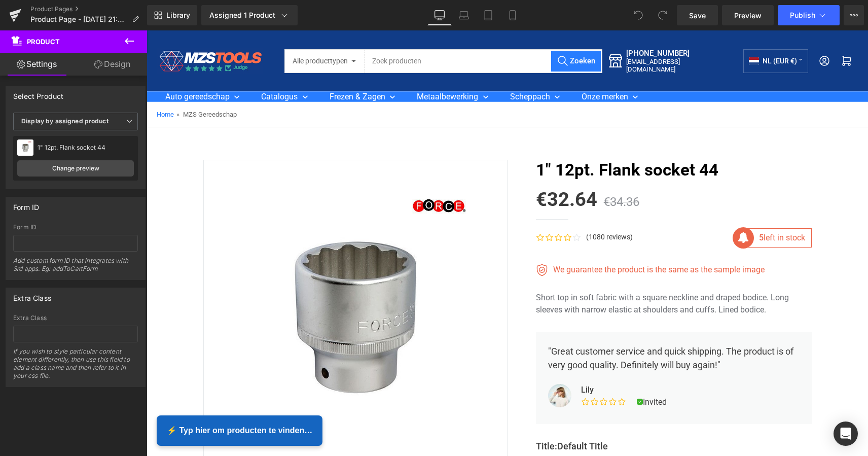
scroll to position [0, 0]
click at [131, 41] on icon at bounding box center [129, 41] width 9 height 6
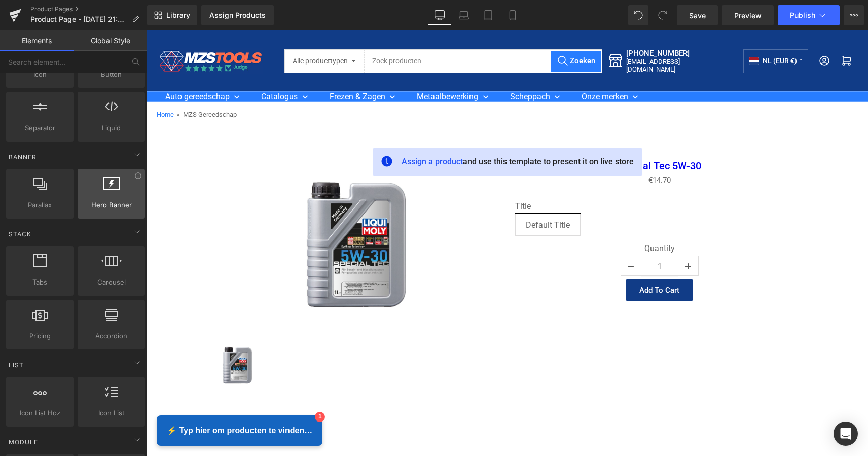
scroll to position [182, 0]
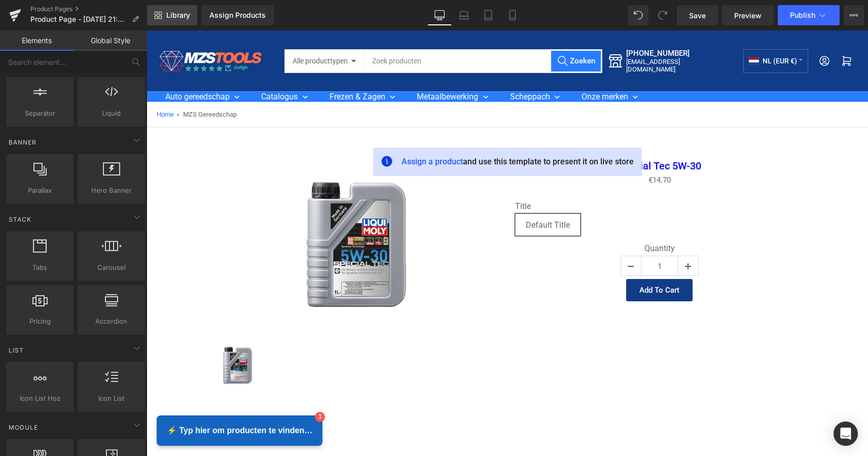
click at [178, 11] on span "Library" at bounding box center [178, 15] width 24 height 9
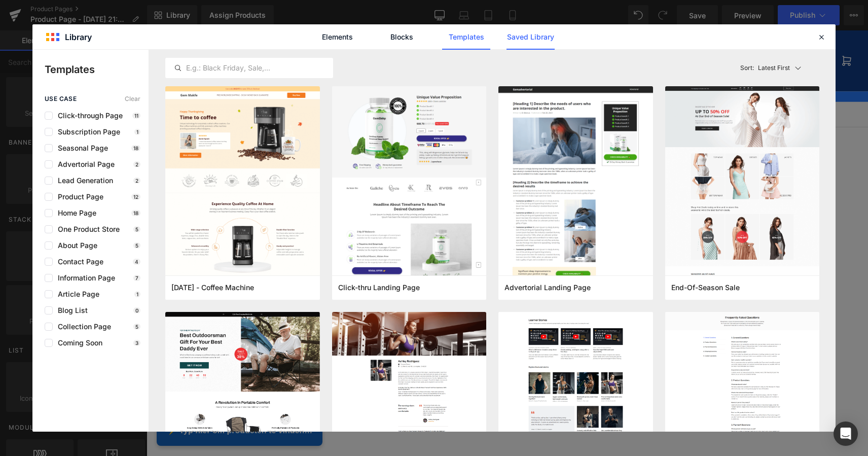
click at [534, 38] on link "Saved Library" at bounding box center [530, 36] width 48 height 25
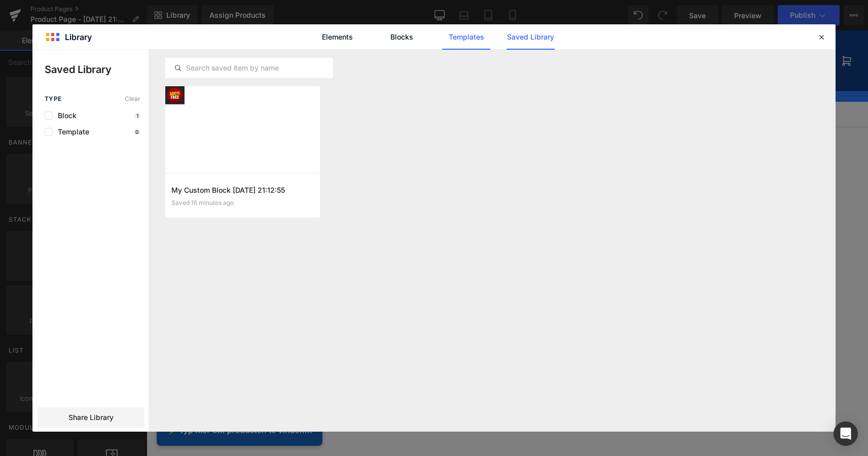
click at [476, 36] on link "Templates" at bounding box center [466, 36] width 48 height 25
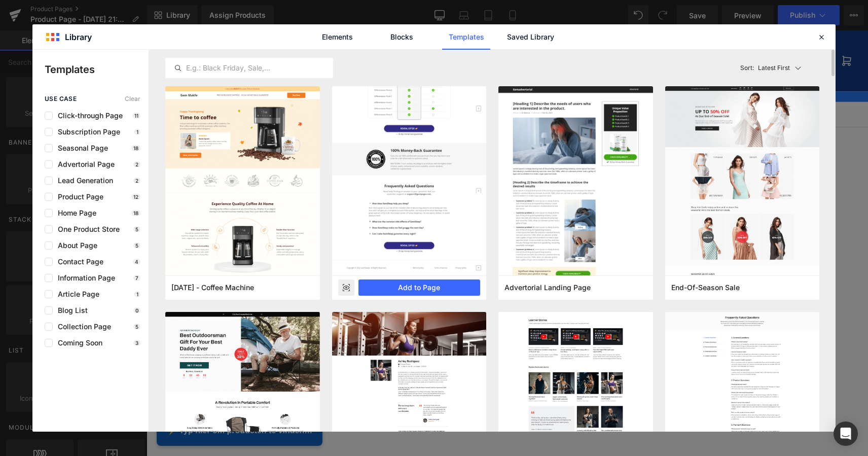
click at [344, 288] on rect at bounding box center [346, 287] width 16 height 16
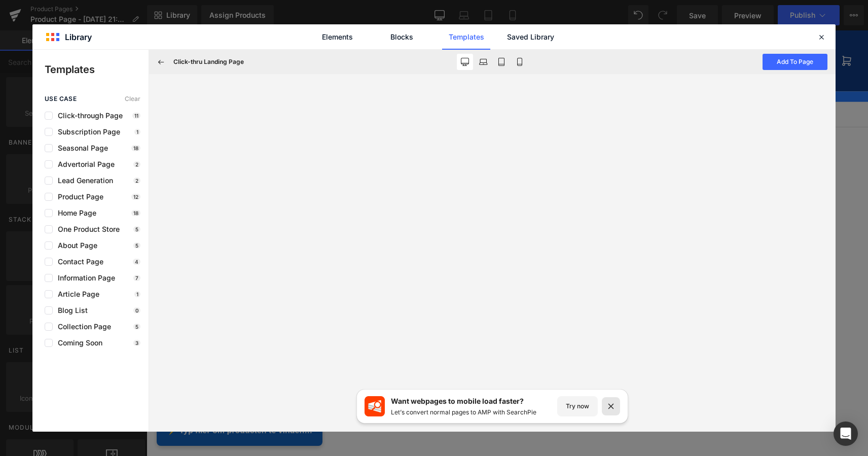
click at [610, 410] on icon at bounding box center [611, 406] width 10 height 10
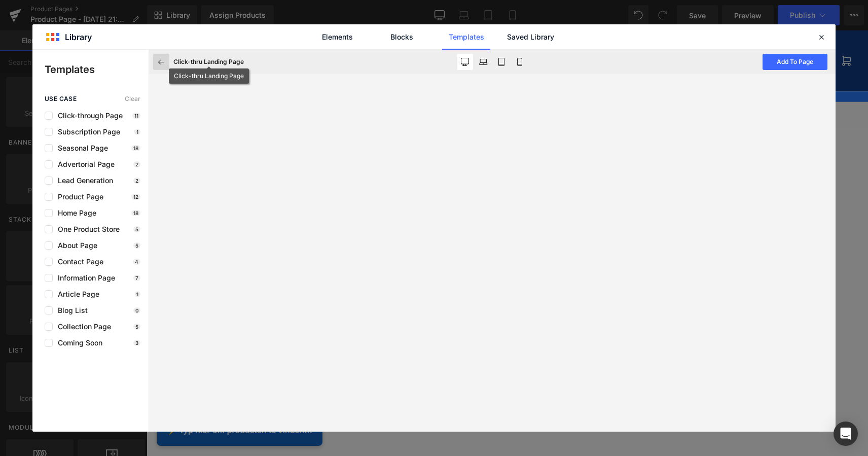
click at [157, 63] on icon at bounding box center [161, 61] width 9 height 9
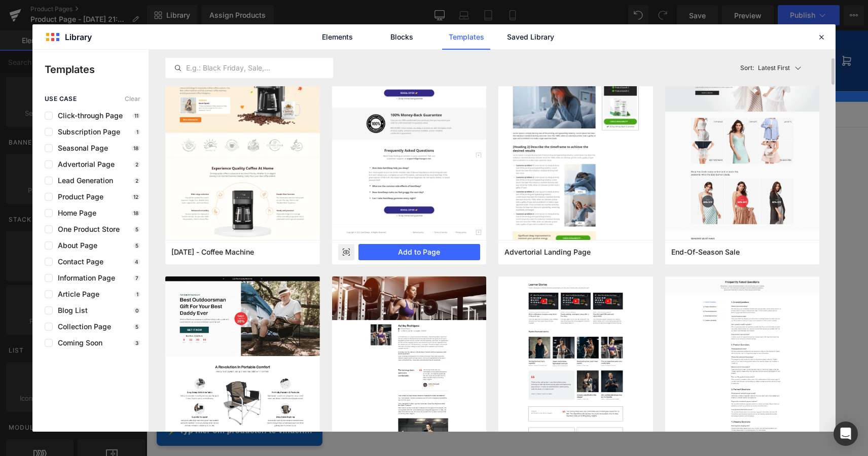
scroll to position [34, 0]
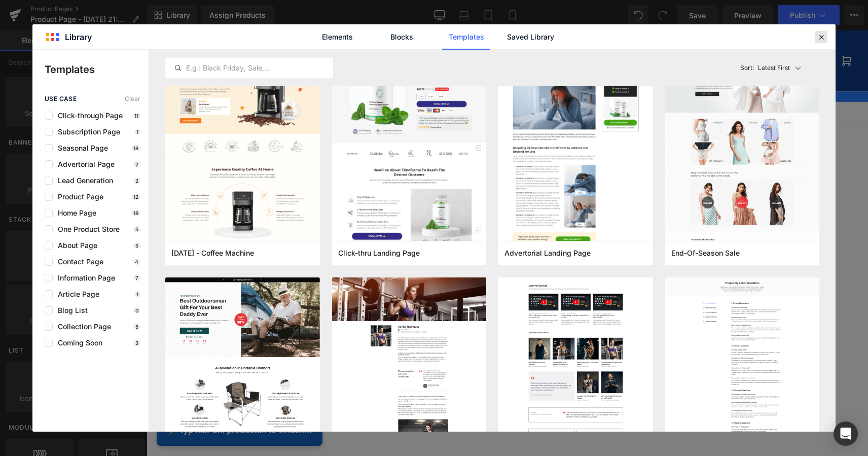
click at [820, 39] on icon at bounding box center [820, 36] width 9 height 9
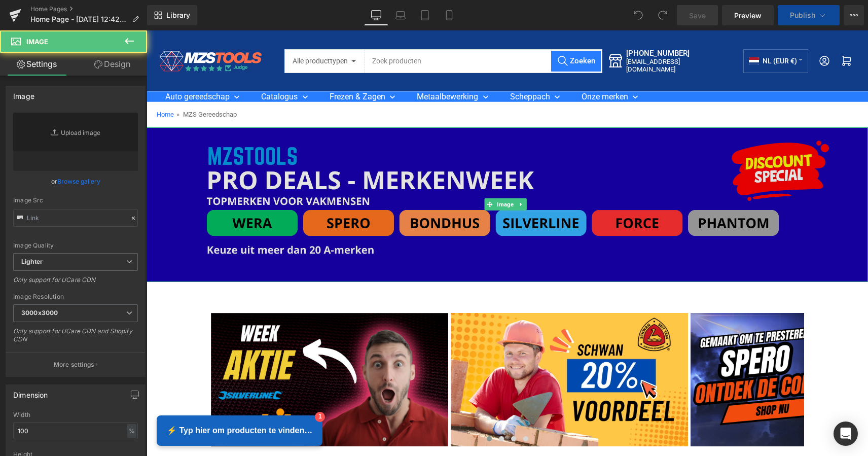
click at [551, 157] on img at bounding box center [506, 204] width 721 height 155
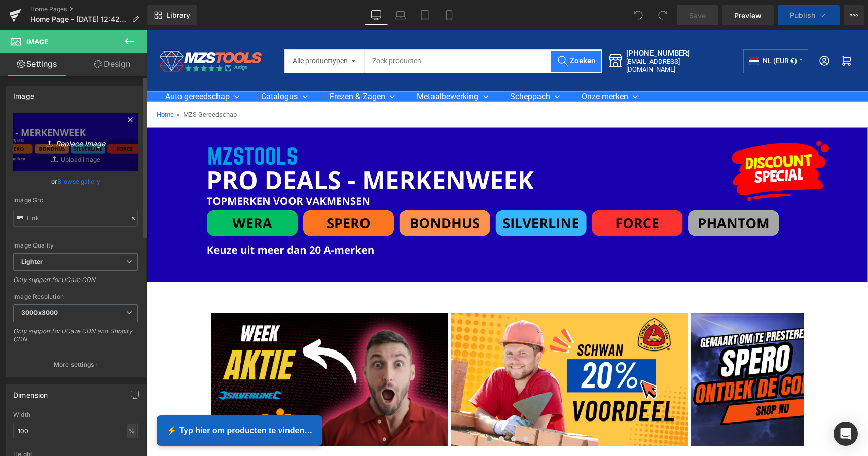
click at [81, 142] on icon "Replace Image" at bounding box center [75, 141] width 81 height 13
click at [130, 115] on icon at bounding box center [130, 120] width 12 height 12
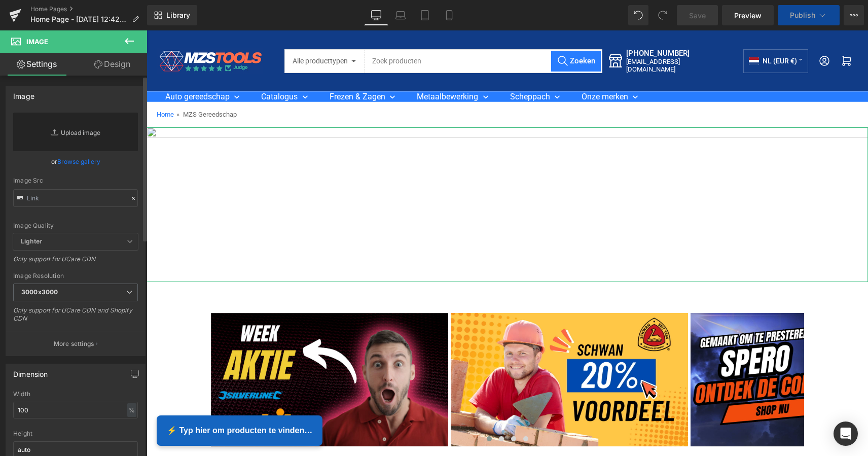
click at [87, 134] on link "Replace Image" at bounding box center [75, 132] width 125 height 39
type input "C:\fakepath\Personal Touch Travel [PERSON_NAME] 16 2181NJ Hillegom (2800 x 600 …"
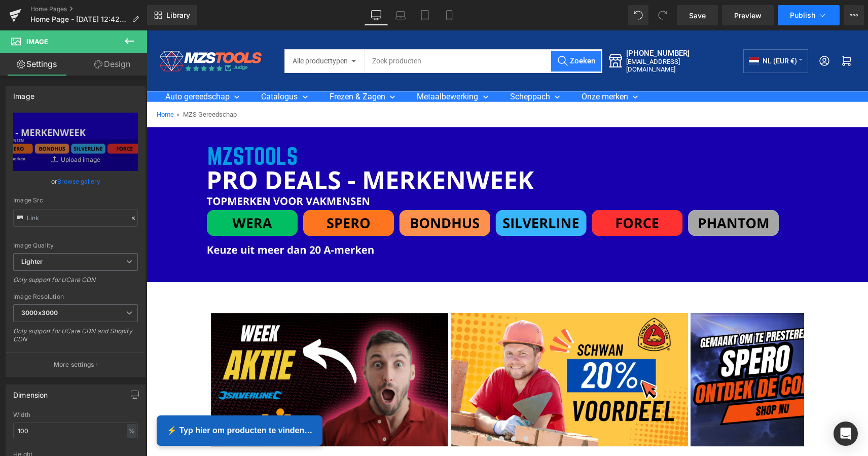
click at [804, 19] on span "Publish" at bounding box center [802, 15] width 25 height 8
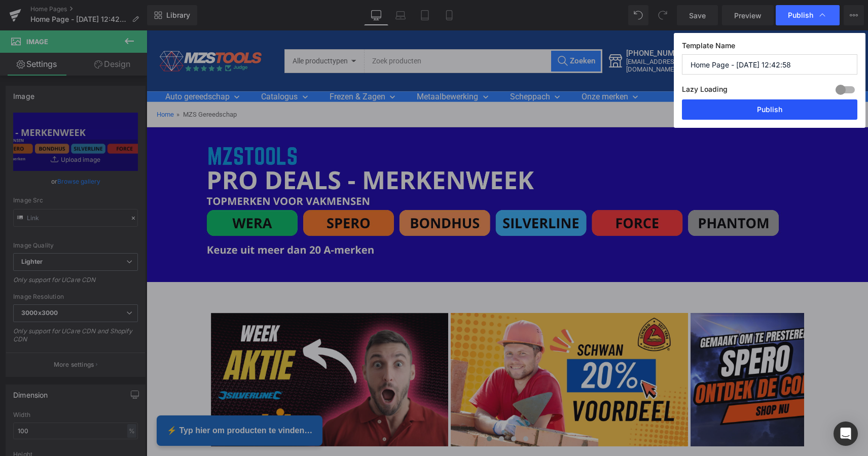
click at [775, 104] on button "Publish" at bounding box center [769, 109] width 175 height 20
